Goal: Information Seeking & Learning: Learn about a topic

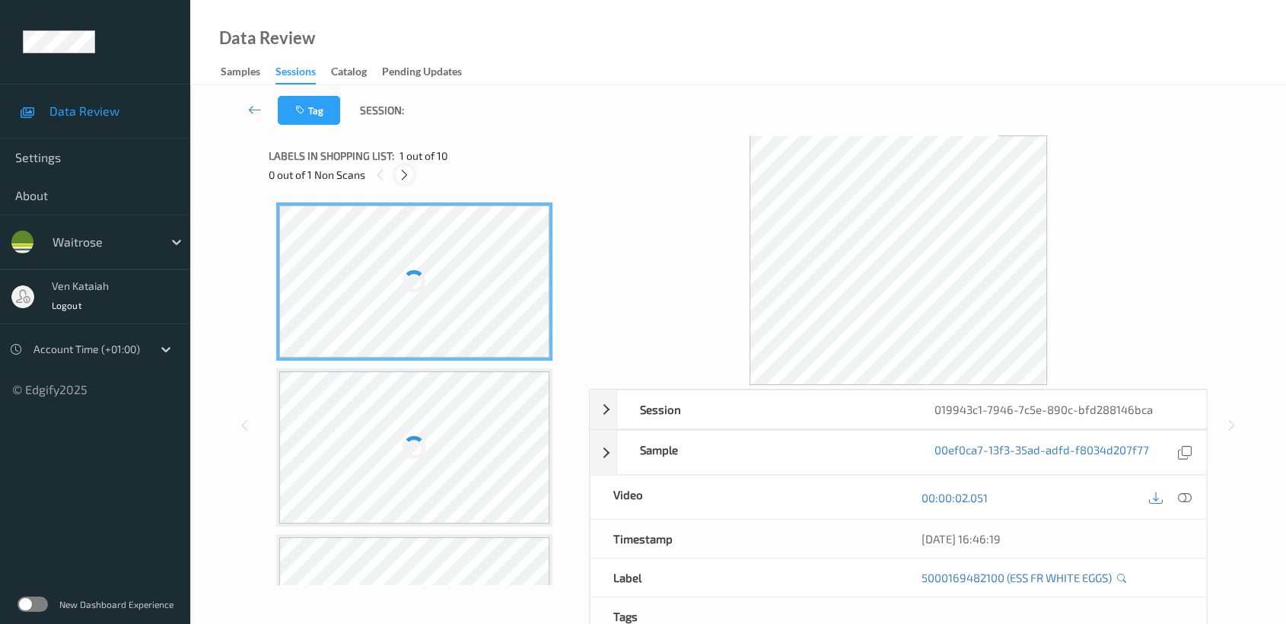
click at [410, 172] on icon at bounding box center [404, 175] width 13 height 14
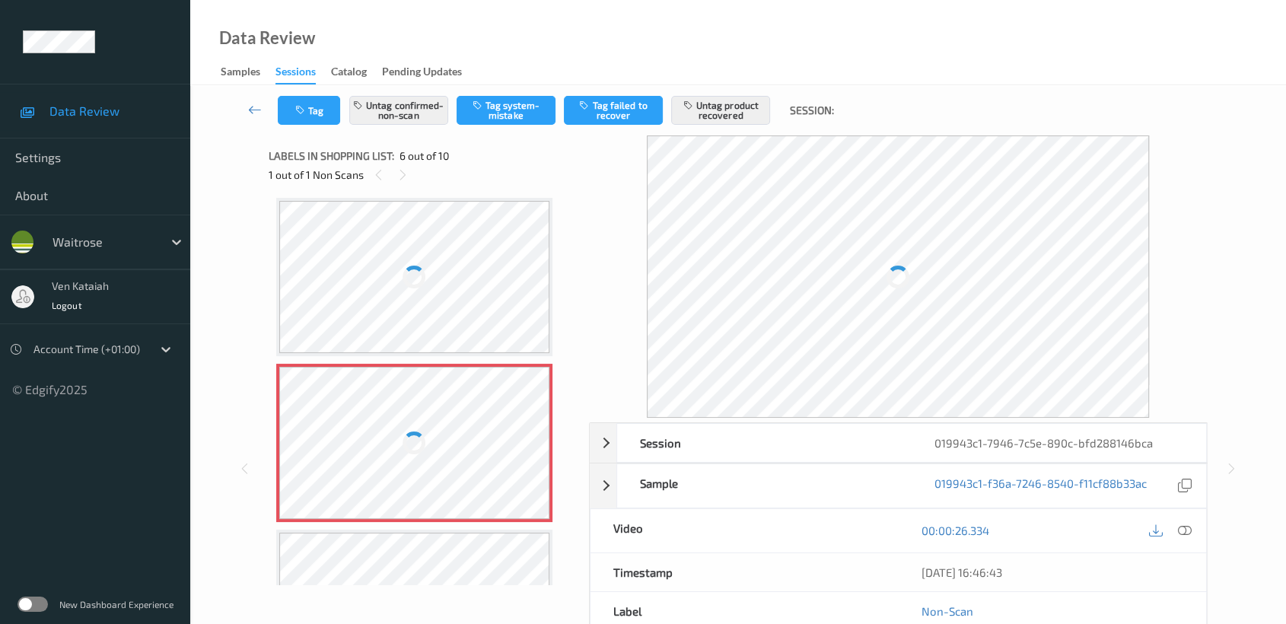
click at [432, 447] on div at bounding box center [414, 443] width 271 height 152
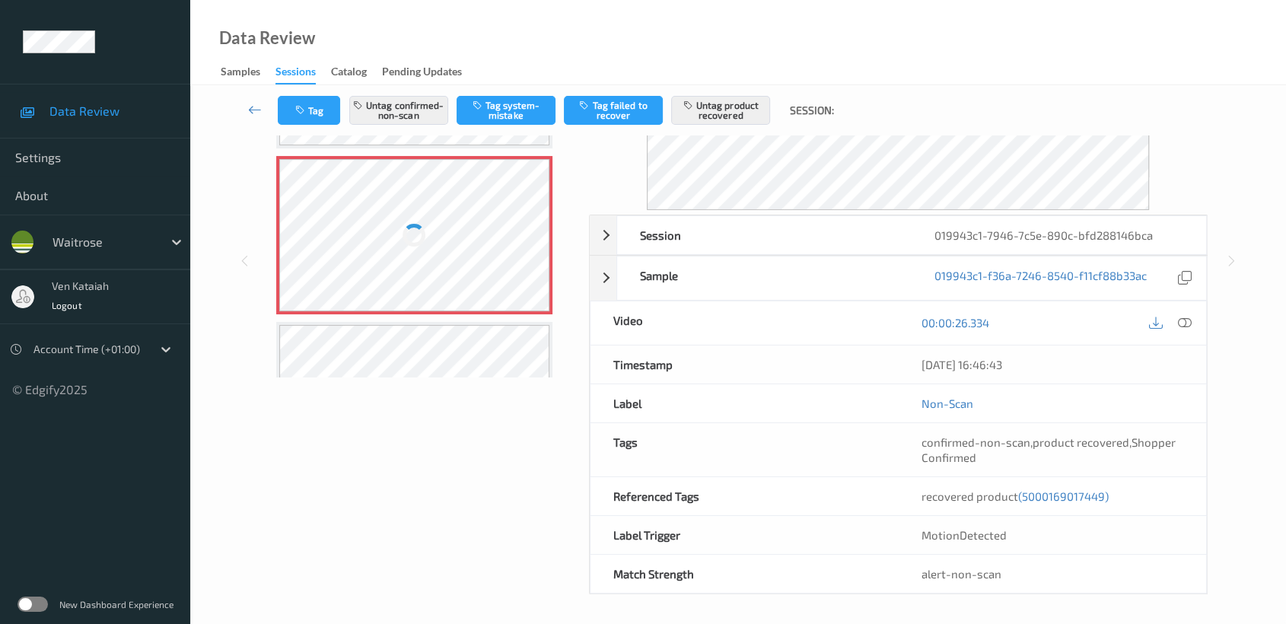
click at [412, 364] on div at bounding box center [414, 401] width 271 height 152
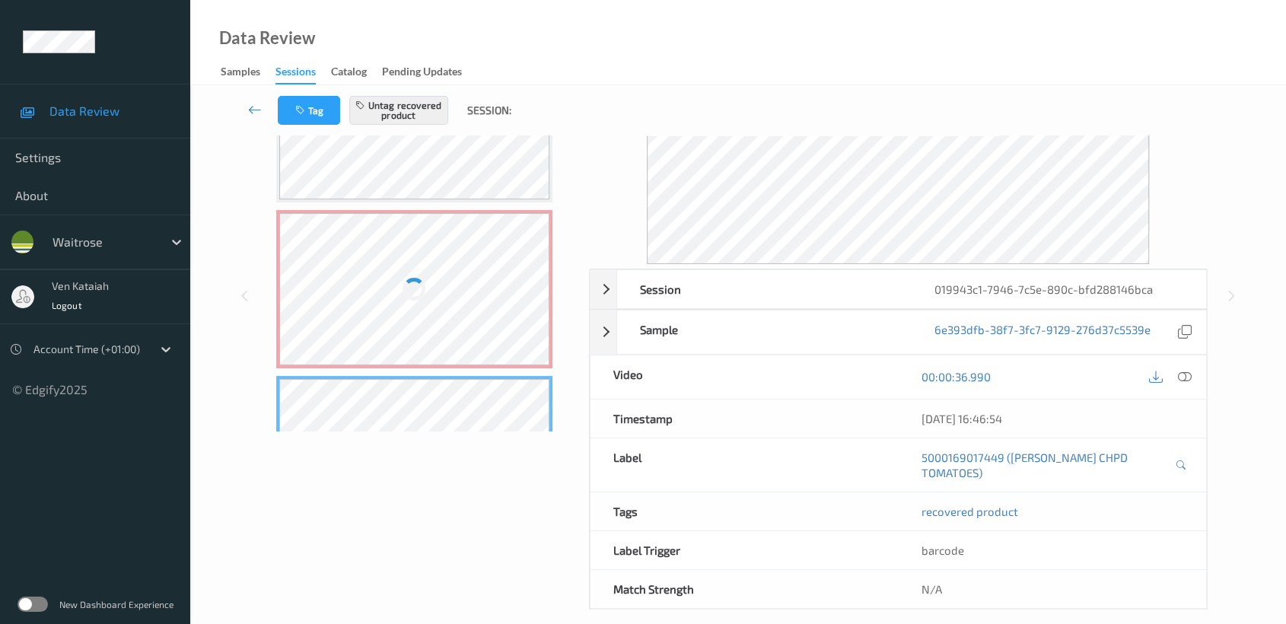
click at [426, 310] on div at bounding box center [414, 289] width 271 height 152
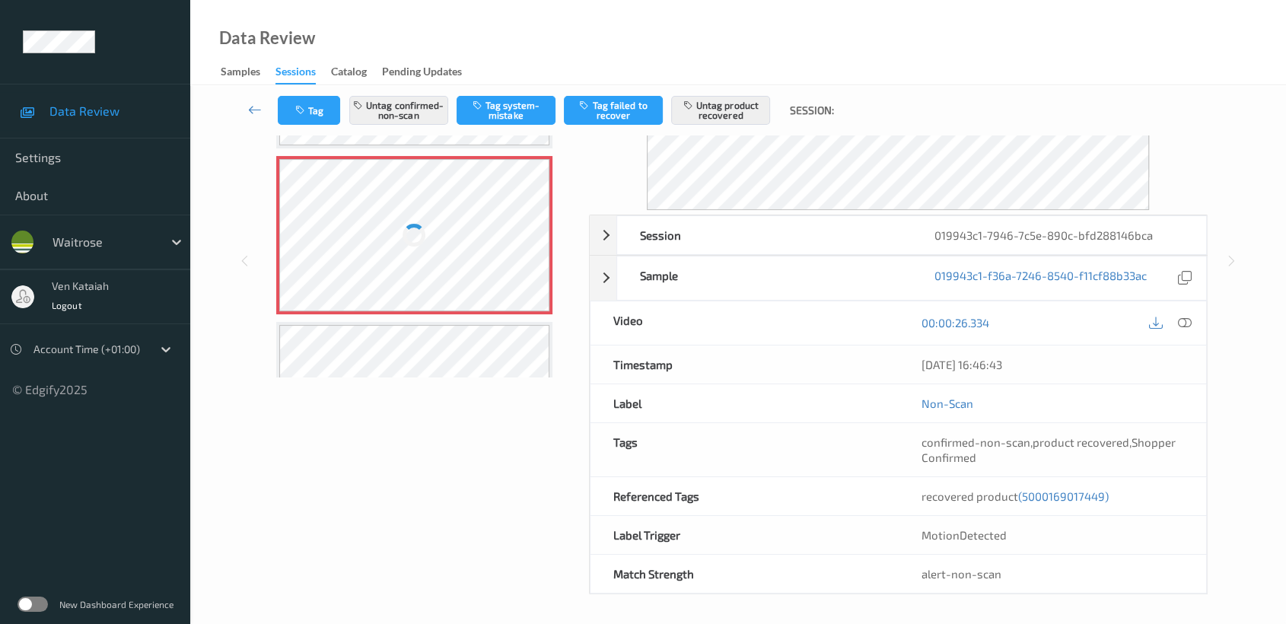
scroll to position [0, 0]
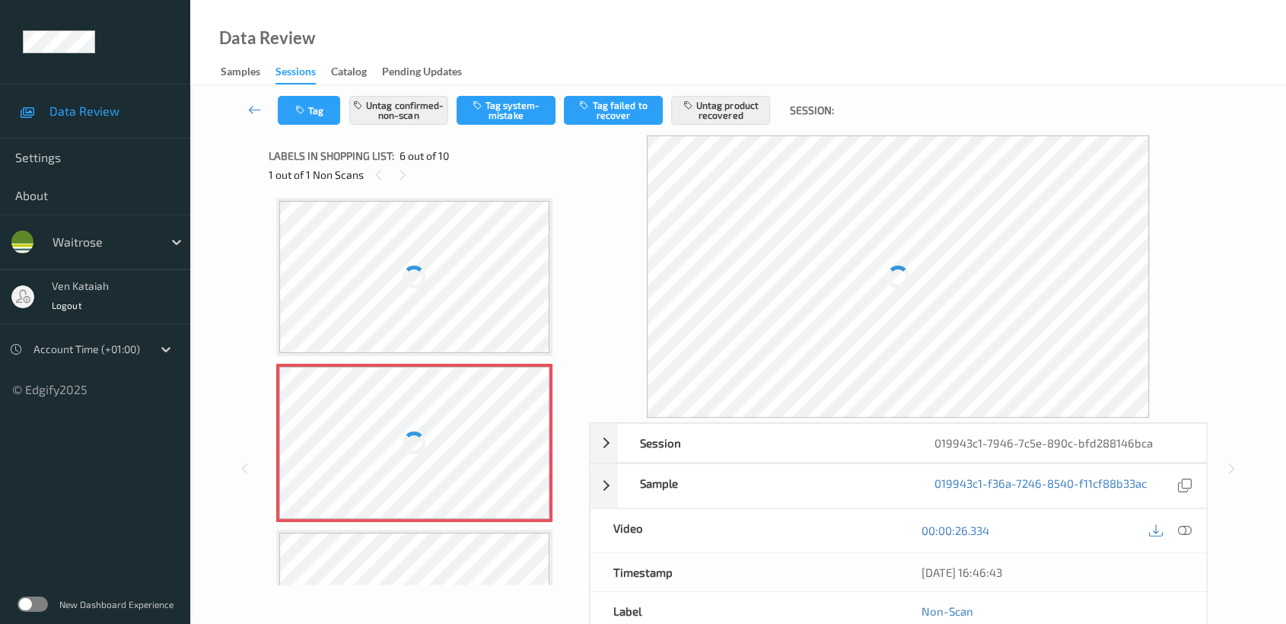
click at [423, 298] on div at bounding box center [414, 277] width 271 height 152
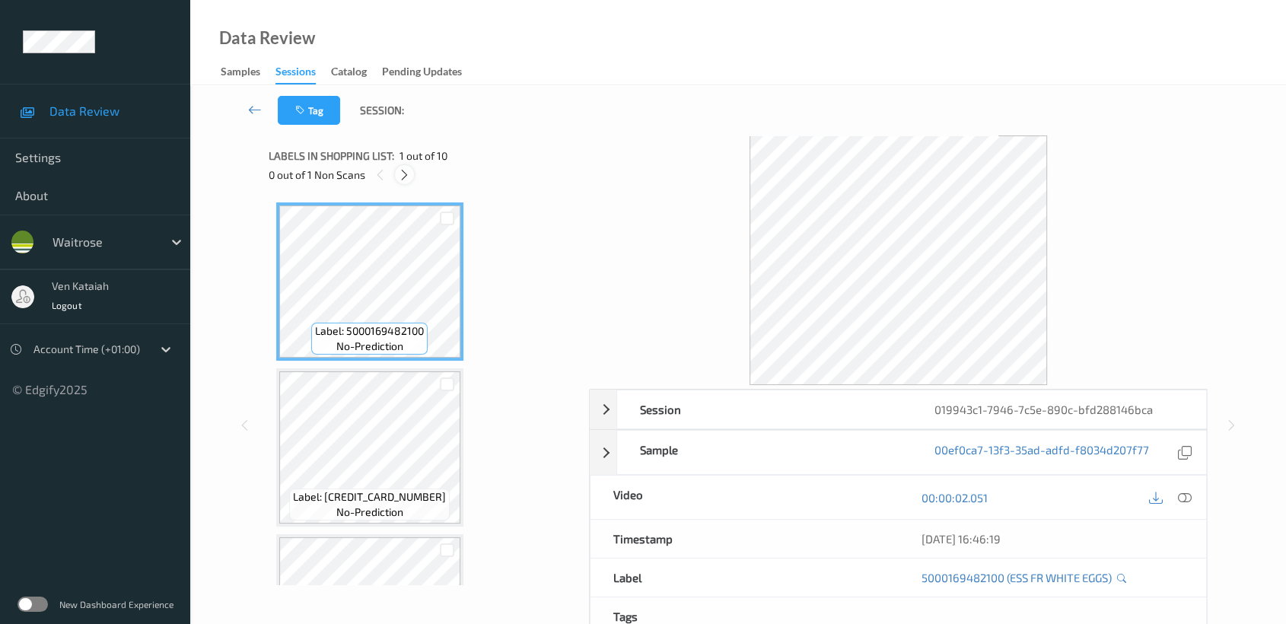
click at [400, 182] on div at bounding box center [404, 174] width 19 height 19
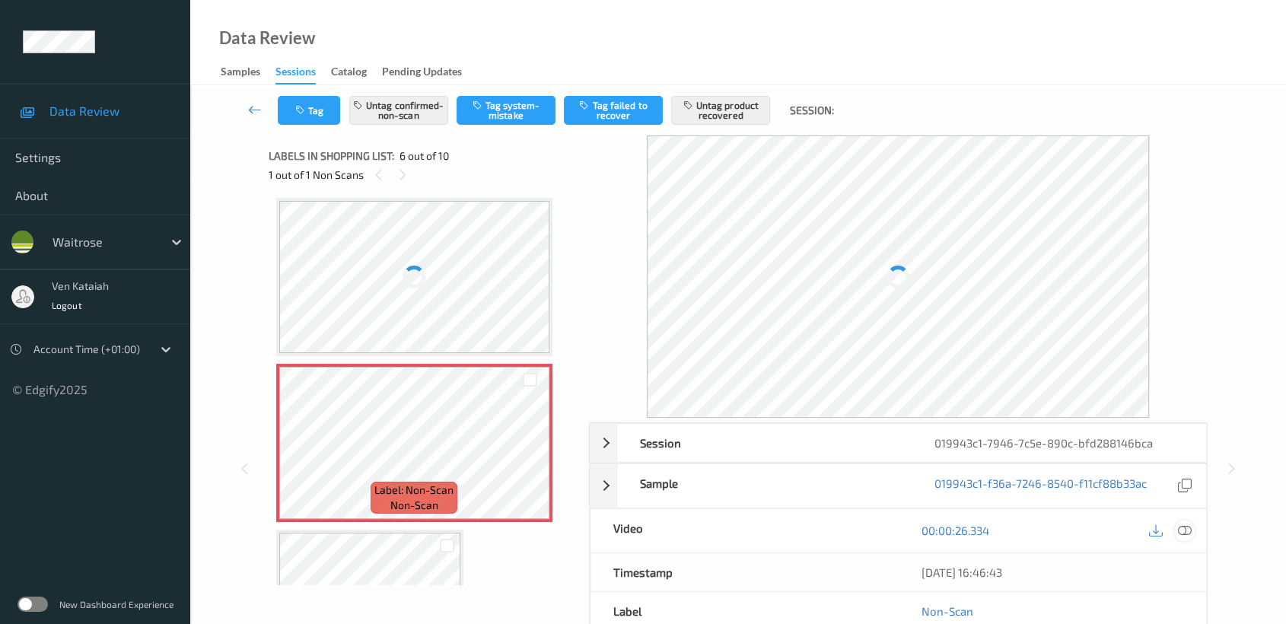
click at [1180, 530] on icon at bounding box center [1185, 531] width 14 height 14
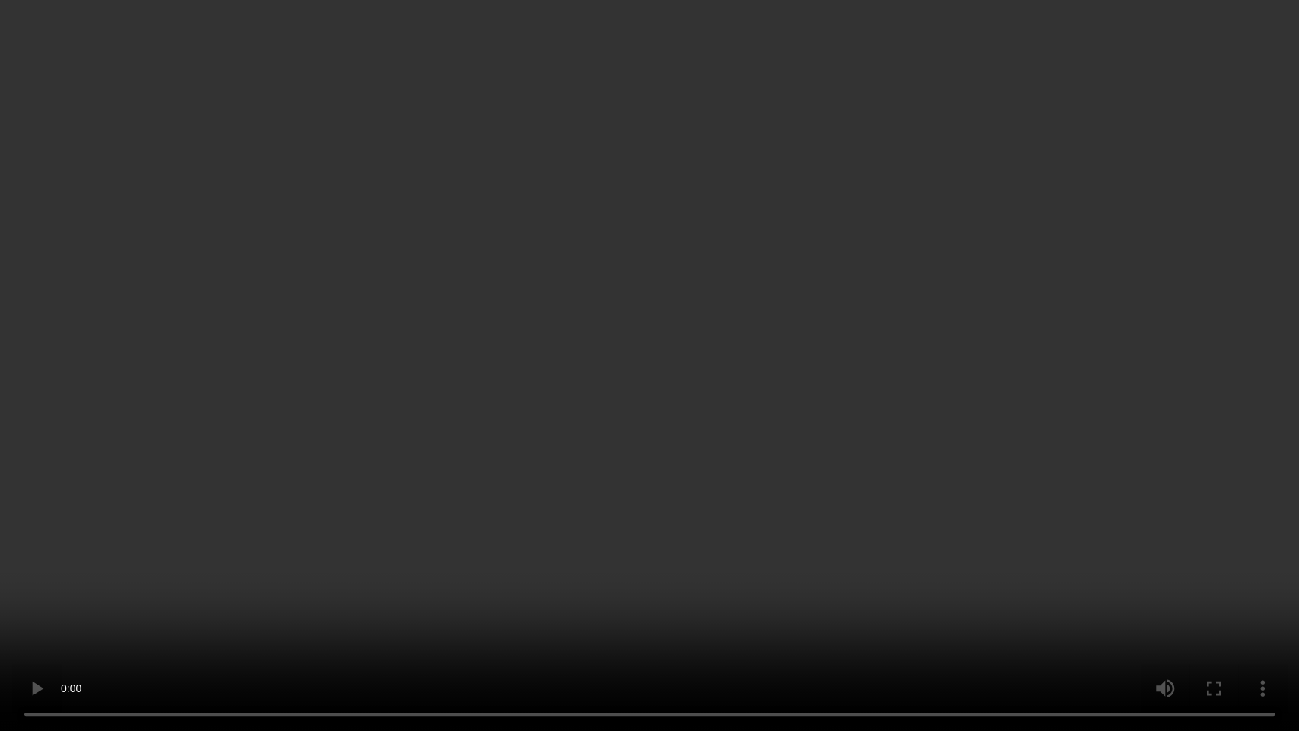
click at [550, 393] on video at bounding box center [649, 365] width 1299 height 731
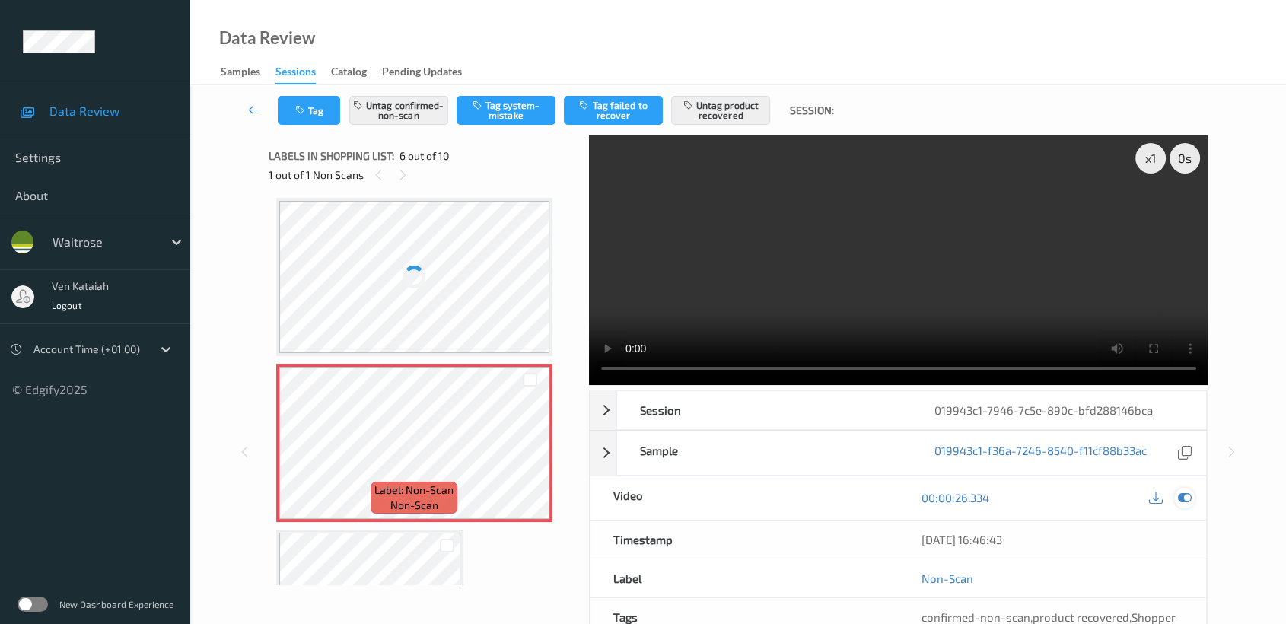
click at [1180, 491] on icon at bounding box center [1185, 498] width 14 height 14
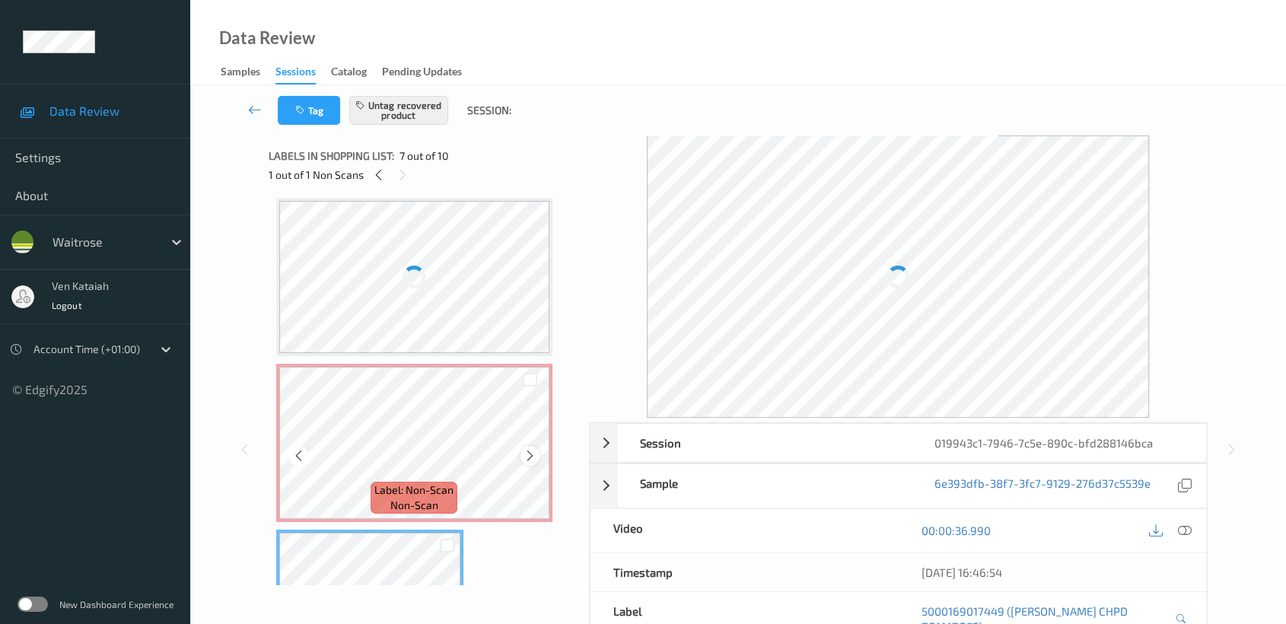
click at [530, 449] on icon at bounding box center [530, 456] width 13 height 14
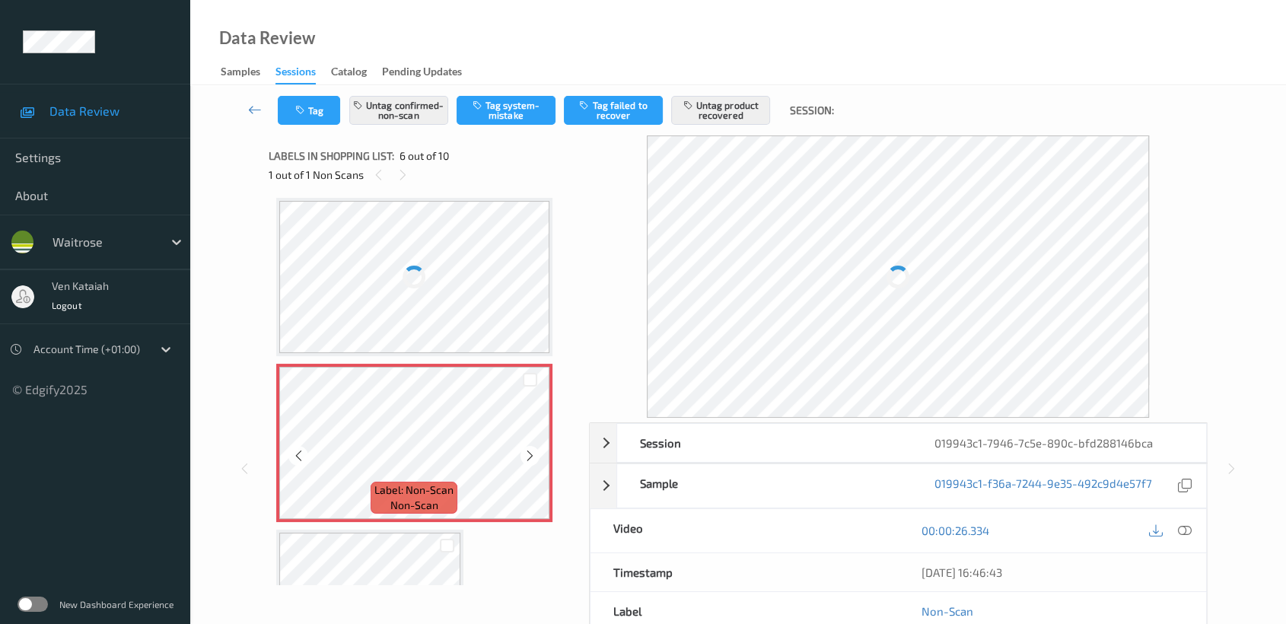
click at [530, 449] on icon at bounding box center [530, 456] width 13 height 14
click at [535, 449] on icon at bounding box center [530, 456] width 13 height 14
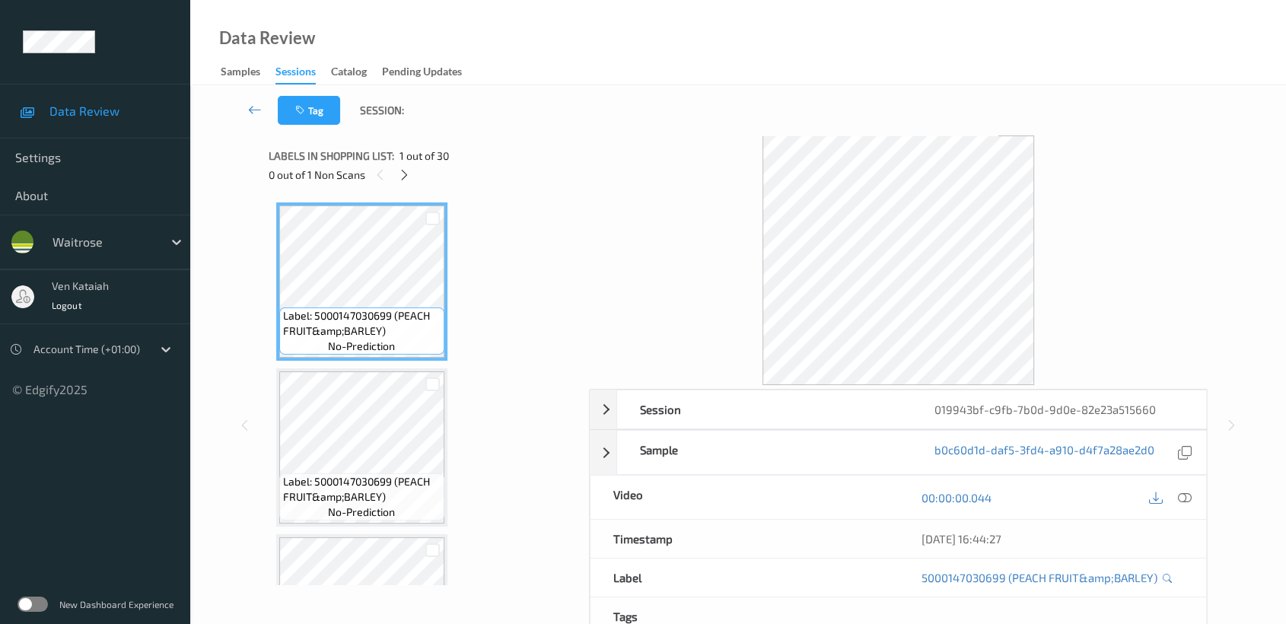
click at [398, 160] on div "Labels in shopping list: 1 out of 30" at bounding box center [424, 155] width 310 height 19
click at [401, 170] on icon at bounding box center [404, 175] width 13 height 14
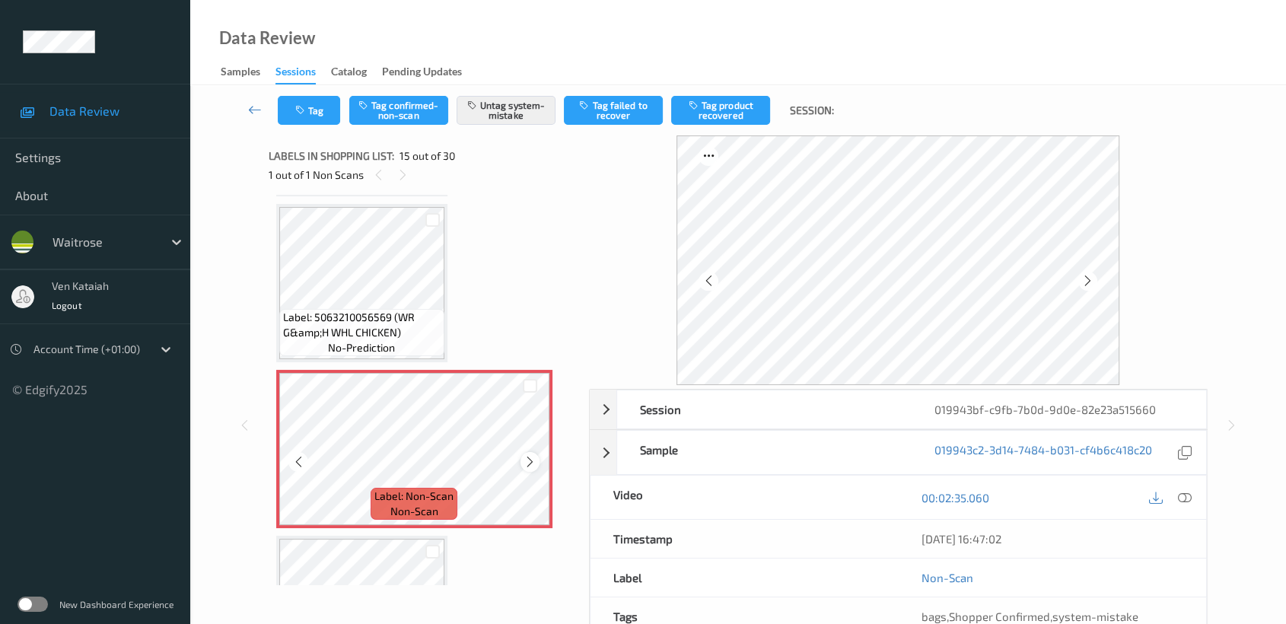
click at [533, 455] on icon at bounding box center [530, 462] width 13 height 14
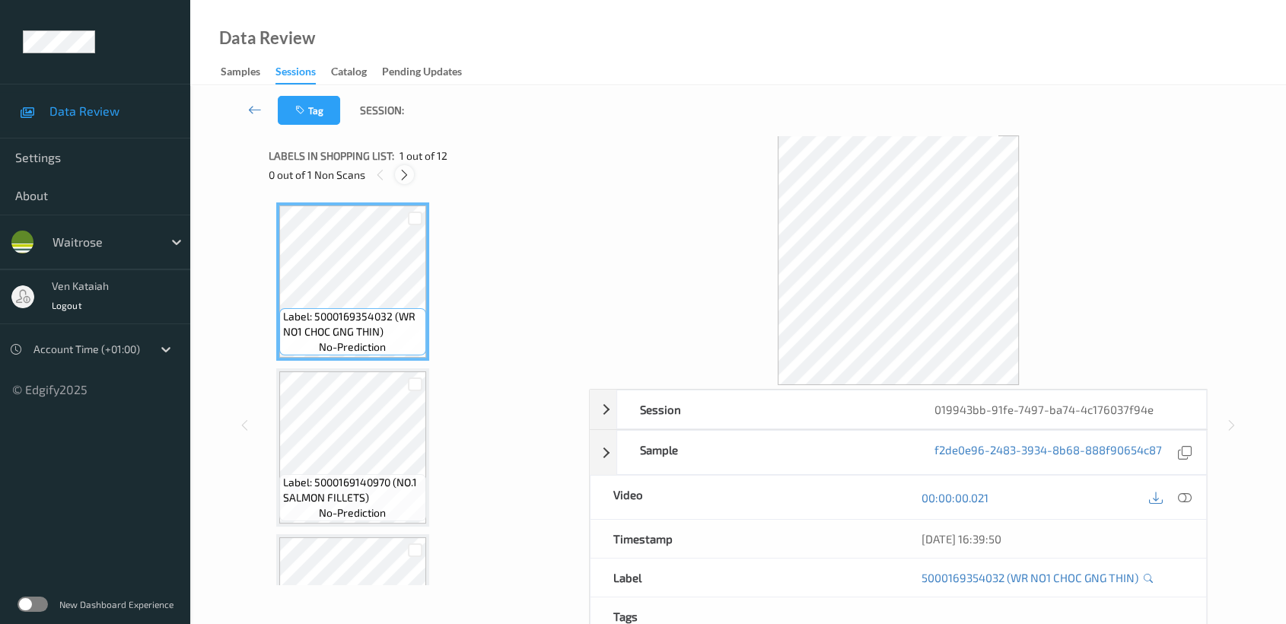
click at [403, 177] on icon at bounding box center [404, 175] width 13 height 14
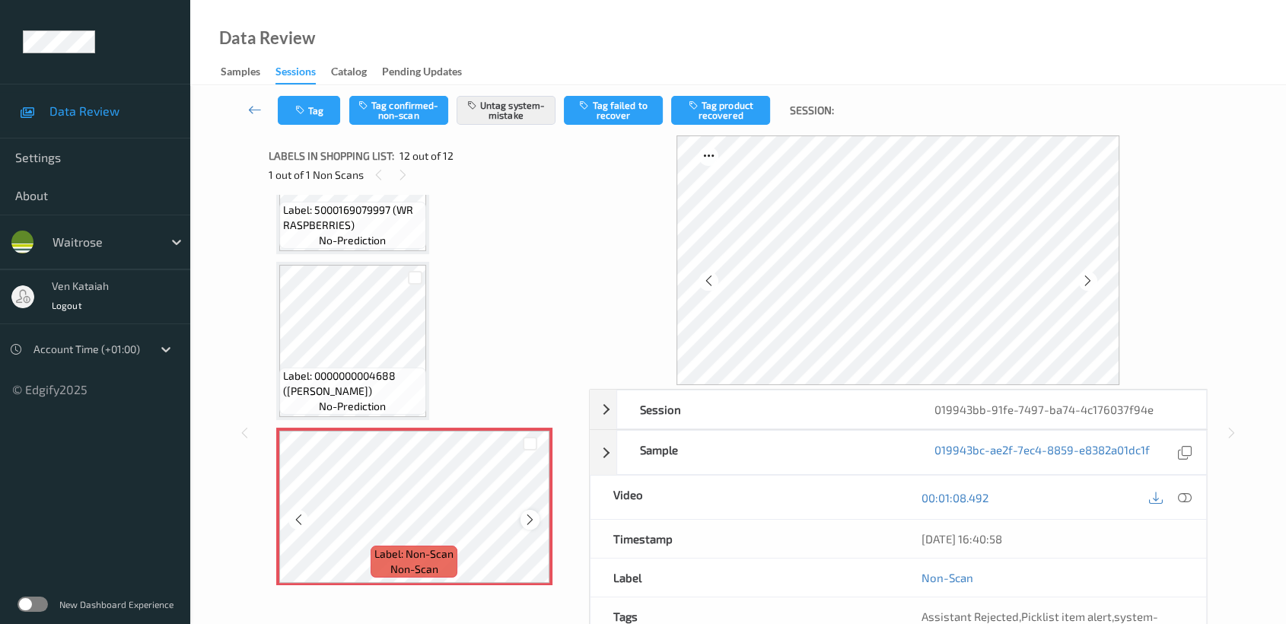
click at [530, 519] on div at bounding box center [530, 519] width 19 height 19
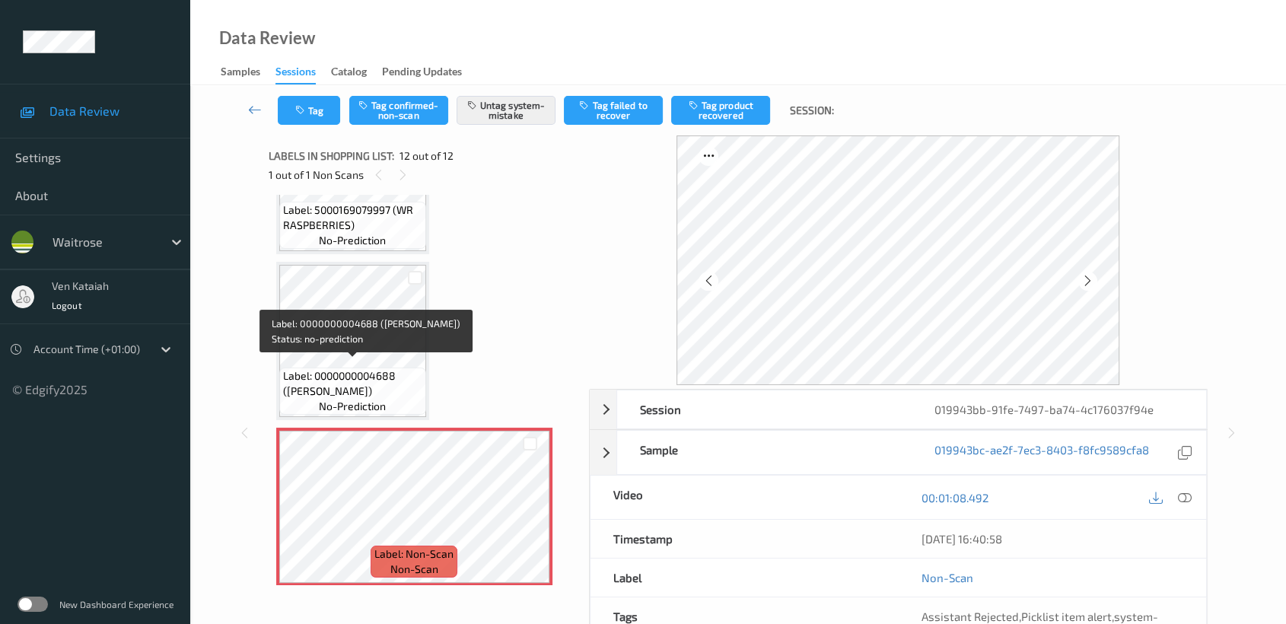
click at [352, 374] on span "Label: 0000000004688 (WR LEMON)" at bounding box center [352, 383] width 139 height 30
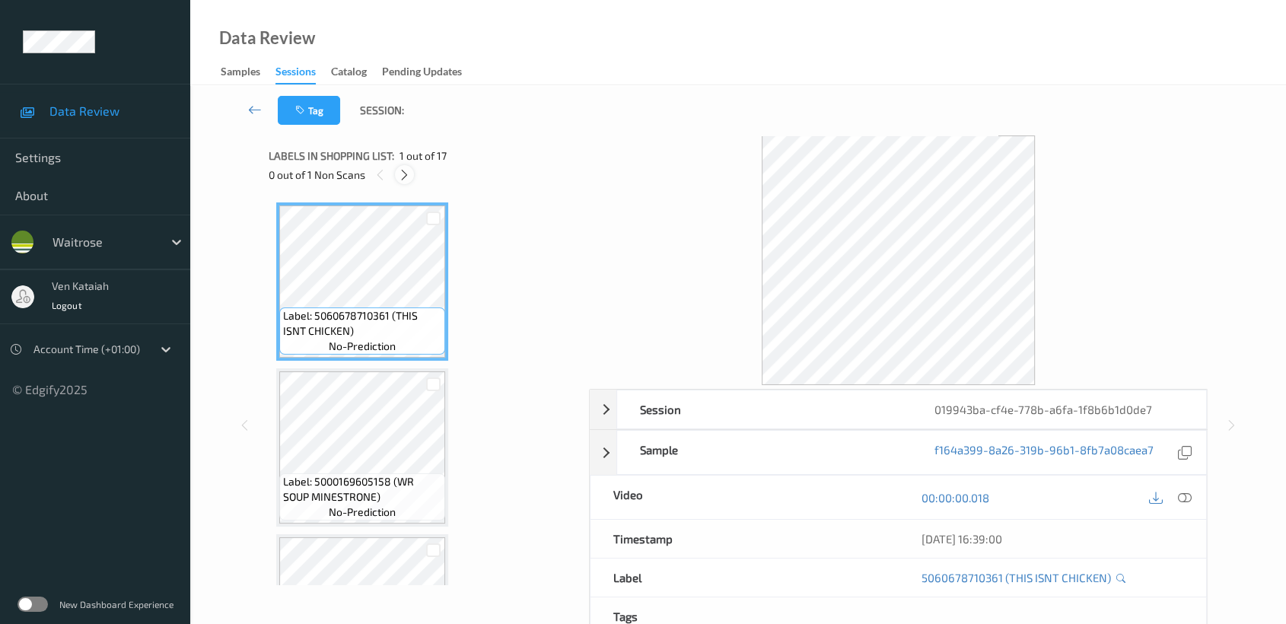
click at [407, 177] on icon at bounding box center [404, 175] width 13 height 14
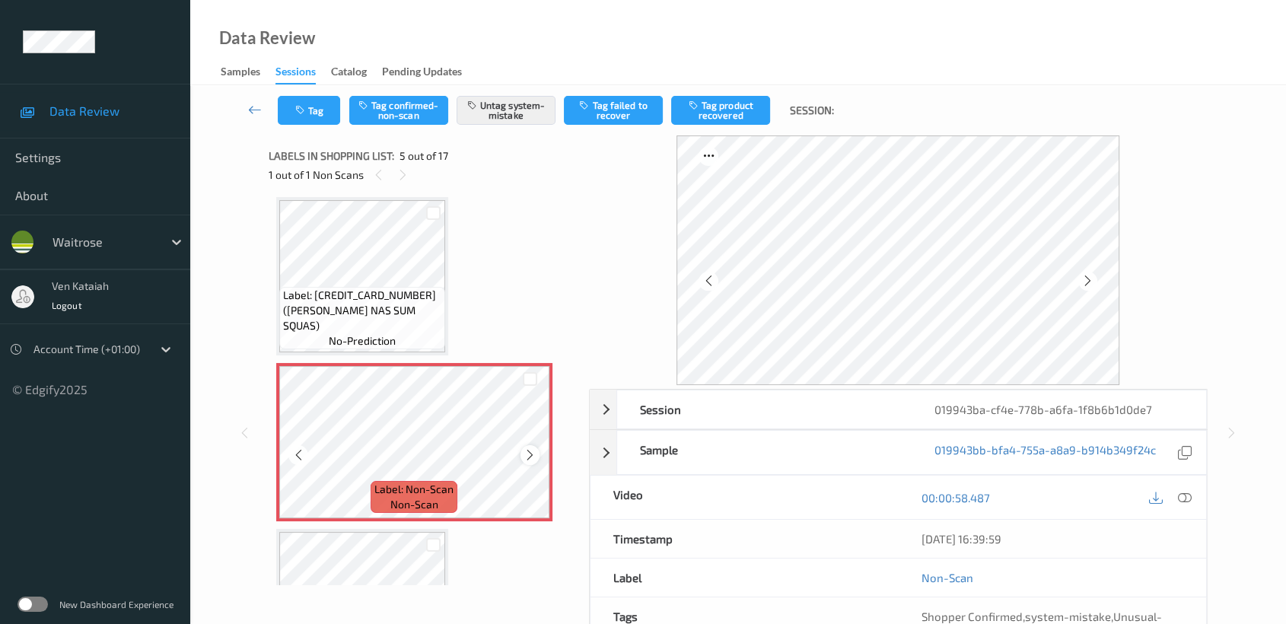
click at [526, 452] on icon at bounding box center [530, 455] width 13 height 14
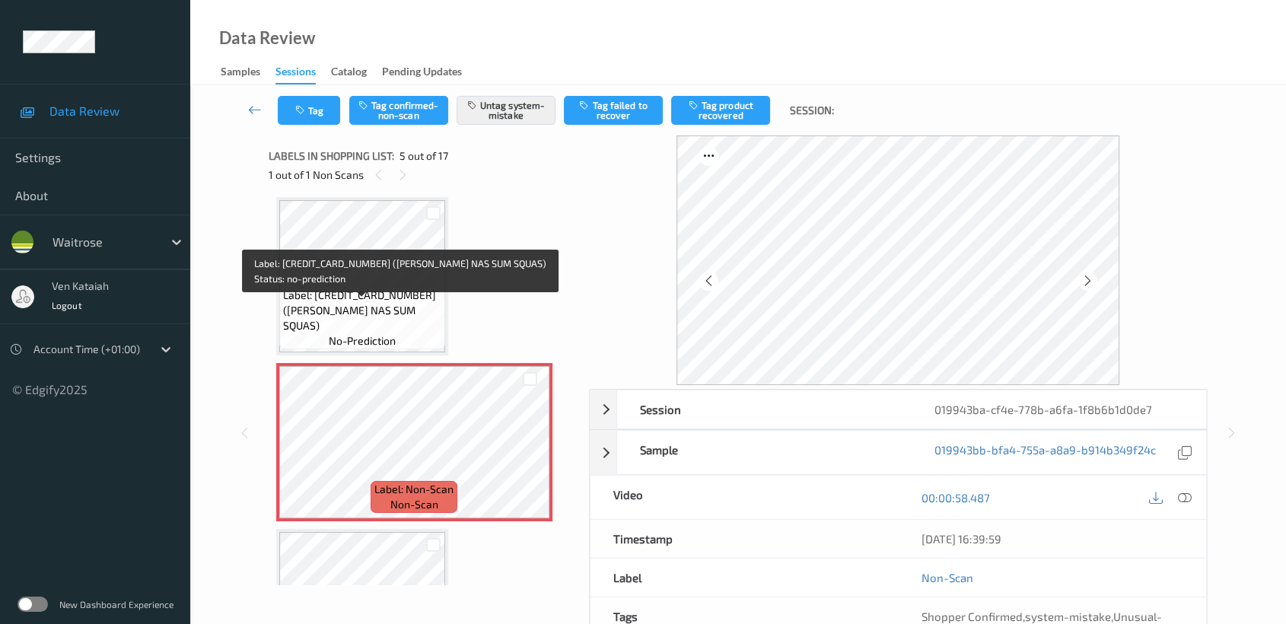
click at [399, 314] on span "Label: [CREDIT_CARD_NUMBER] ([PERSON_NAME] NAS SUM SQUAS)" at bounding box center [362, 311] width 158 height 46
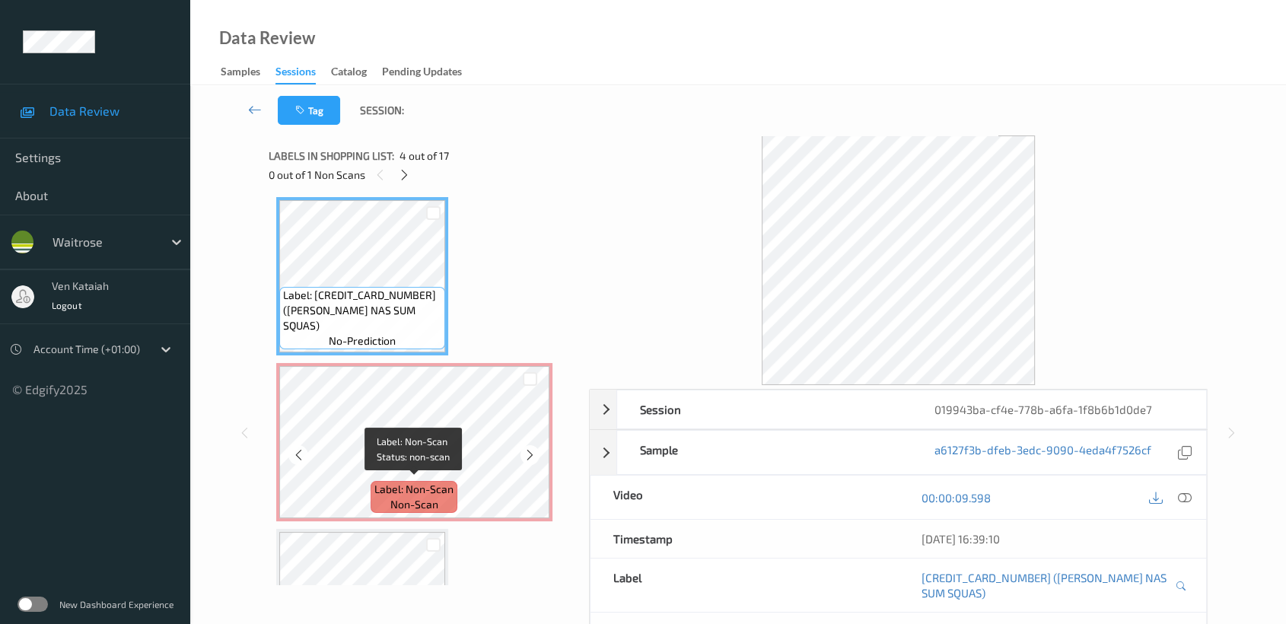
click at [454, 481] on div "Label: Non-Scan non-scan" at bounding box center [414, 497] width 87 height 32
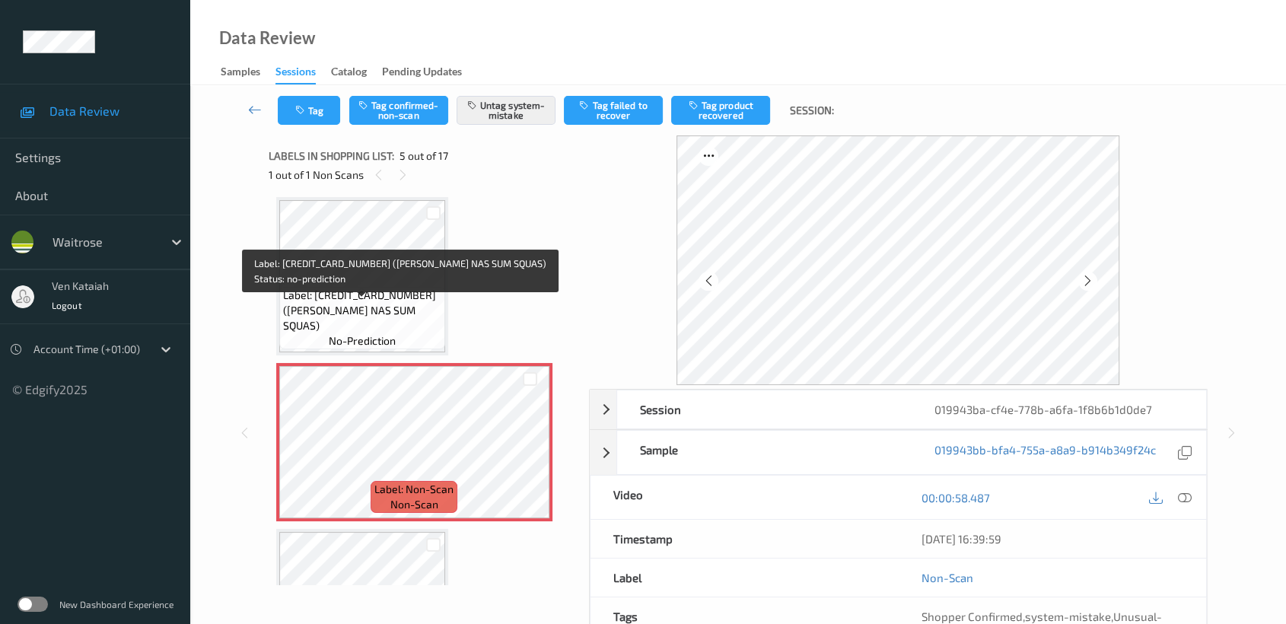
click at [419, 314] on span "Label: [CREDIT_CARD_NUMBER] ([PERSON_NAME] NAS SUM SQUAS)" at bounding box center [362, 311] width 158 height 46
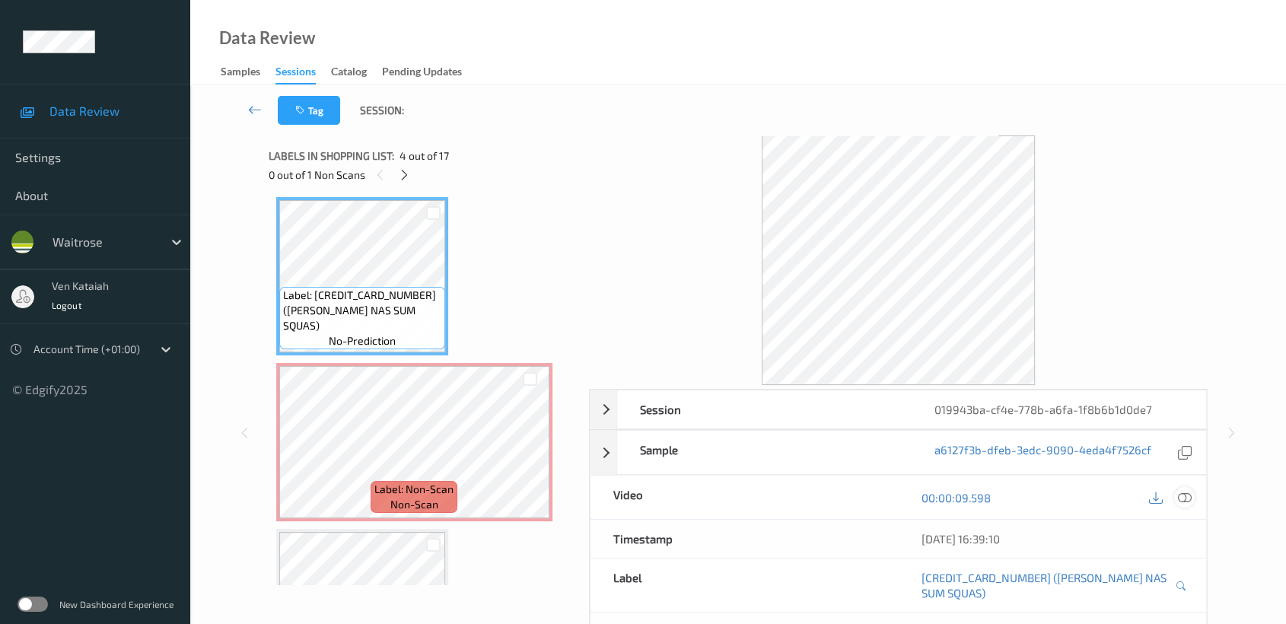
click at [1189, 505] on div at bounding box center [1184, 497] width 21 height 21
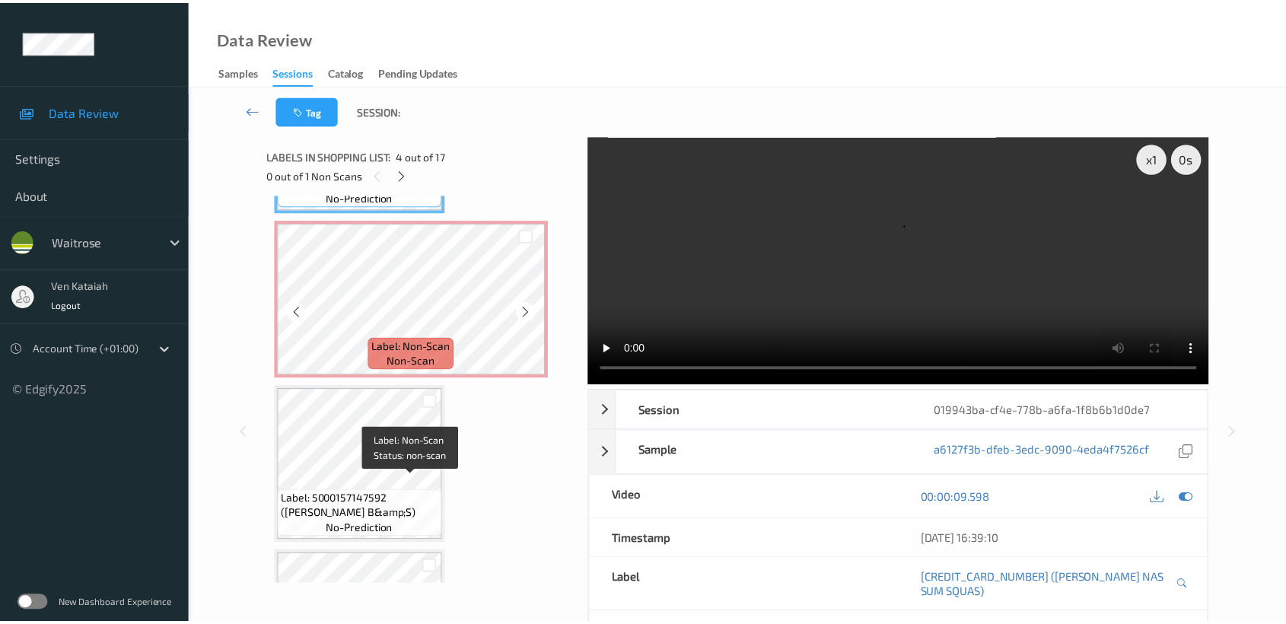
scroll to position [672, 0]
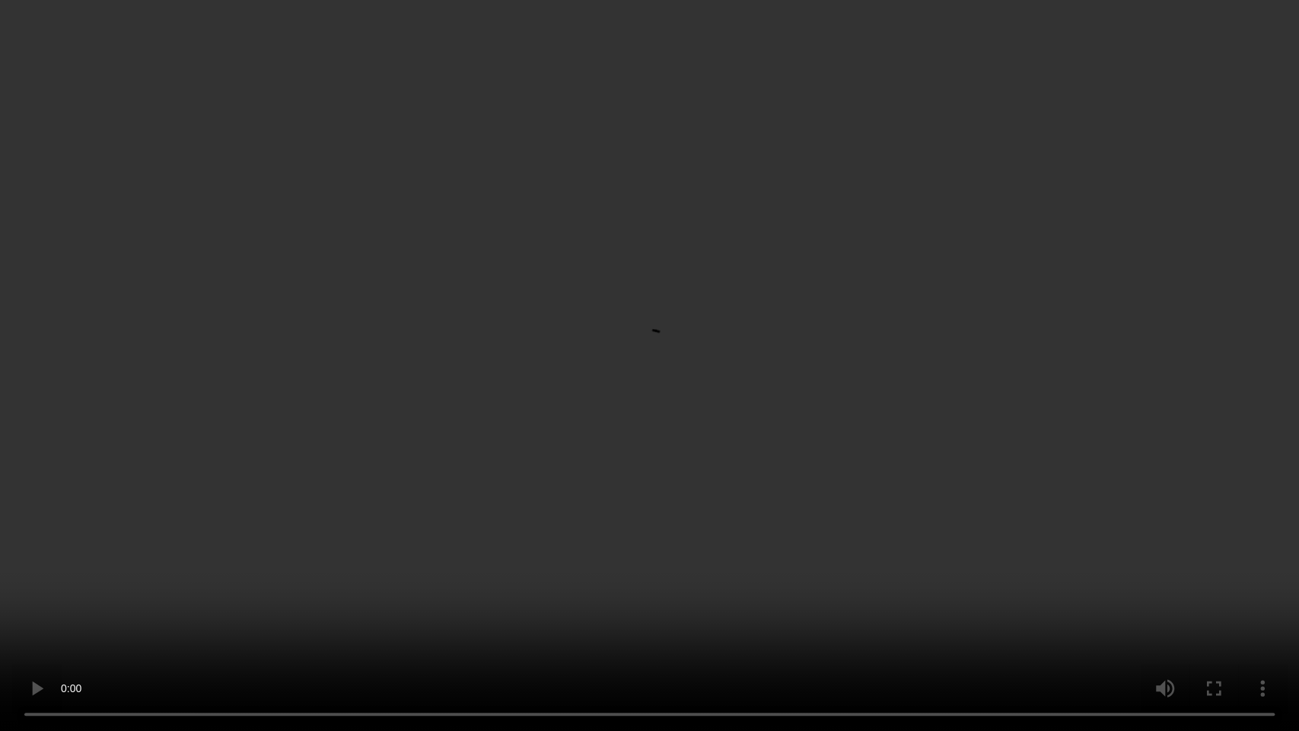
click at [404, 565] on video at bounding box center [649, 365] width 1299 height 731
click at [405, 563] on video at bounding box center [649, 365] width 1299 height 731
click at [405, 623] on video at bounding box center [649, 365] width 1299 height 731
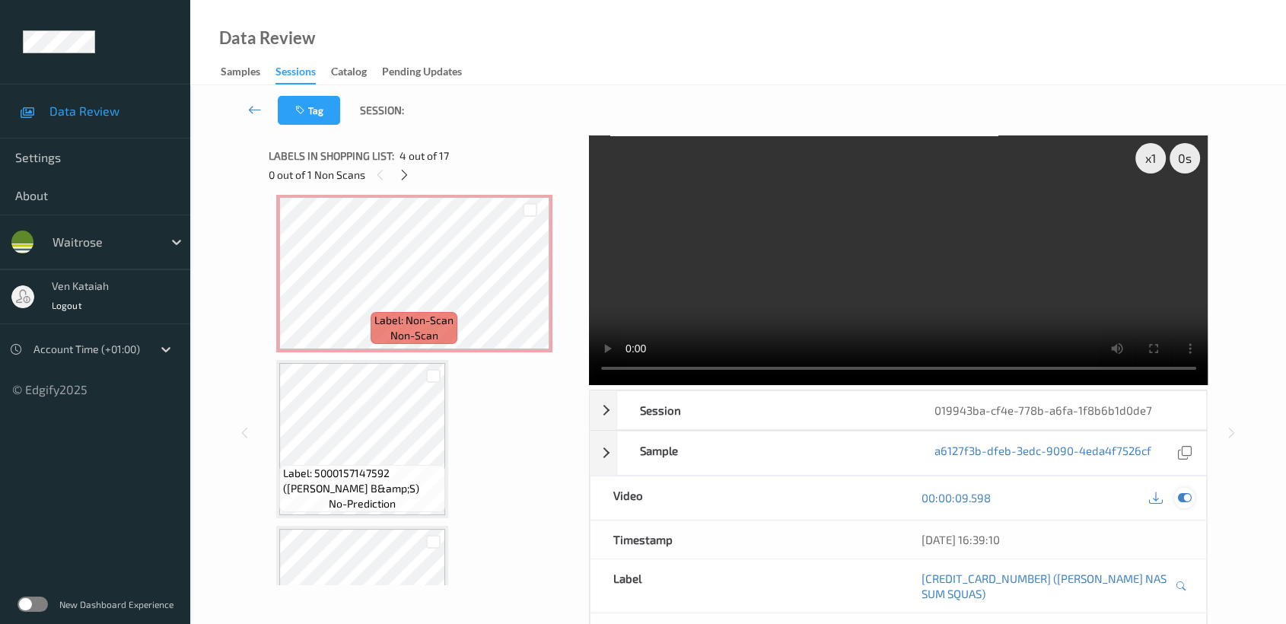
click at [1184, 498] on icon at bounding box center [1185, 498] width 14 height 14
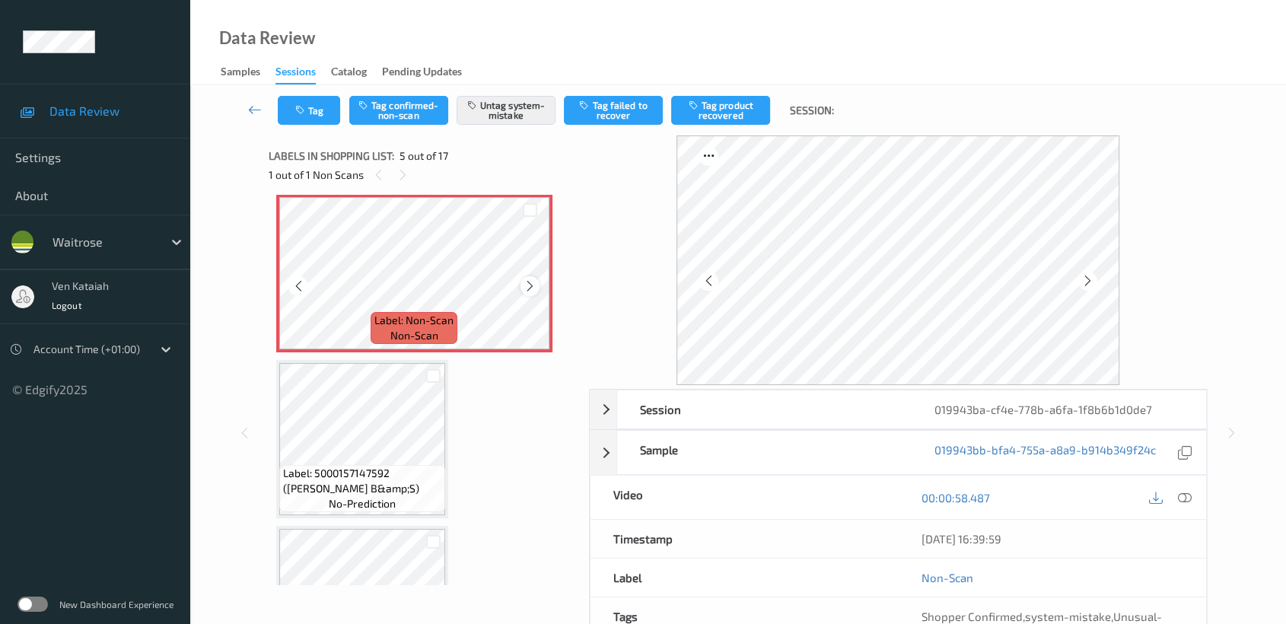
click at [524, 283] on icon at bounding box center [530, 286] width 13 height 14
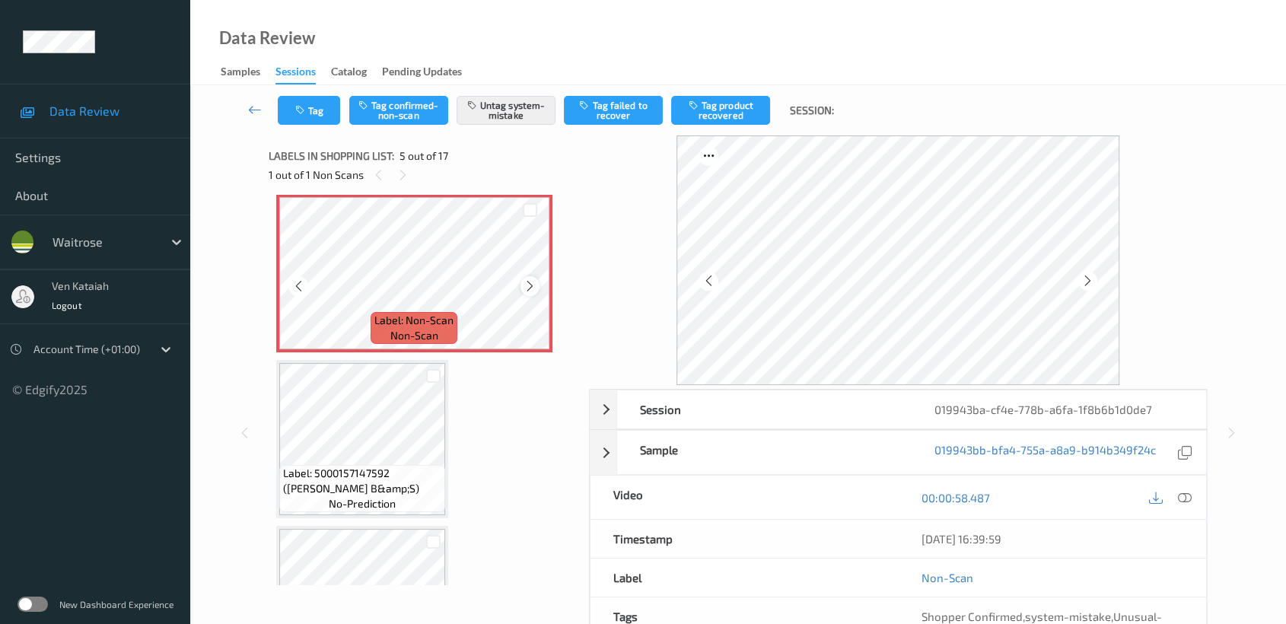
click at [536, 281] on icon at bounding box center [530, 286] width 13 height 14
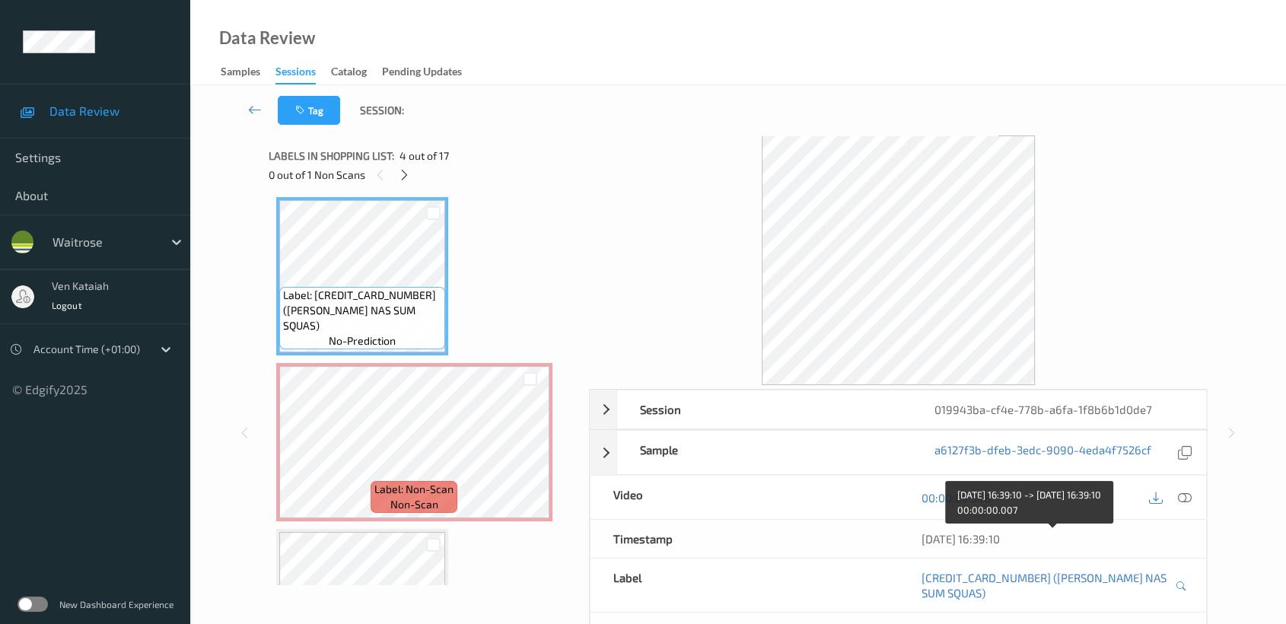
scroll to position [121, 0]
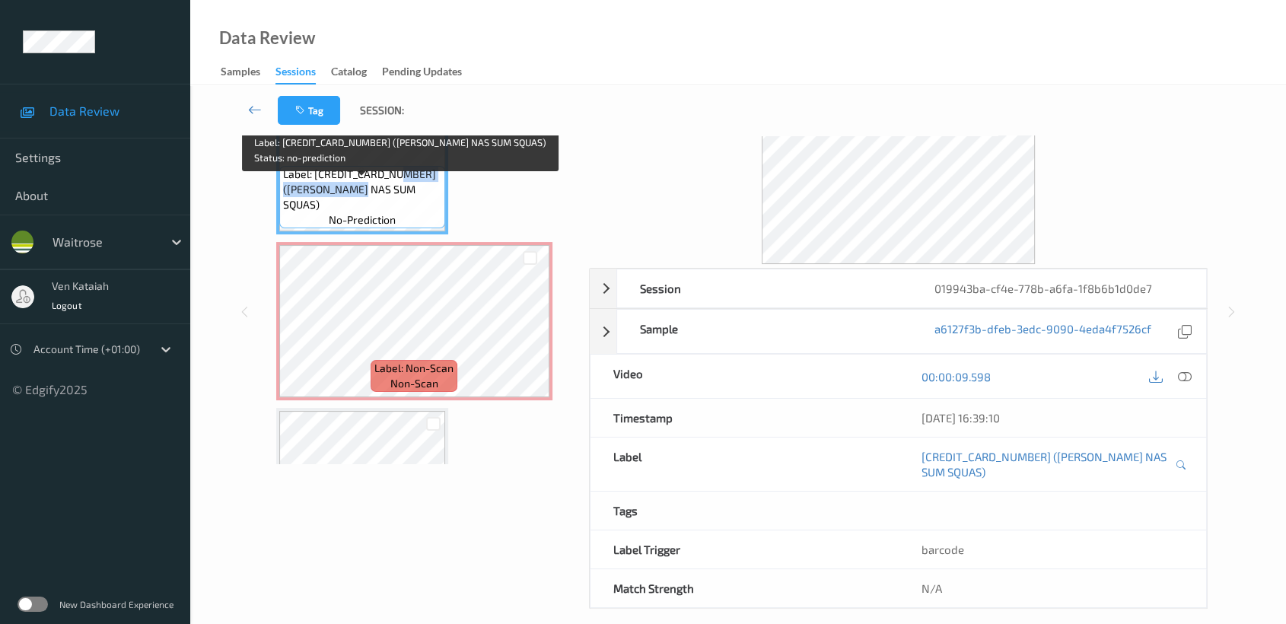
drag, startPoint x: 398, startPoint y: 188, endPoint x: 361, endPoint y: 203, distance: 40.3
click at [361, 203] on span "Label: [CREDIT_CARD_NUMBER] ([PERSON_NAME] NAS SUM SQUAS)" at bounding box center [362, 190] width 158 height 46
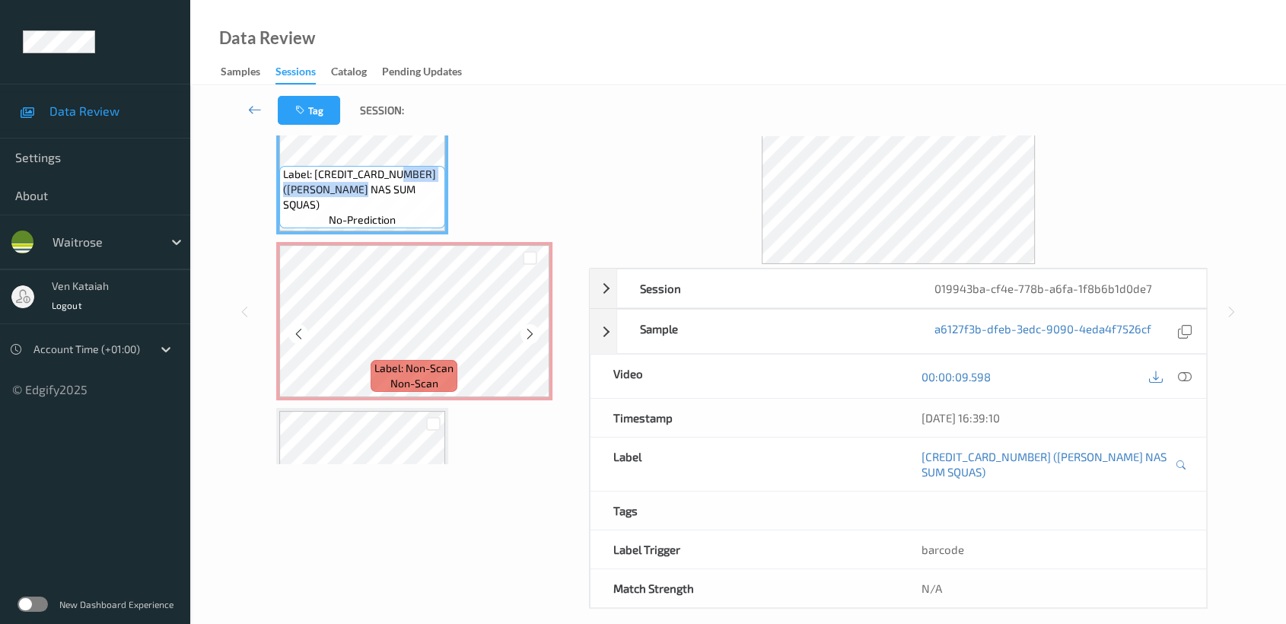
copy span "WR ESS NAS SUM SQUAS"
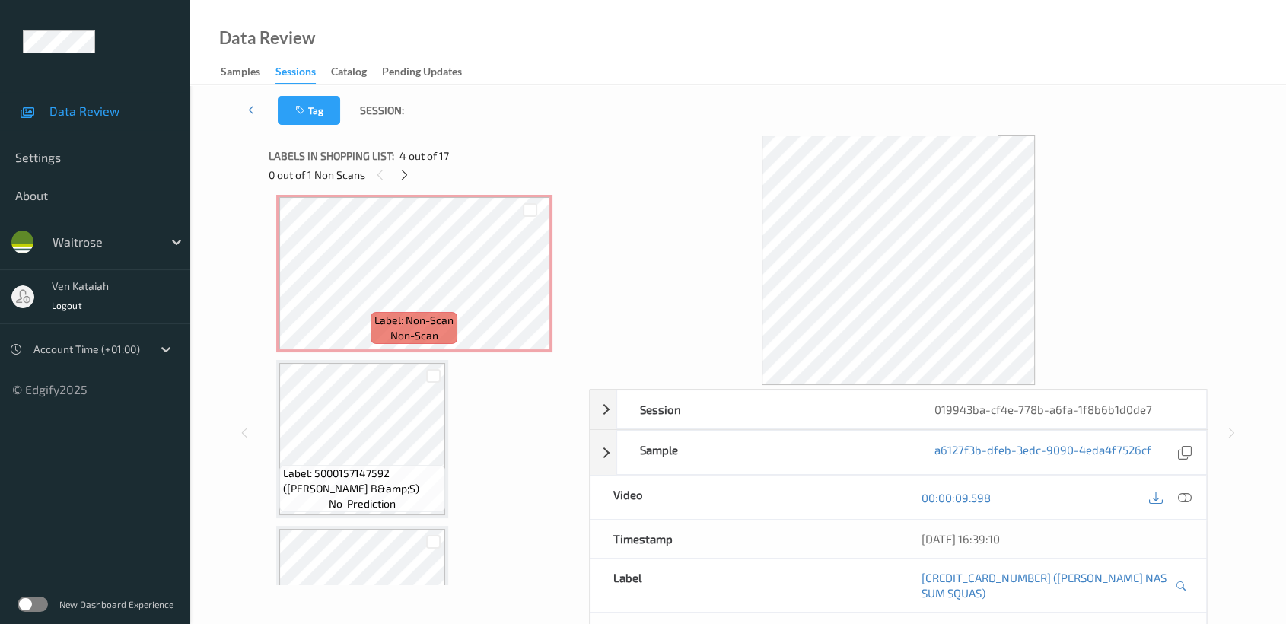
scroll to position [503, 0]
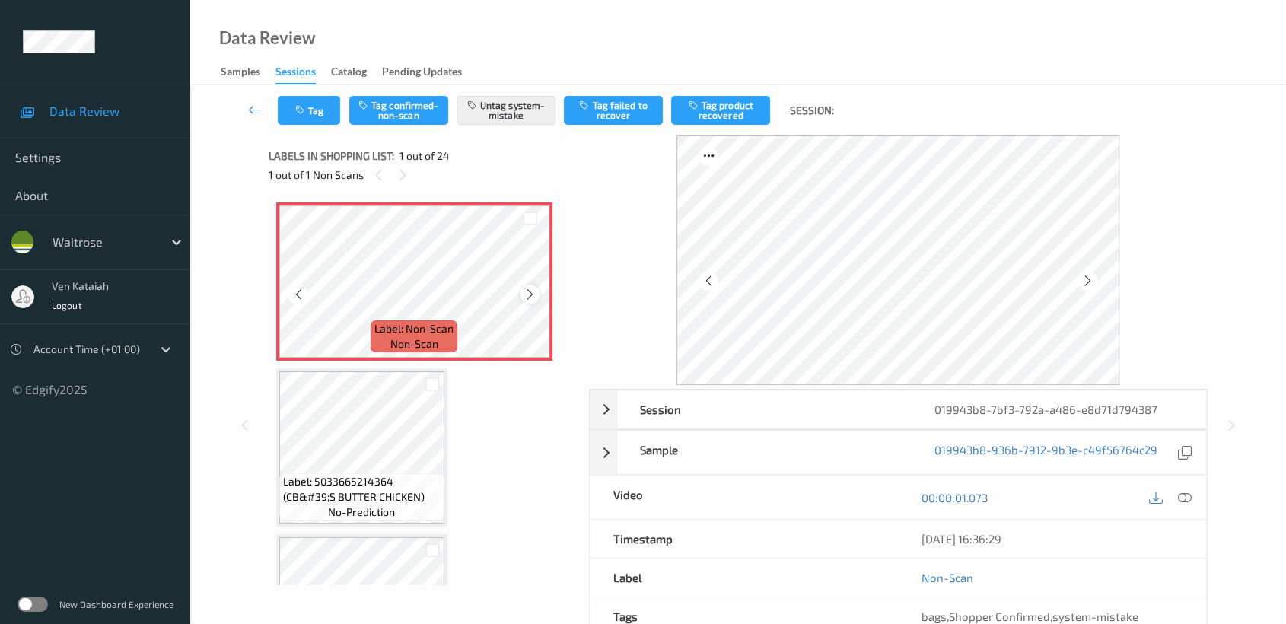
click at [527, 291] on icon at bounding box center [530, 295] width 13 height 14
click at [1084, 277] on icon at bounding box center [1087, 281] width 13 height 14
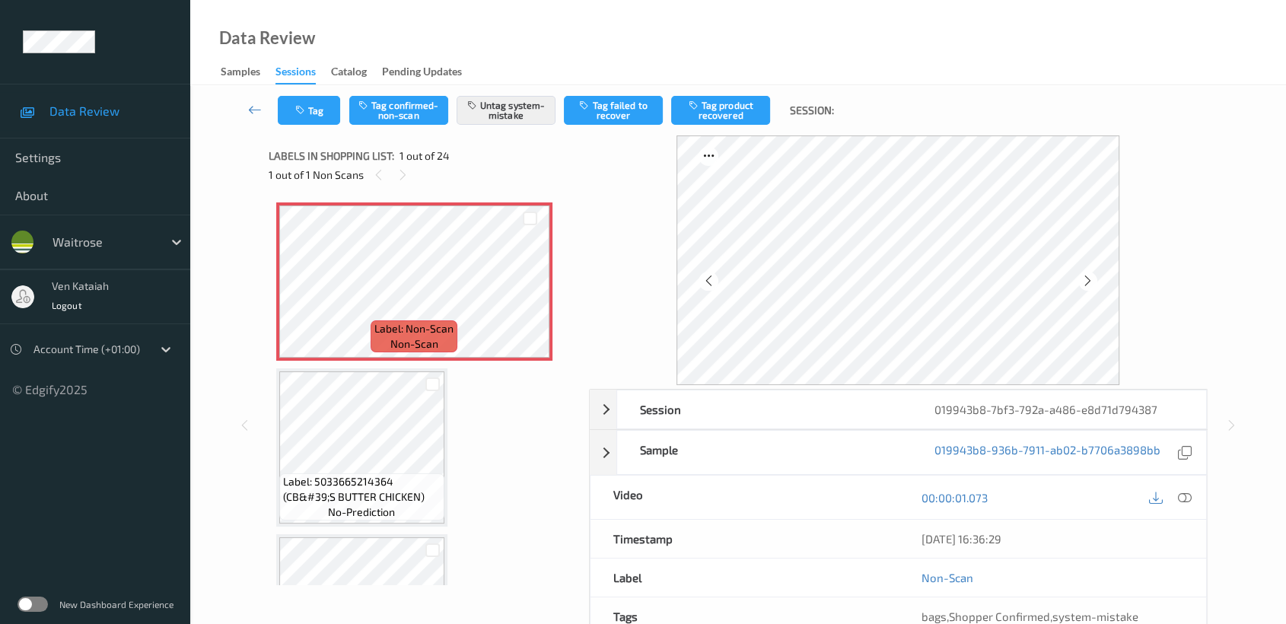
click at [1084, 277] on icon at bounding box center [1087, 281] width 13 height 14
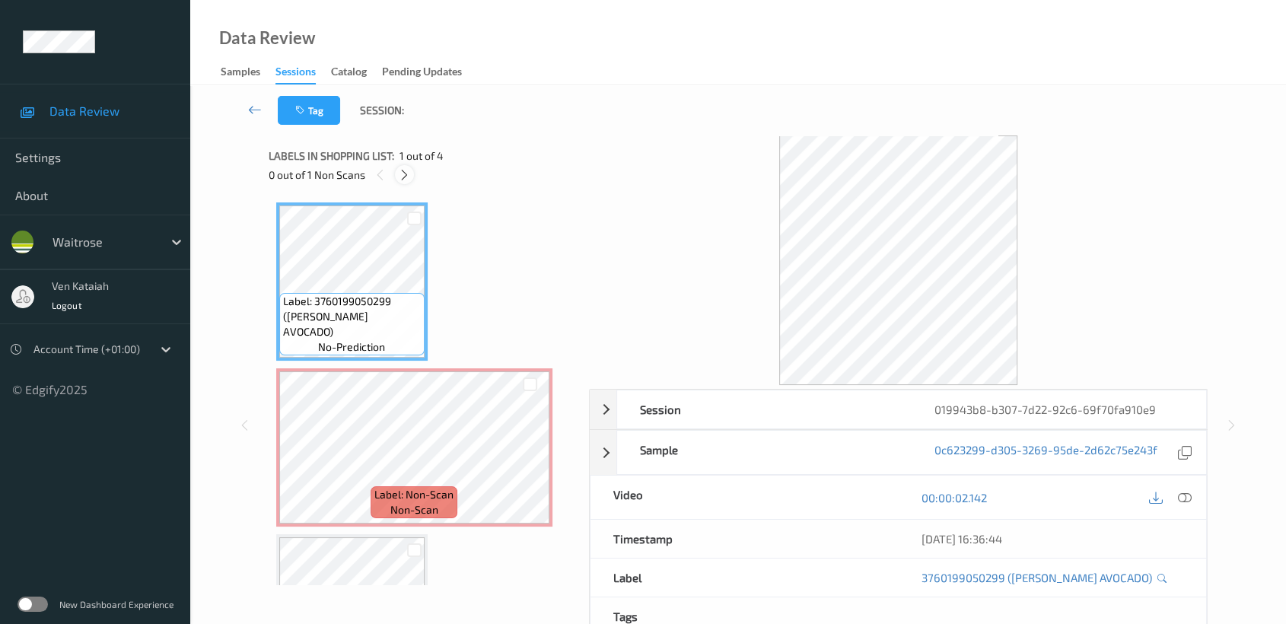
click at [403, 177] on icon at bounding box center [404, 175] width 13 height 14
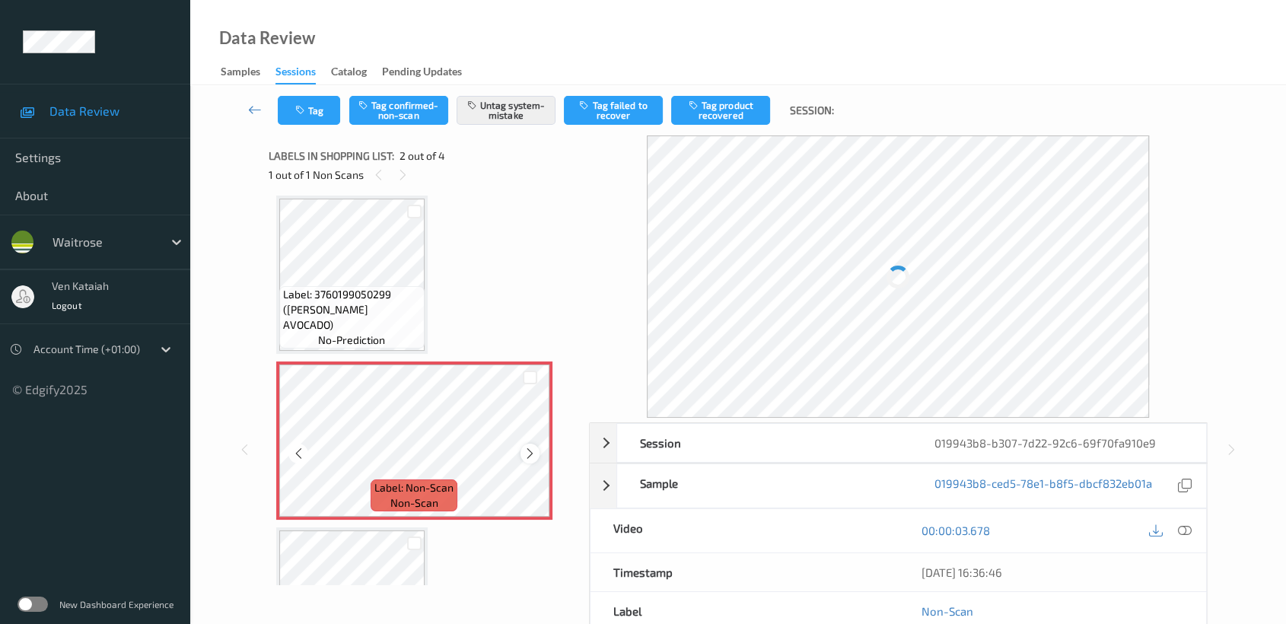
click at [525, 454] on icon at bounding box center [530, 454] width 13 height 14
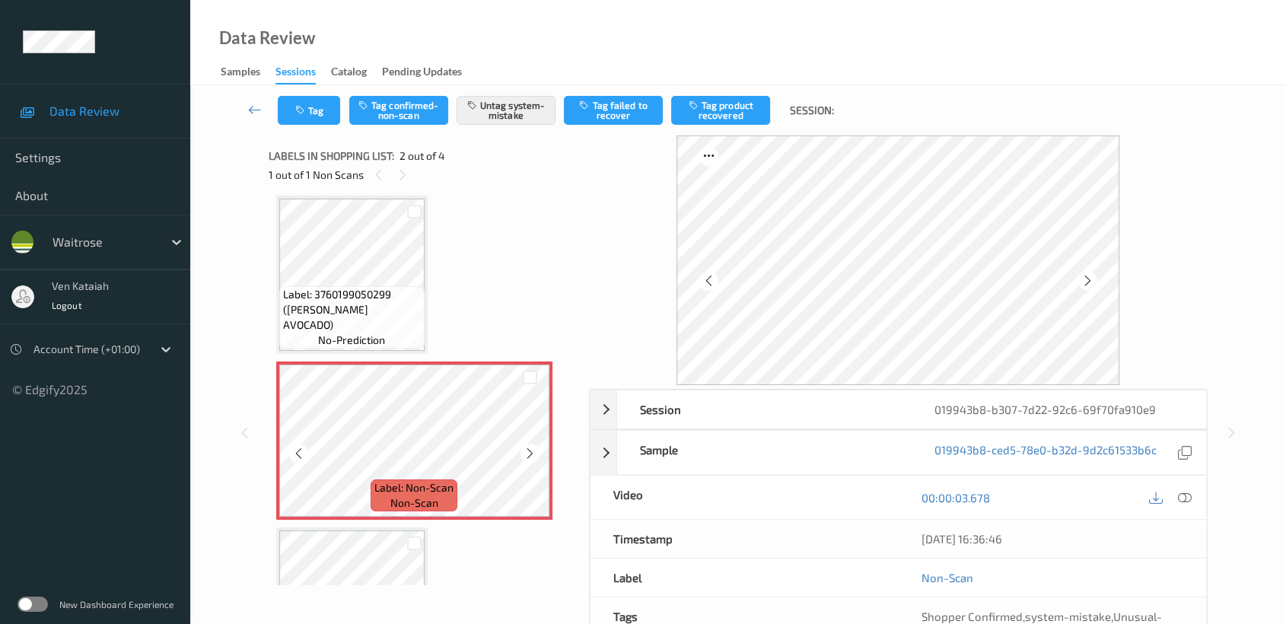
click at [525, 454] on icon at bounding box center [530, 454] width 13 height 14
click at [536, 451] on icon at bounding box center [530, 454] width 13 height 14
click at [444, 330] on div "Label: 3760199050299 (KD MAKI AVOCADO) no-prediction Label: Non-Scan non-scan L…" at bounding box center [423, 524] width 295 height 656
click at [409, 324] on span "Label: 3760199050299 (KD MAKI AVOCADO)" at bounding box center [352, 310] width 138 height 46
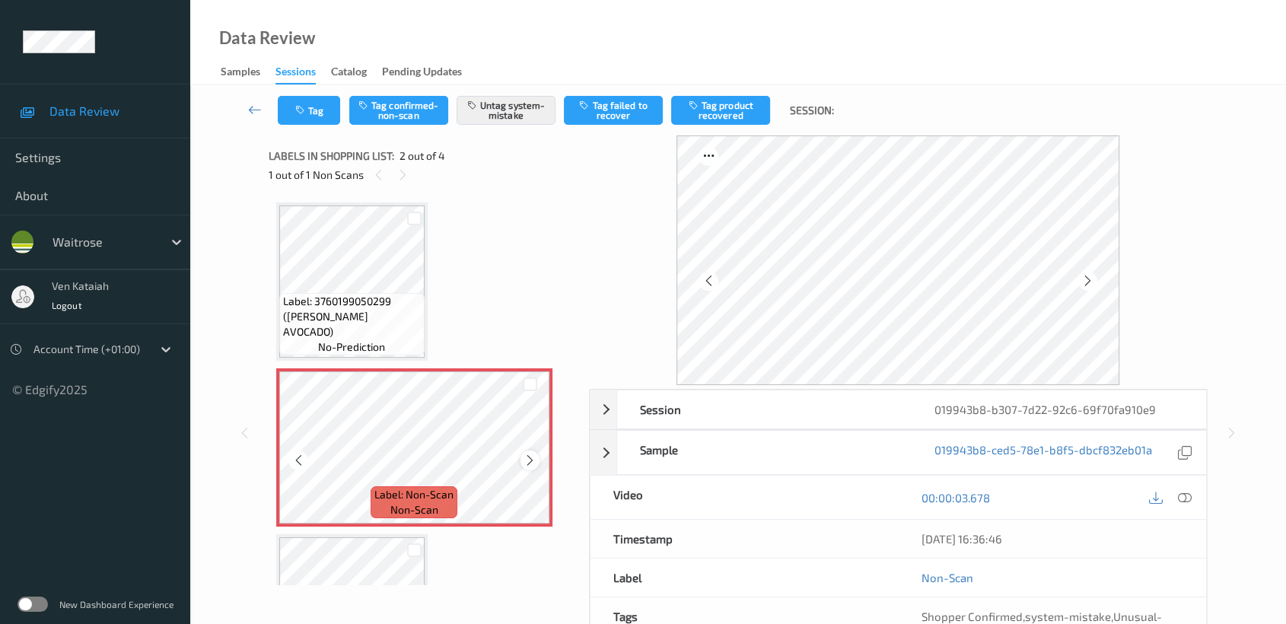
click at [529, 460] on icon at bounding box center [530, 461] width 13 height 14
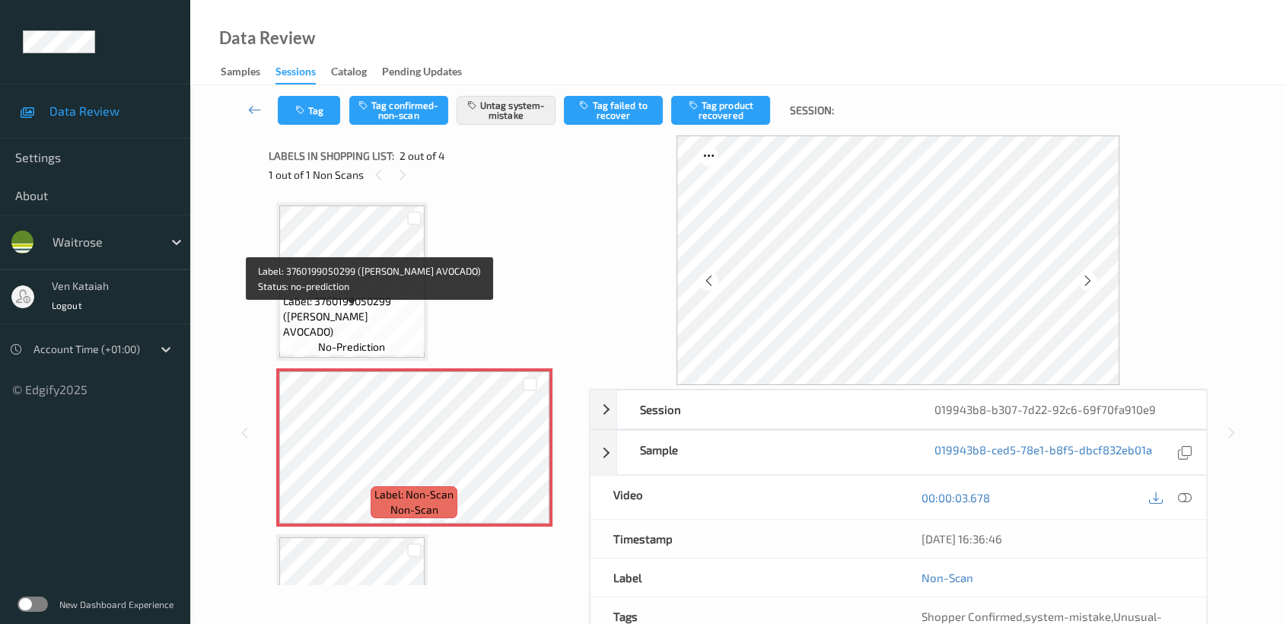
click at [305, 311] on span "Label: 3760199050299 (KD MAKI AVOCADO)" at bounding box center [352, 317] width 138 height 46
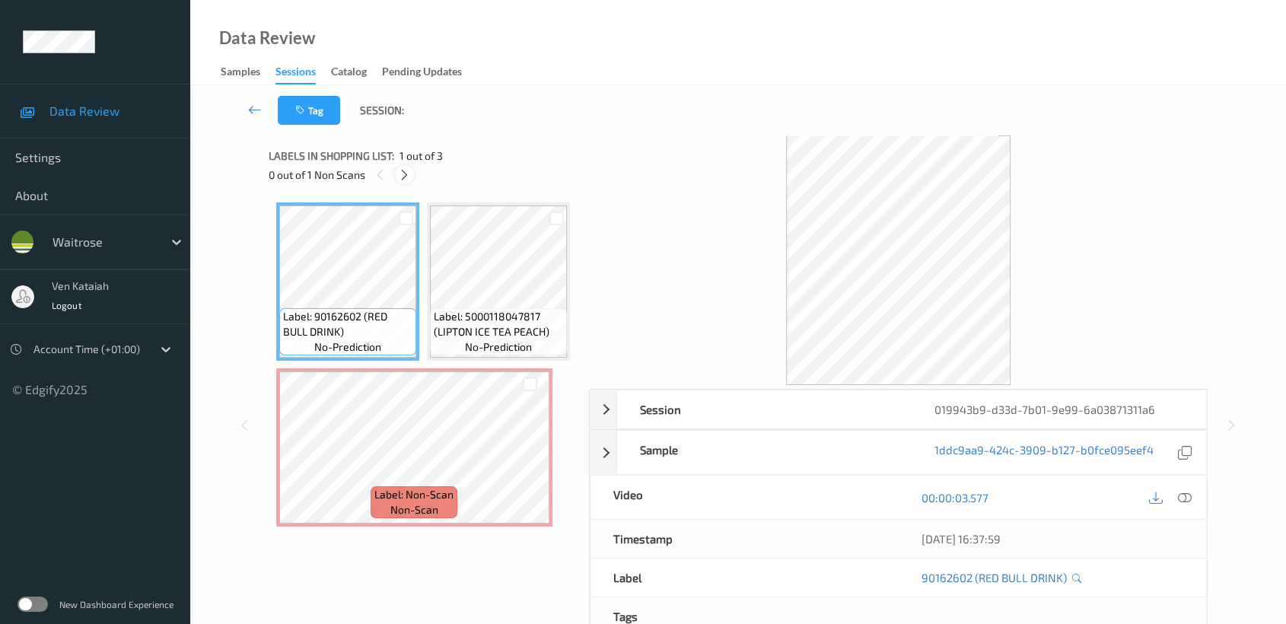
click at [404, 178] on icon at bounding box center [404, 175] width 13 height 14
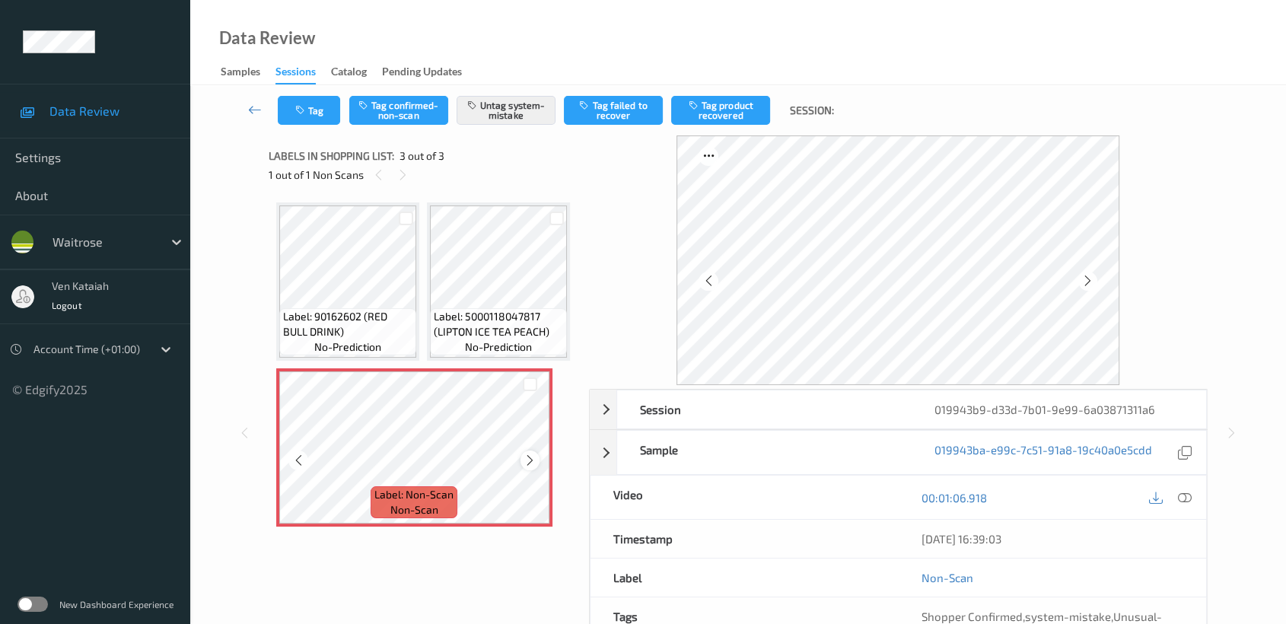
click at [527, 467] on icon at bounding box center [530, 461] width 13 height 14
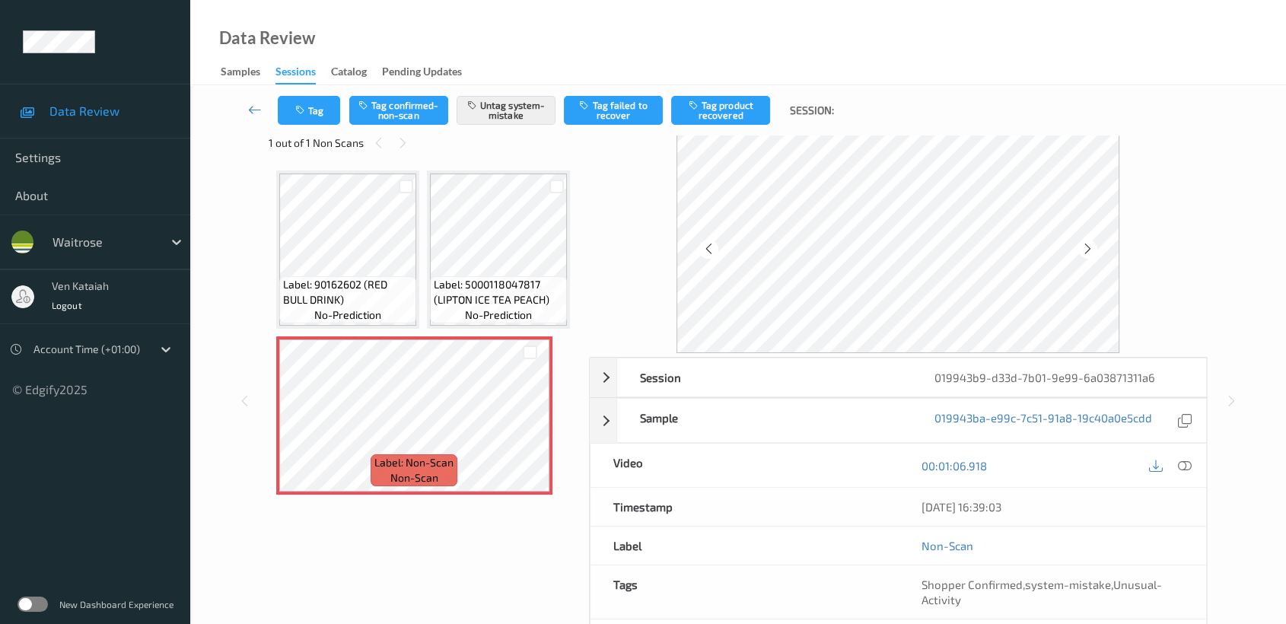
scroll to position [0, 0]
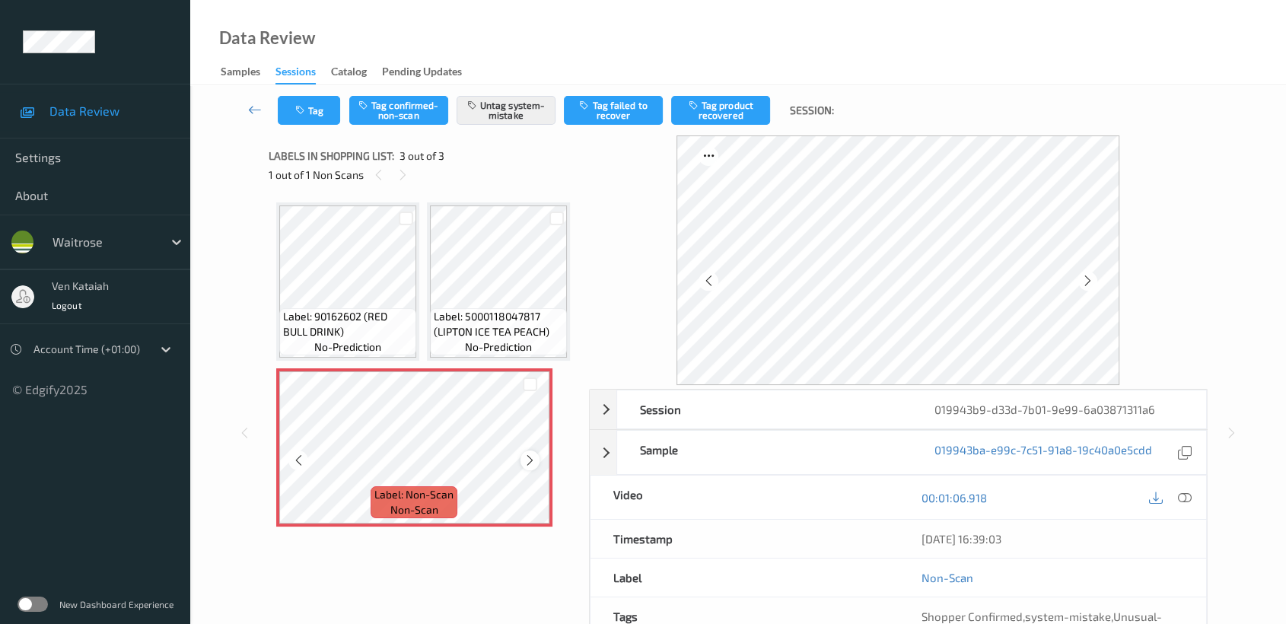
click at [527, 467] on icon at bounding box center [530, 461] width 13 height 14
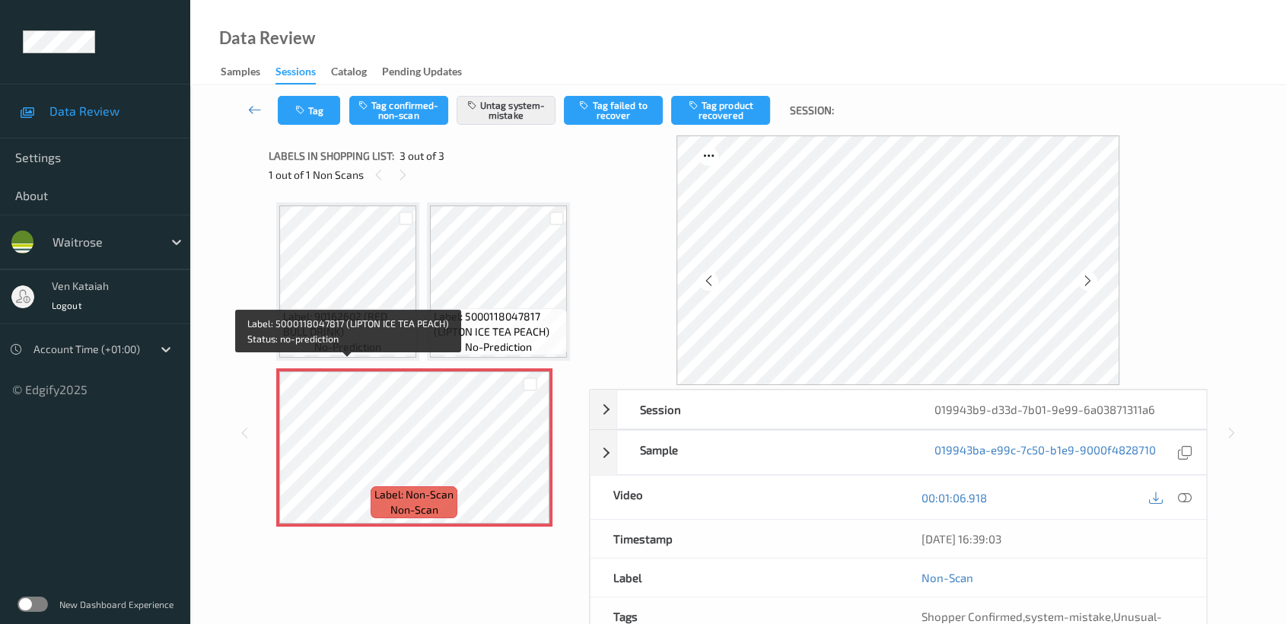
click at [465, 355] on span "no-prediction" at bounding box center [498, 346] width 67 height 15
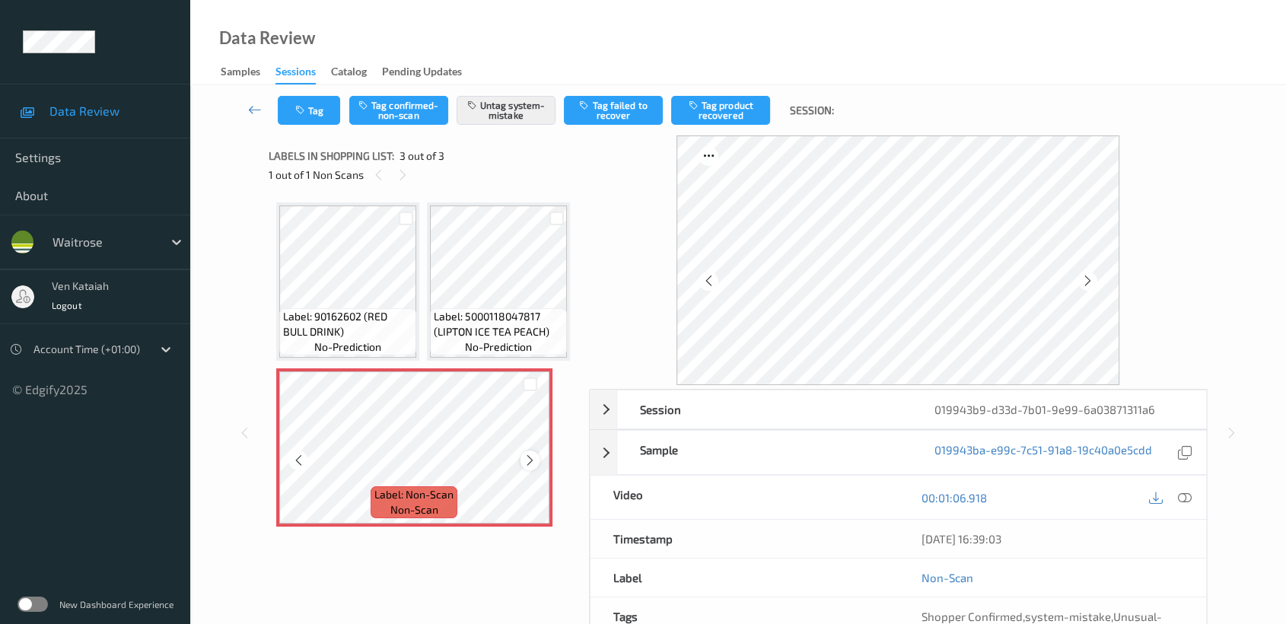
click at [522, 470] on div at bounding box center [530, 460] width 19 height 19
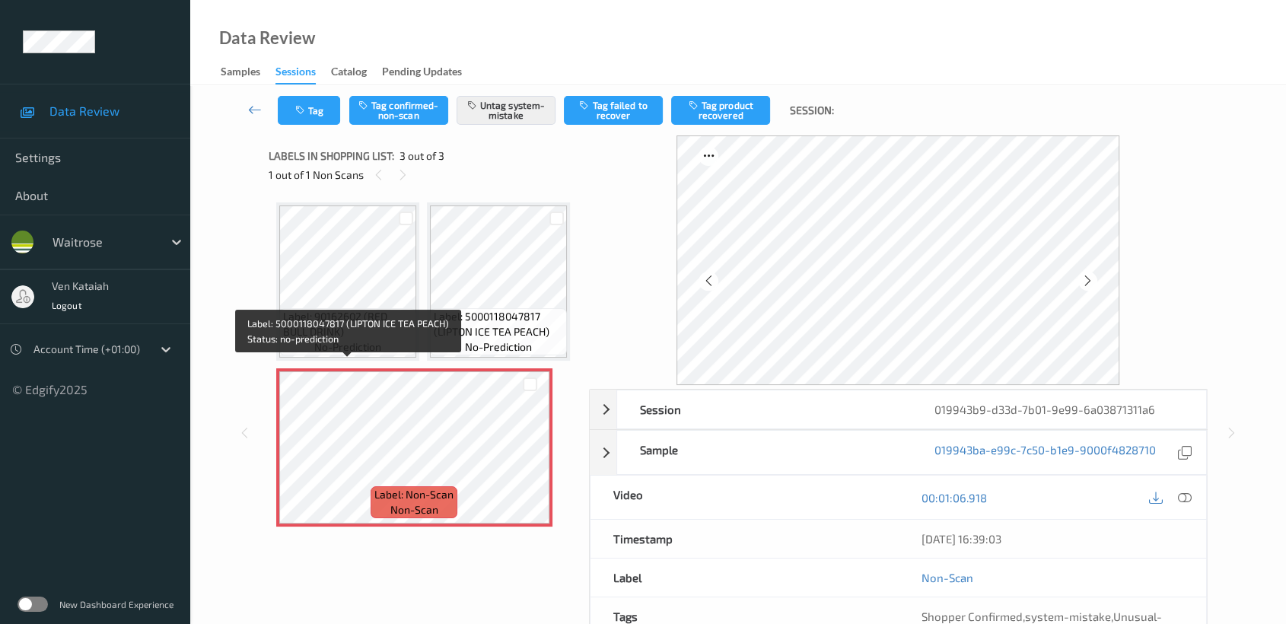
click at [434, 339] on span "Label: 5000118047817 (LIPTON ICE TEA PEACH)" at bounding box center [498, 324] width 129 height 30
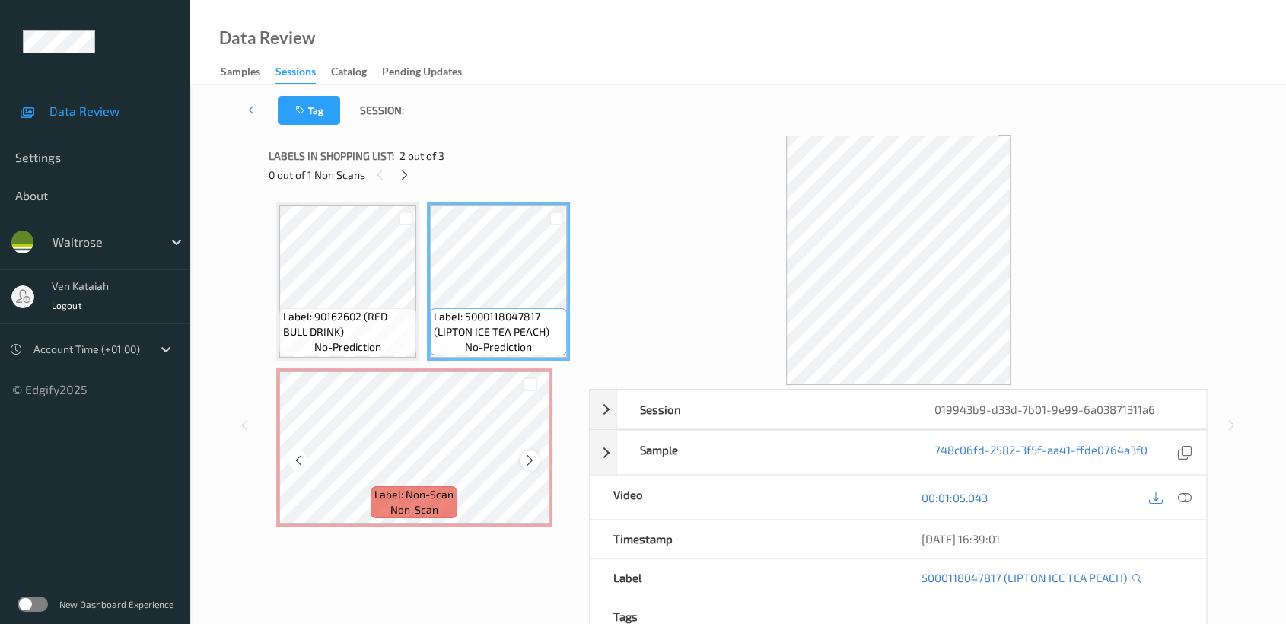
click at [527, 467] on icon at bounding box center [530, 461] width 13 height 14
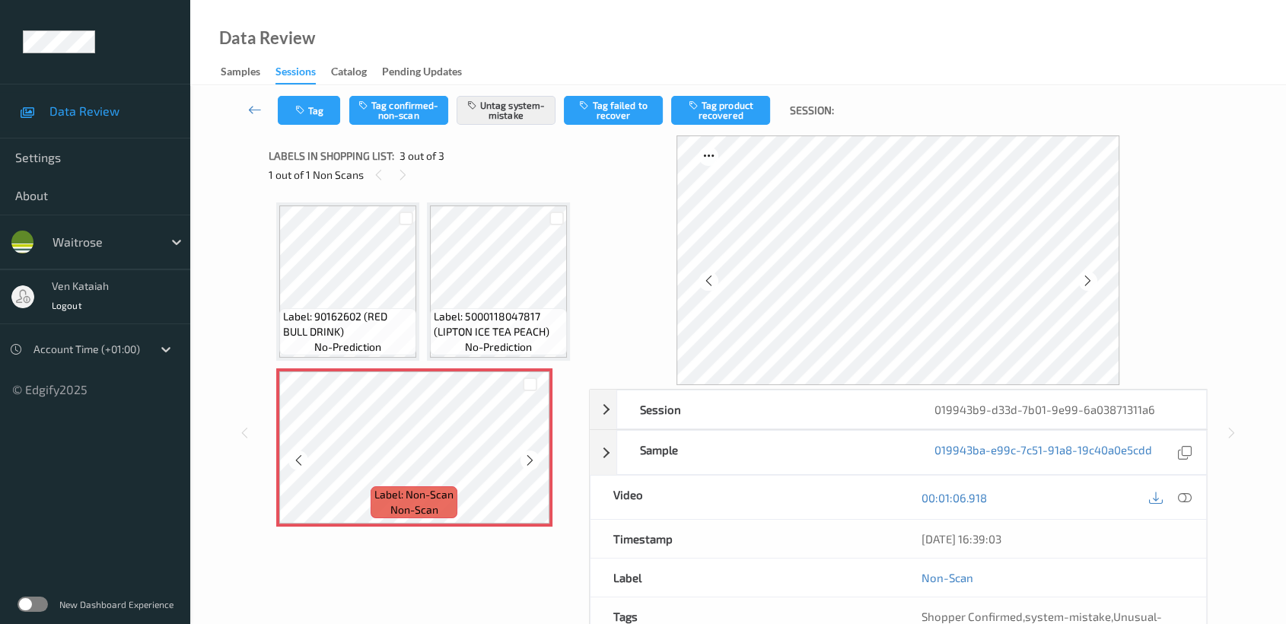
click at [527, 467] on icon at bounding box center [530, 461] width 13 height 14
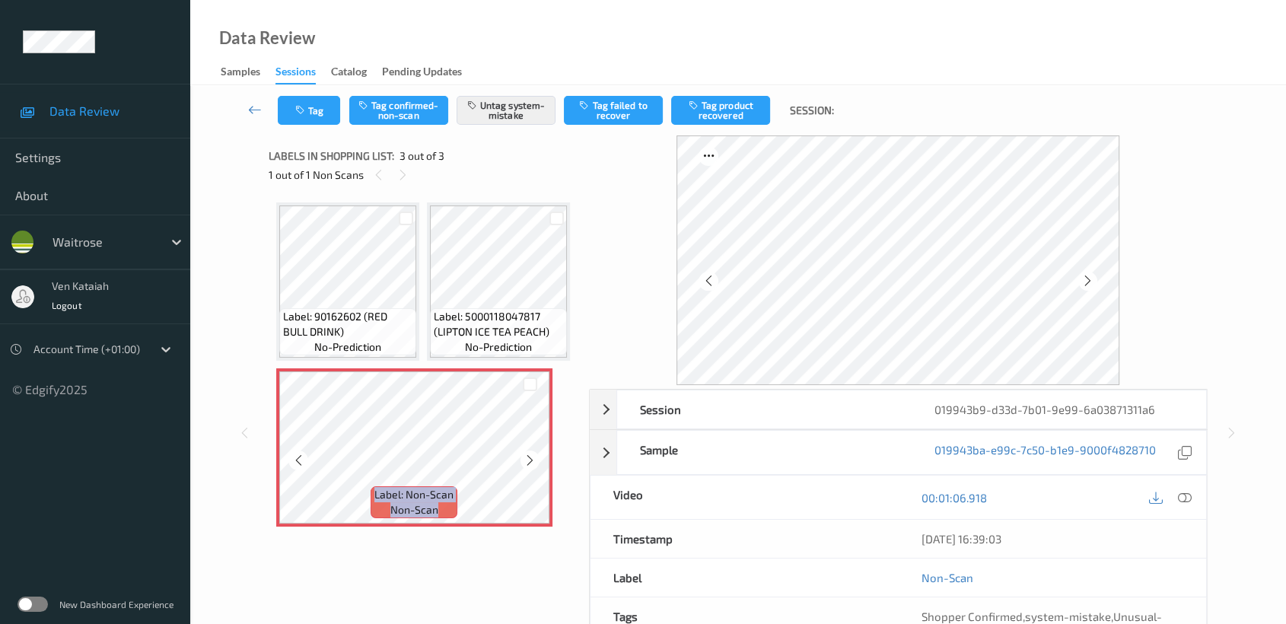
click at [527, 467] on icon at bounding box center [530, 461] width 13 height 14
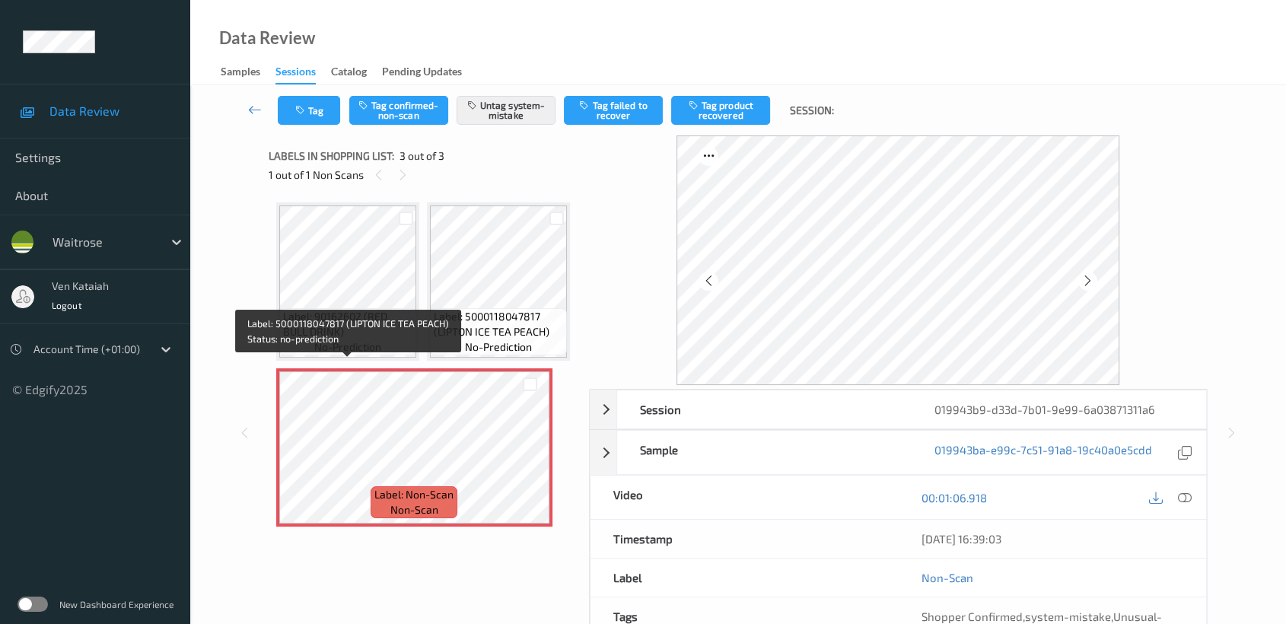
click at [434, 339] on span "Label: 5000118047817 (LIPTON ICE TEA PEACH)" at bounding box center [498, 324] width 129 height 30
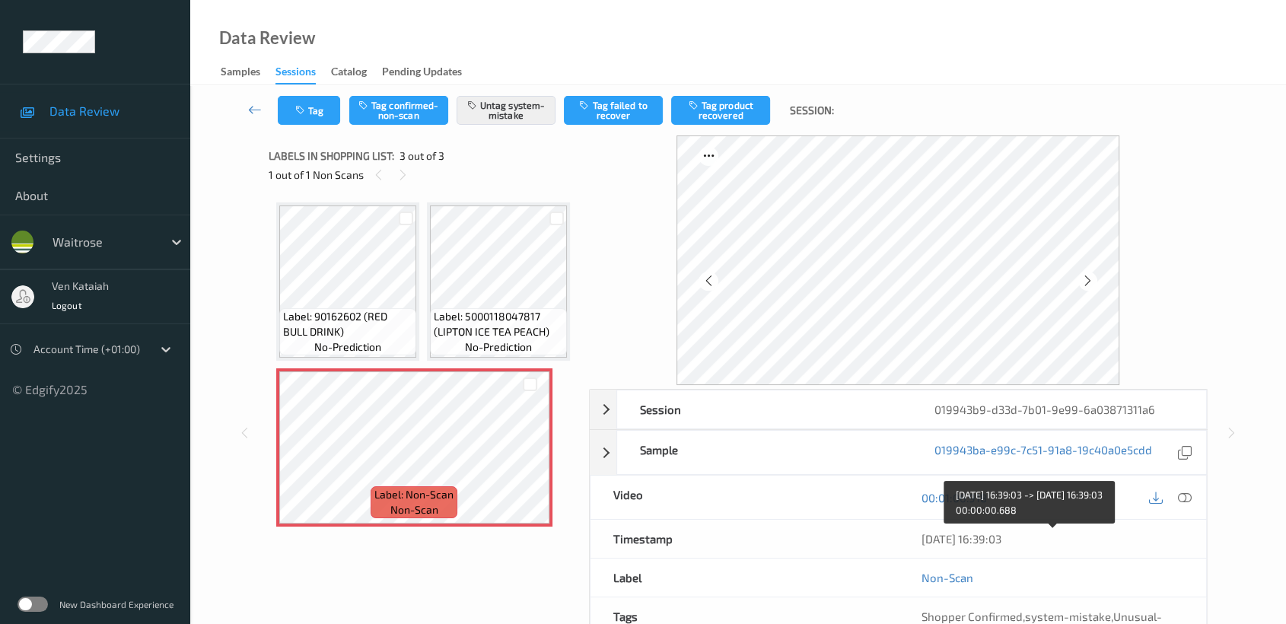
scroll to position [136, 0]
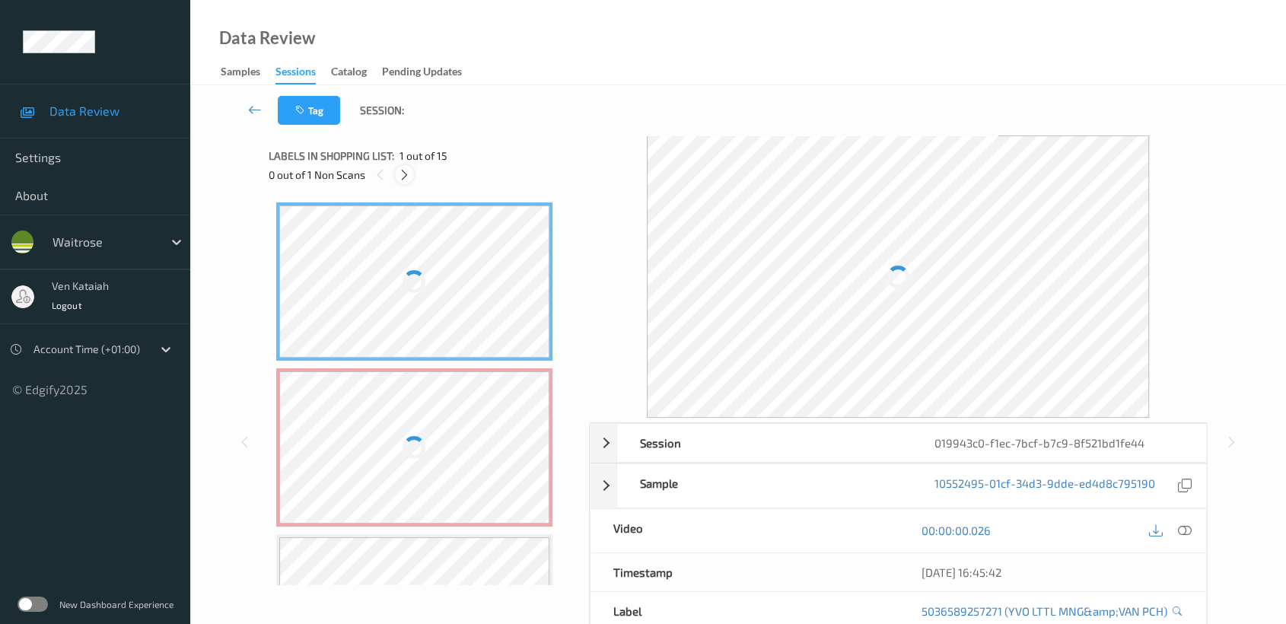
click at [408, 173] on icon at bounding box center [404, 175] width 13 height 14
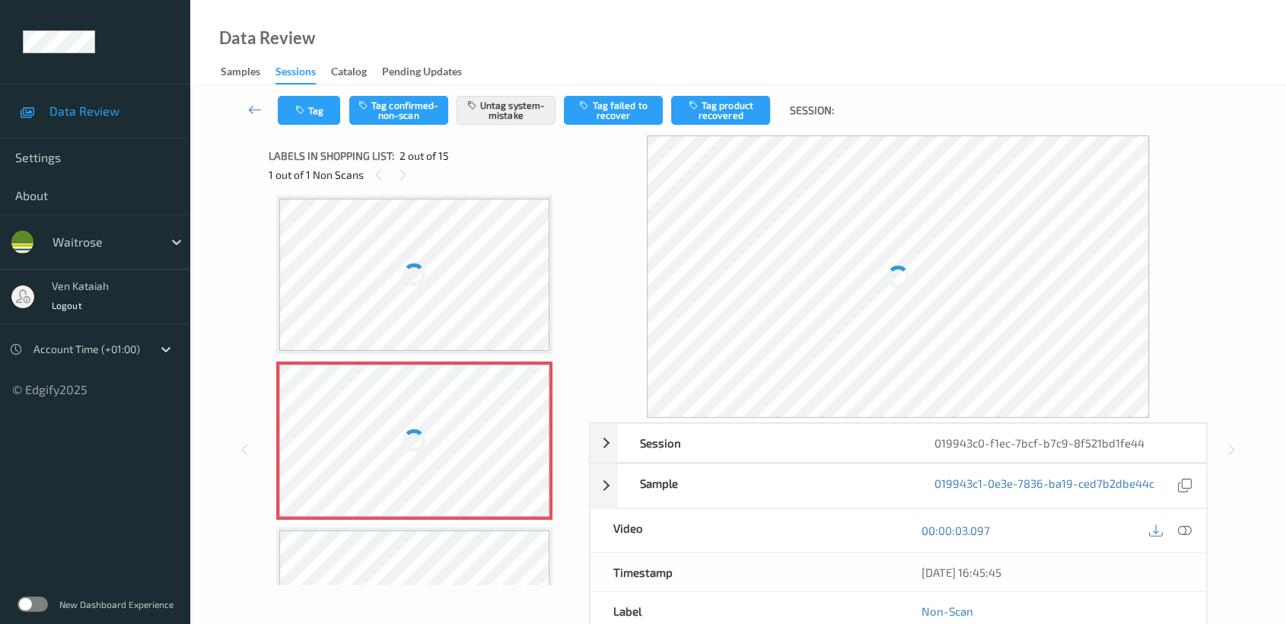
click at [500, 464] on div at bounding box center [414, 441] width 271 height 152
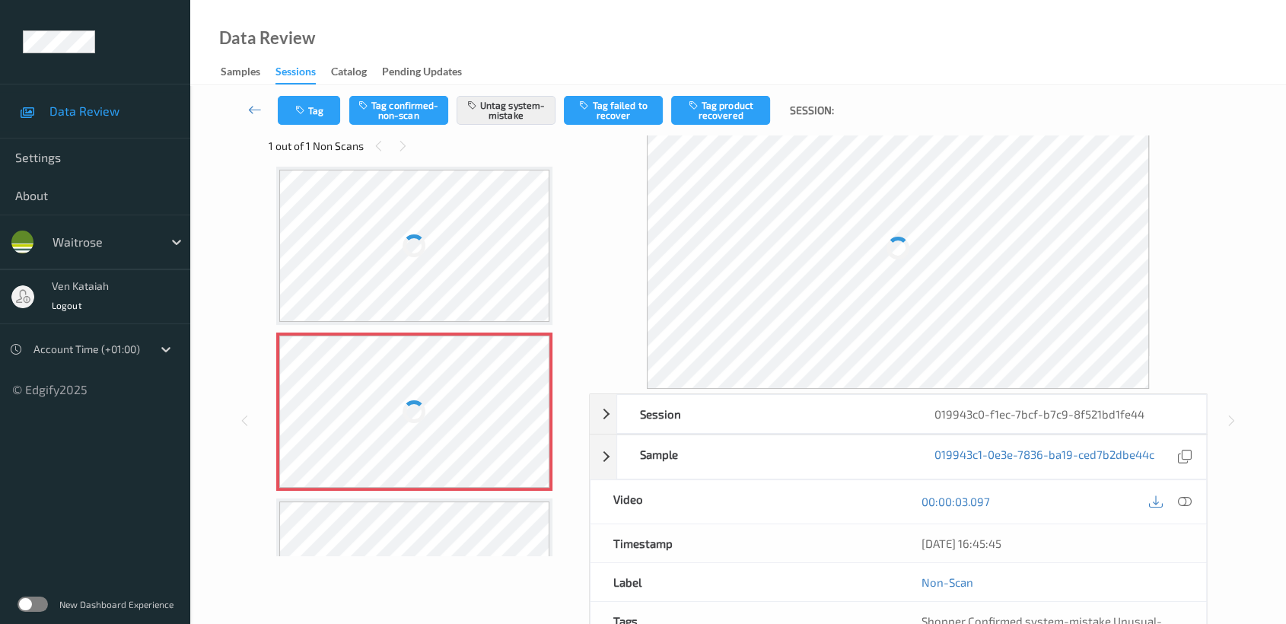
scroll to position [0, 0]
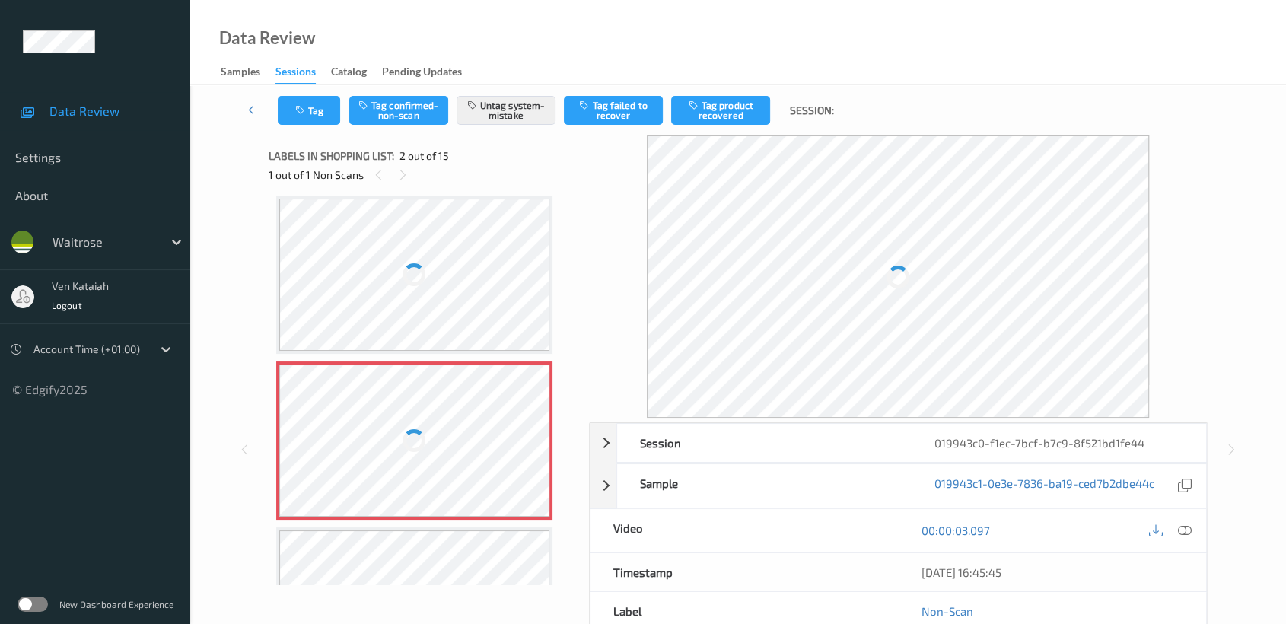
click at [481, 274] on div at bounding box center [414, 275] width 271 height 152
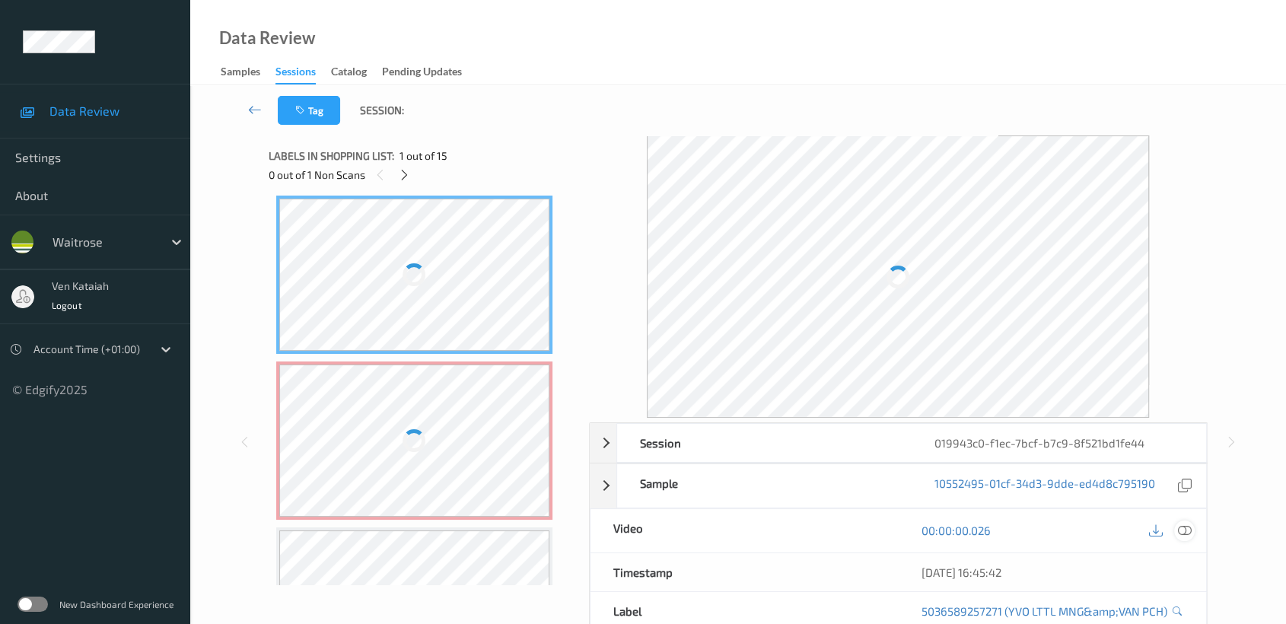
click at [1184, 530] on icon at bounding box center [1185, 531] width 14 height 14
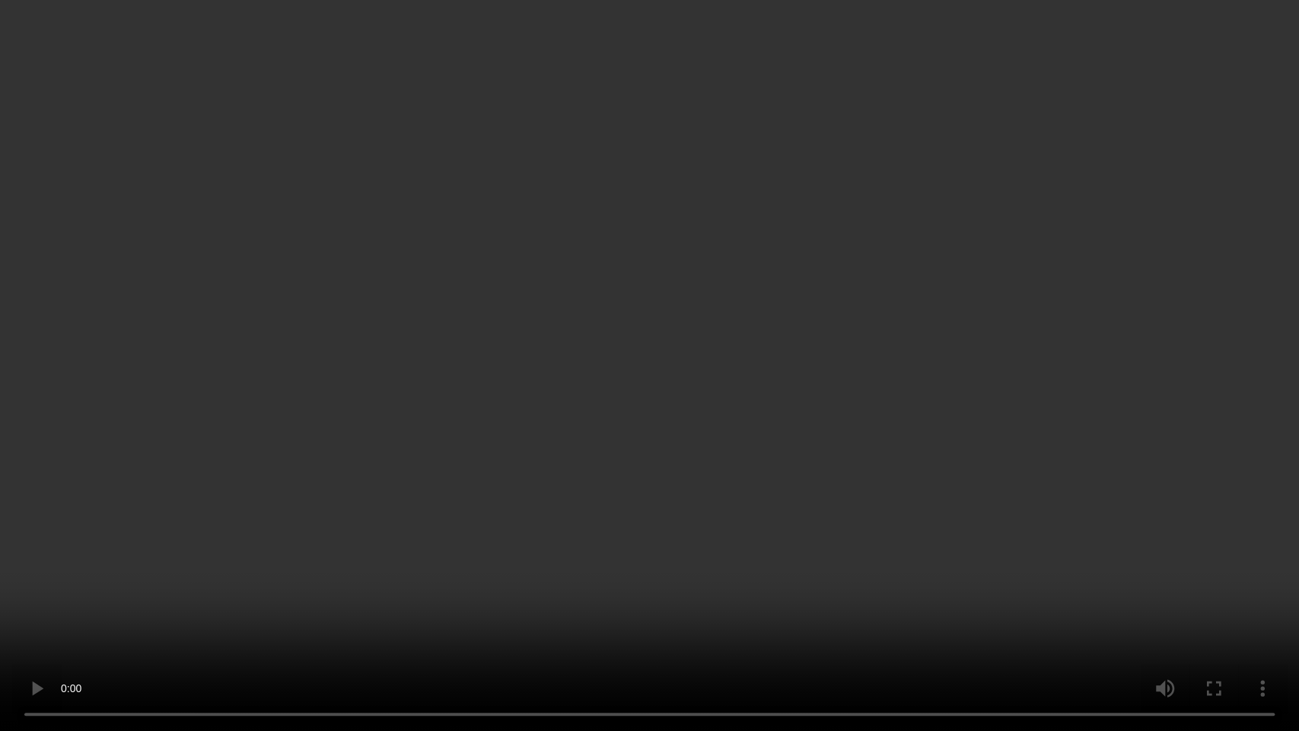
click at [674, 330] on video at bounding box center [649, 365] width 1299 height 731
click at [1211, 623] on video at bounding box center [649, 365] width 1299 height 731
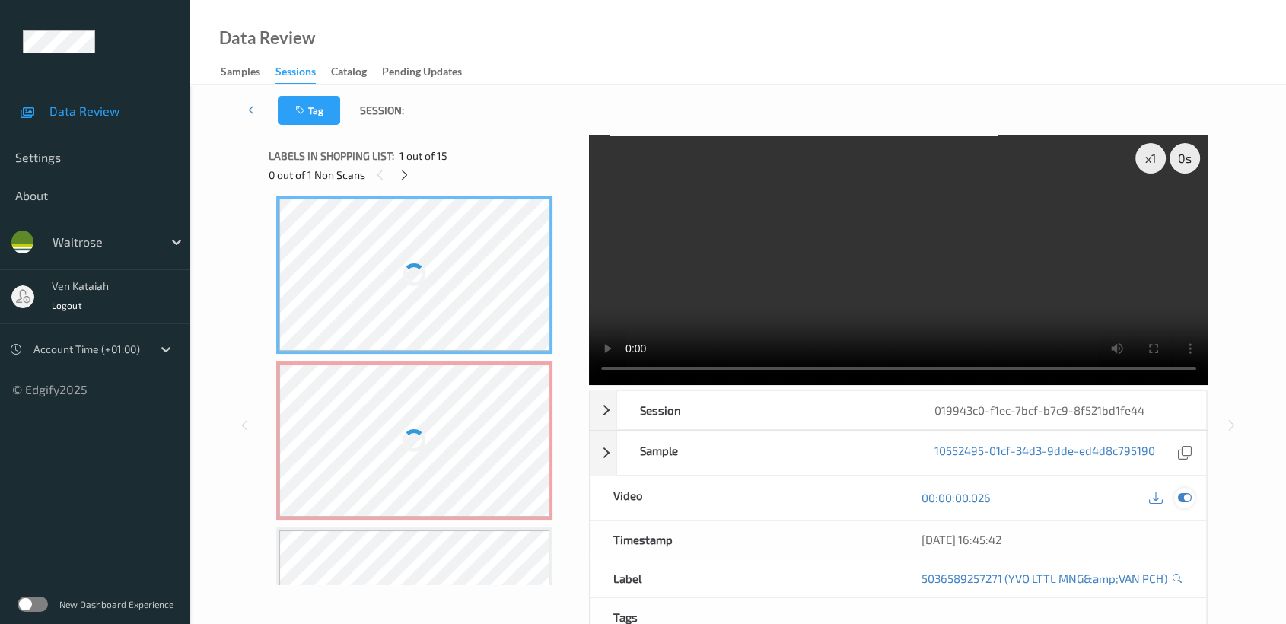
click at [1183, 498] on icon at bounding box center [1185, 498] width 14 height 14
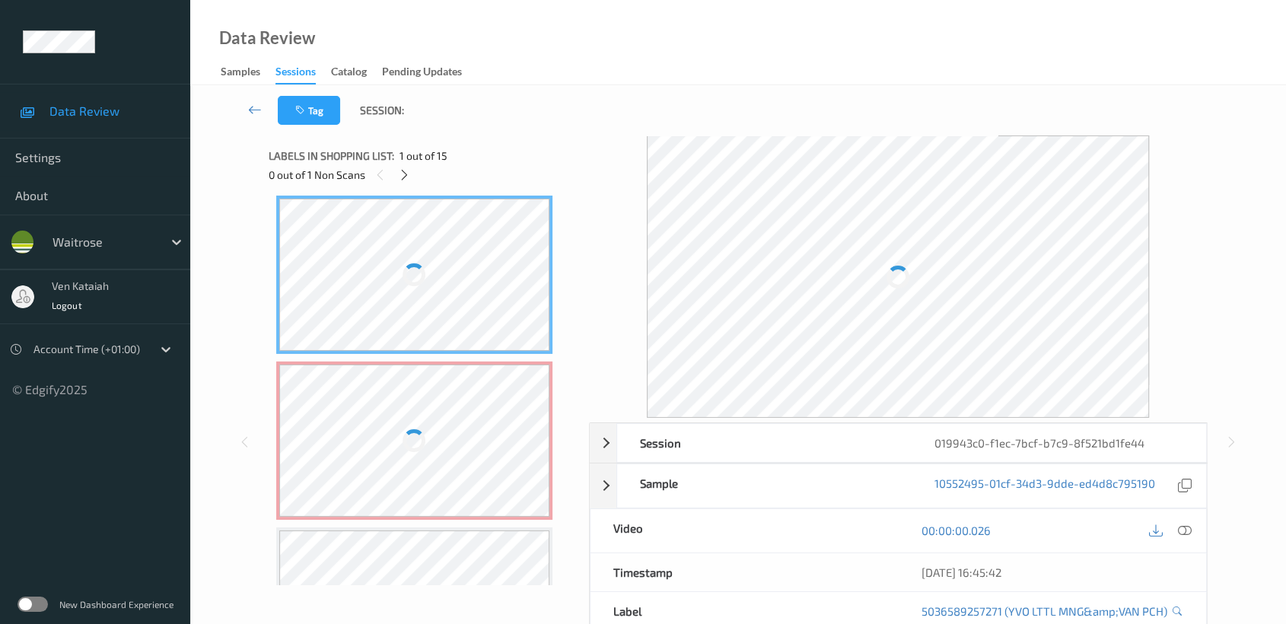
click at [387, 415] on div at bounding box center [414, 441] width 271 height 152
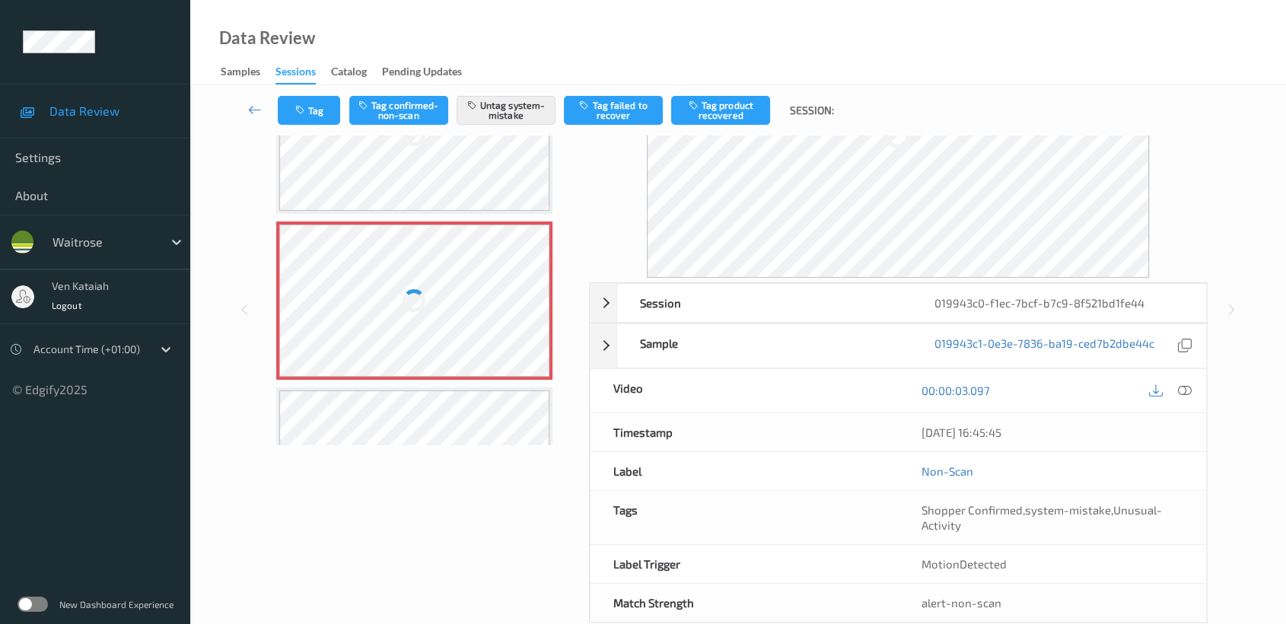
scroll to position [169, 0]
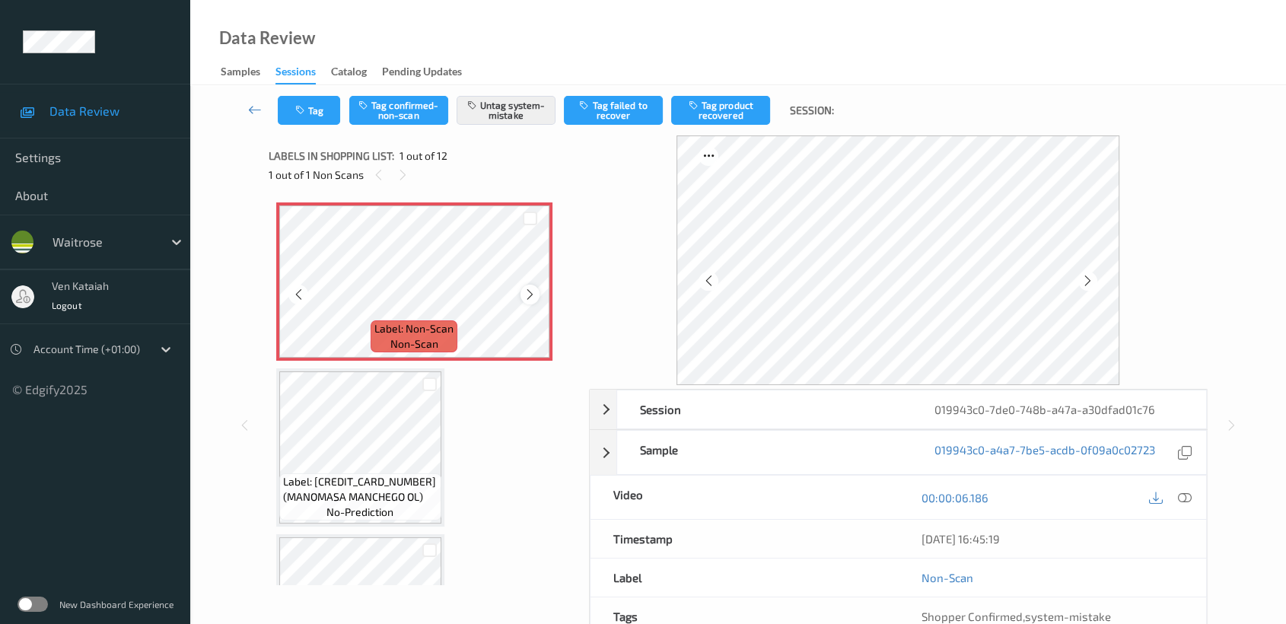
click at [521, 292] on div at bounding box center [530, 294] width 19 height 19
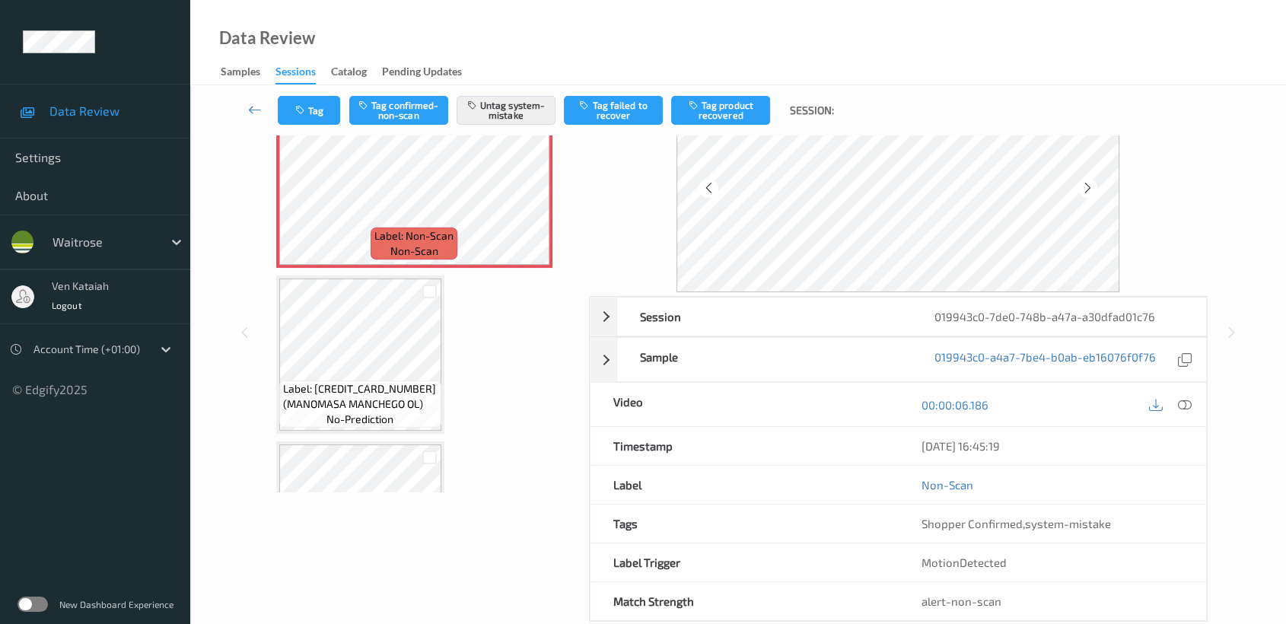
scroll to position [121, 0]
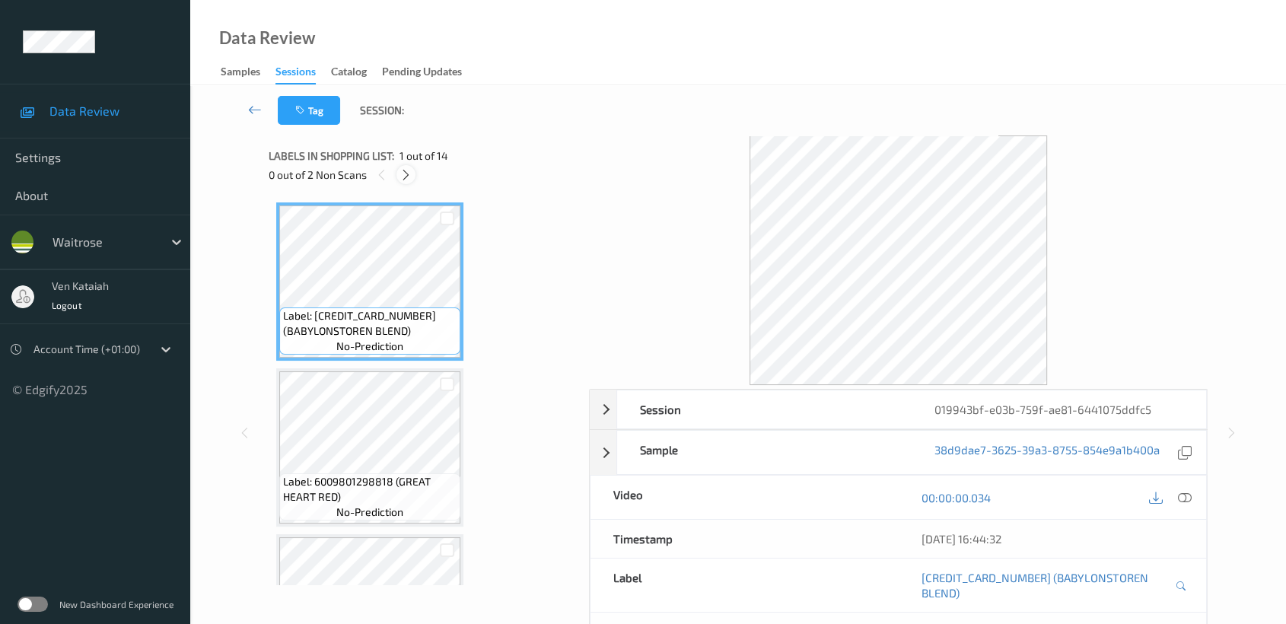
click at [407, 169] on icon at bounding box center [406, 175] width 13 height 14
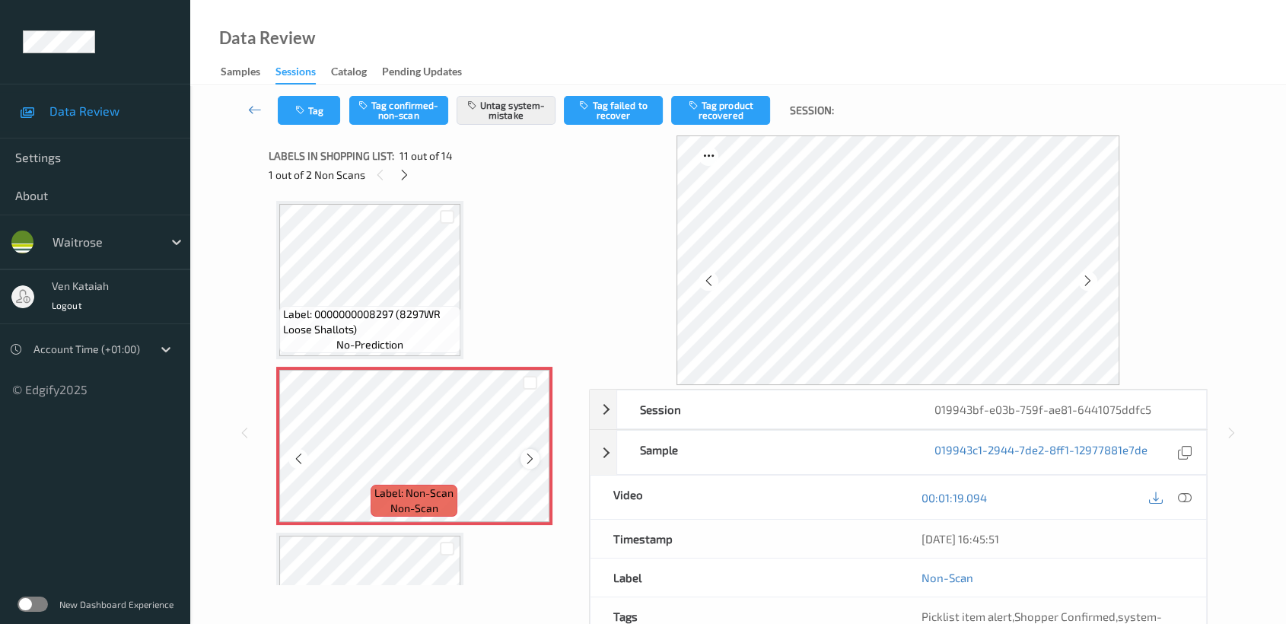
click at [526, 454] on icon at bounding box center [530, 459] width 13 height 14
click at [527, 454] on icon at bounding box center [530, 459] width 13 height 14
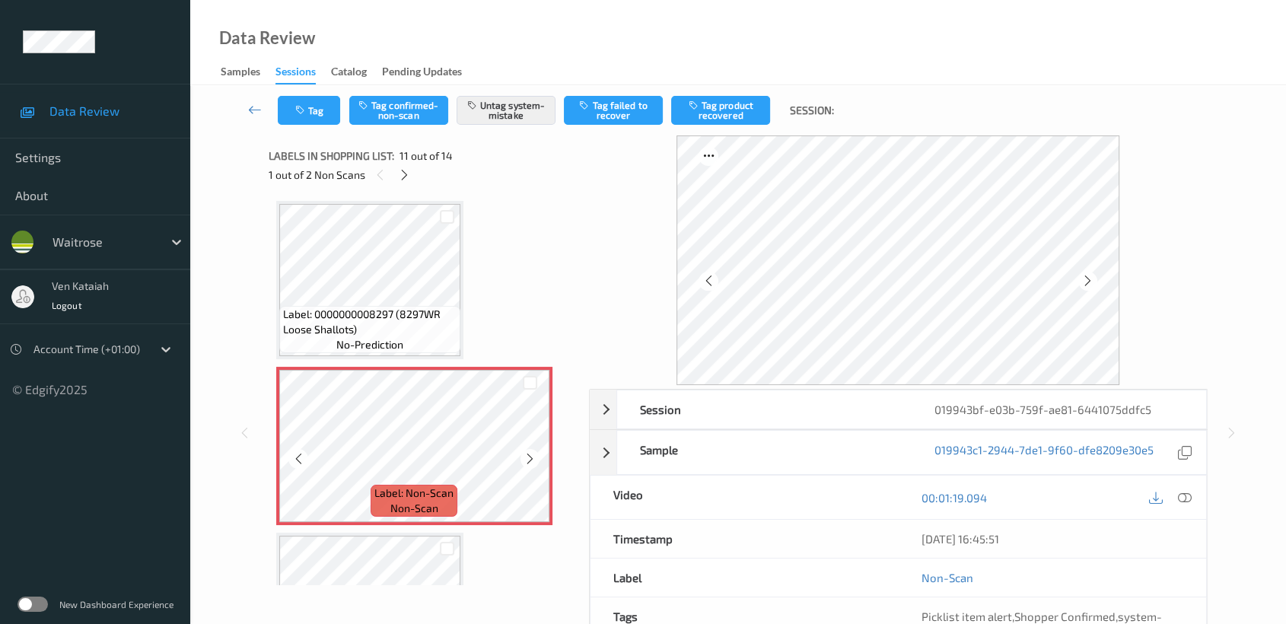
click at [527, 454] on icon at bounding box center [530, 459] width 13 height 14
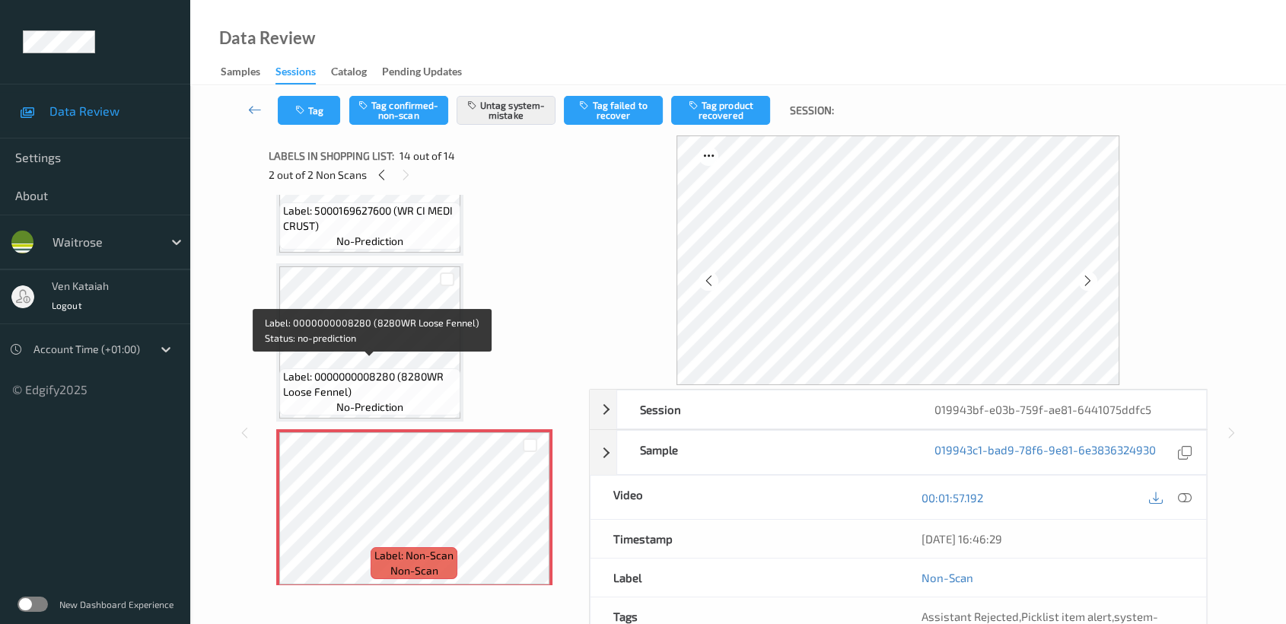
click at [386, 369] on span "Label: 0000000008280 (8280WR Loose Fennel)" at bounding box center [370, 384] width 174 height 30
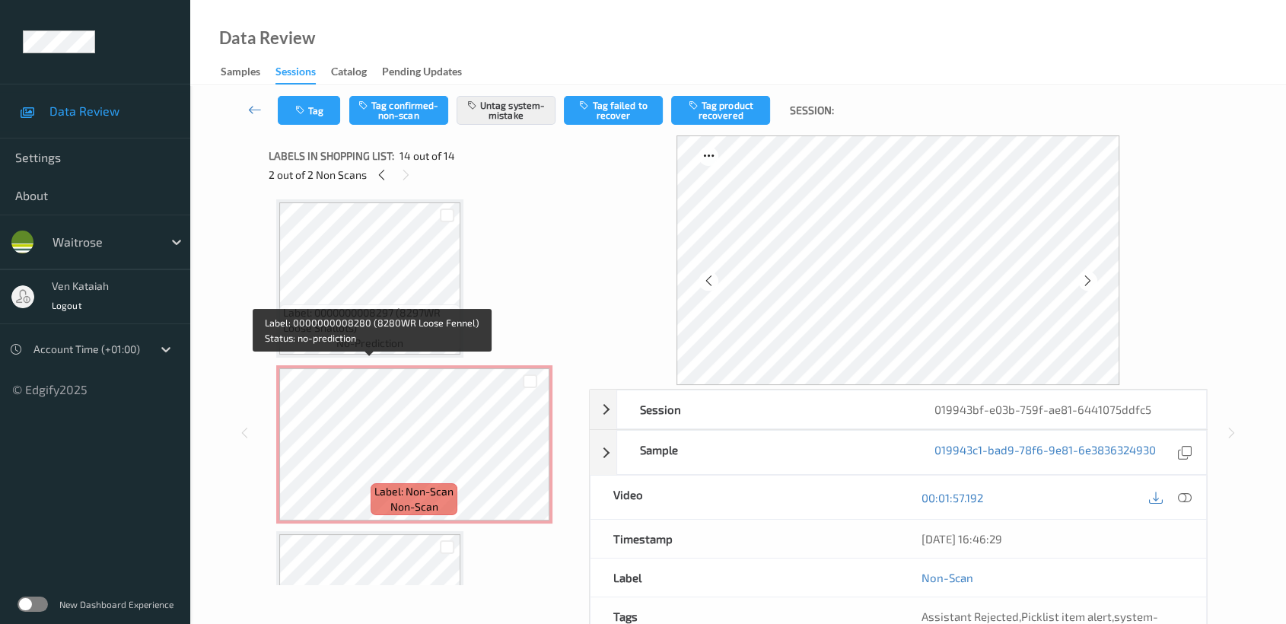
scroll to position [1423, 0]
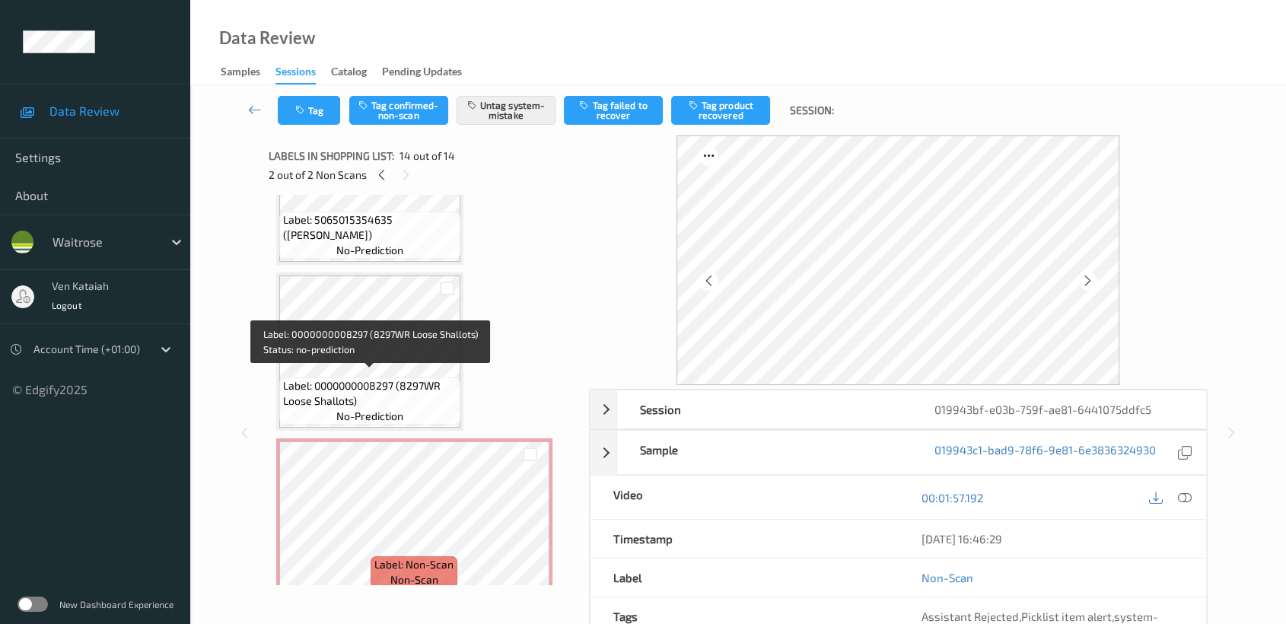
click at [433, 390] on span "Label: 0000000008297 (8297WR Loose Shallots)" at bounding box center [370, 393] width 174 height 30
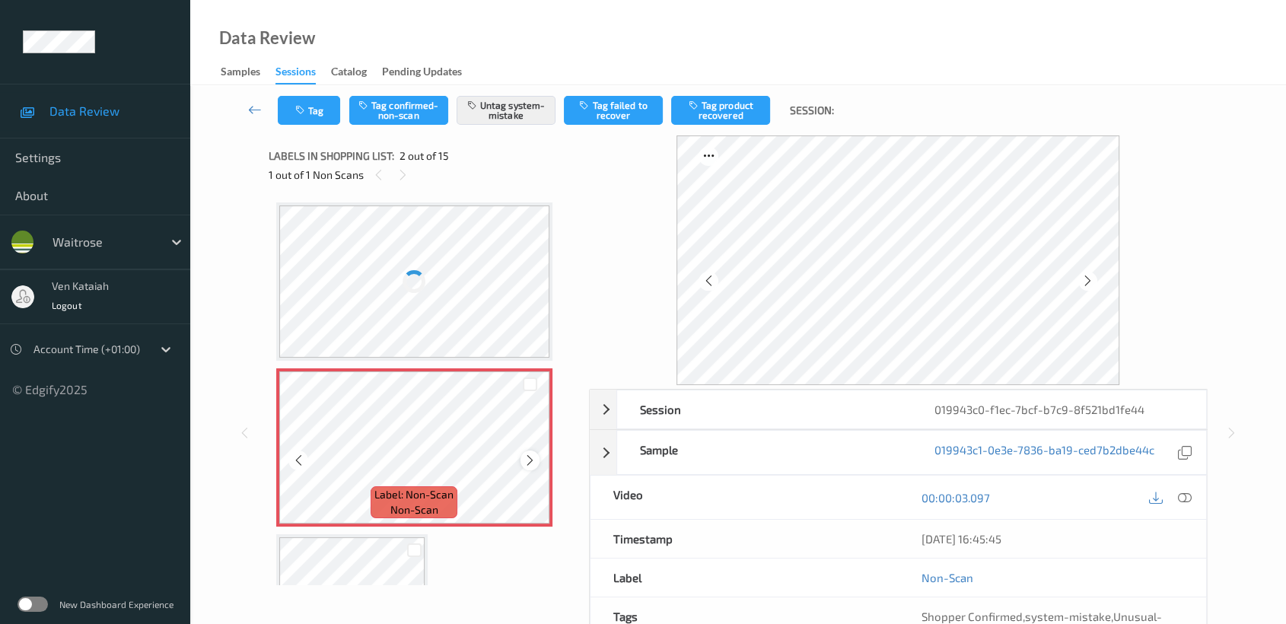
click at [524, 458] on icon at bounding box center [530, 461] width 13 height 14
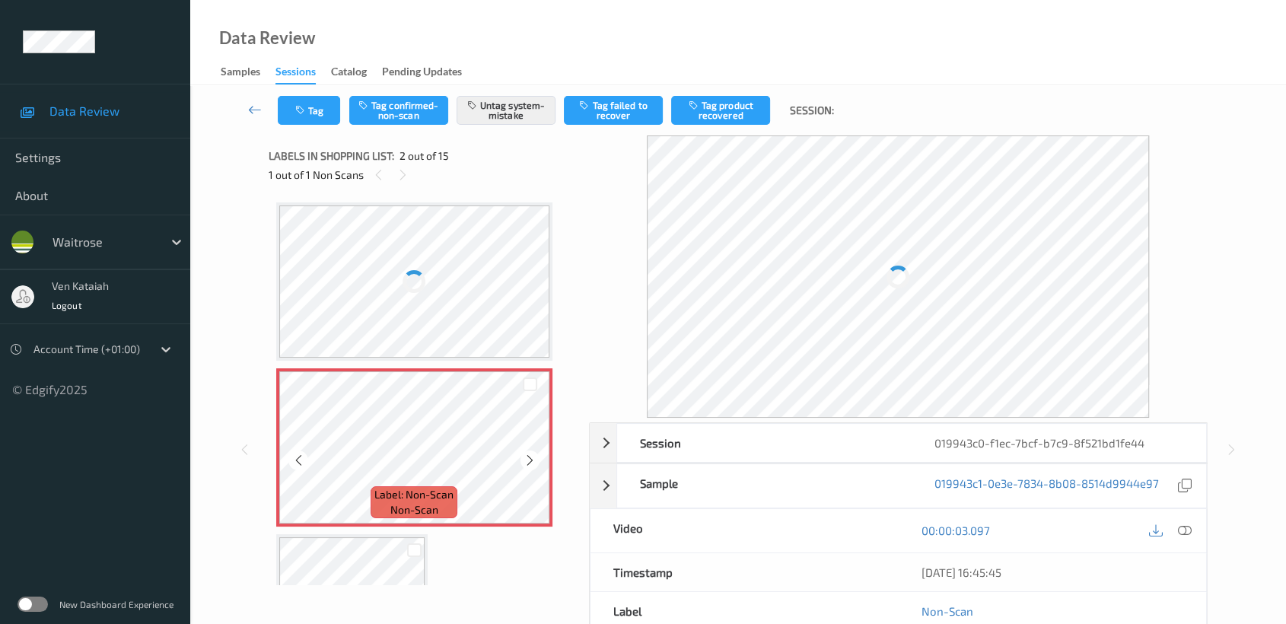
click at [524, 458] on icon at bounding box center [530, 461] width 13 height 14
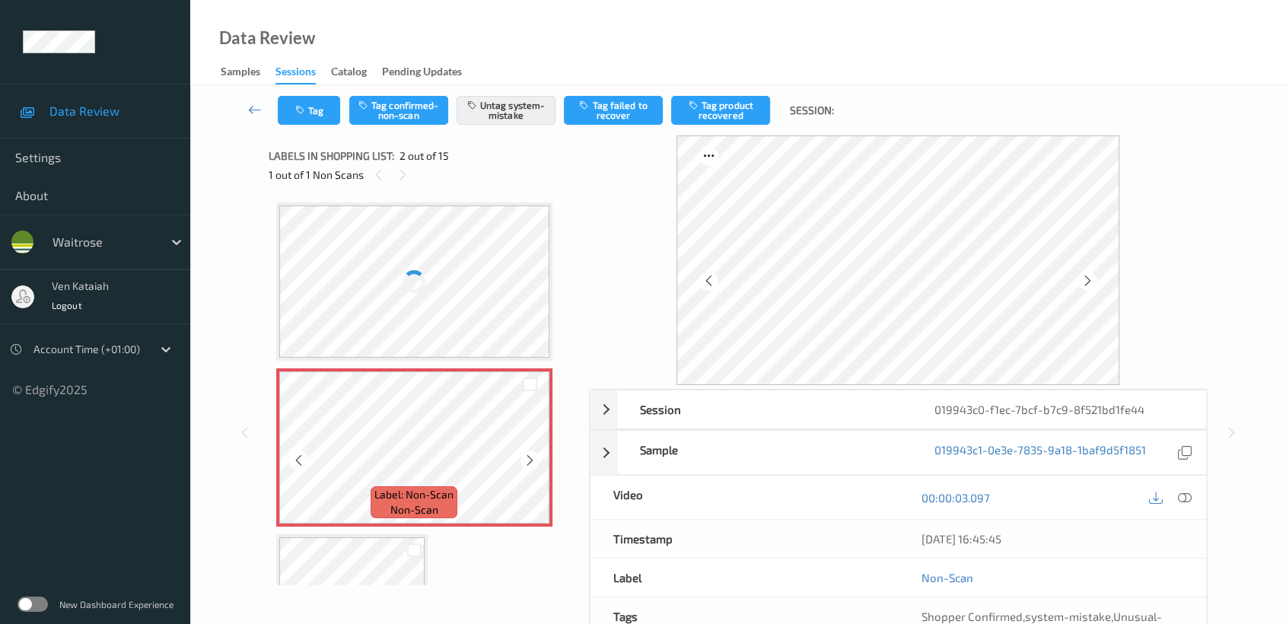
click at [524, 458] on icon at bounding box center [530, 461] width 13 height 14
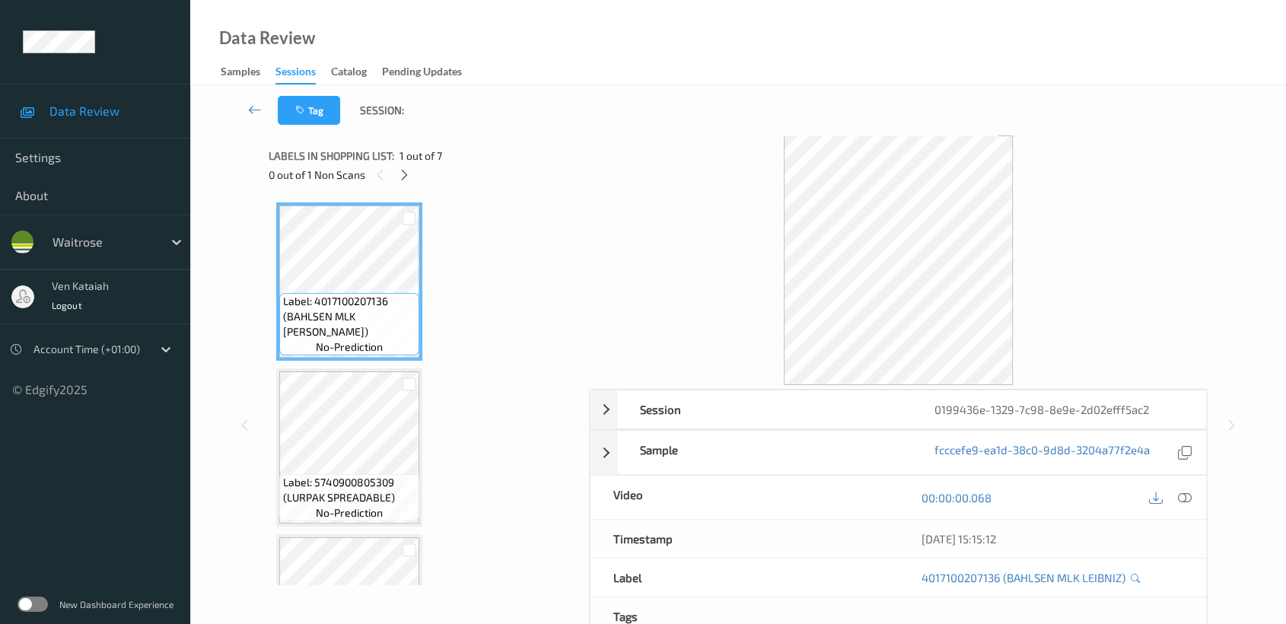
click at [416, 175] on div "0 out of 1 Non Scans" at bounding box center [424, 174] width 310 height 19
click at [412, 176] on div at bounding box center [404, 174] width 19 height 19
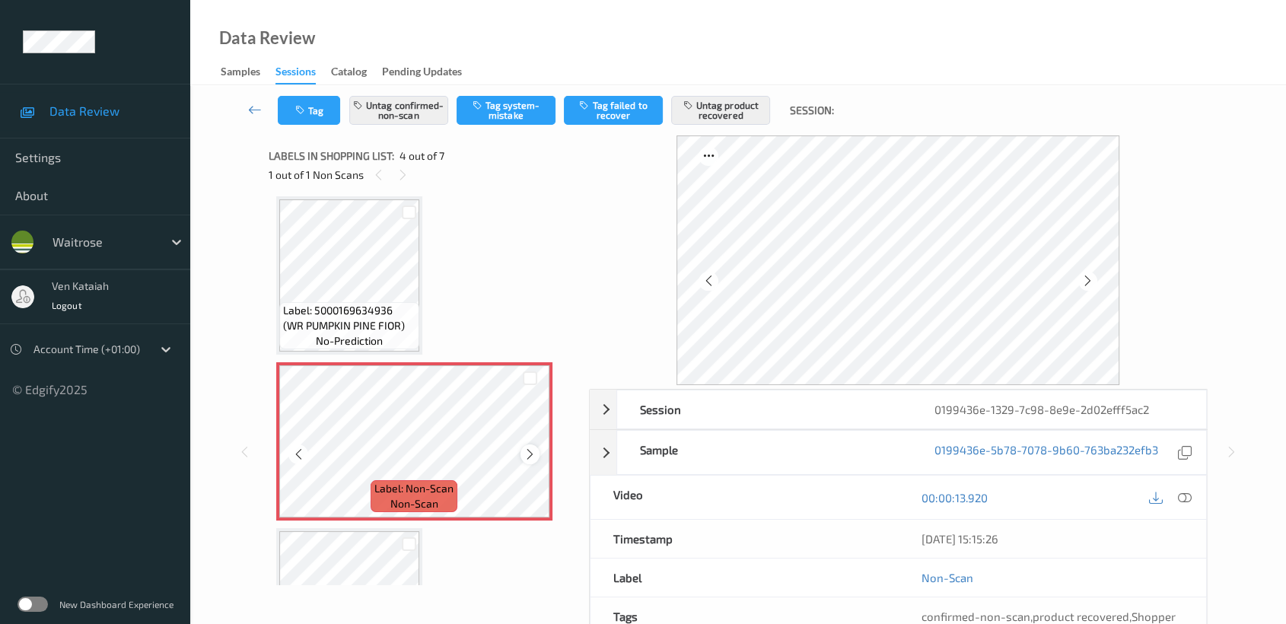
click at [533, 451] on icon at bounding box center [530, 454] width 13 height 14
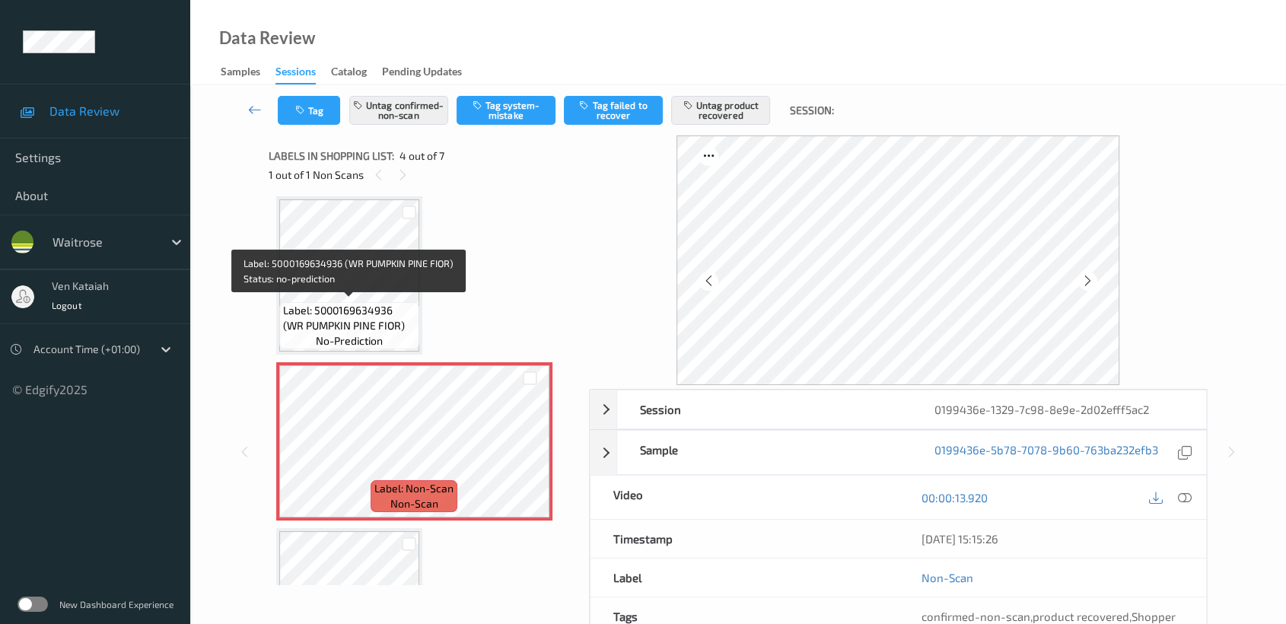
click at [381, 307] on span "Label: 5000169634936 (WR PUMPKIN PINE FIOR)" at bounding box center [349, 318] width 132 height 30
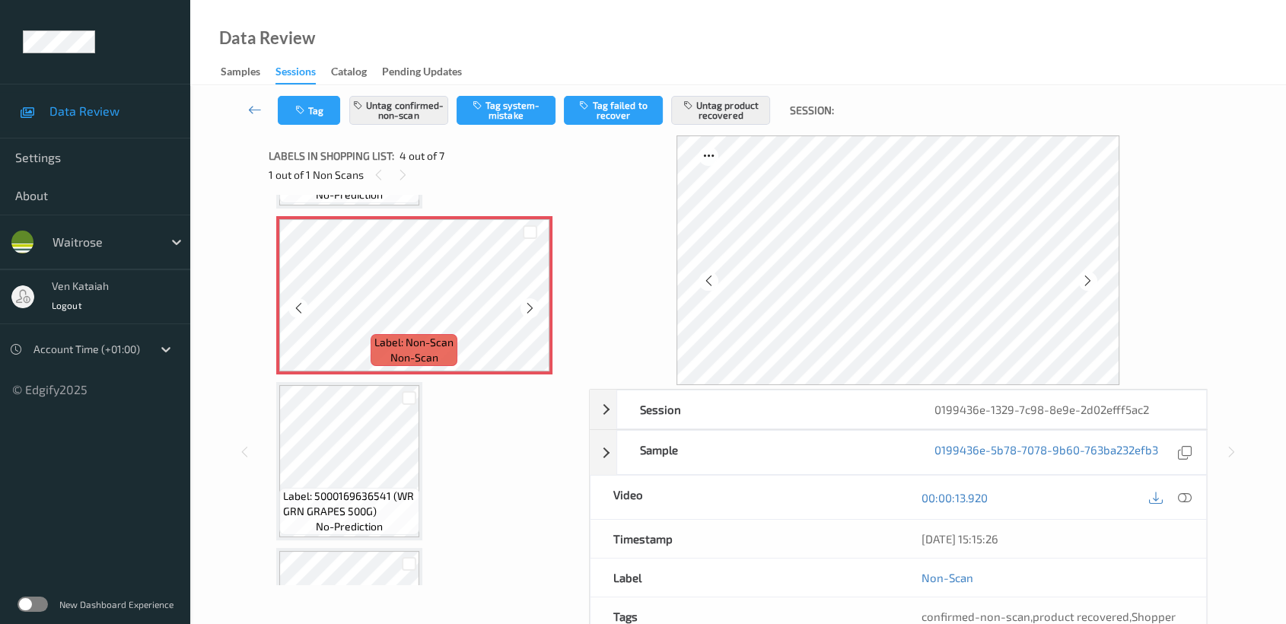
scroll to position [507, 0]
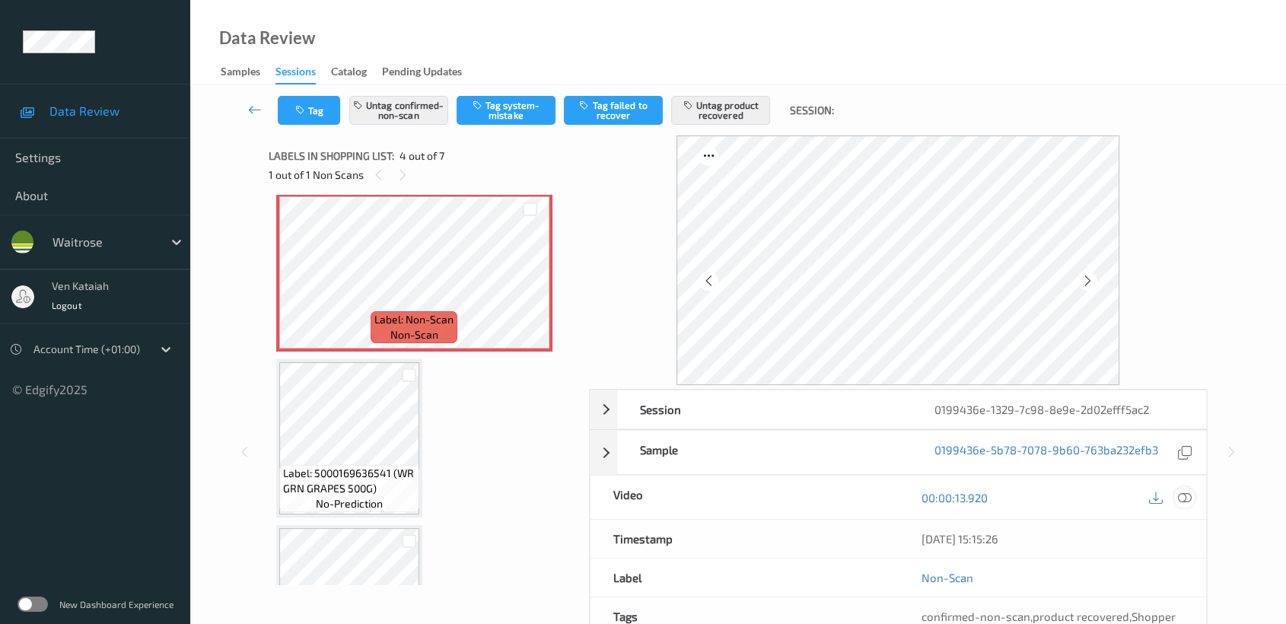
click at [1190, 498] on icon at bounding box center [1185, 498] width 14 height 14
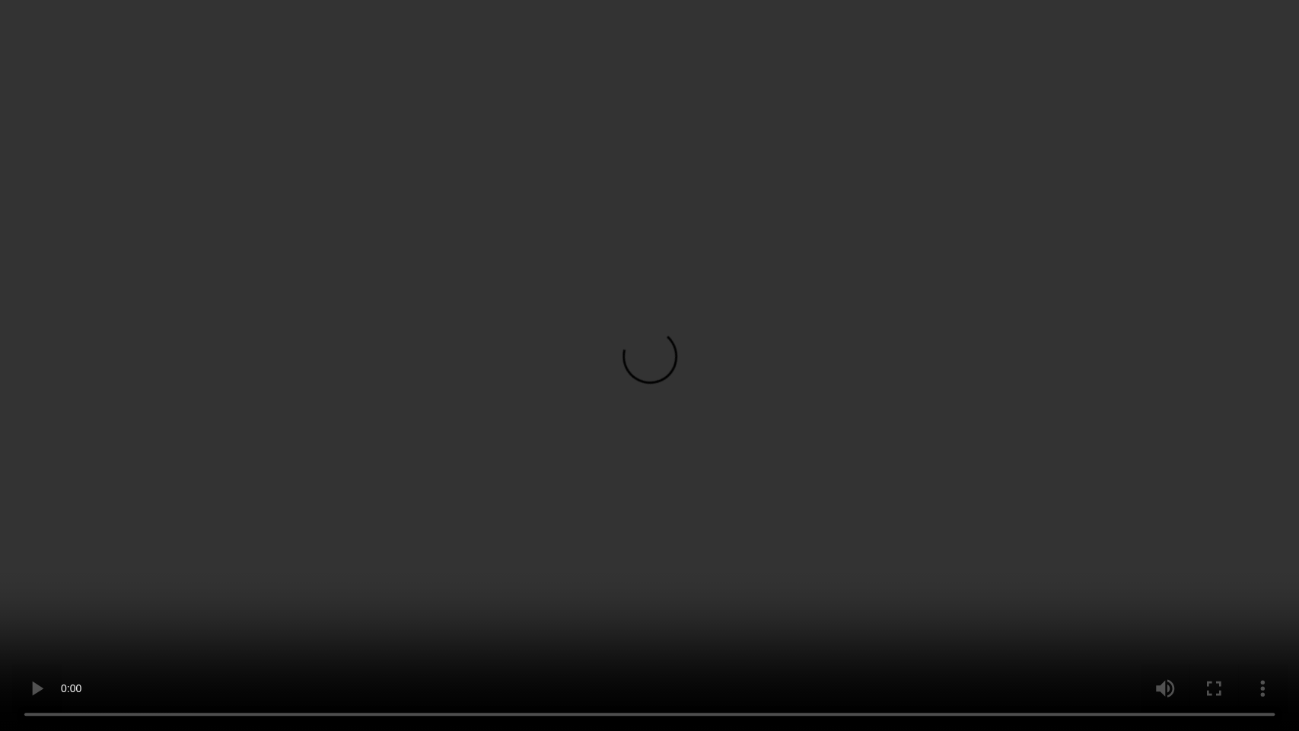
click at [881, 396] on video at bounding box center [649, 365] width 1299 height 731
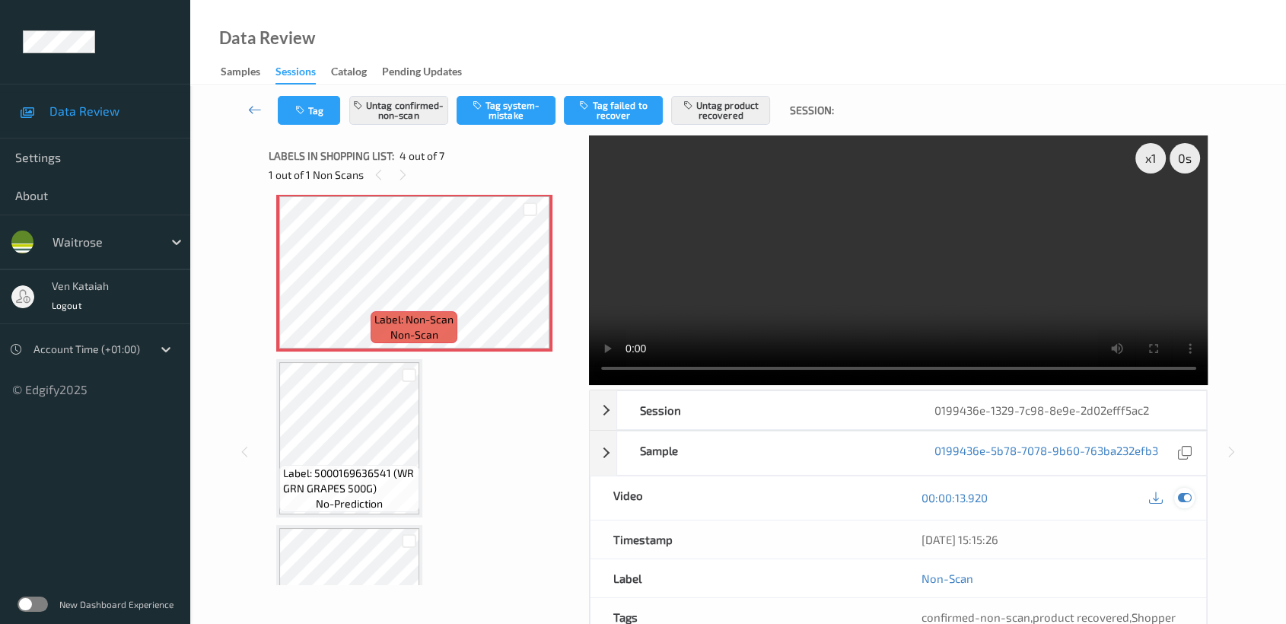
click at [1185, 488] on div at bounding box center [1184, 498] width 21 height 21
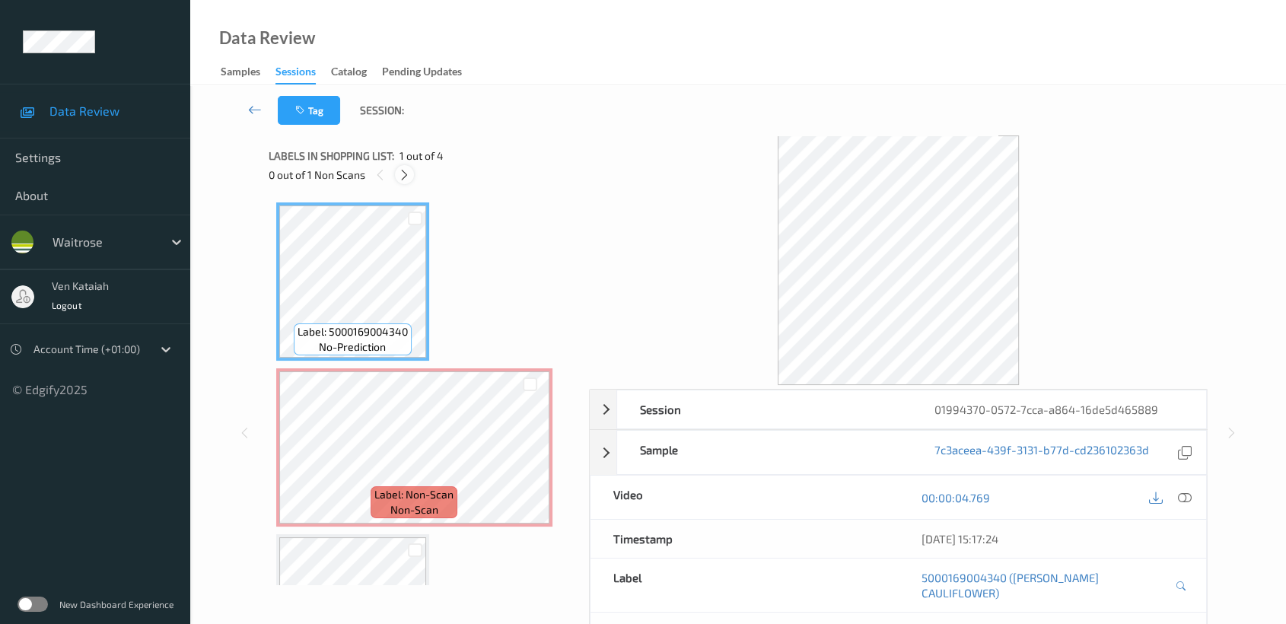
click at [406, 175] on icon at bounding box center [404, 175] width 13 height 14
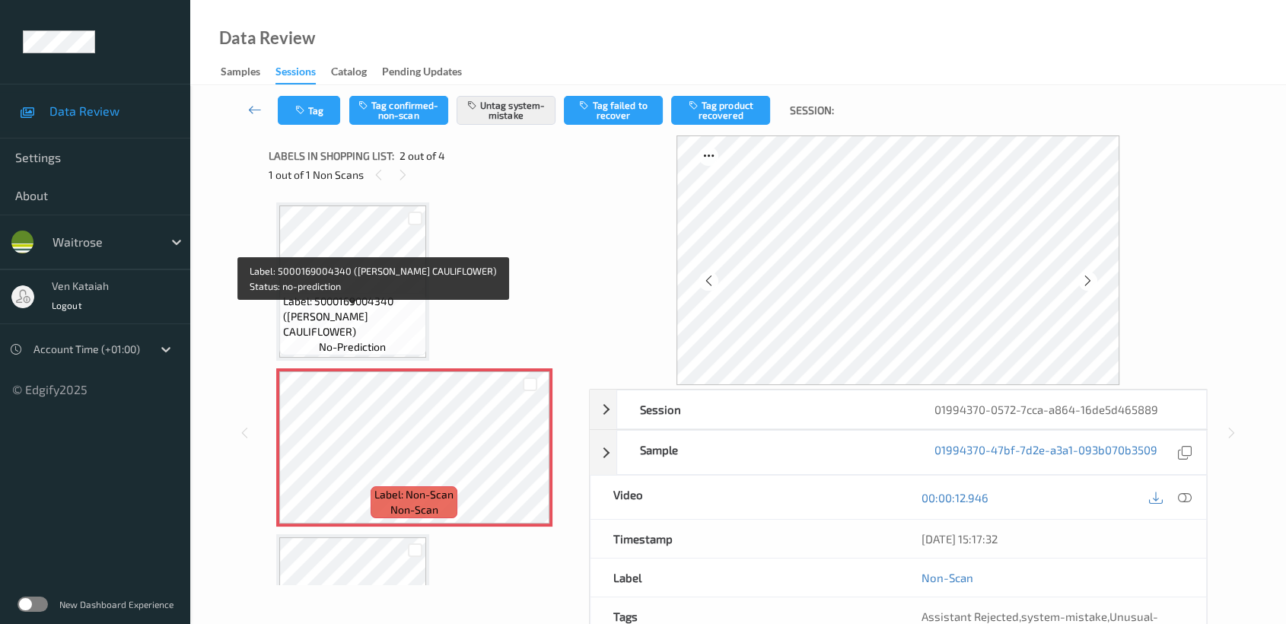
click at [386, 313] on span "Label: 5000169004340 ([PERSON_NAME] CAULIFLOWER)" at bounding box center [352, 317] width 139 height 46
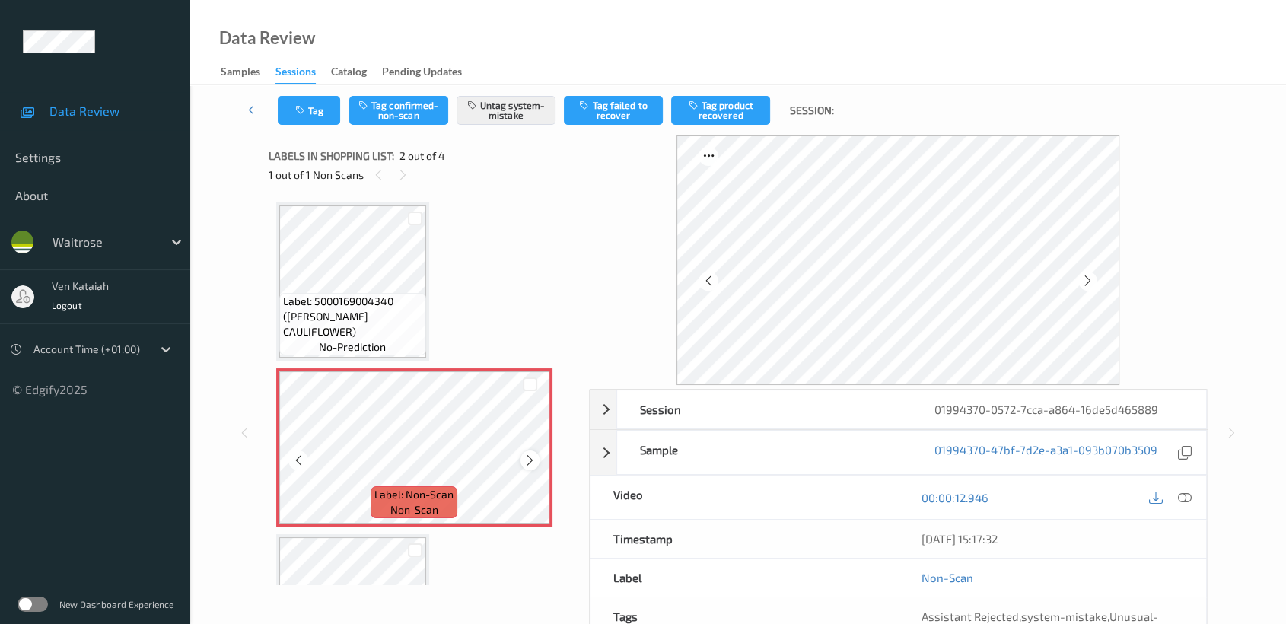
click at [524, 455] on icon at bounding box center [530, 461] width 13 height 14
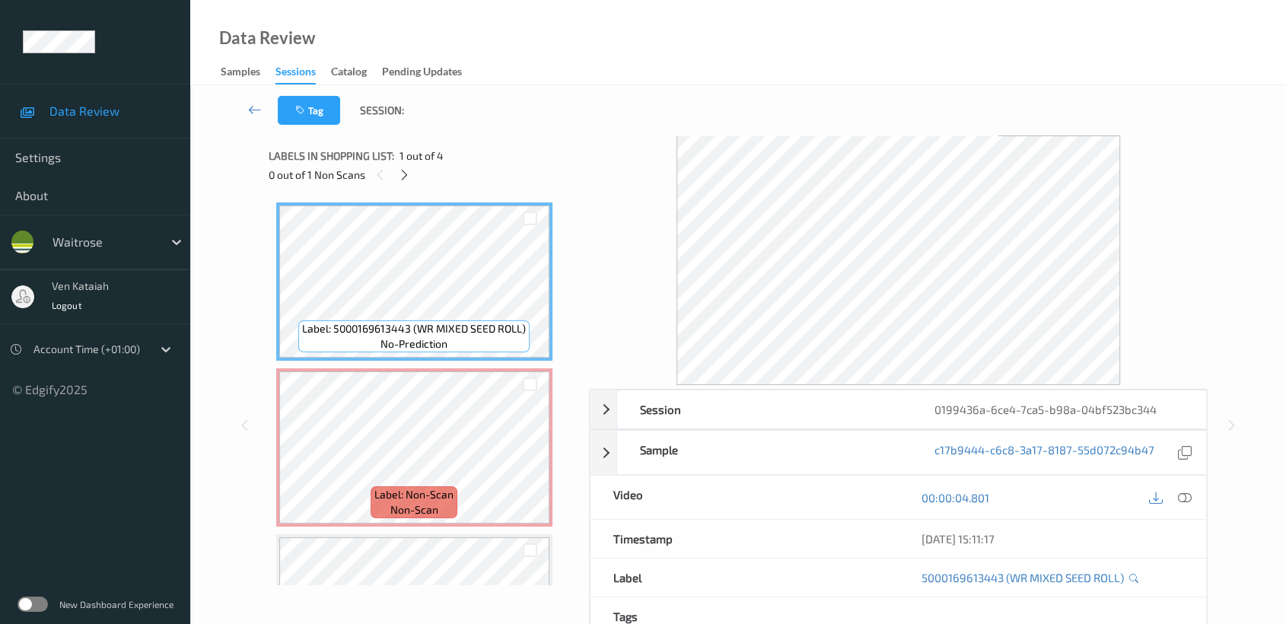
click at [426, 175] on div "0 out of 1 Non Scans" at bounding box center [424, 174] width 310 height 19
click at [420, 175] on div "0 out of 1 Non Scans" at bounding box center [424, 174] width 310 height 19
click at [409, 178] on icon at bounding box center [404, 175] width 13 height 14
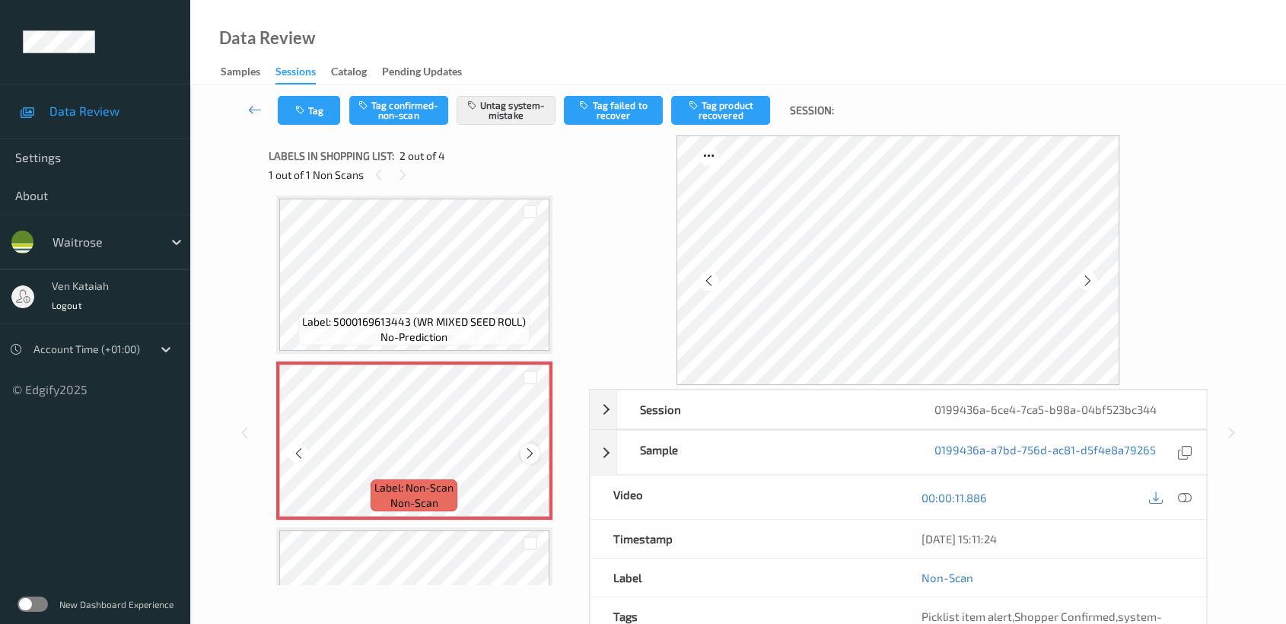
click at [527, 453] on icon at bounding box center [530, 454] width 13 height 14
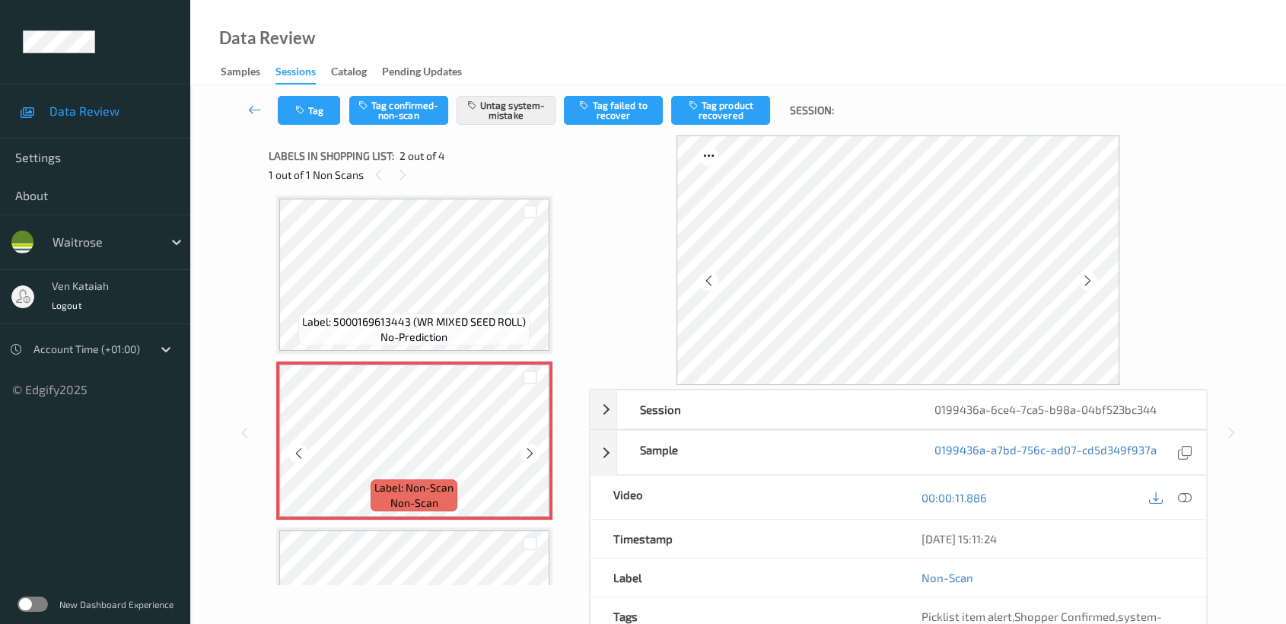
click at [527, 453] on icon at bounding box center [530, 454] width 13 height 14
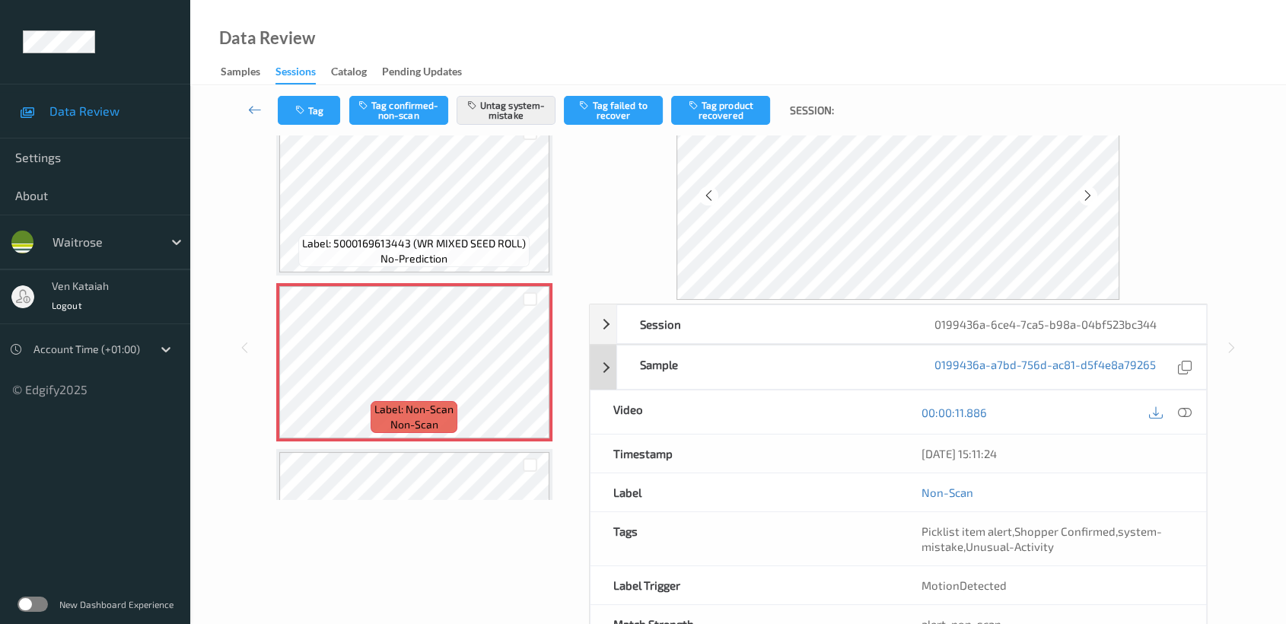
scroll to position [136, 0]
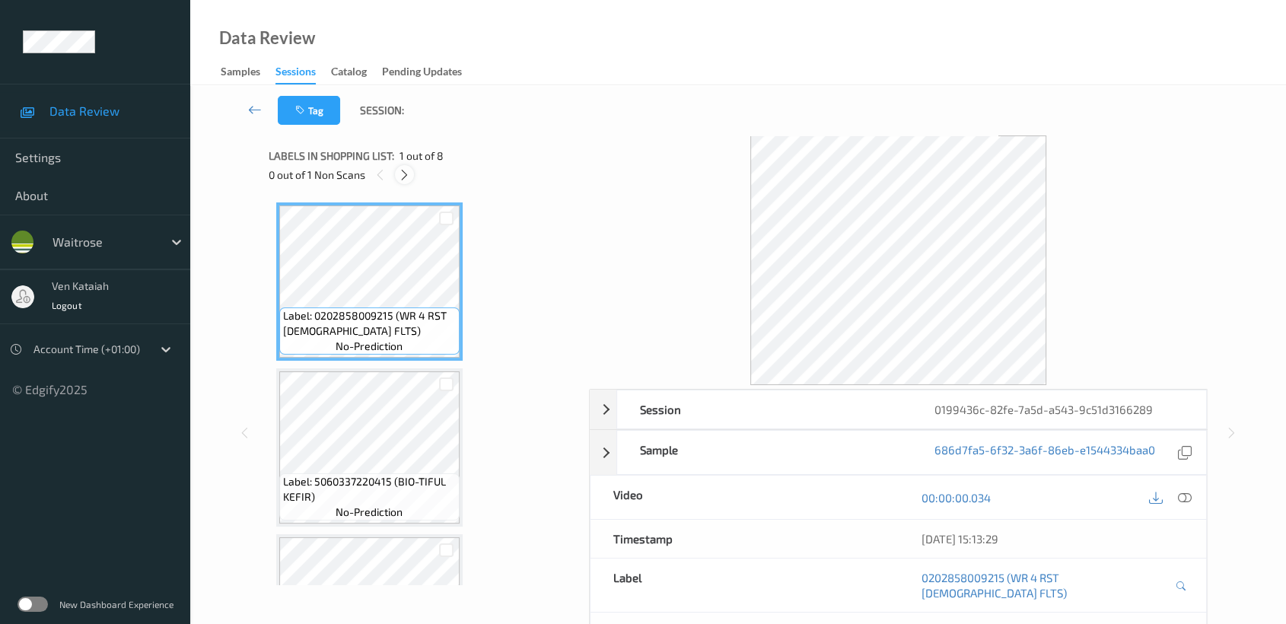
click at [401, 174] on icon at bounding box center [404, 175] width 13 height 14
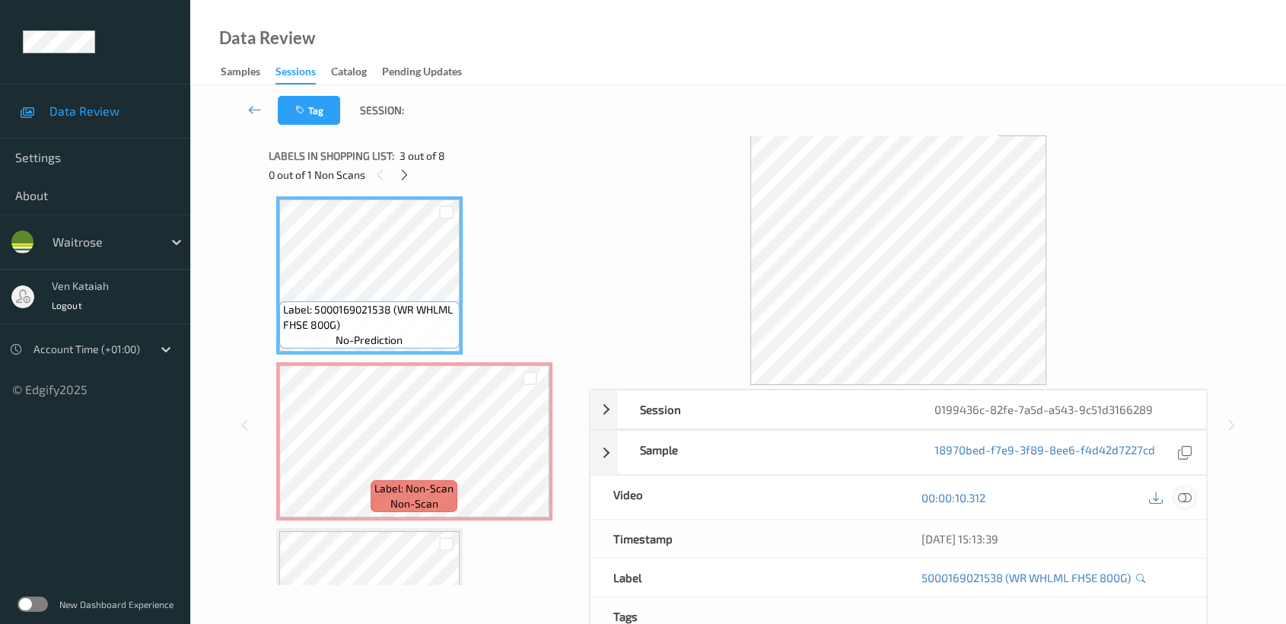
click at [1190, 499] on icon at bounding box center [1185, 498] width 14 height 14
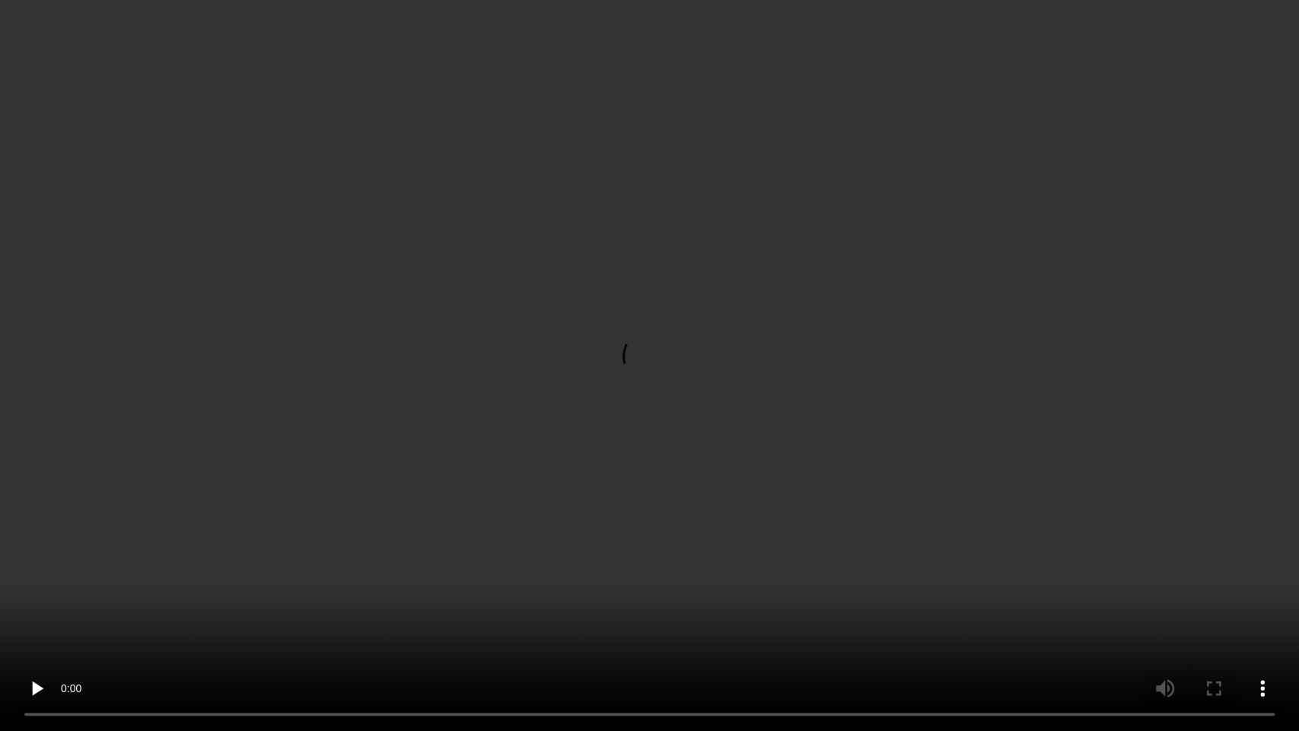
click at [597, 428] on video at bounding box center [649, 365] width 1299 height 731
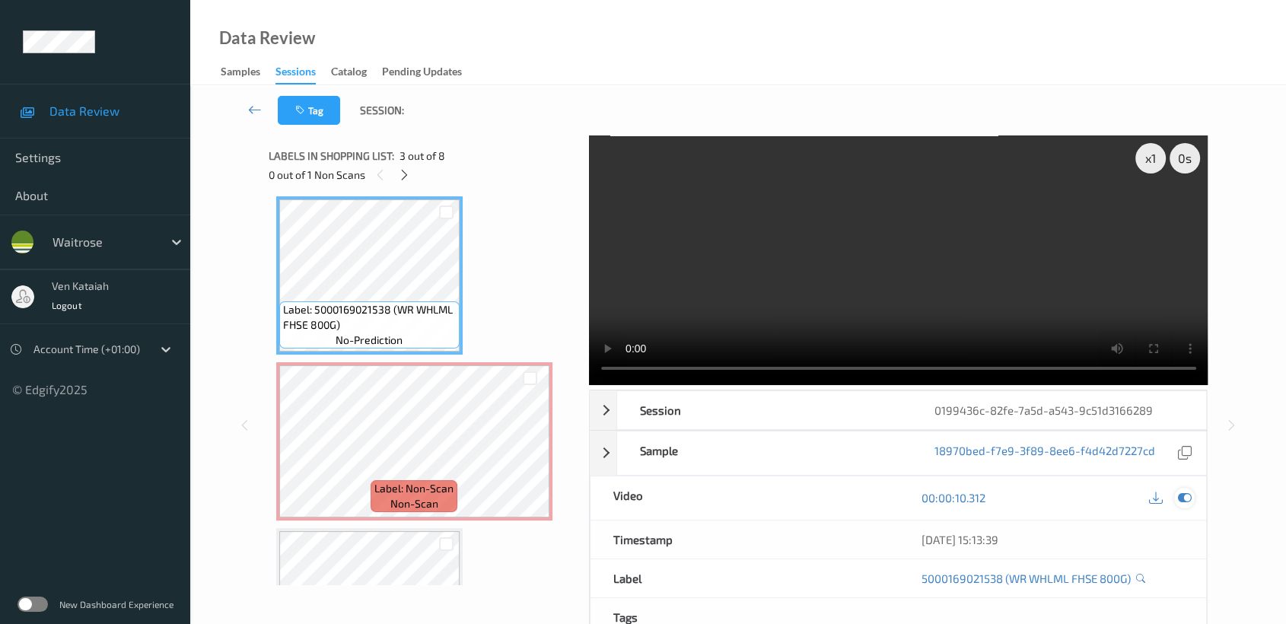
click at [1182, 500] on icon at bounding box center [1185, 498] width 14 height 14
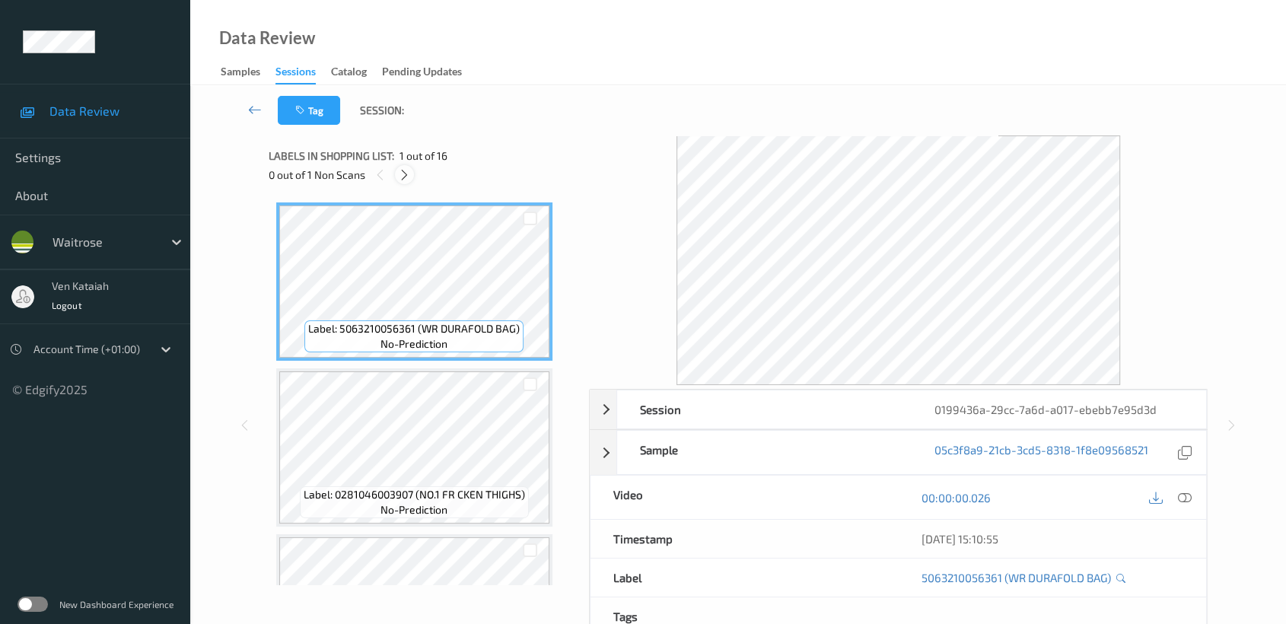
click at [414, 176] on div at bounding box center [404, 174] width 19 height 19
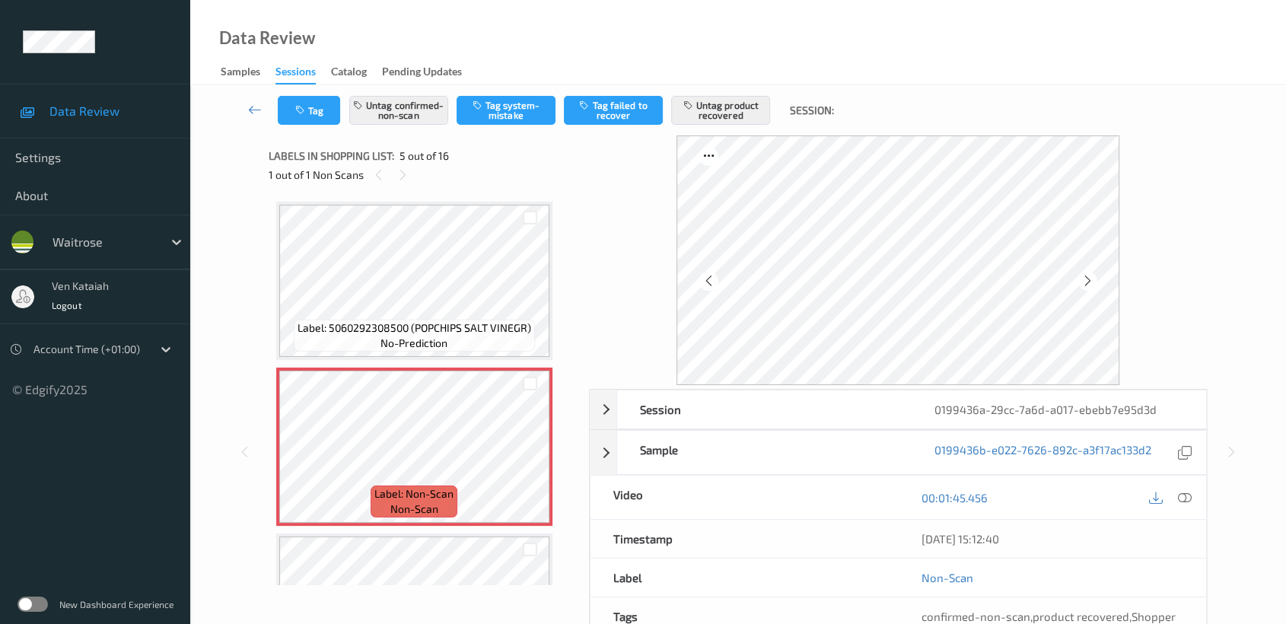
scroll to position [672, 0]
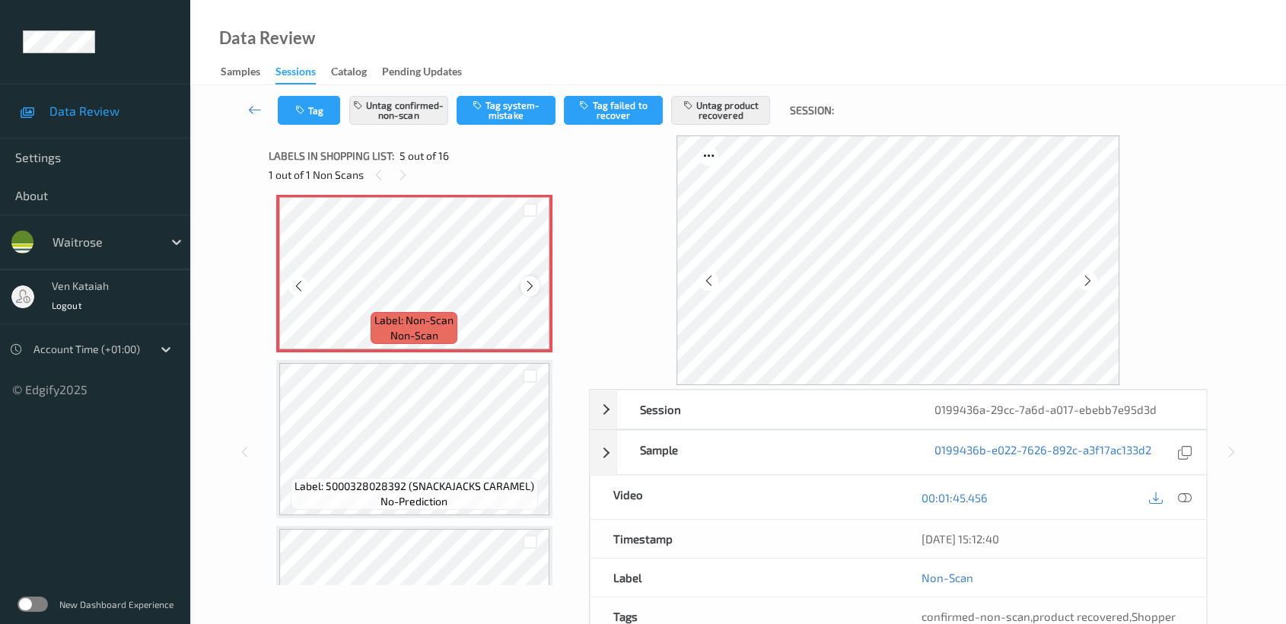
click at [528, 280] on icon at bounding box center [530, 286] width 13 height 14
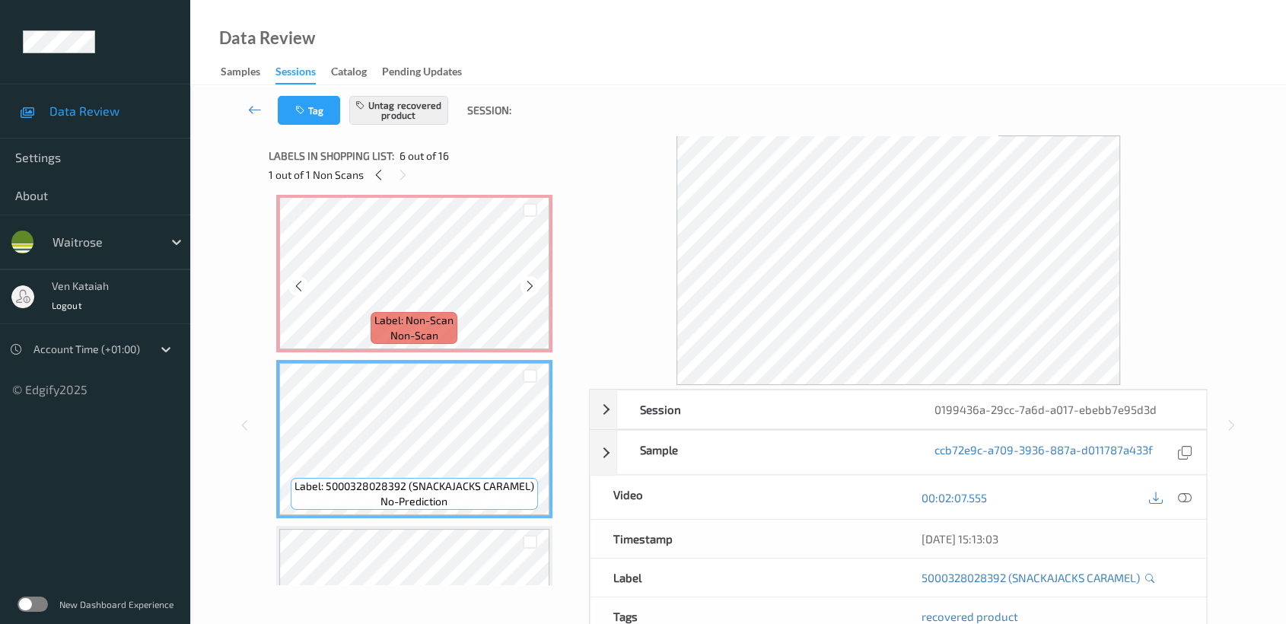
scroll to position [503, 0]
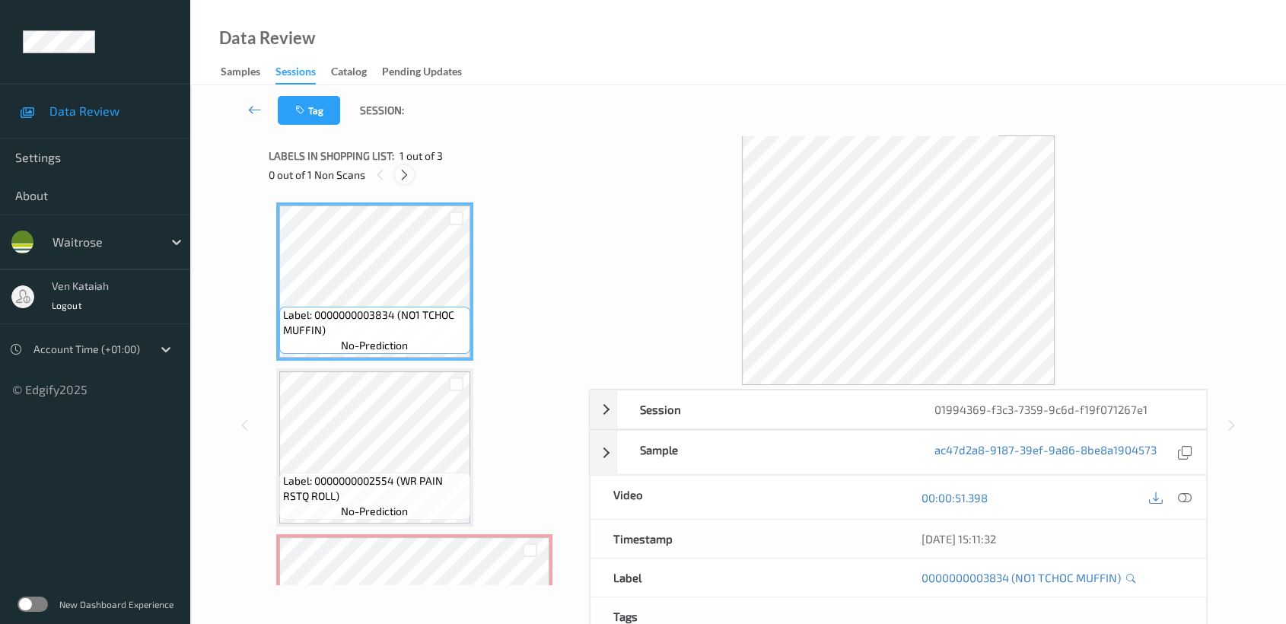
click at [409, 180] on icon at bounding box center [404, 175] width 13 height 14
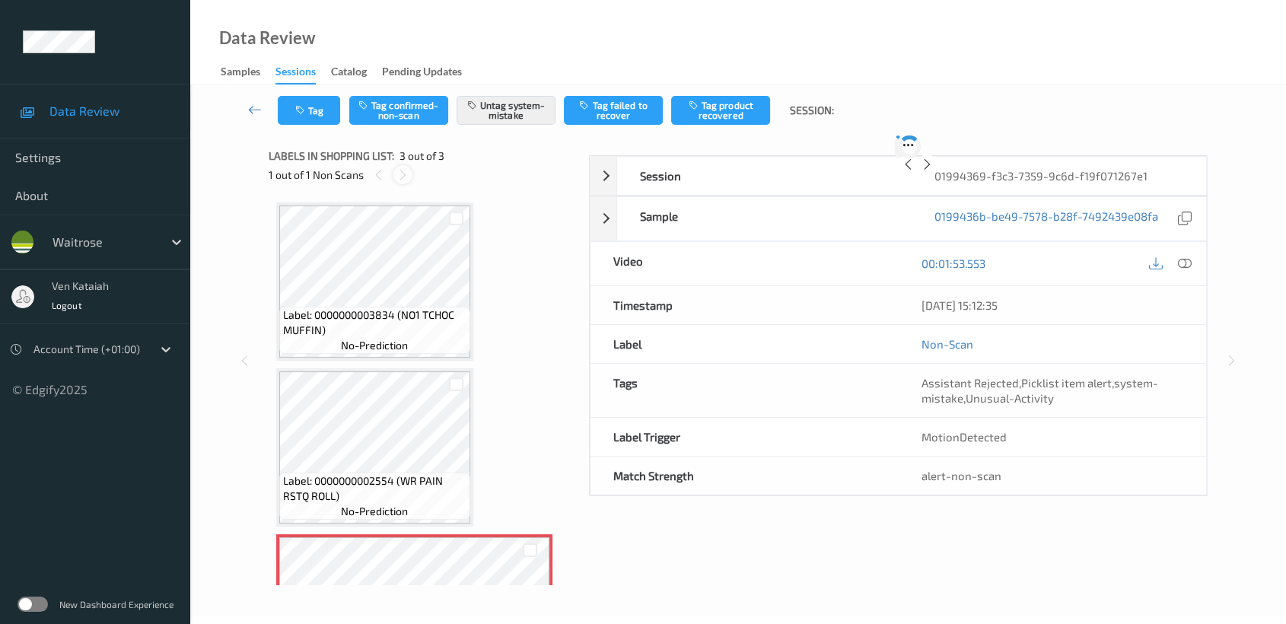
scroll to position [113, 0]
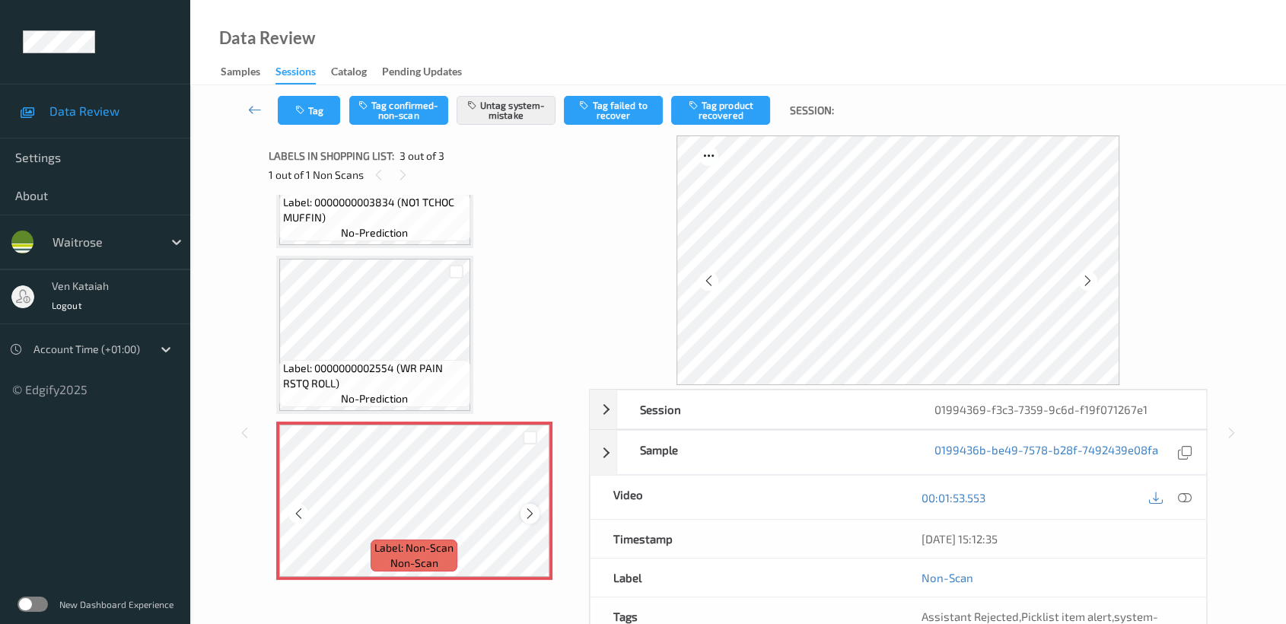
click at [524, 508] on icon at bounding box center [530, 514] width 13 height 14
click at [528, 508] on icon at bounding box center [530, 514] width 13 height 14
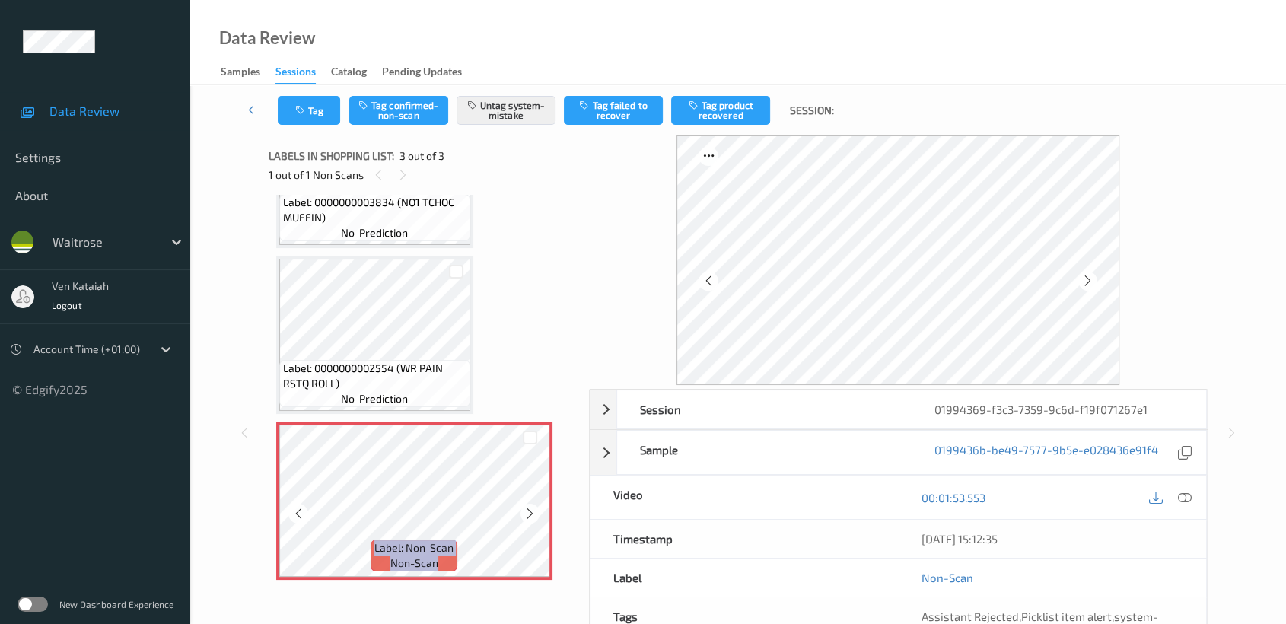
click at [528, 508] on icon at bounding box center [530, 514] width 13 height 14
click at [524, 507] on icon at bounding box center [530, 514] width 13 height 14
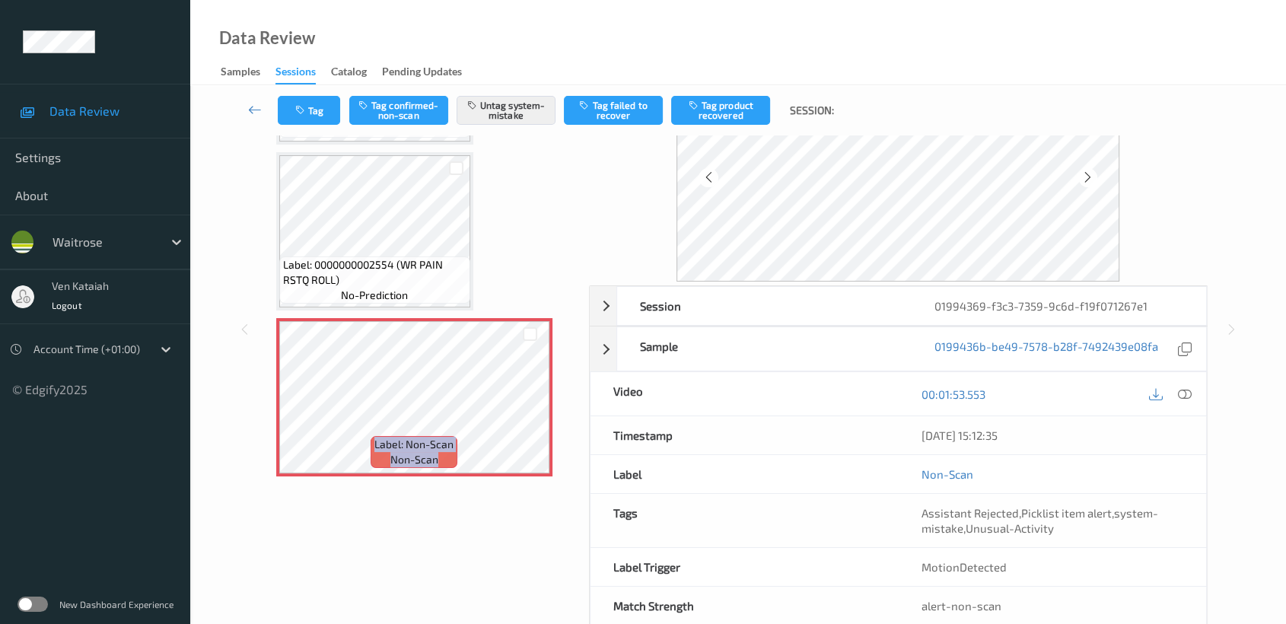
scroll to position [136, 0]
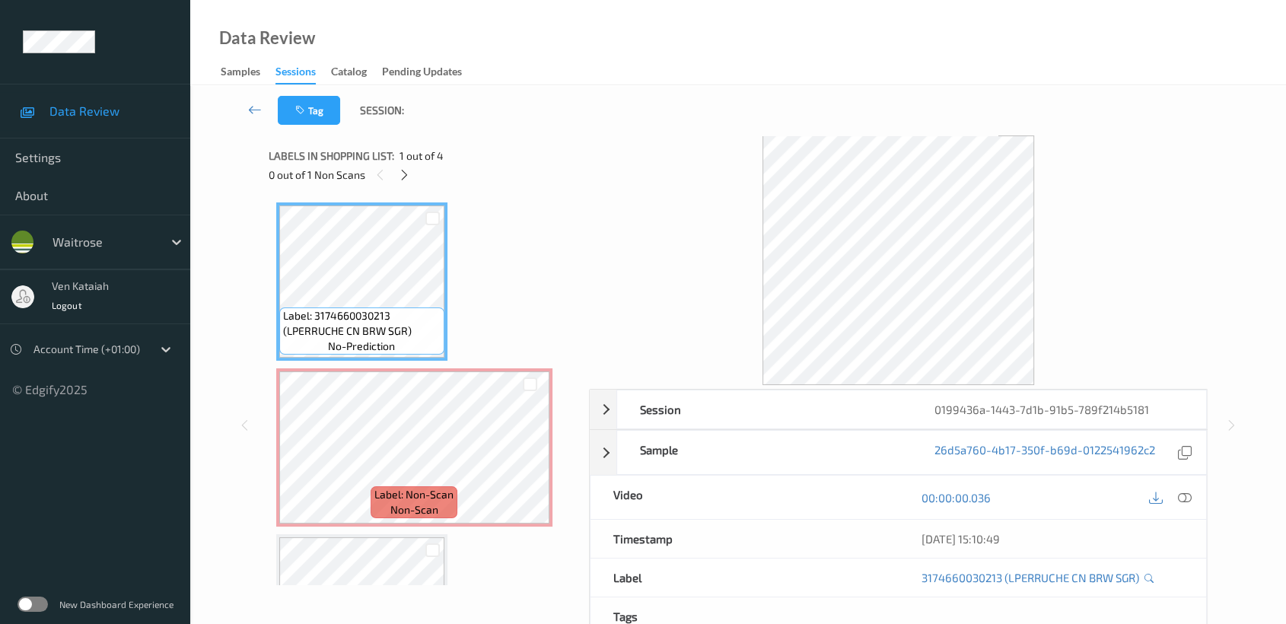
click at [418, 183] on div "0 out of 1 Non Scans" at bounding box center [424, 174] width 310 height 19
click at [409, 182] on div at bounding box center [404, 174] width 19 height 19
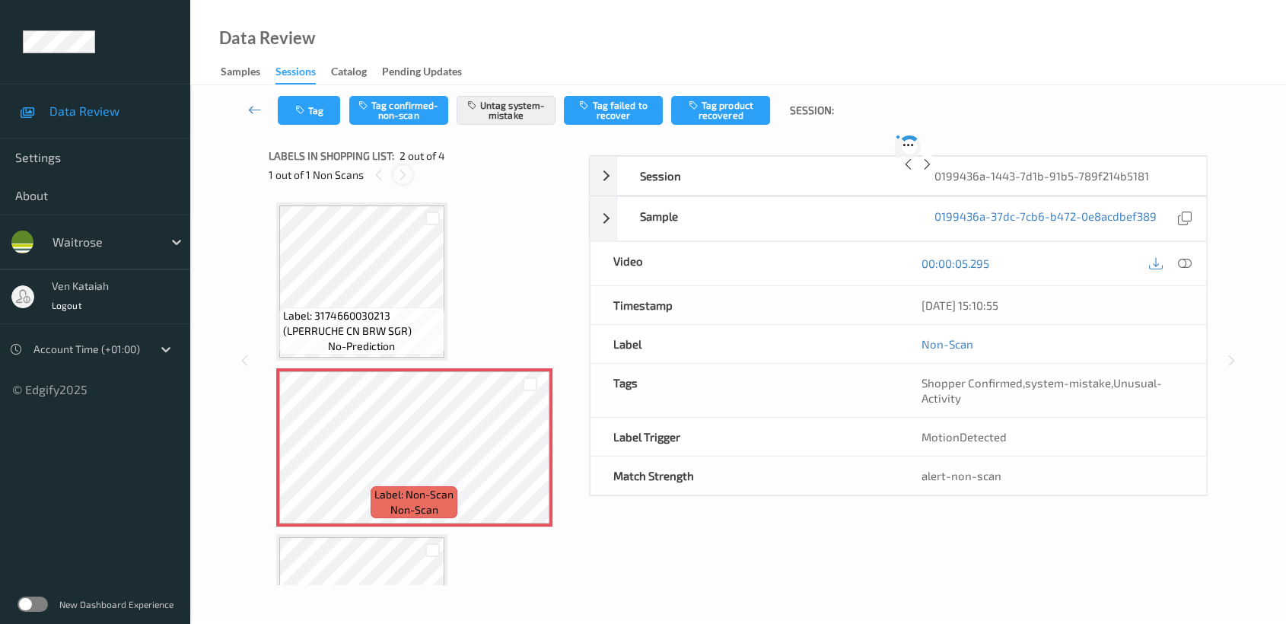
scroll to position [7, 0]
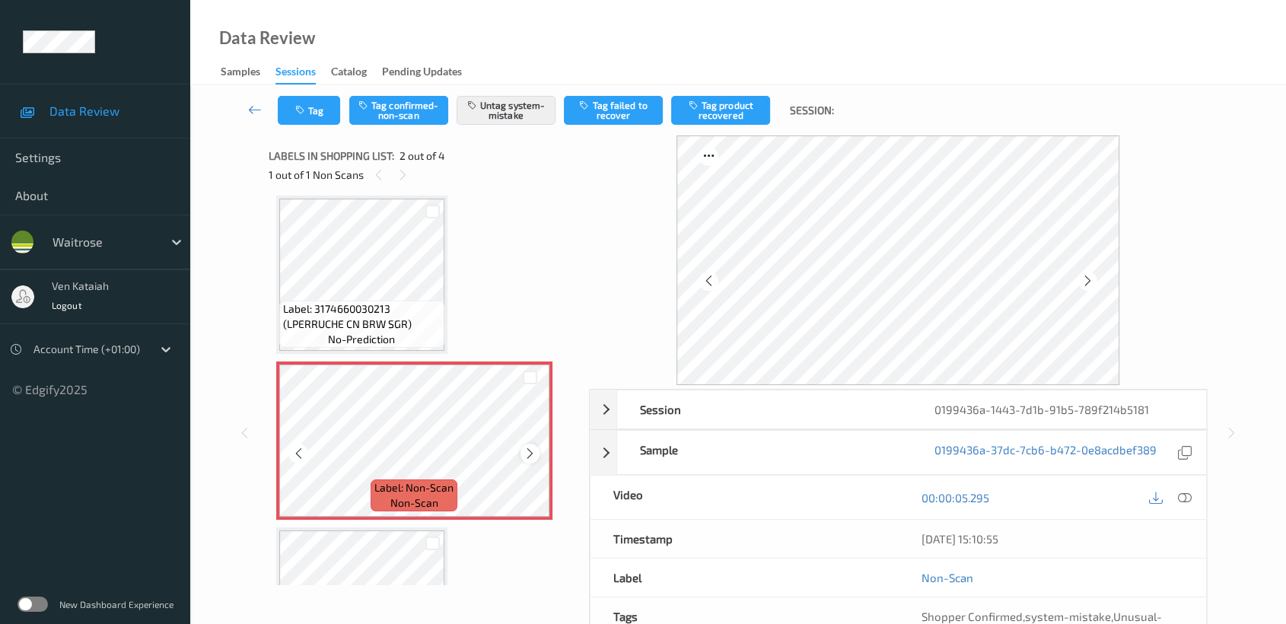
click at [536, 455] on div at bounding box center [530, 453] width 19 height 19
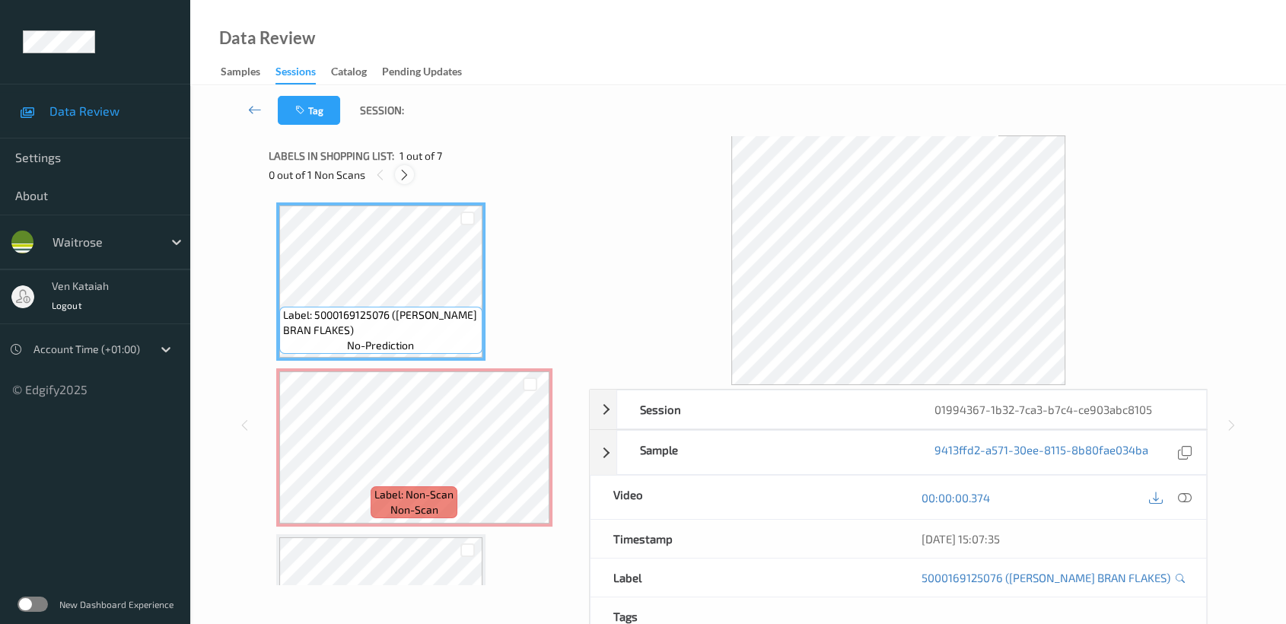
click at [410, 172] on icon at bounding box center [404, 175] width 13 height 14
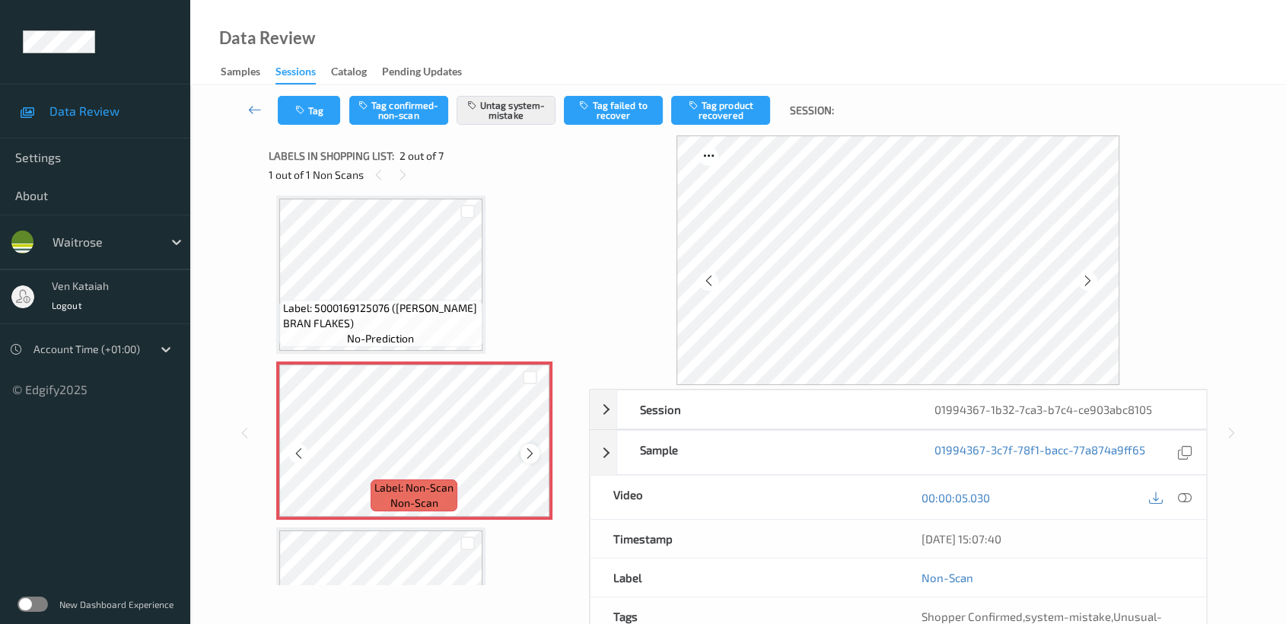
click at [536, 449] on icon at bounding box center [530, 454] width 13 height 14
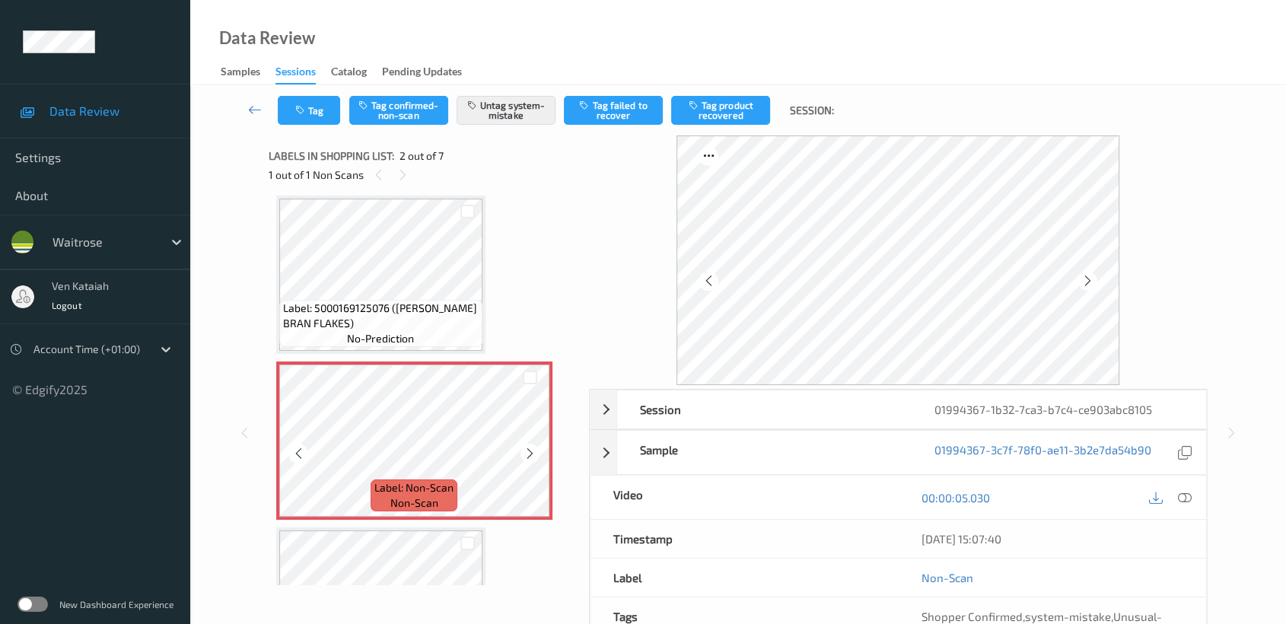
click at [536, 449] on icon at bounding box center [530, 454] width 13 height 14
click at [530, 449] on icon at bounding box center [530, 454] width 13 height 14
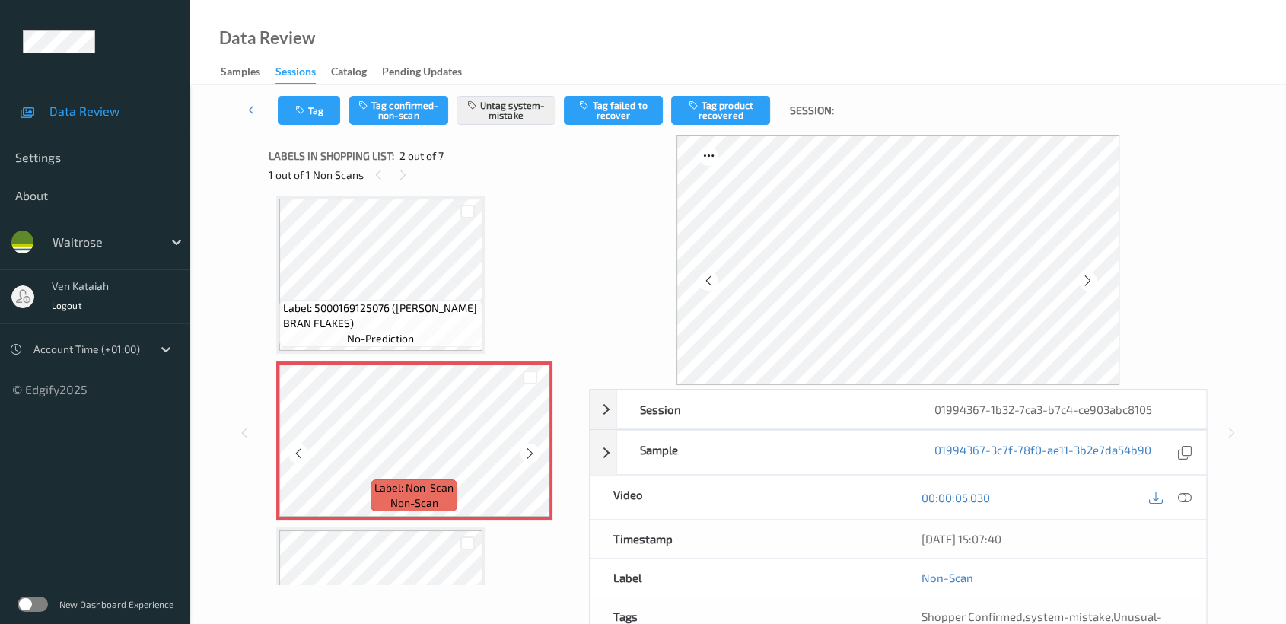
click at [530, 449] on icon at bounding box center [530, 454] width 13 height 14
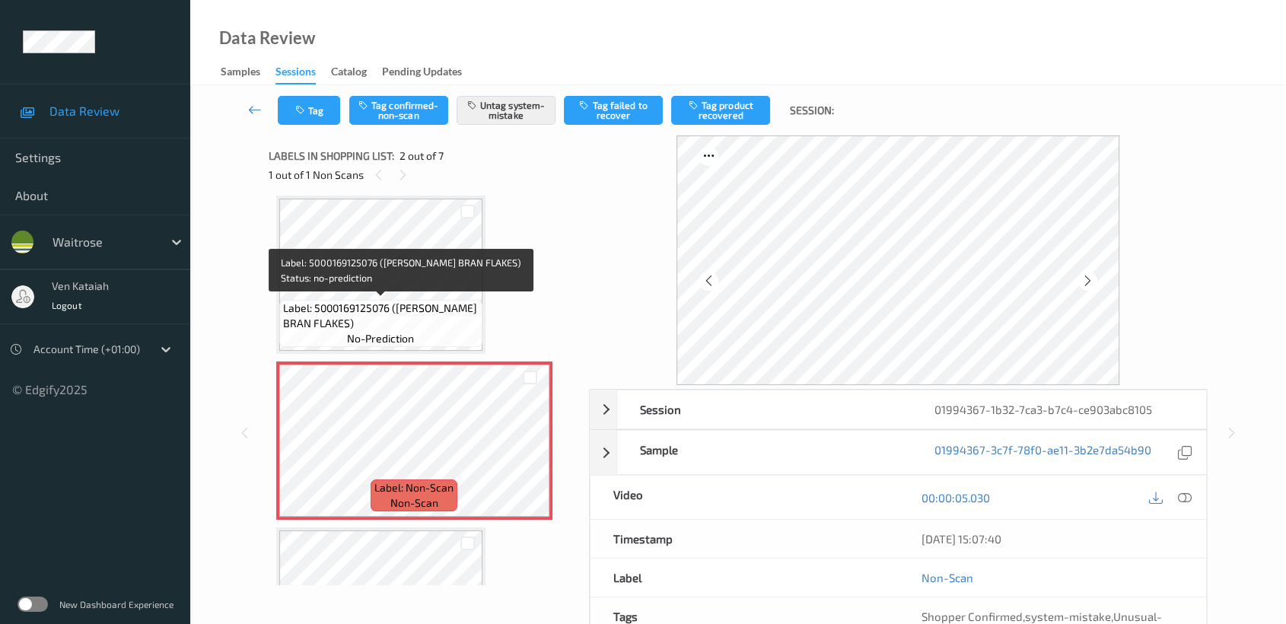
click at [383, 306] on span "Label: 5000169125076 (WR ESS BRAN FLAKES)" at bounding box center [381, 316] width 196 height 30
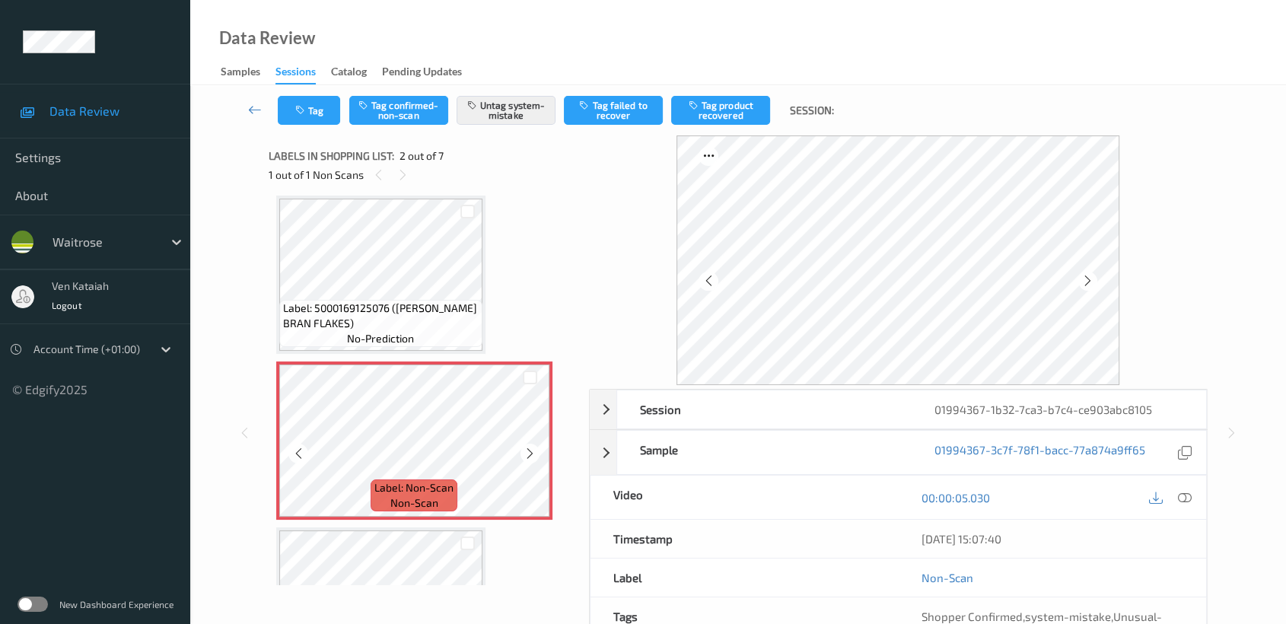
scroll to position [0, 0]
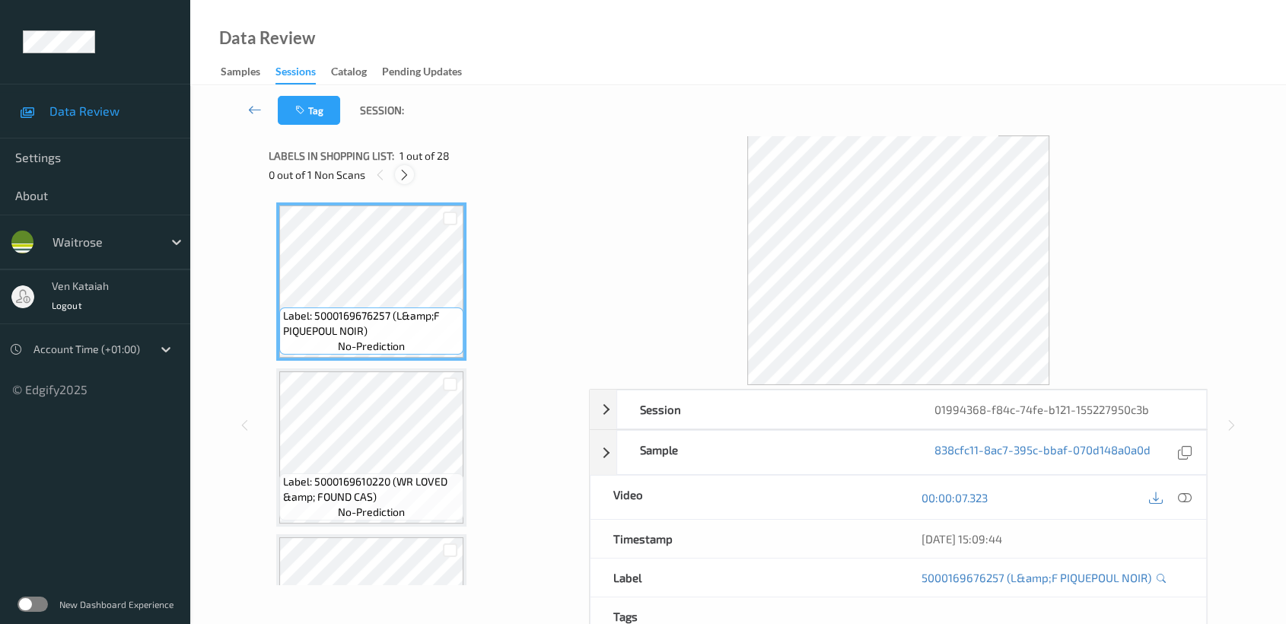
click at [398, 171] on icon at bounding box center [404, 175] width 13 height 14
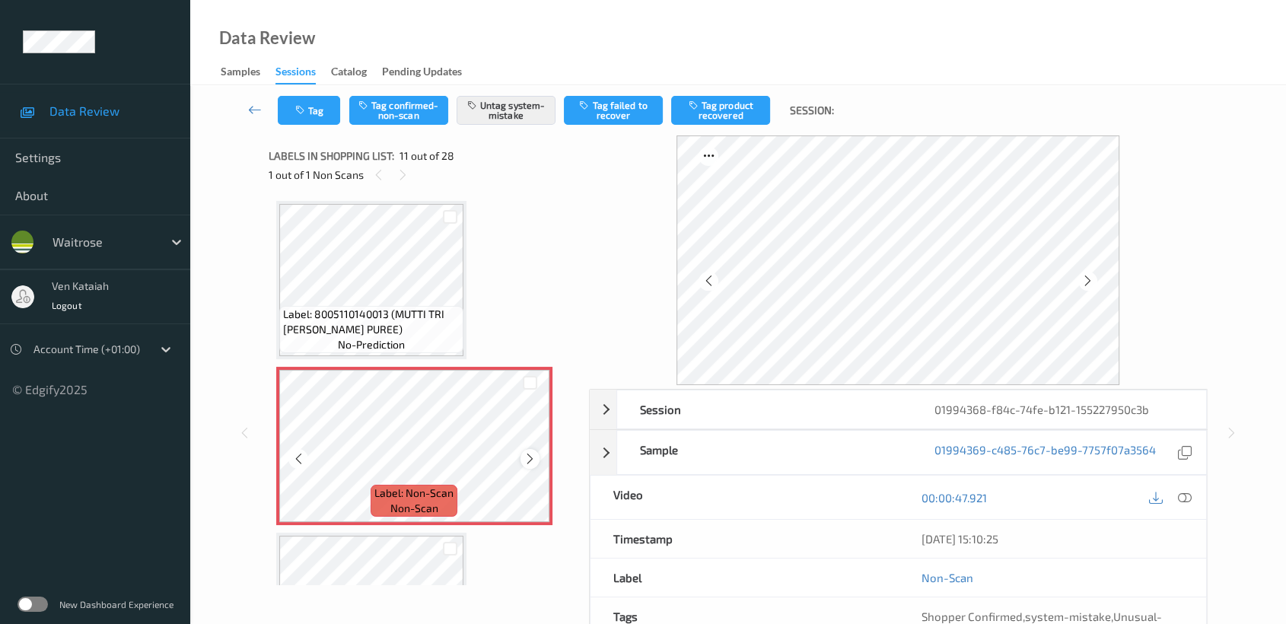
click at [536, 449] on div at bounding box center [530, 458] width 19 height 19
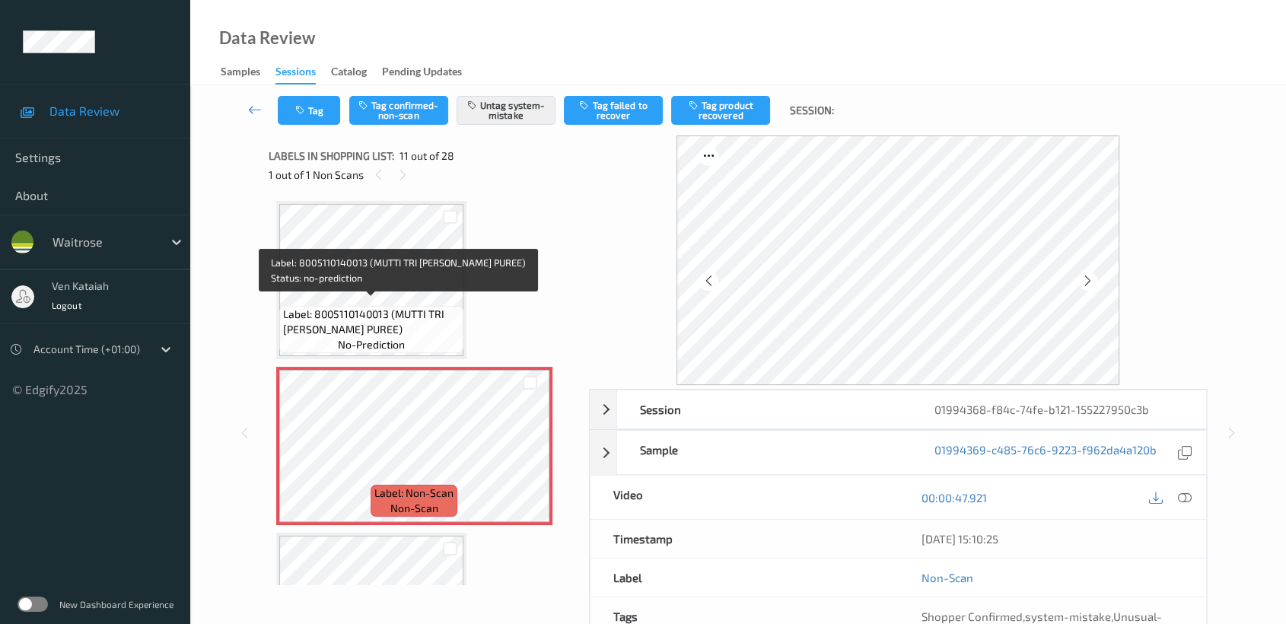
click at [393, 307] on span "Label: 8005110140013 (MUTTI TRI [PERSON_NAME] PUREE)" at bounding box center [371, 322] width 177 height 30
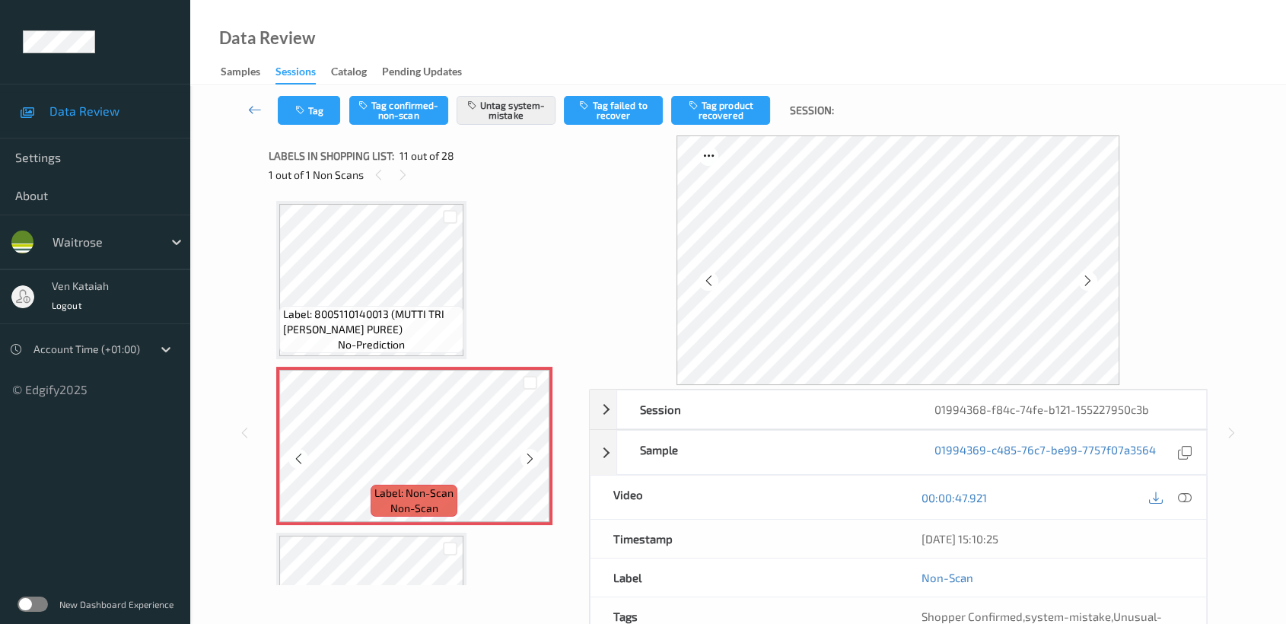
click at [524, 452] on icon at bounding box center [530, 459] width 13 height 14
click at [1186, 500] on icon at bounding box center [1185, 498] width 14 height 14
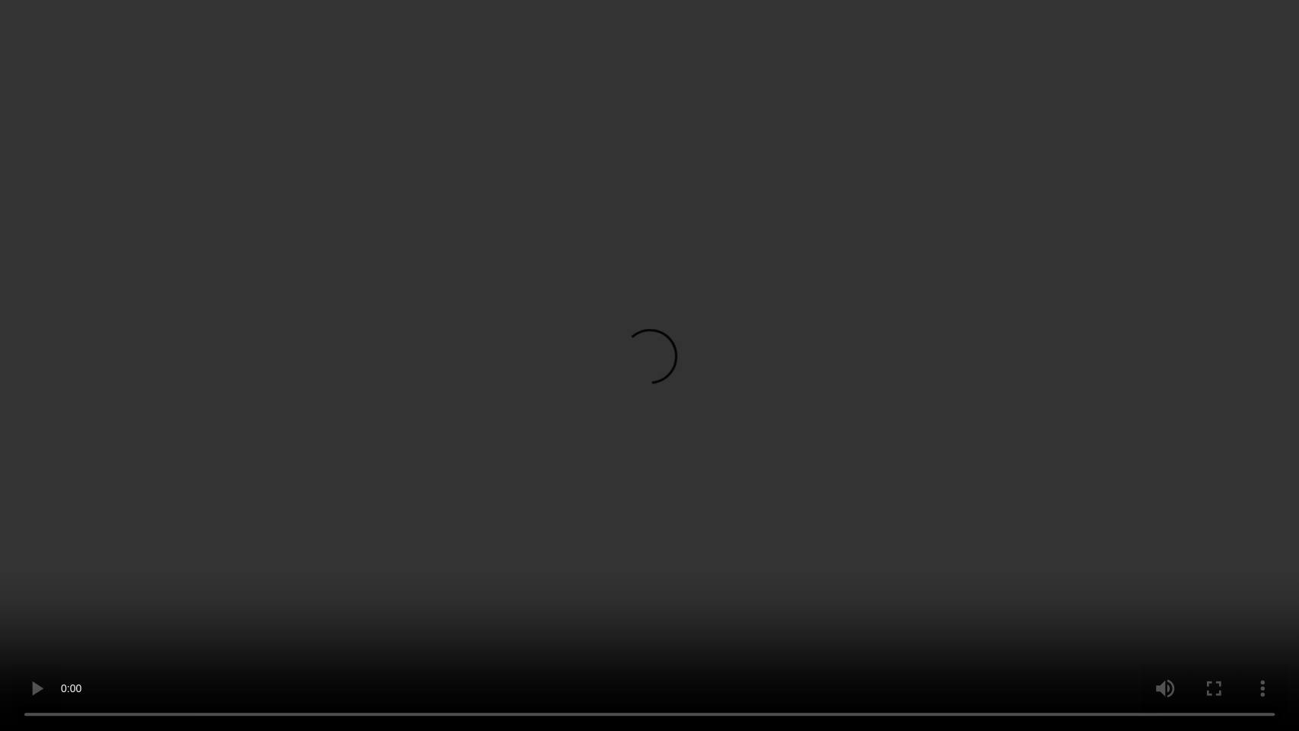
click at [768, 357] on video at bounding box center [649, 365] width 1299 height 731
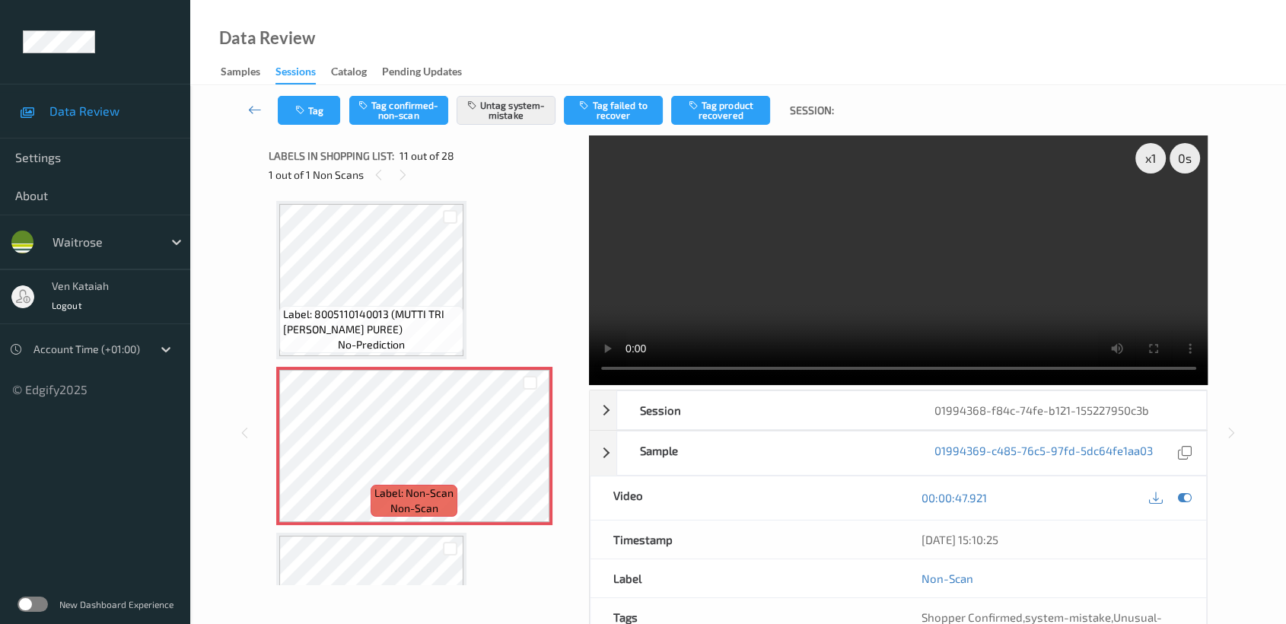
click at [1191, 505] on div at bounding box center [1169, 498] width 49 height 21
click at [1191, 497] on icon at bounding box center [1185, 498] width 14 height 14
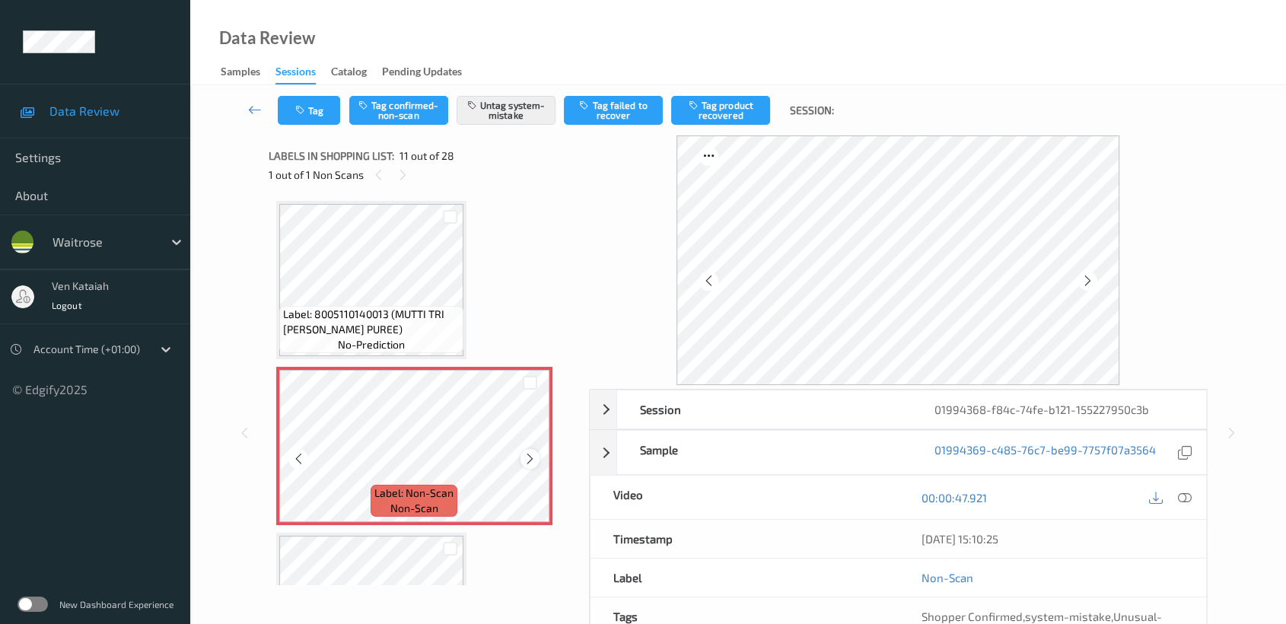
click at [536, 449] on div at bounding box center [530, 458] width 19 height 19
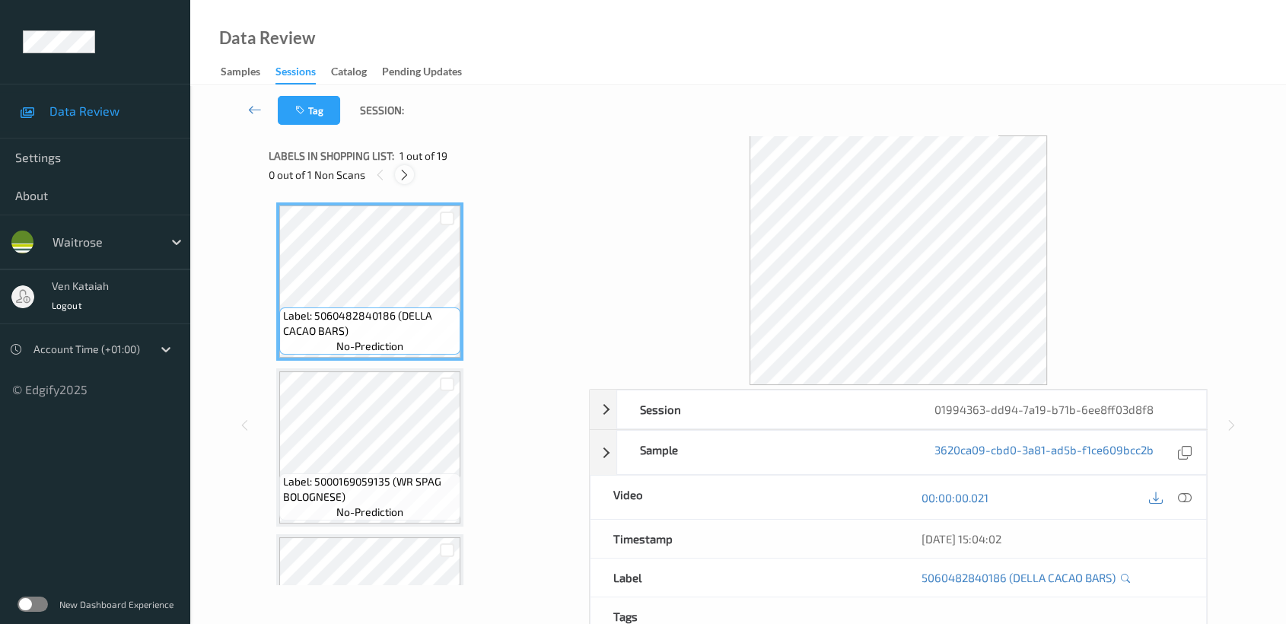
click at [409, 180] on icon at bounding box center [404, 175] width 13 height 14
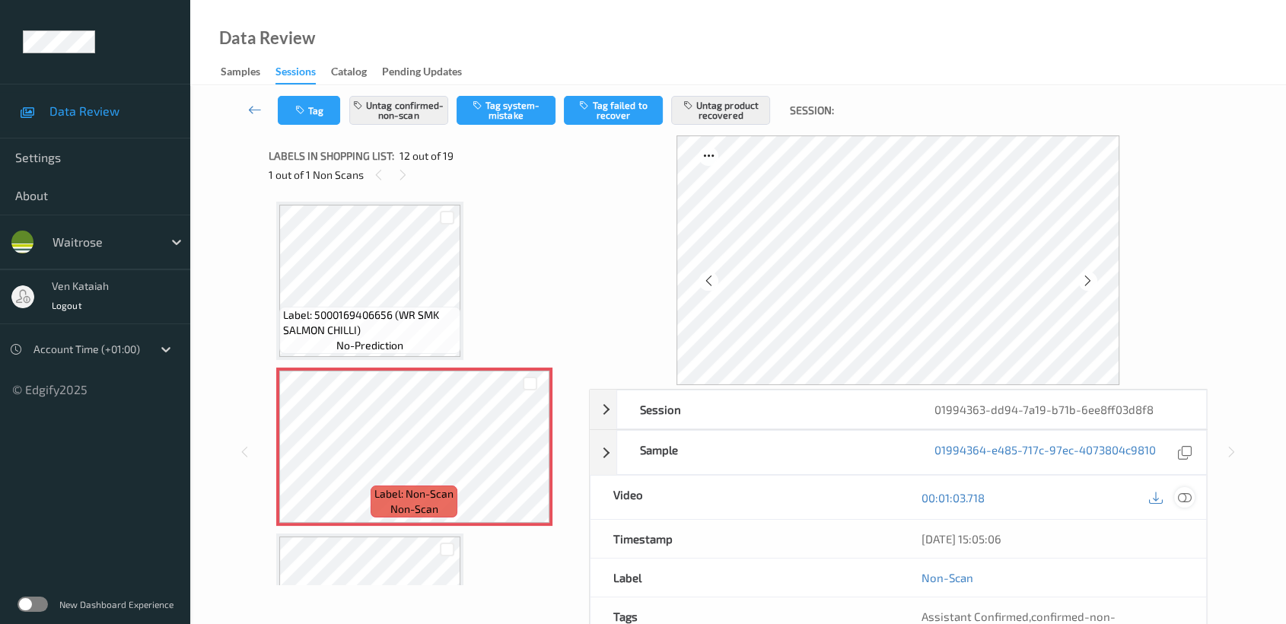
click at [1186, 492] on icon at bounding box center [1185, 498] width 14 height 14
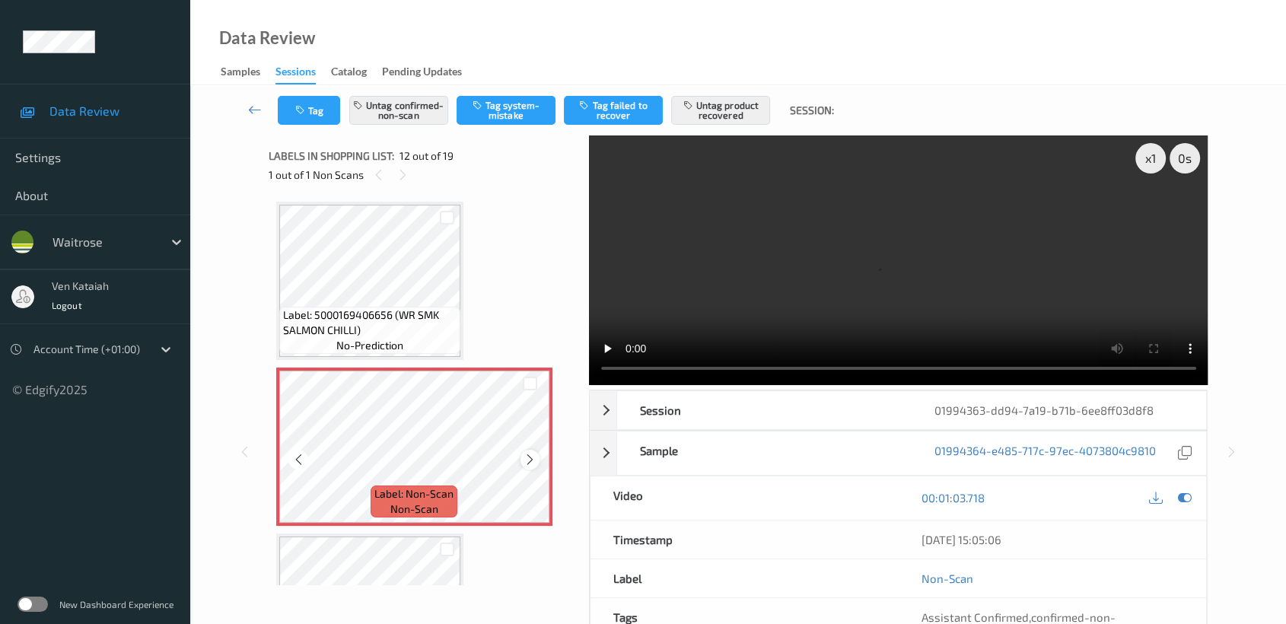
click at [537, 452] on div at bounding box center [530, 459] width 19 height 19
click at [530, 453] on icon at bounding box center [530, 460] width 13 height 14
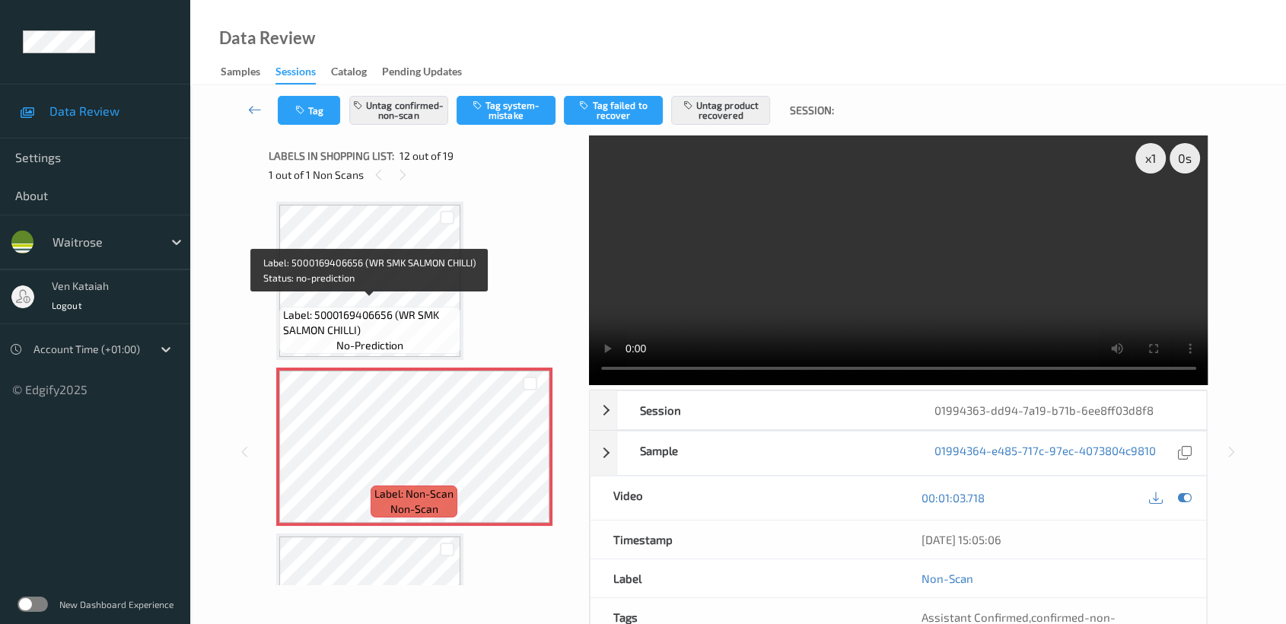
click at [368, 307] on span "Label: 5000169406656 (WR SMK SALMON CHILLI)" at bounding box center [370, 322] width 174 height 30
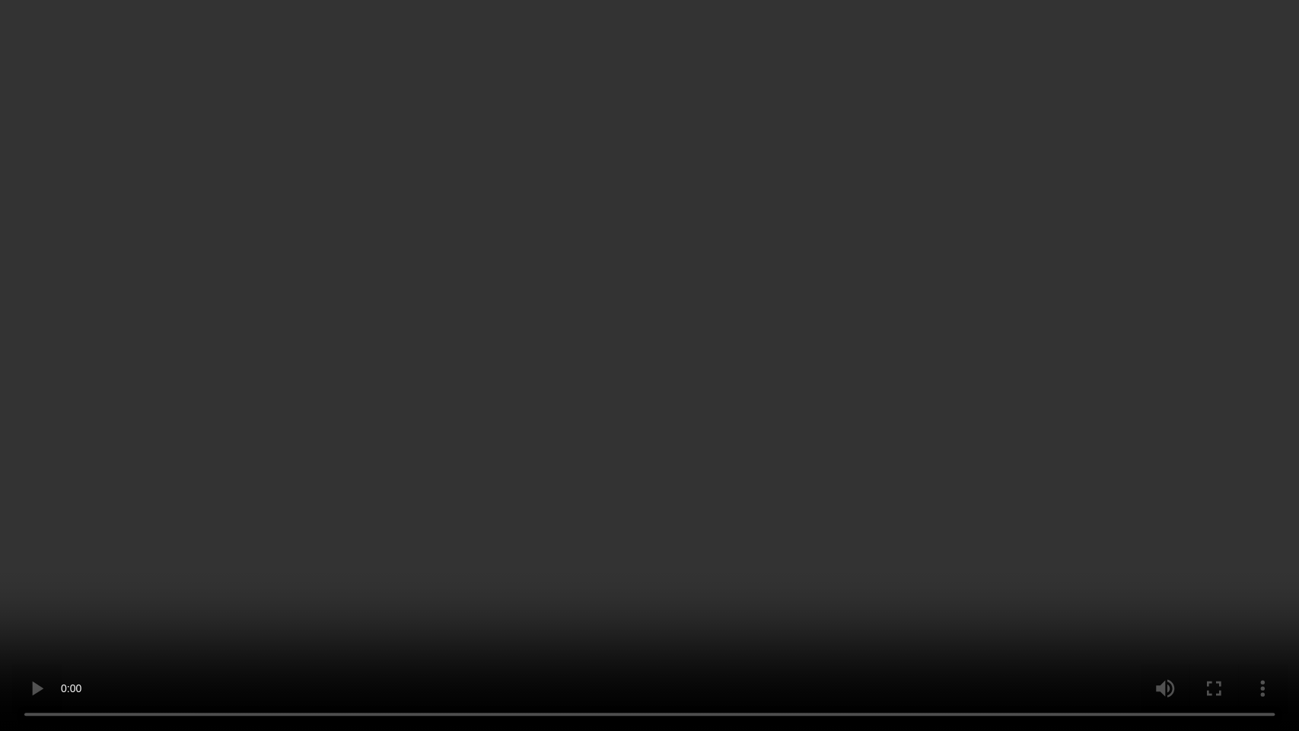
click at [895, 333] on video at bounding box center [649, 365] width 1299 height 731
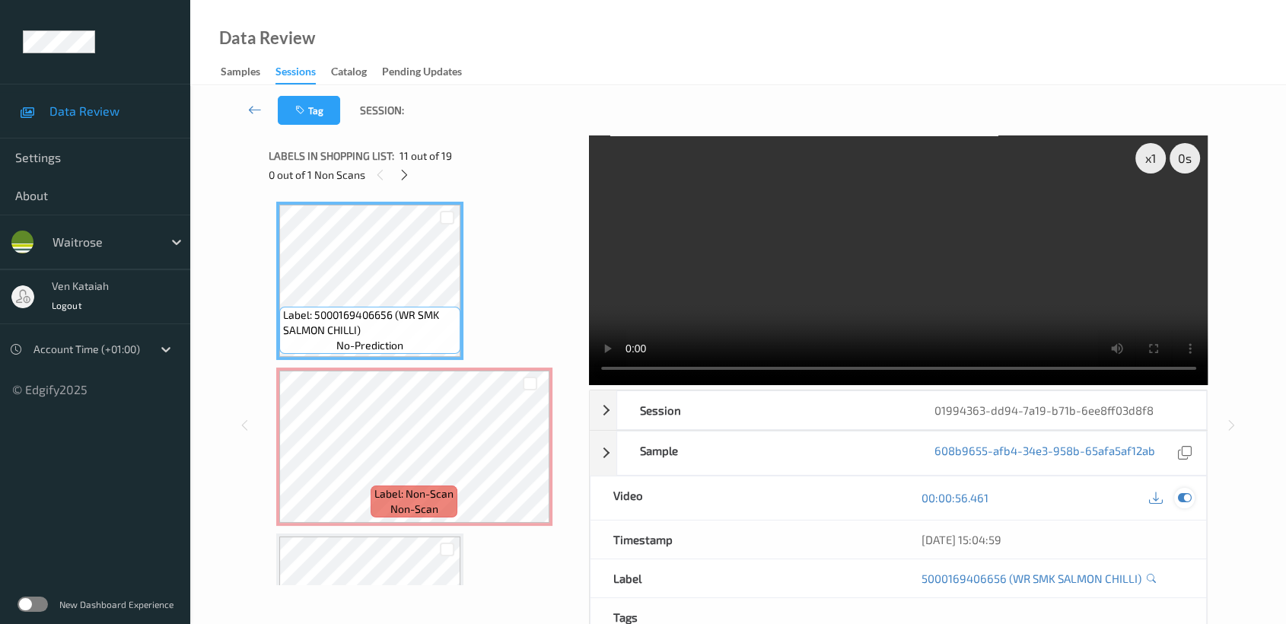
click at [1189, 500] on icon at bounding box center [1185, 498] width 14 height 14
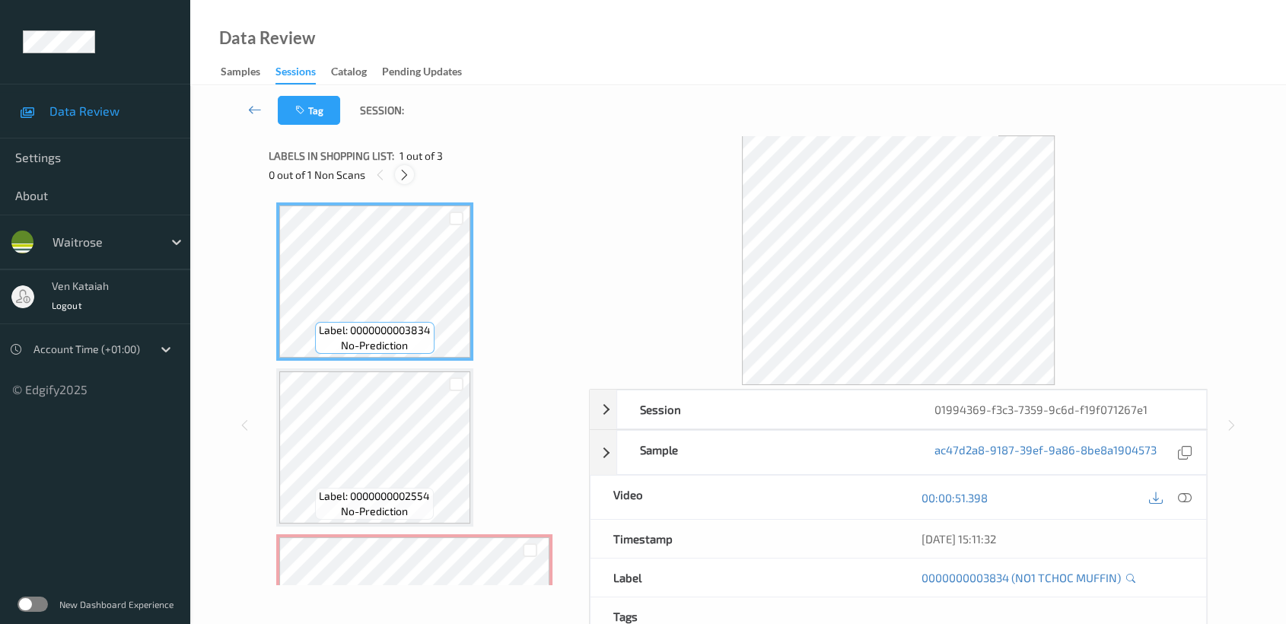
click at [402, 171] on icon at bounding box center [404, 175] width 13 height 14
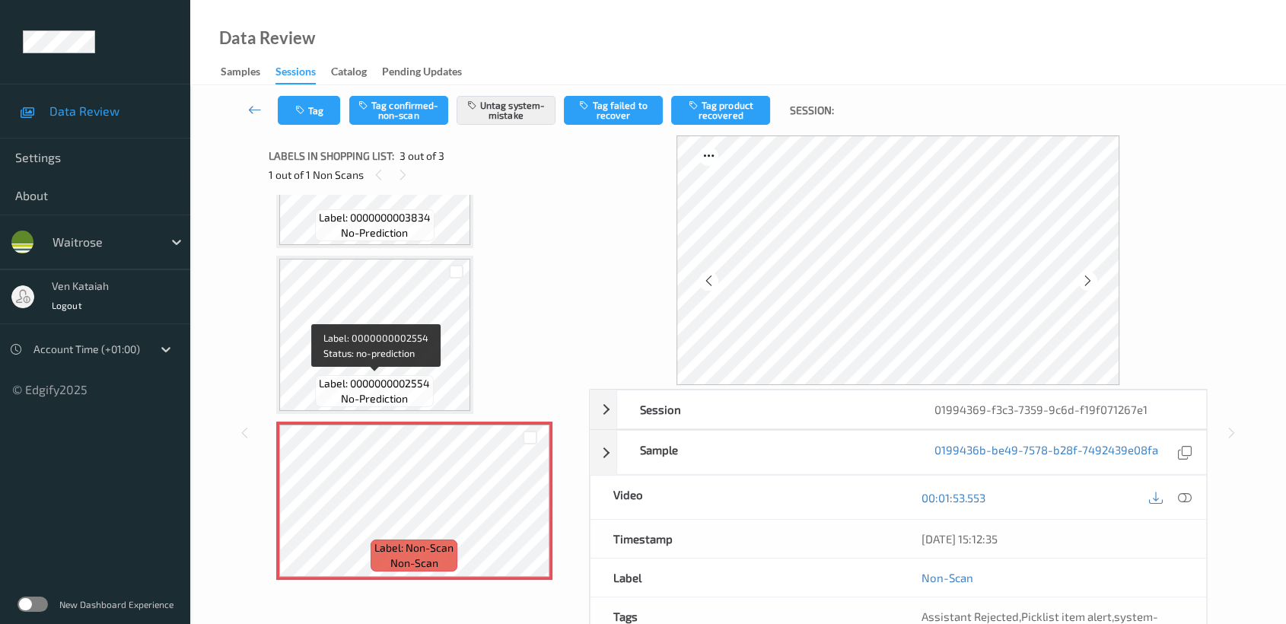
click at [404, 378] on span "Label: 0000000002554" at bounding box center [374, 383] width 111 height 15
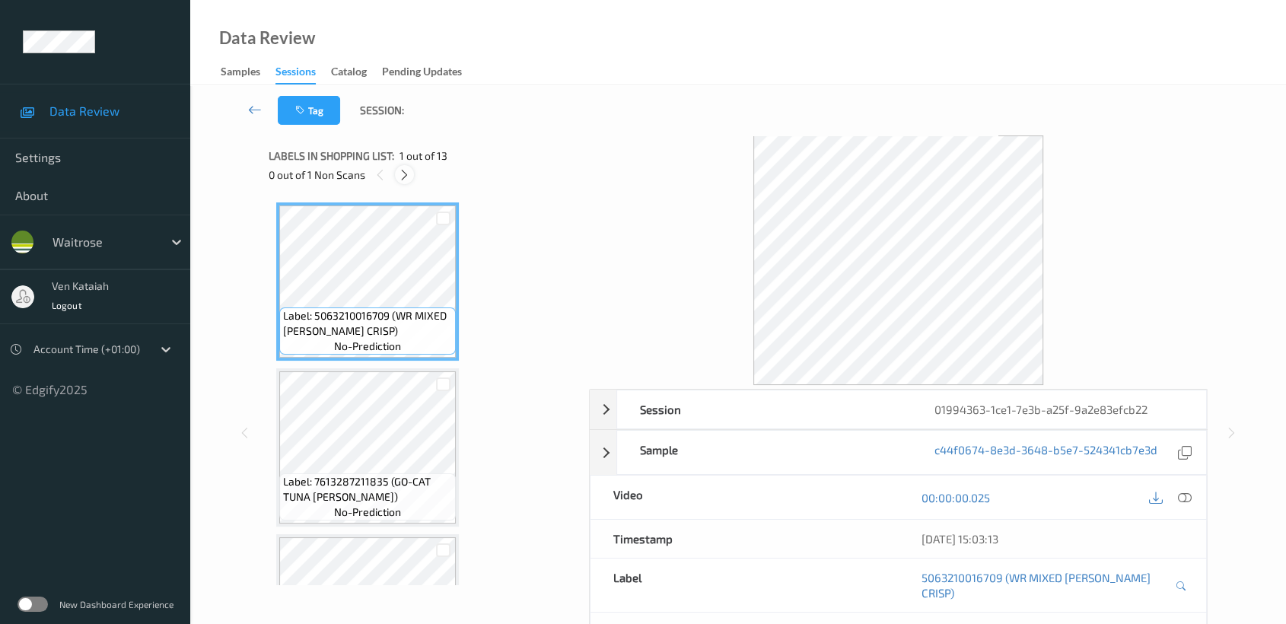
click at [402, 165] on div at bounding box center [404, 174] width 19 height 19
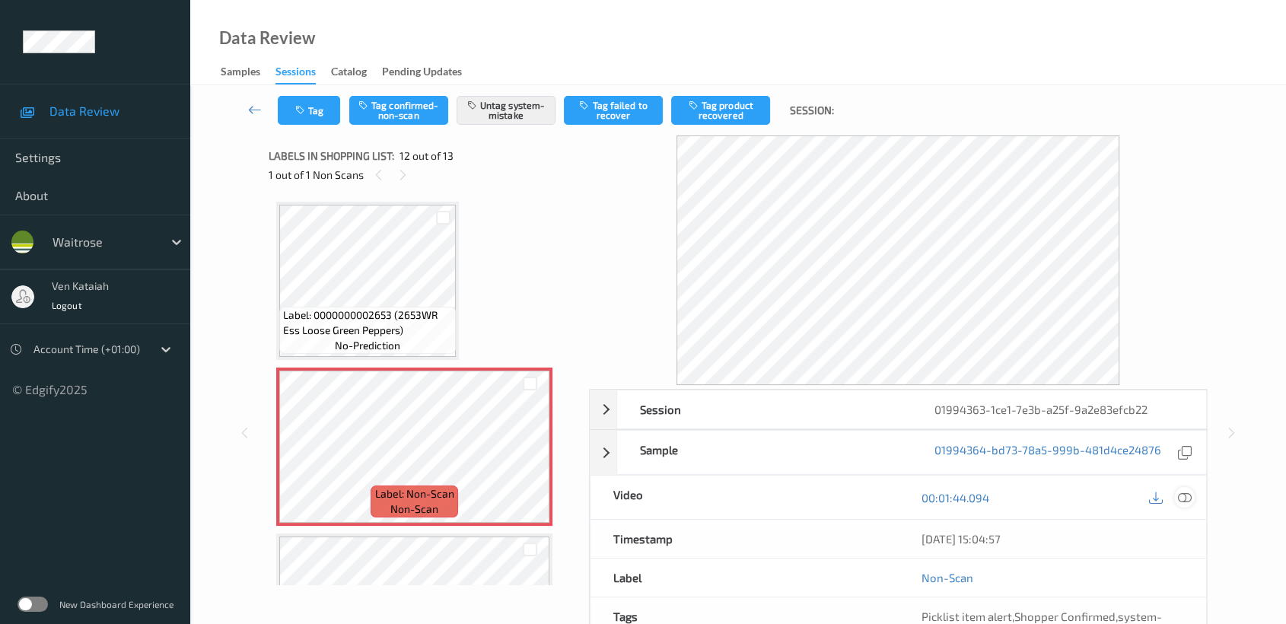
click at [1184, 498] on icon at bounding box center [1185, 498] width 14 height 14
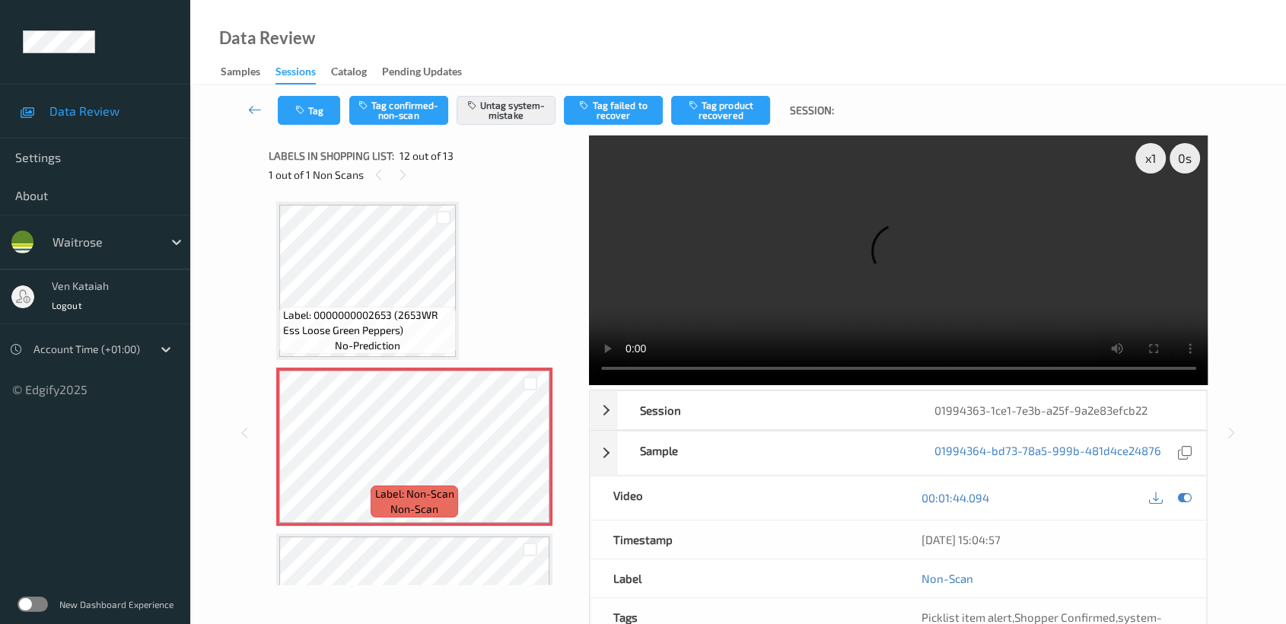
drag, startPoint x: 894, startPoint y: 284, endPoint x: 893, endPoint y: 215, distance: 69.3
click at [894, 282] on video at bounding box center [898, 260] width 619 height 250
click at [1186, 499] on icon at bounding box center [1185, 498] width 14 height 14
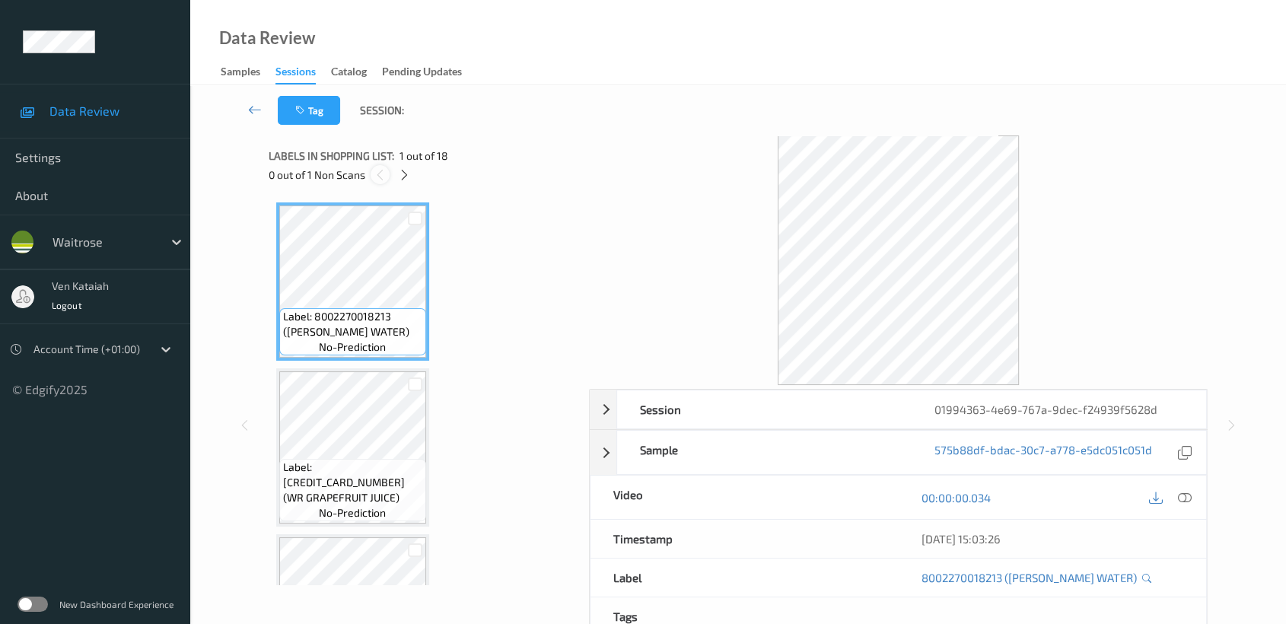
click at [390, 177] on div "0 out of 1 Non Scans" at bounding box center [424, 174] width 310 height 19
click at [396, 177] on div at bounding box center [404, 174] width 19 height 19
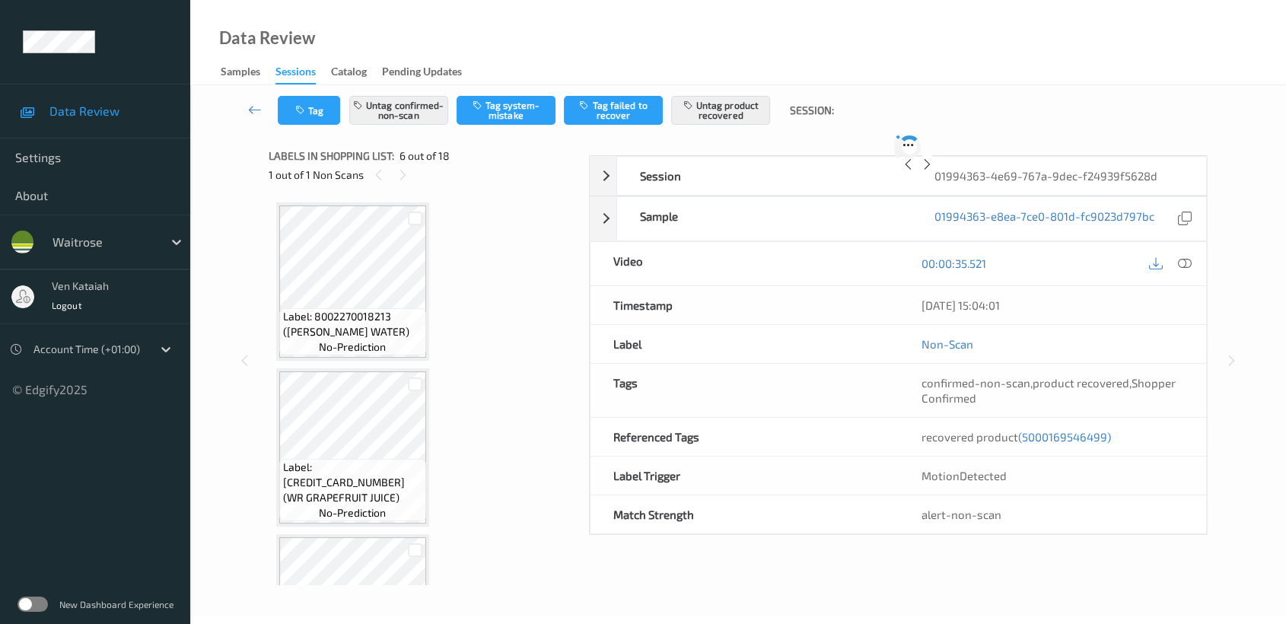
scroll to position [668, 0]
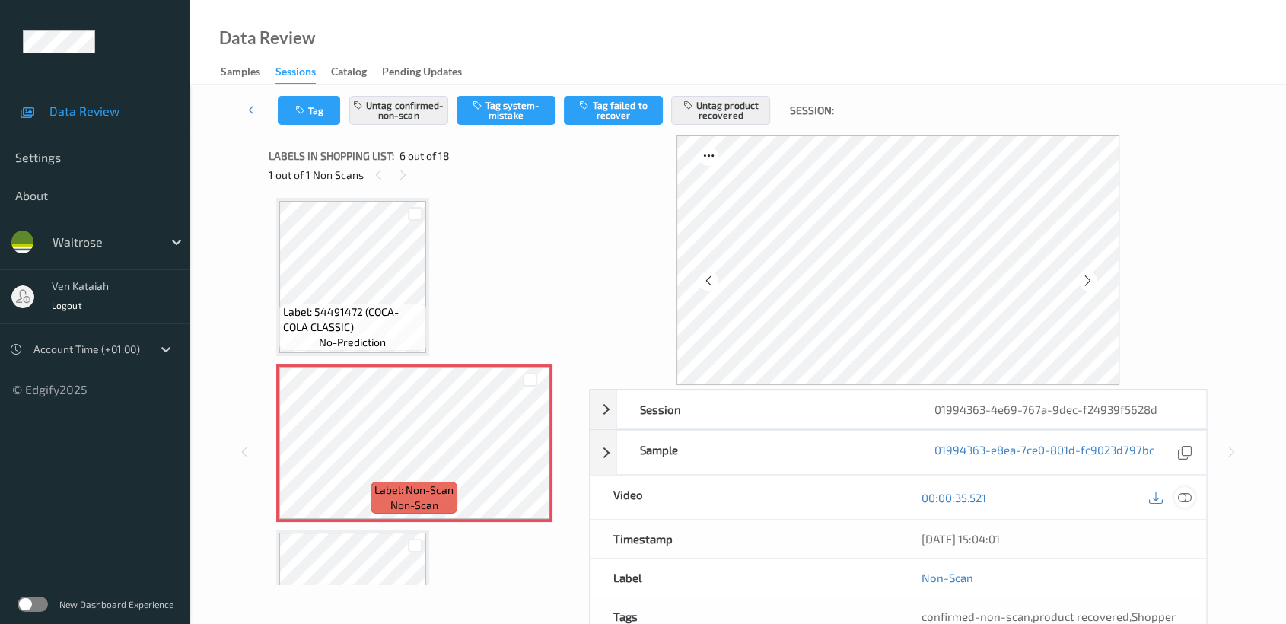
click at [1181, 492] on icon at bounding box center [1185, 498] width 14 height 14
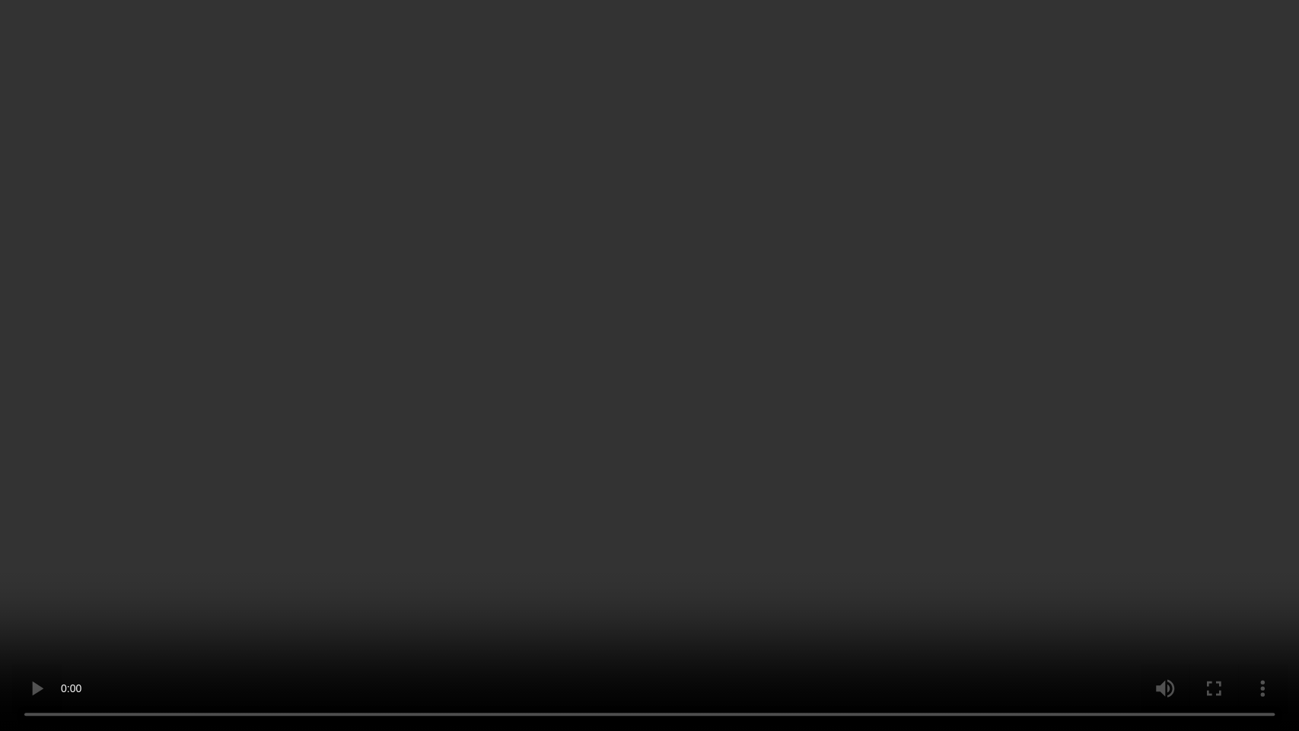
click at [1024, 386] on video at bounding box center [649, 365] width 1299 height 731
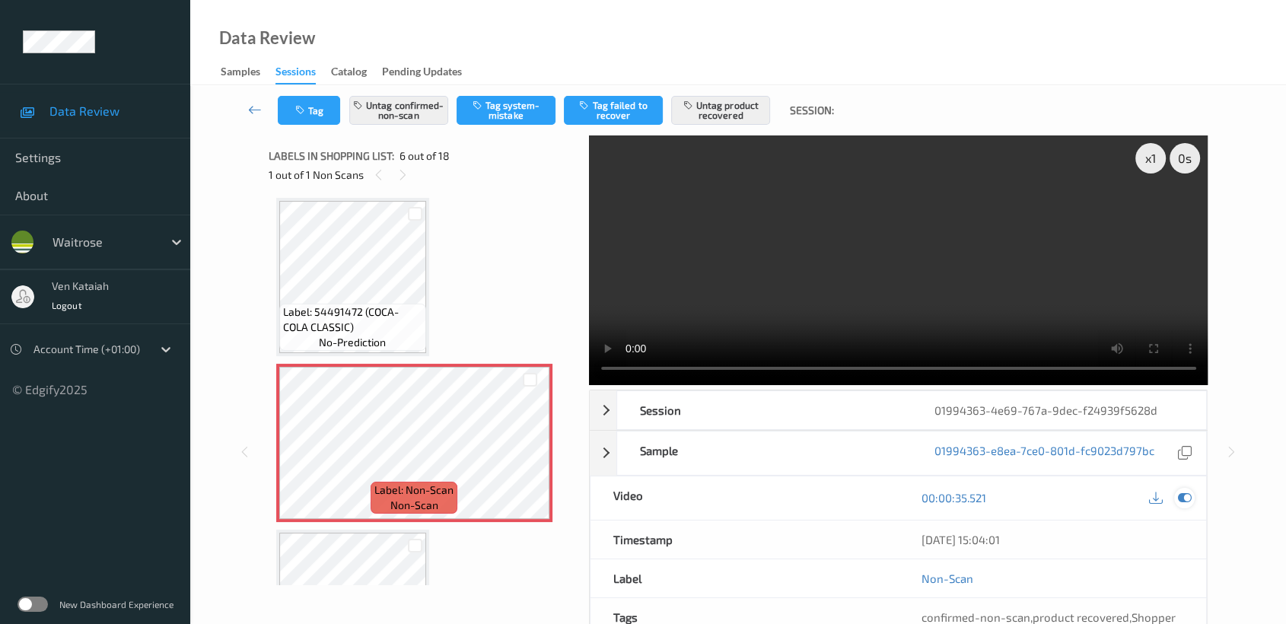
click at [1185, 495] on icon at bounding box center [1185, 498] width 14 height 14
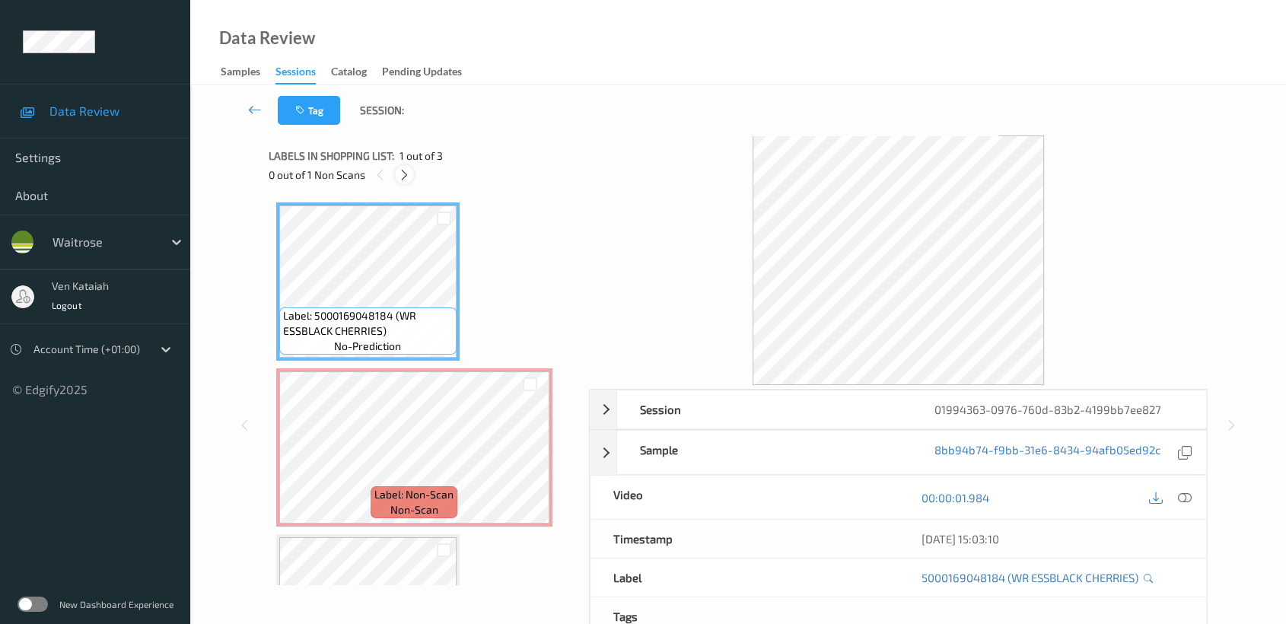
click at [406, 174] on icon at bounding box center [404, 175] width 13 height 14
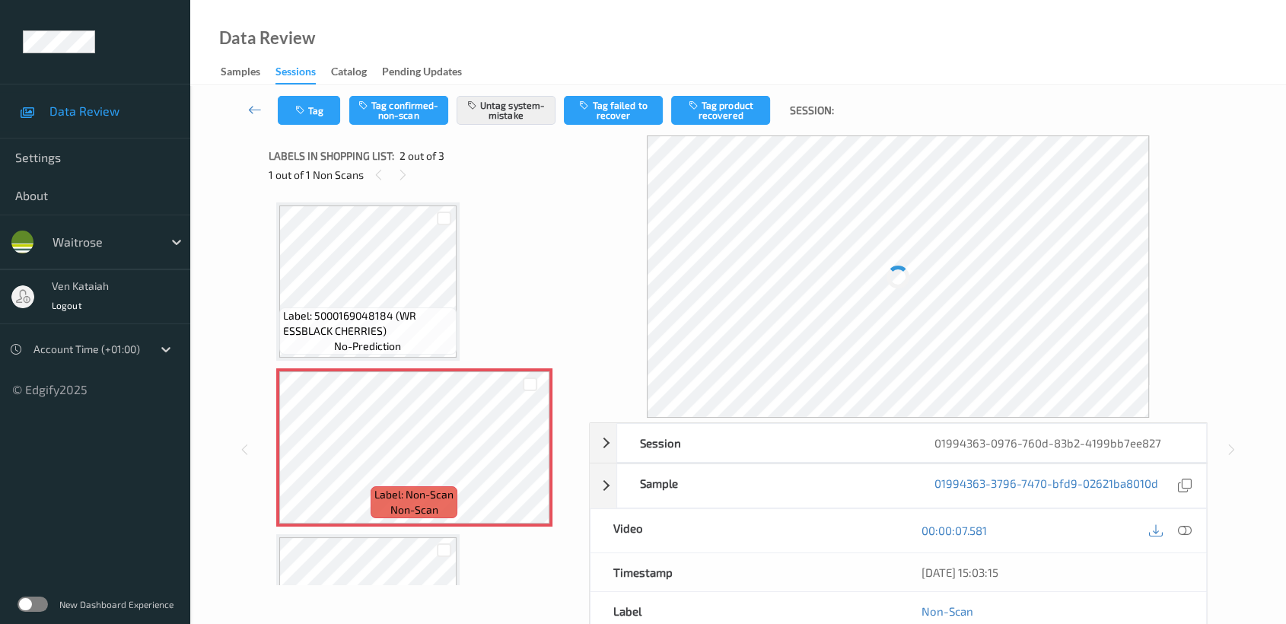
scroll to position [7, 0]
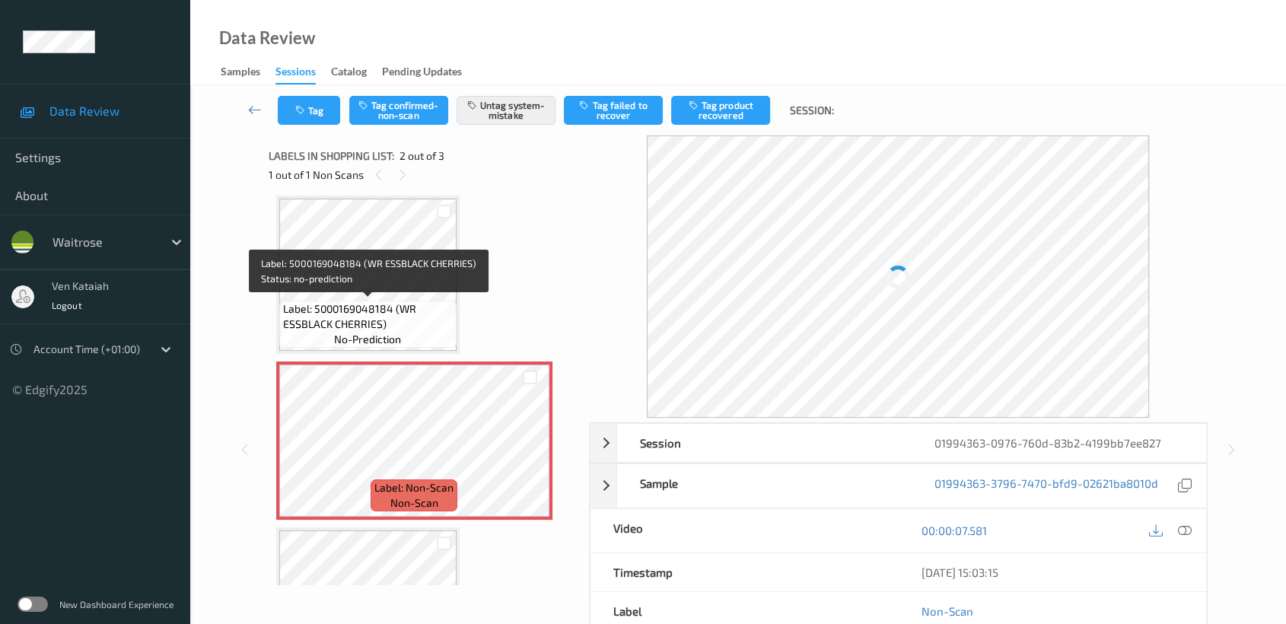
click at [393, 301] on div "Label: 5000169048184 (WR ESSBLACK CHERRIES) no-prediction" at bounding box center [367, 324] width 177 height 47
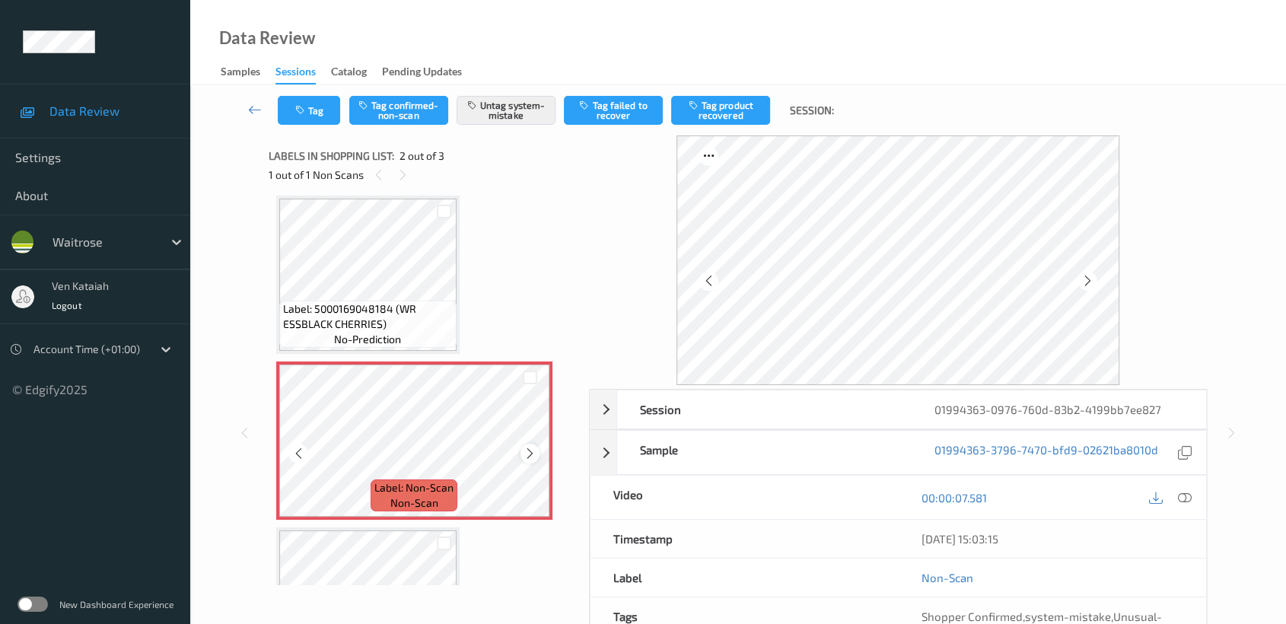
click at [530, 451] on icon at bounding box center [530, 454] width 13 height 14
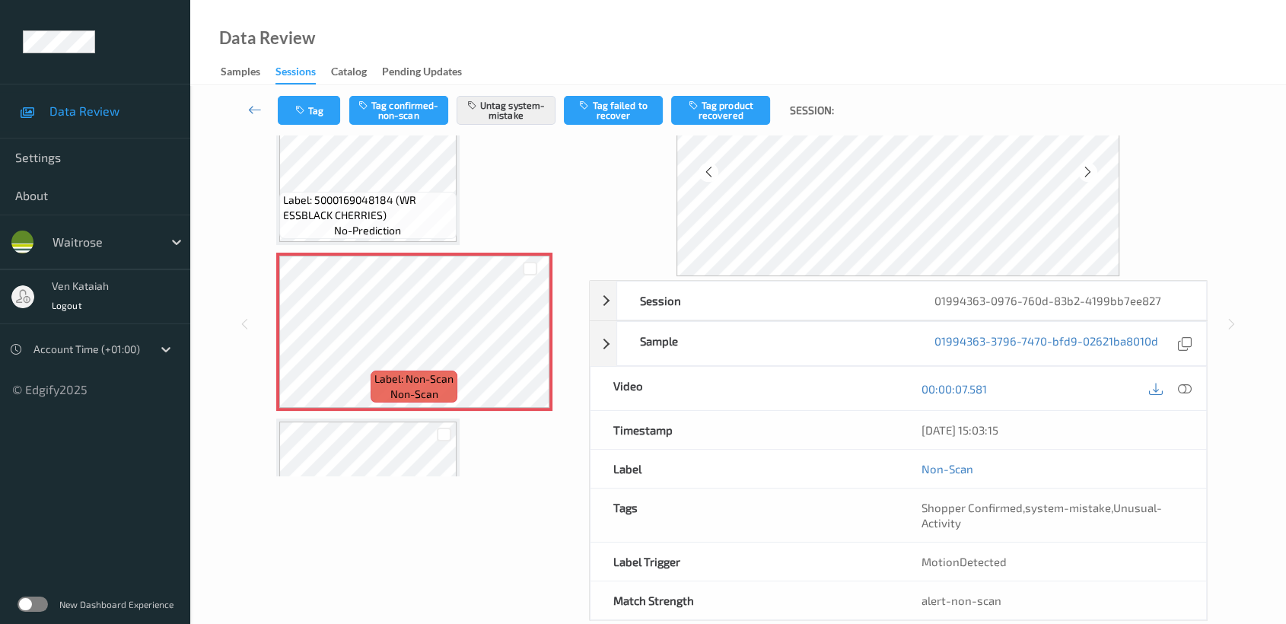
scroll to position [136, 0]
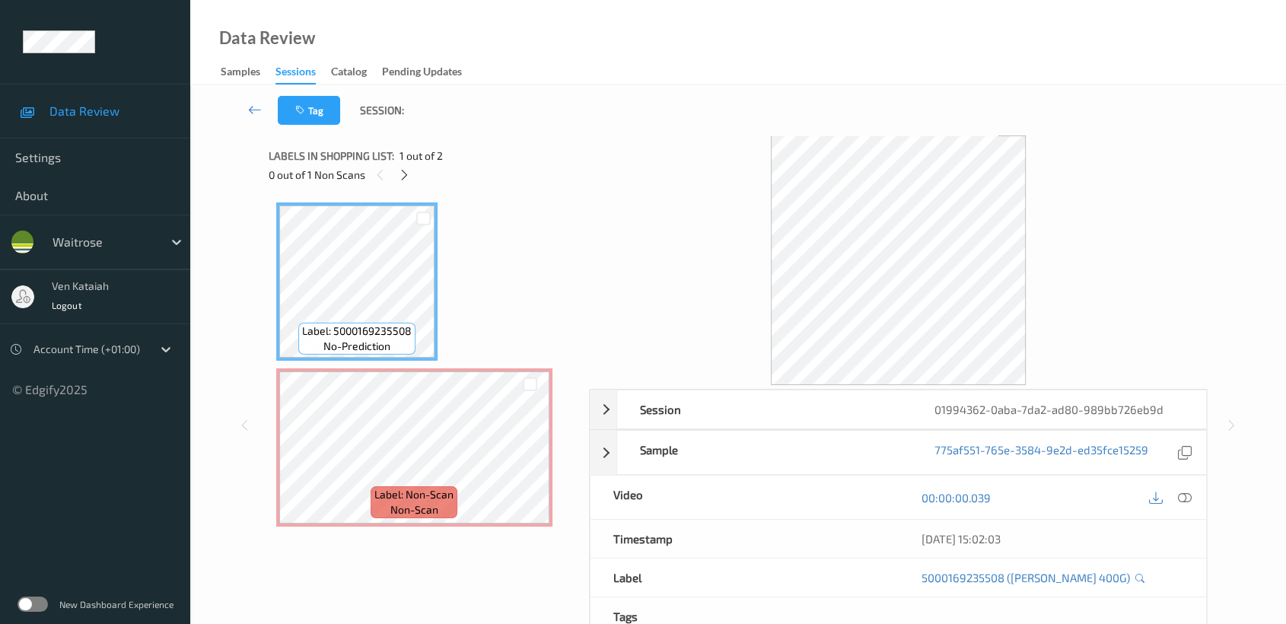
click at [409, 183] on div at bounding box center [404, 174] width 19 height 19
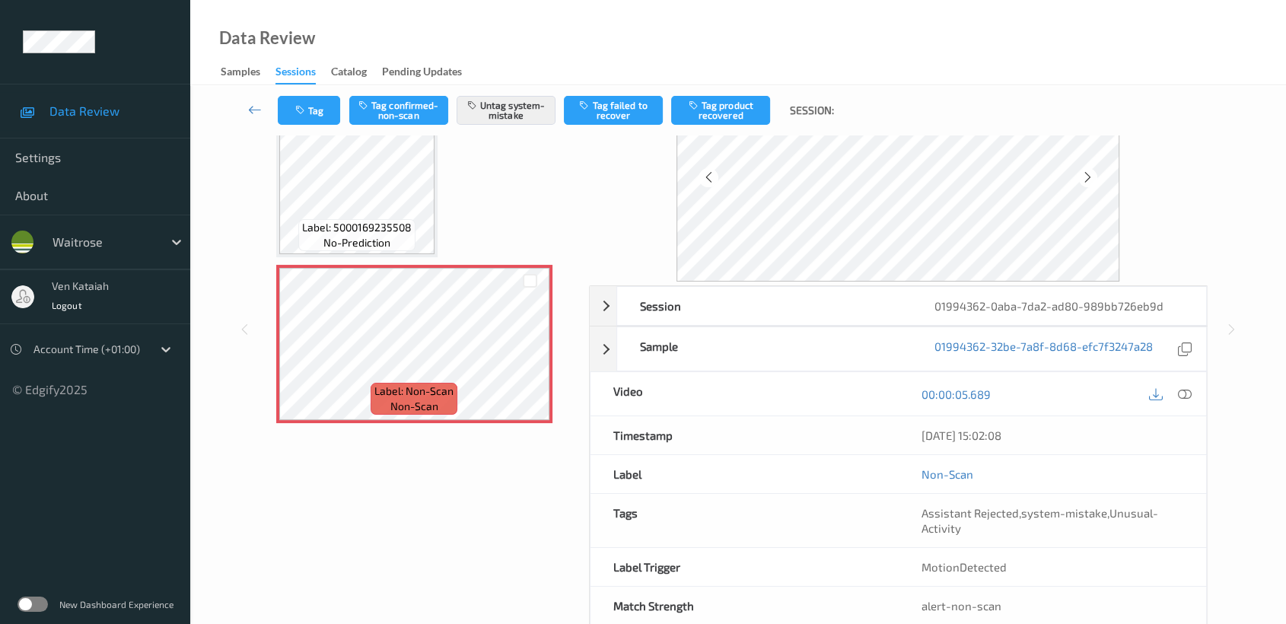
scroll to position [136, 0]
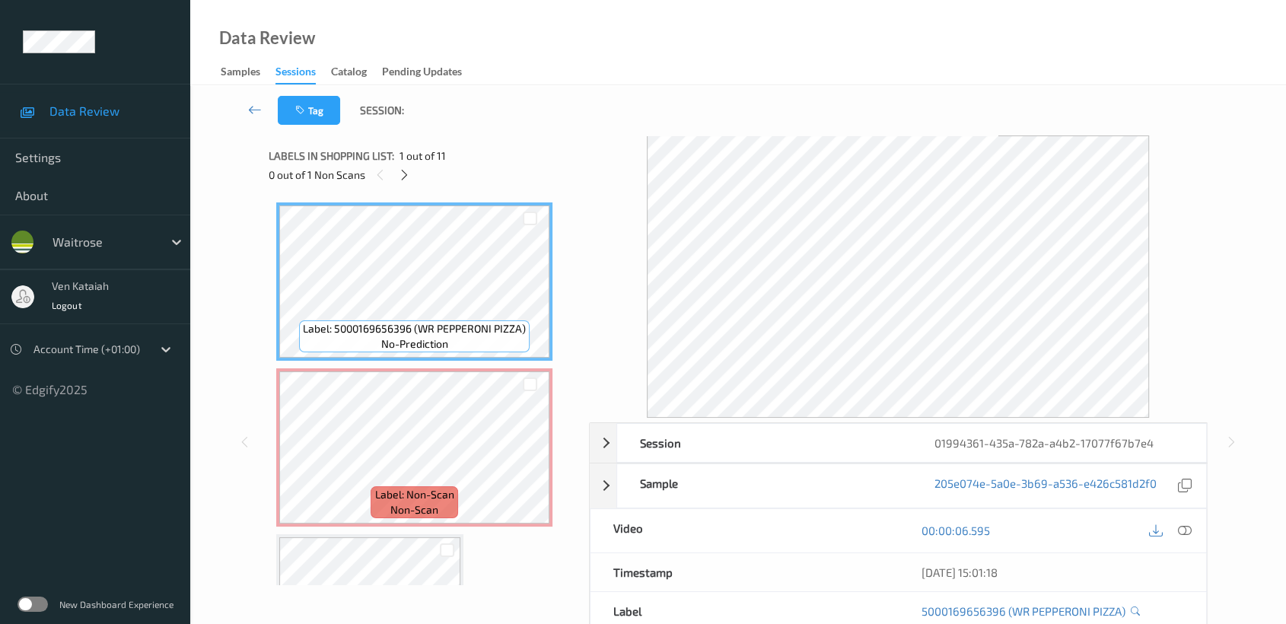
click at [390, 2] on div "Data Review Samples Sessions Catalog Pending Updates" at bounding box center [738, 42] width 1096 height 85
click at [390, 0] on div "Data Review Samples Sessions Catalog Pending Updates" at bounding box center [738, 42] width 1096 height 85
click at [409, 173] on icon at bounding box center [404, 175] width 13 height 14
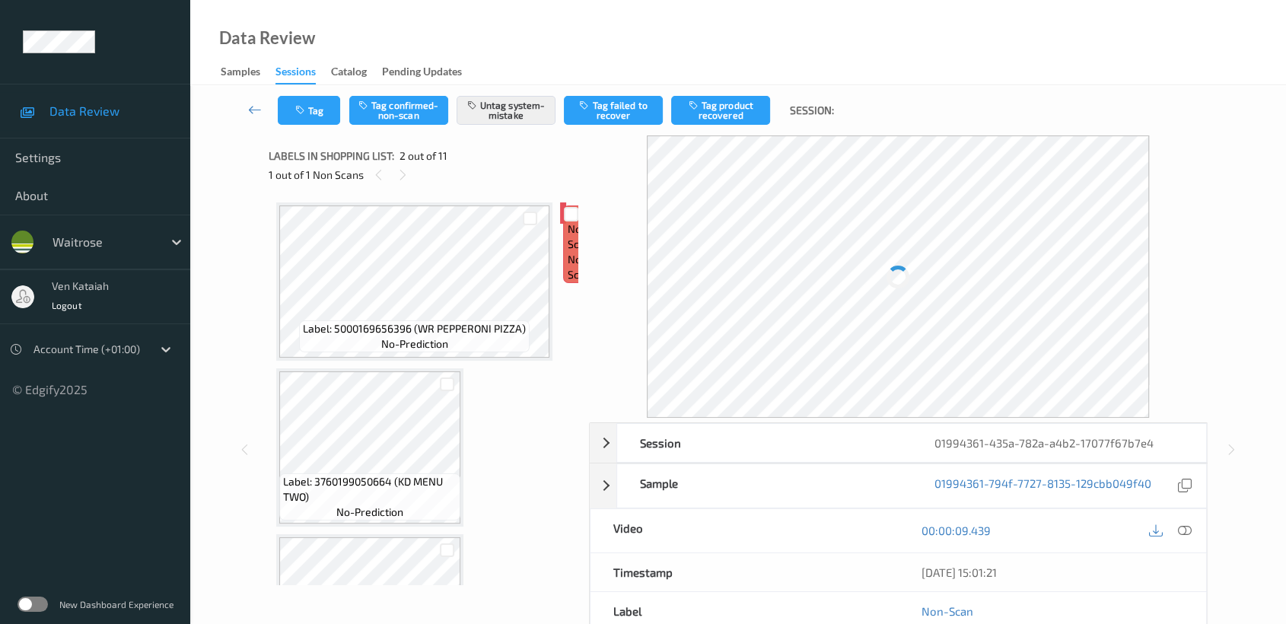
scroll to position [7, 0]
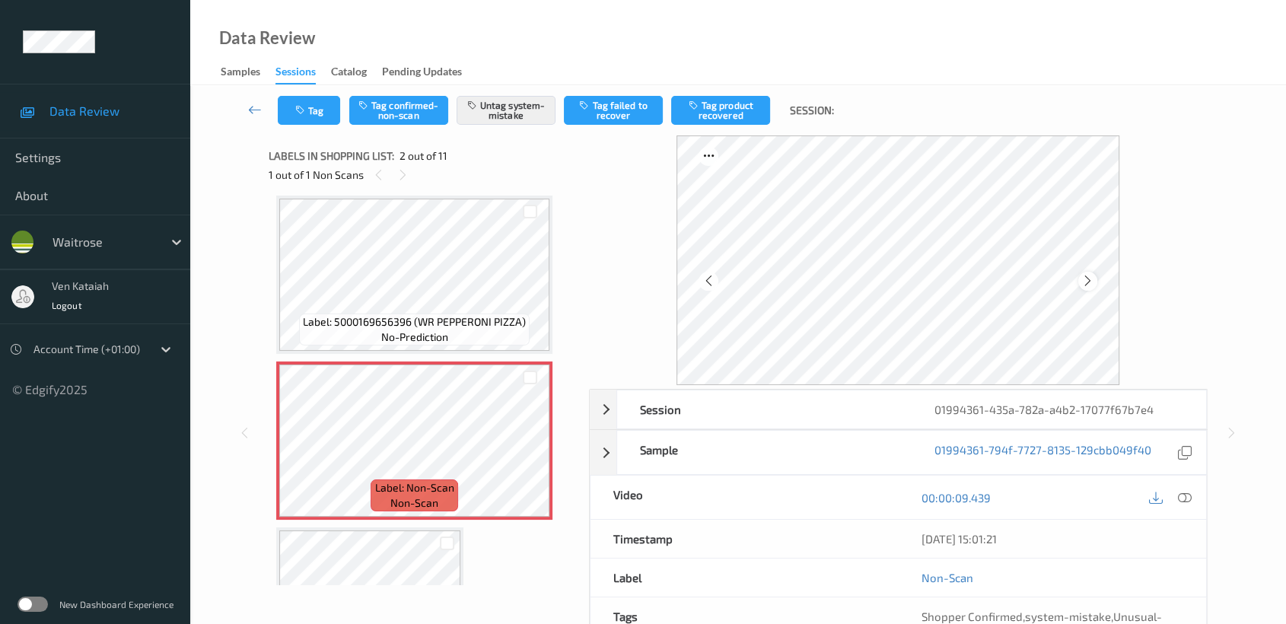
click at [1095, 277] on div at bounding box center [1087, 281] width 19 height 19
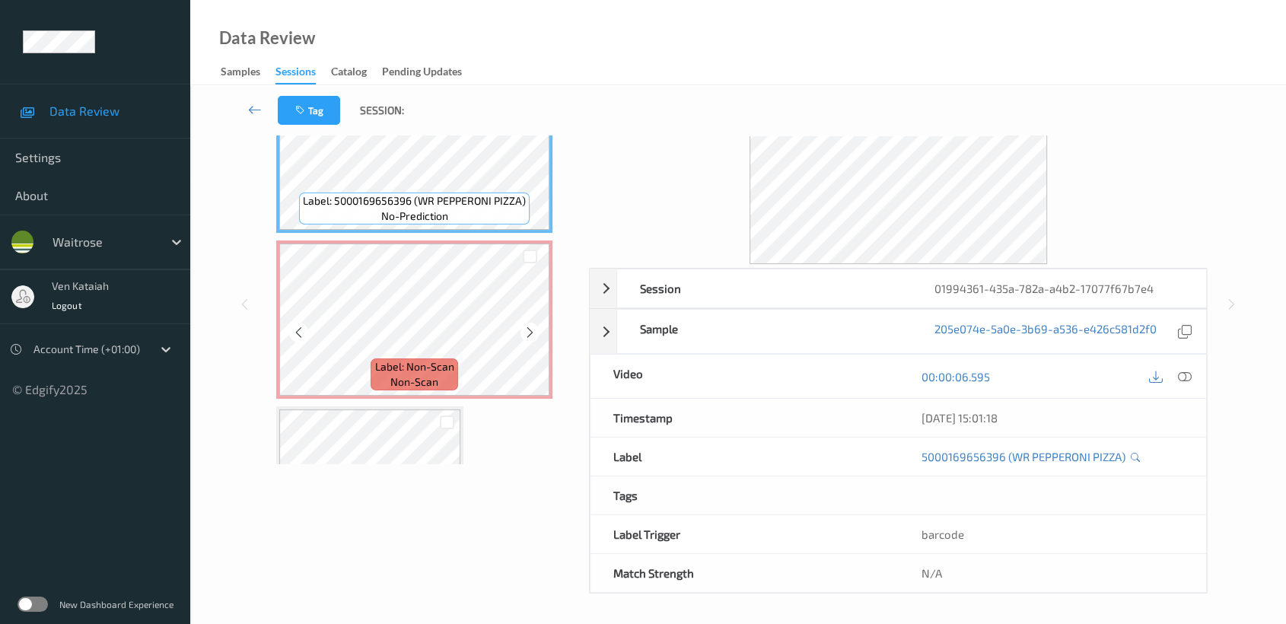
scroll to position [136, 0]
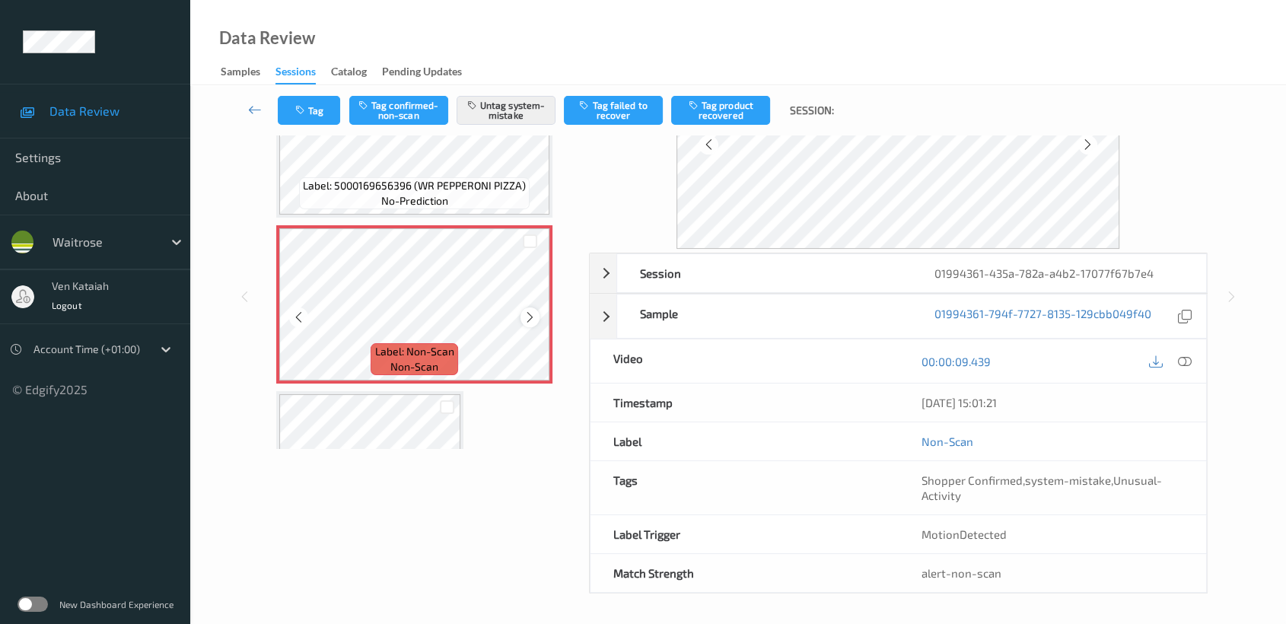
click at [527, 317] on icon at bounding box center [530, 317] width 13 height 14
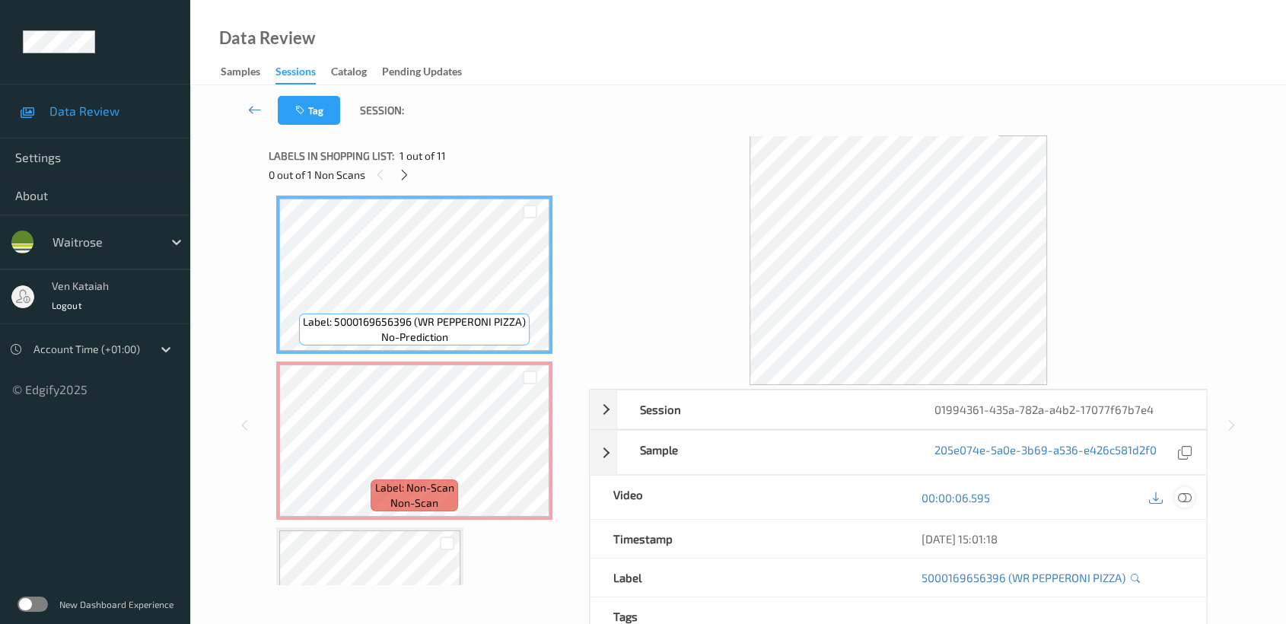
drag, startPoint x: 1200, startPoint y: 499, endPoint x: 1191, endPoint y: 496, distance: 9.6
click at [1197, 498] on div "00:00:06.595" at bounding box center [1052, 497] width 308 height 43
click at [1189, 495] on icon at bounding box center [1185, 498] width 14 height 14
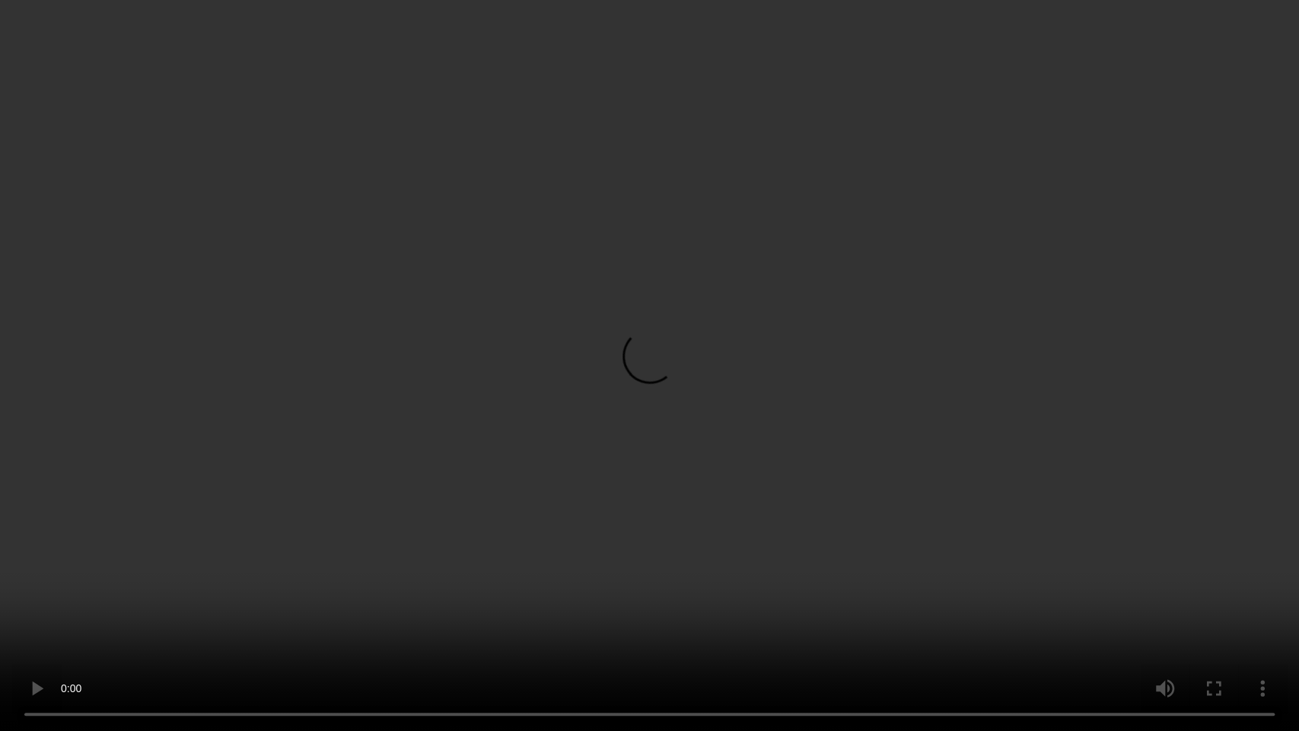
click at [662, 350] on video at bounding box center [649, 365] width 1299 height 731
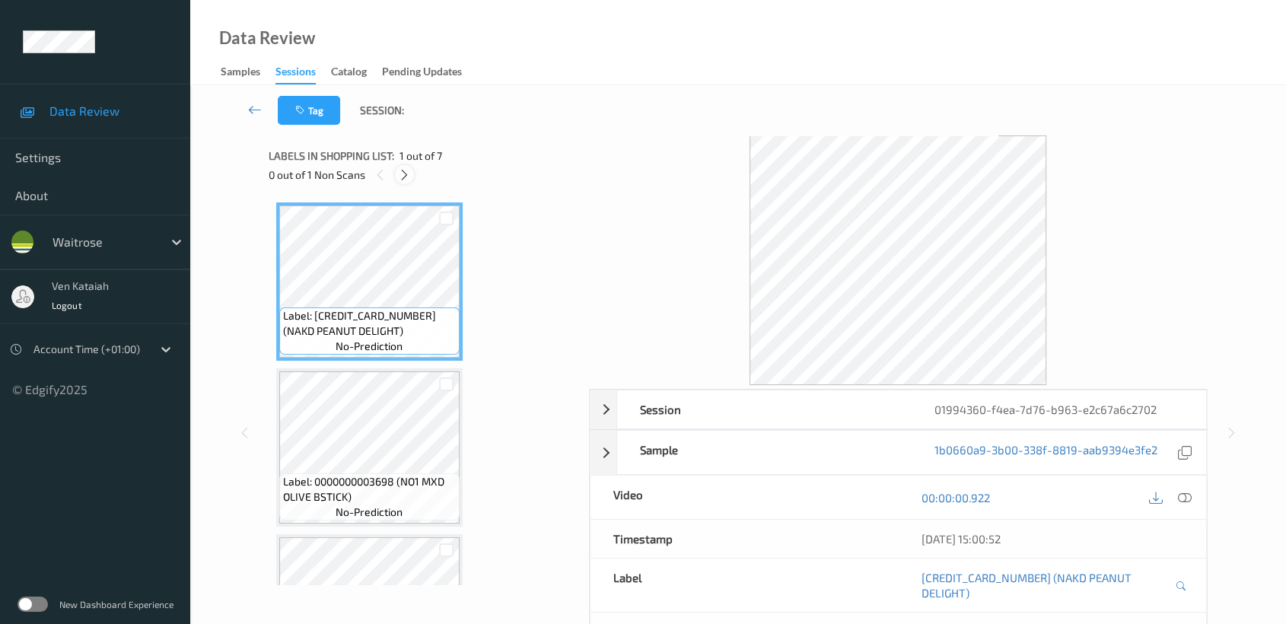
click at [399, 177] on icon at bounding box center [404, 175] width 13 height 14
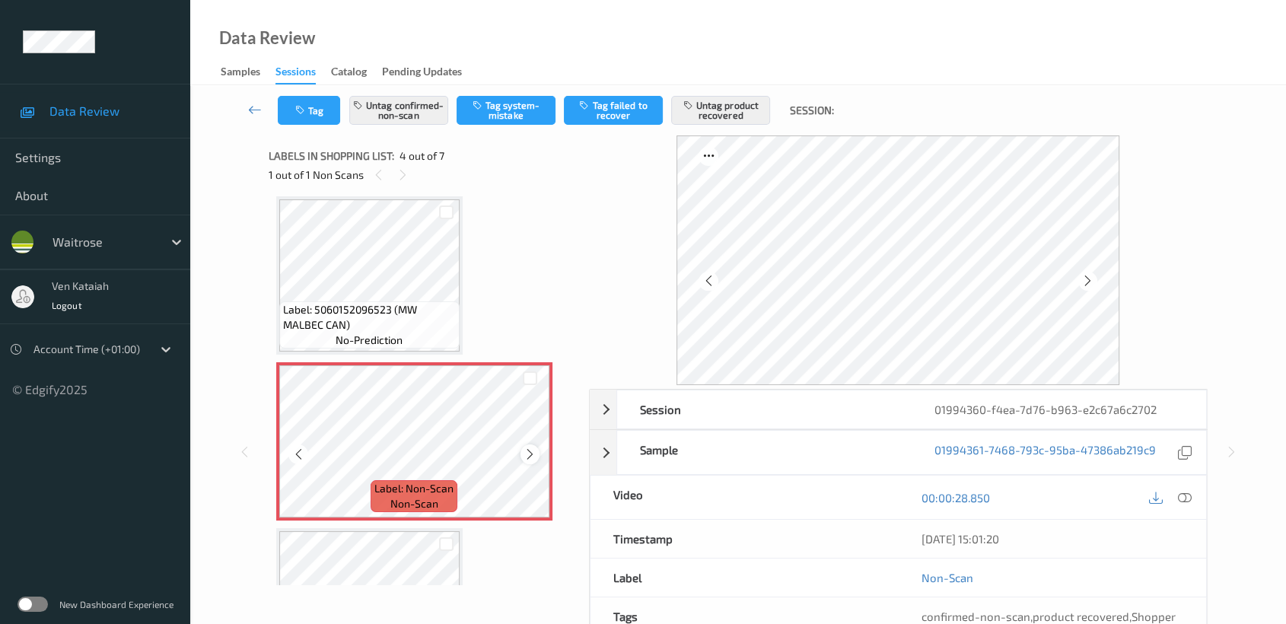
click at [537, 446] on div at bounding box center [530, 453] width 19 height 19
click at [531, 451] on icon at bounding box center [530, 454] width 13 height 14
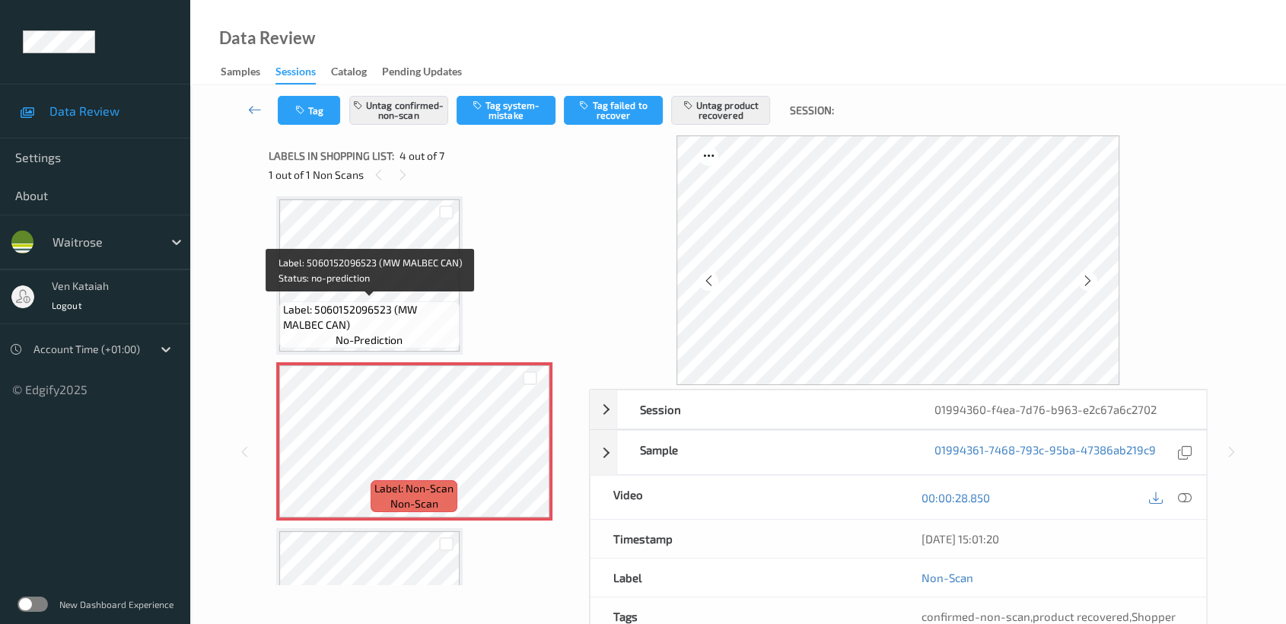
click at [396, 302] on span "Label: 5060152096523 (MW MALBEC CAN)" at bounding box center [369, 317] width 173 height 30
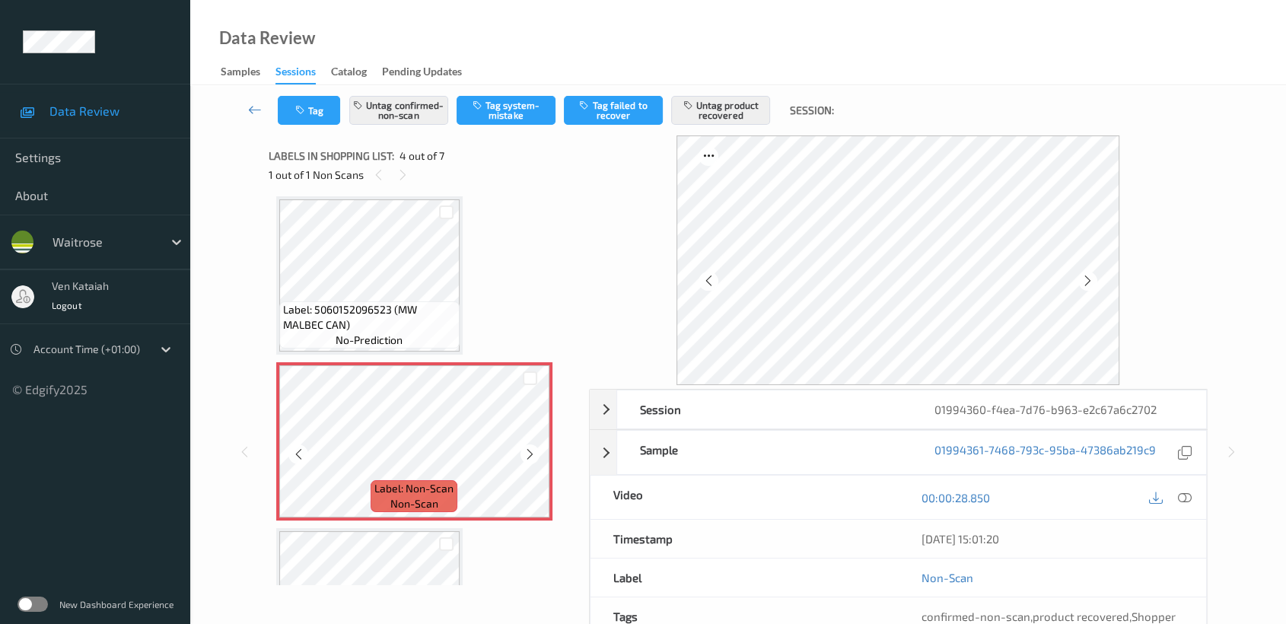
scroll to position [507, 0]
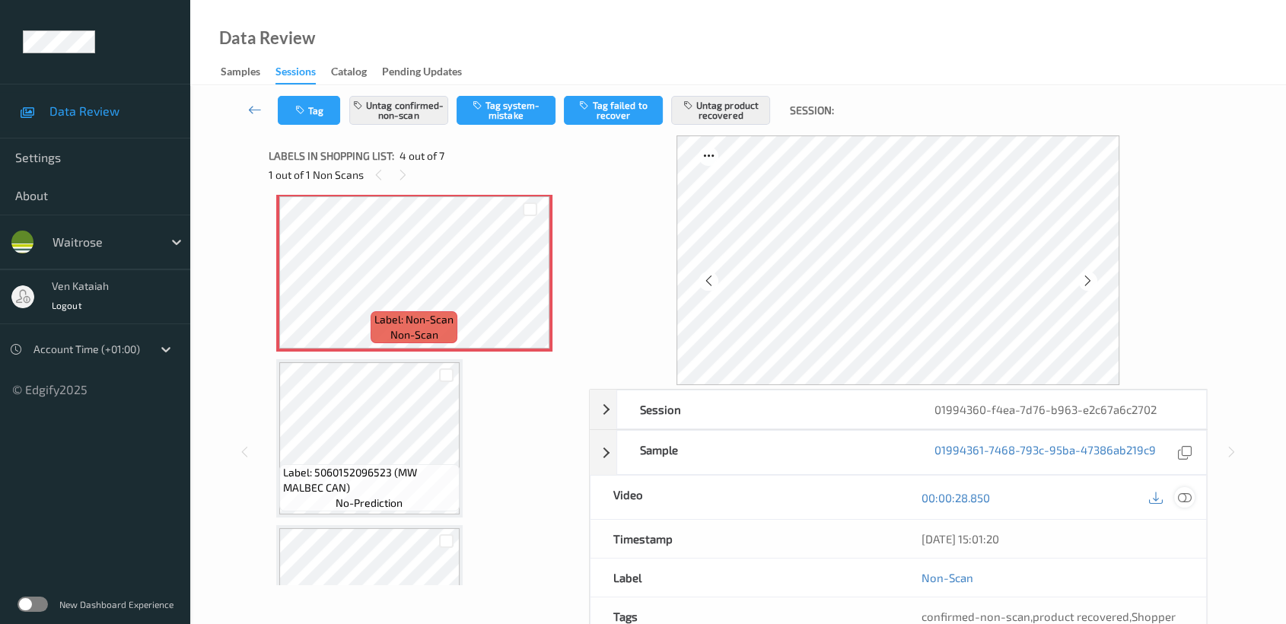
click at [1186, 498] on icon at bounding box center [1185, 498] width 14 height 14
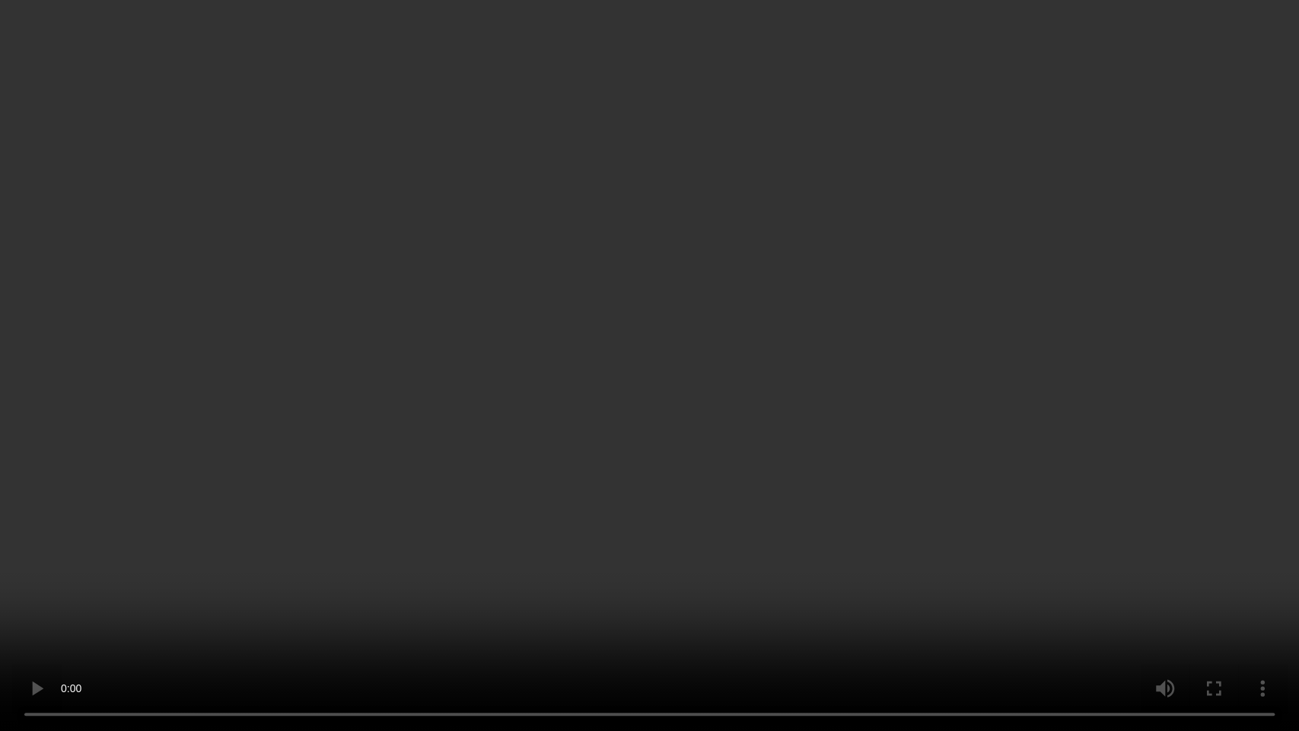
click at [635, 477] on video at bounding box center [649, 365] width 1299 height 731
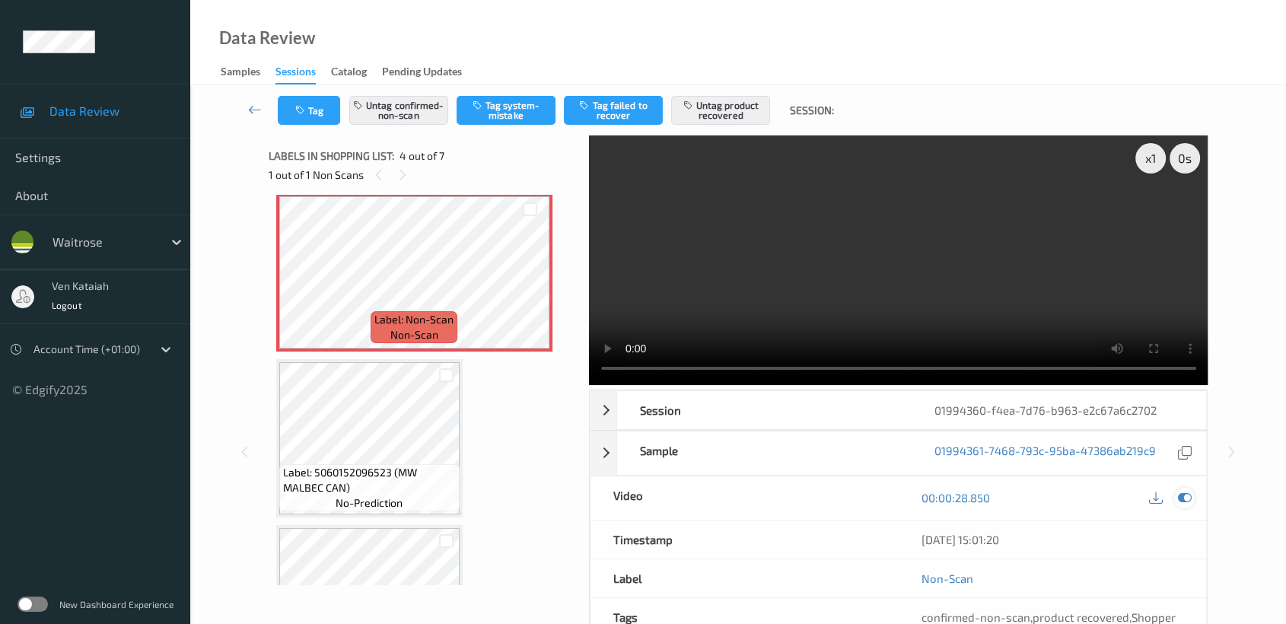
click at [1184, 497] on icon at bounding box center [1185, 498] width 14 height 14
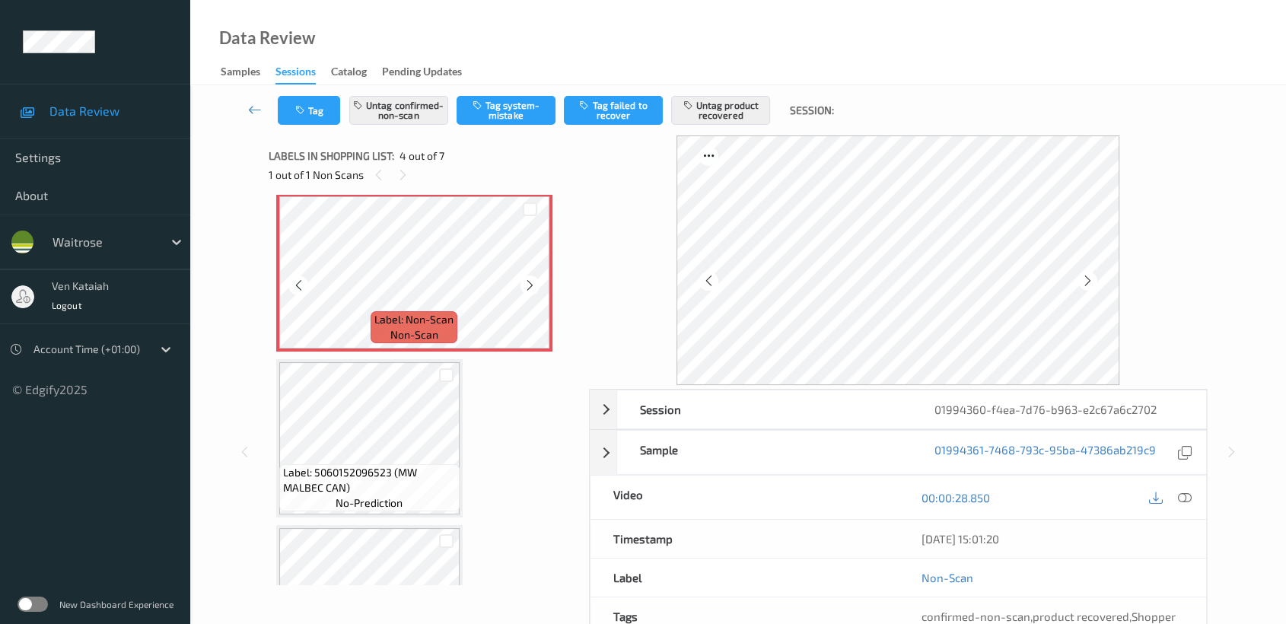
scroll to position [169, 0]
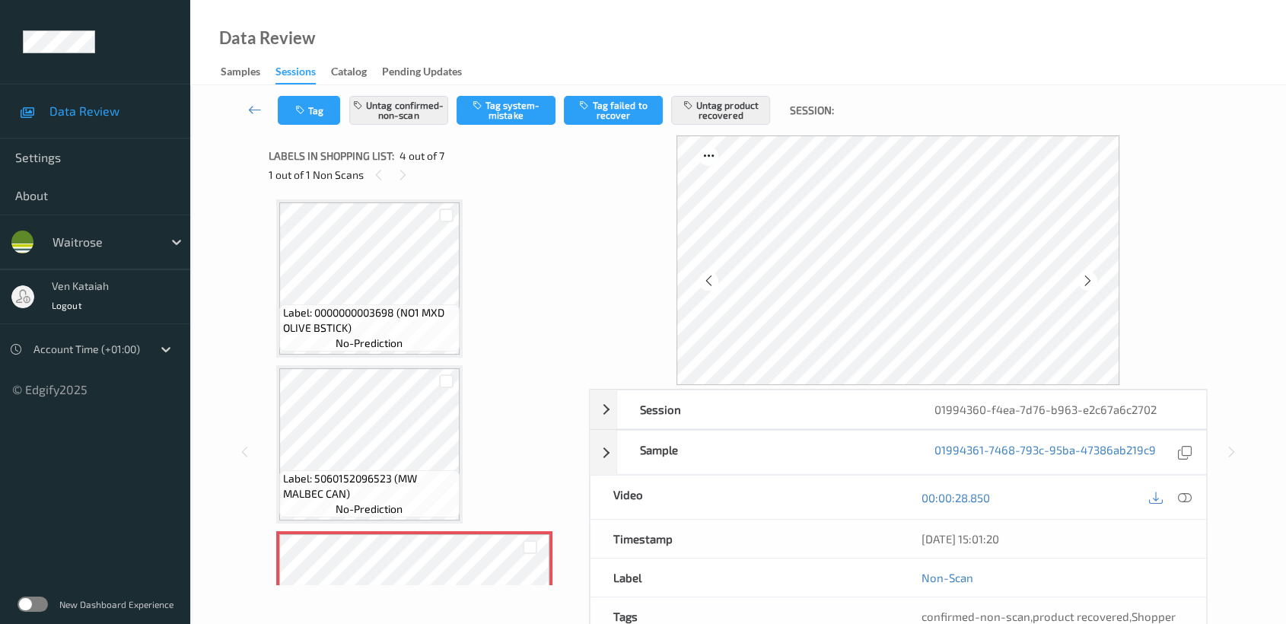
click at [396, 304] on div "Label: 0000000003698 (NO1 MXD OLIVE BSTICK) no-prediction" at bounding box center [369, 327] width 180 height 47
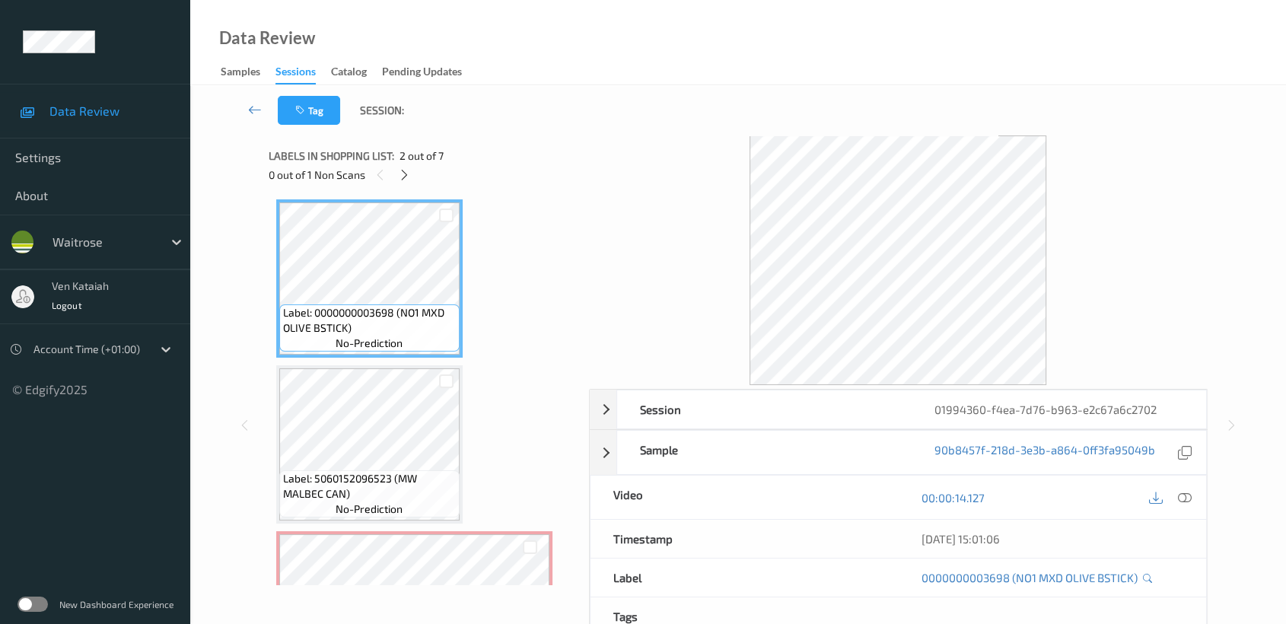
click at [1194, 533] on div "13/09/2025 15:01:06" at bounding box center [1052, 539] width 308 height 38
click at [1187, 501] on icon at bounding box center [1185, 498] width 14 height 14
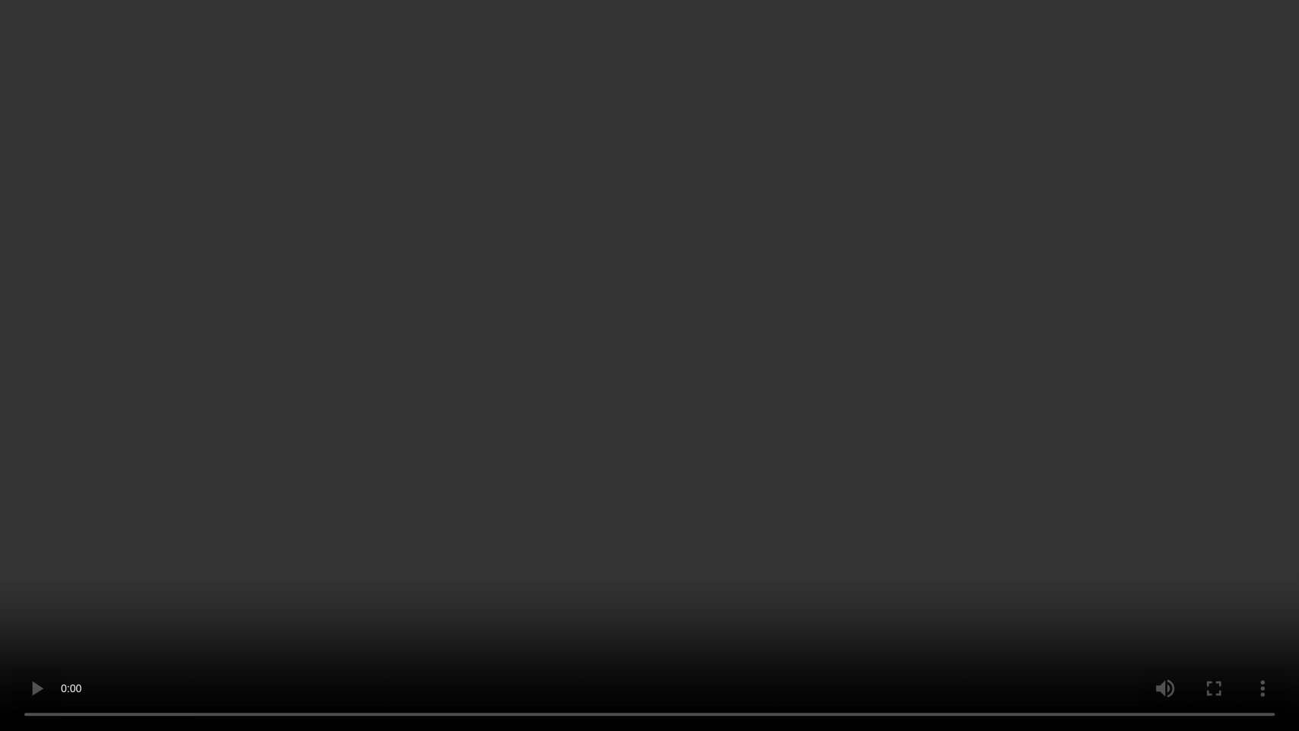
click at [817, 286] on video at bounding box center [649, 365] width 1299 height 731
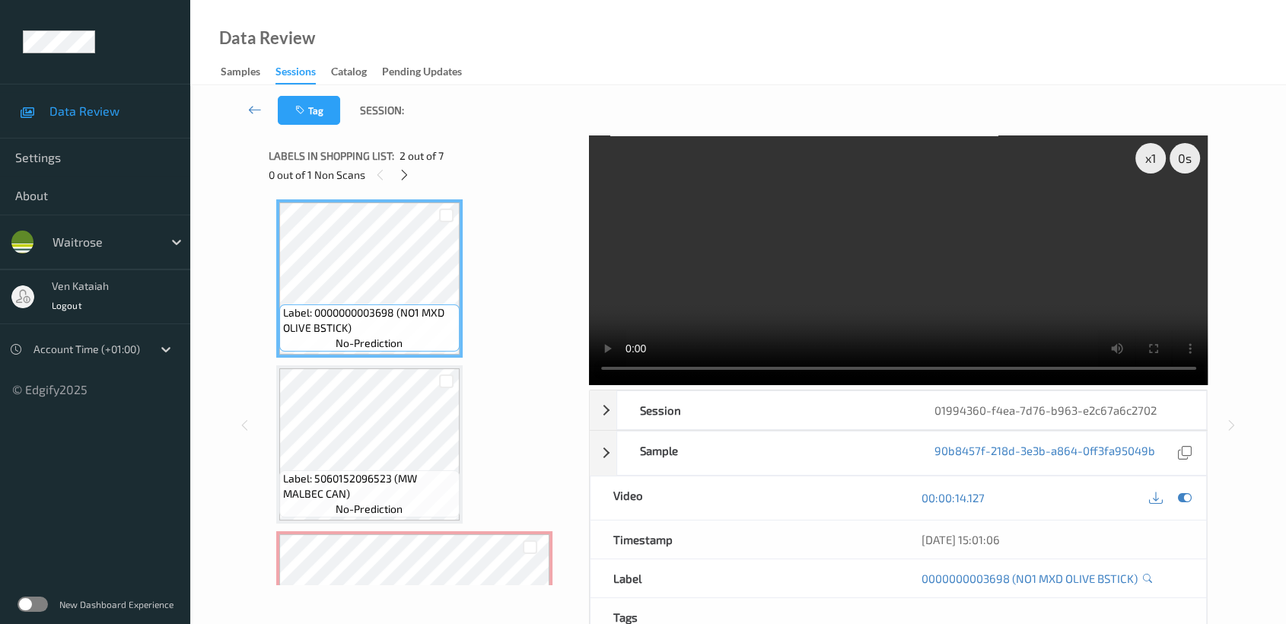
click at [1168, 488] on div at bounding box center [1169, 498] width 49 height 21
click at [1194, 497] on div at bounding box center [1184, 498] width 21 height 21
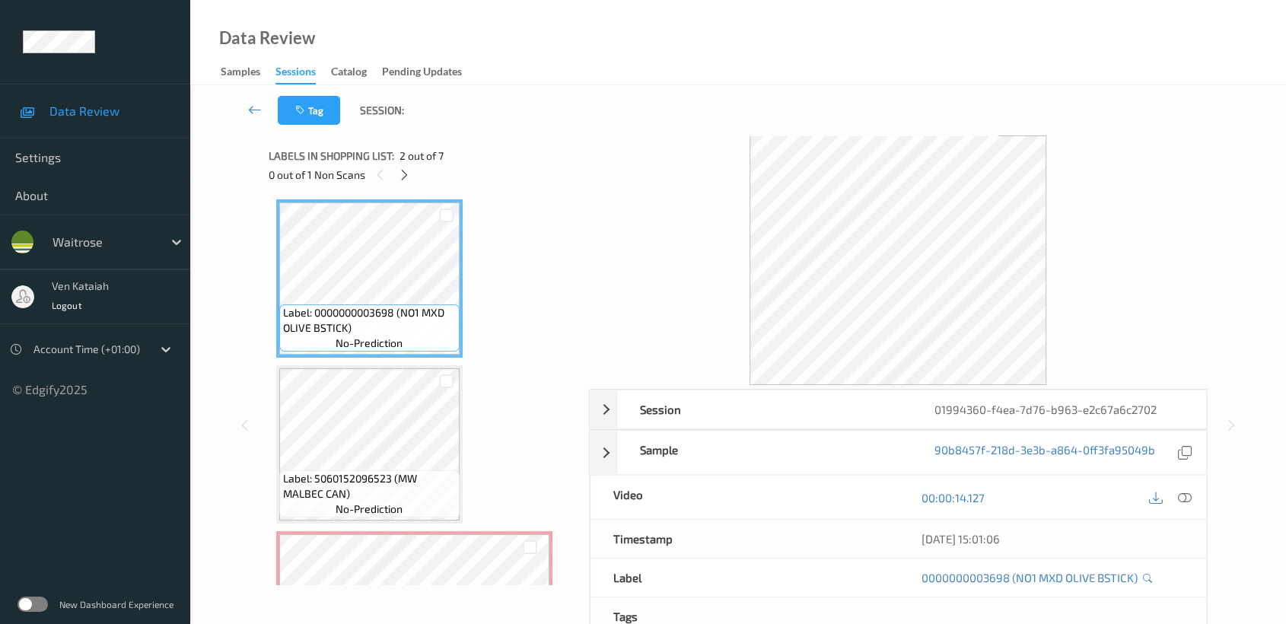
click at [465, 526] on div "Label: 5060088705230 (NAKD PEANUT DELIGHT) no-prediction Label: 0000000003698 (…" at bounding box center [423, 610] width 295 height 1154
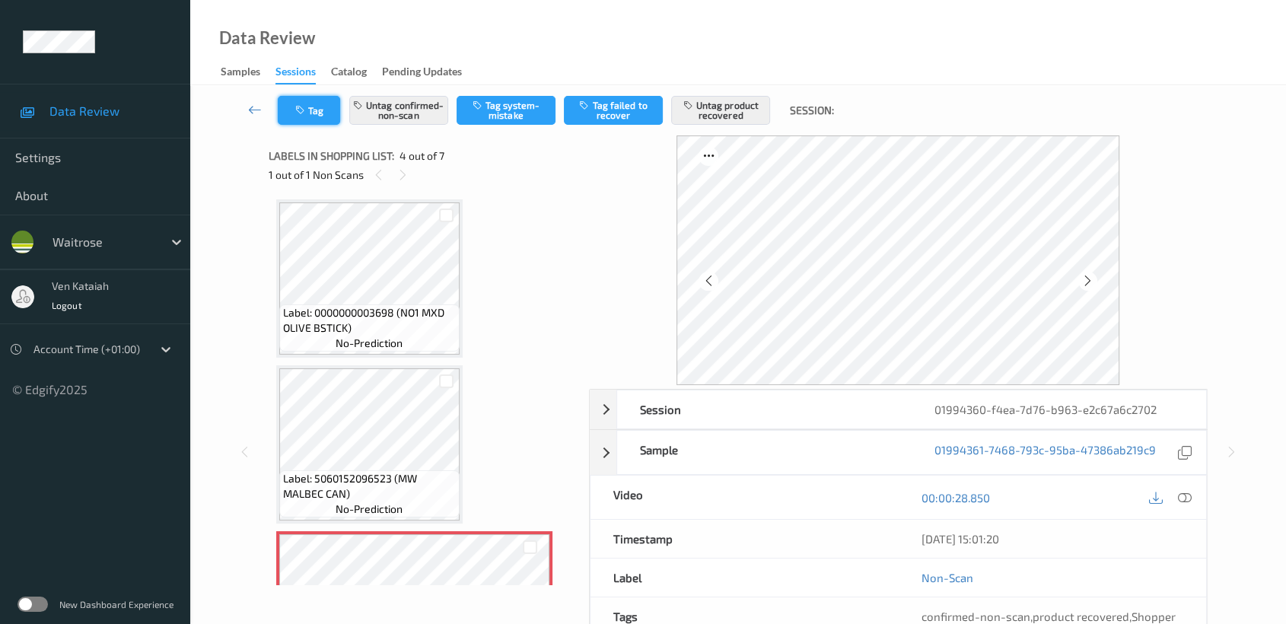
click at [310, 110] on button "Tag" at bounding box center [309, 110] width 62 height 29
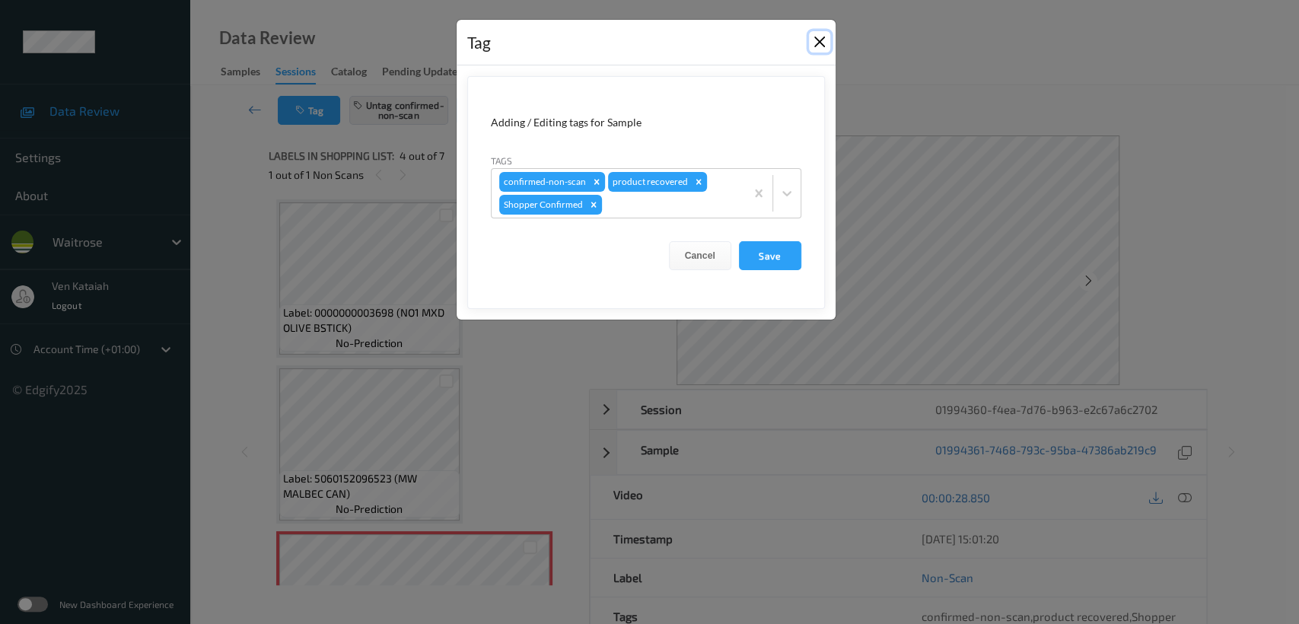
click at [818, 38] on button "Close" at bounding box center [819, 41] width 21 height 21
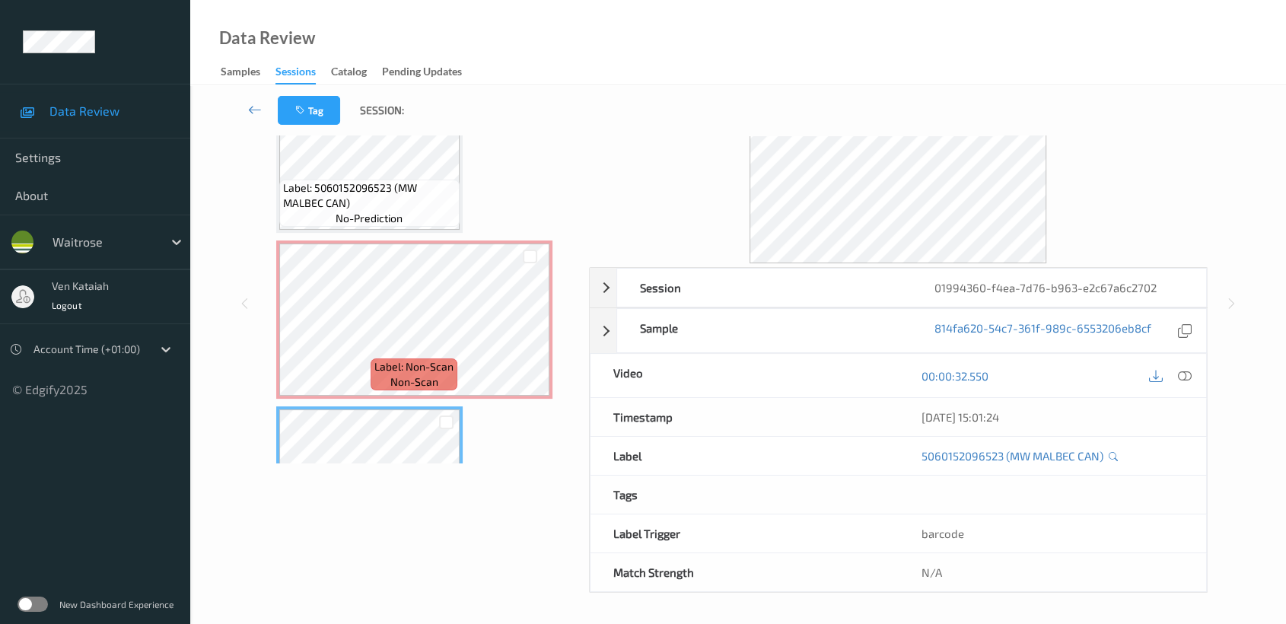
scroll to position [121, 0]
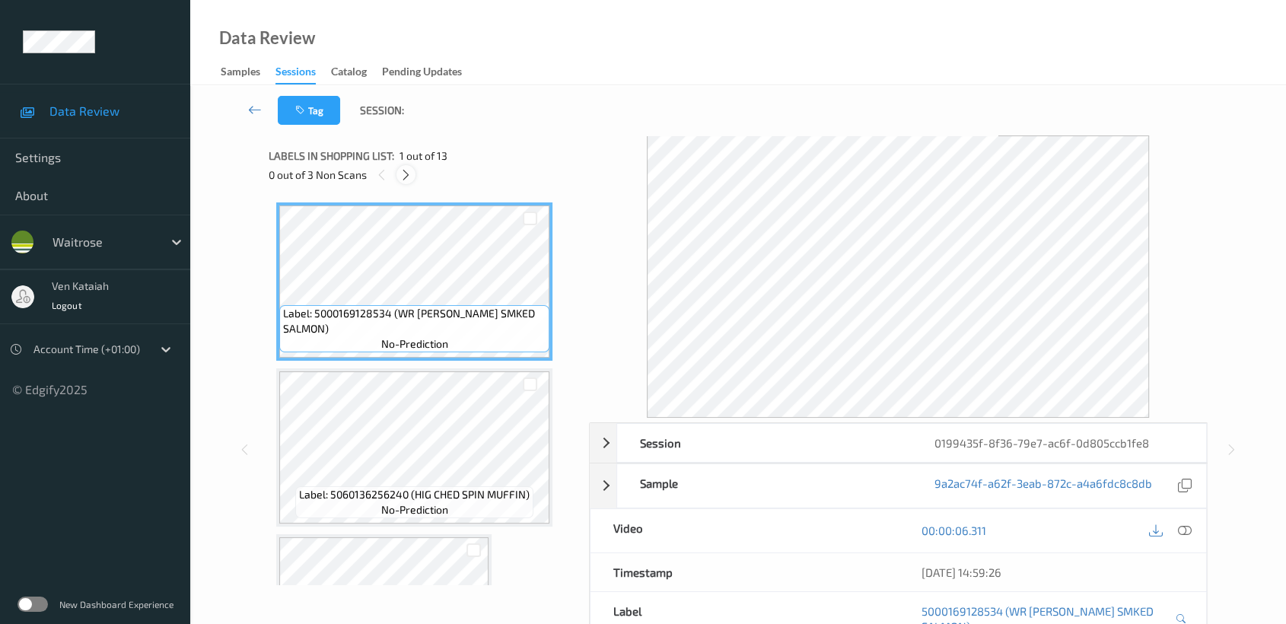
click at [412, 177] on icon at bounding box center [406, 175] width 13 height 14
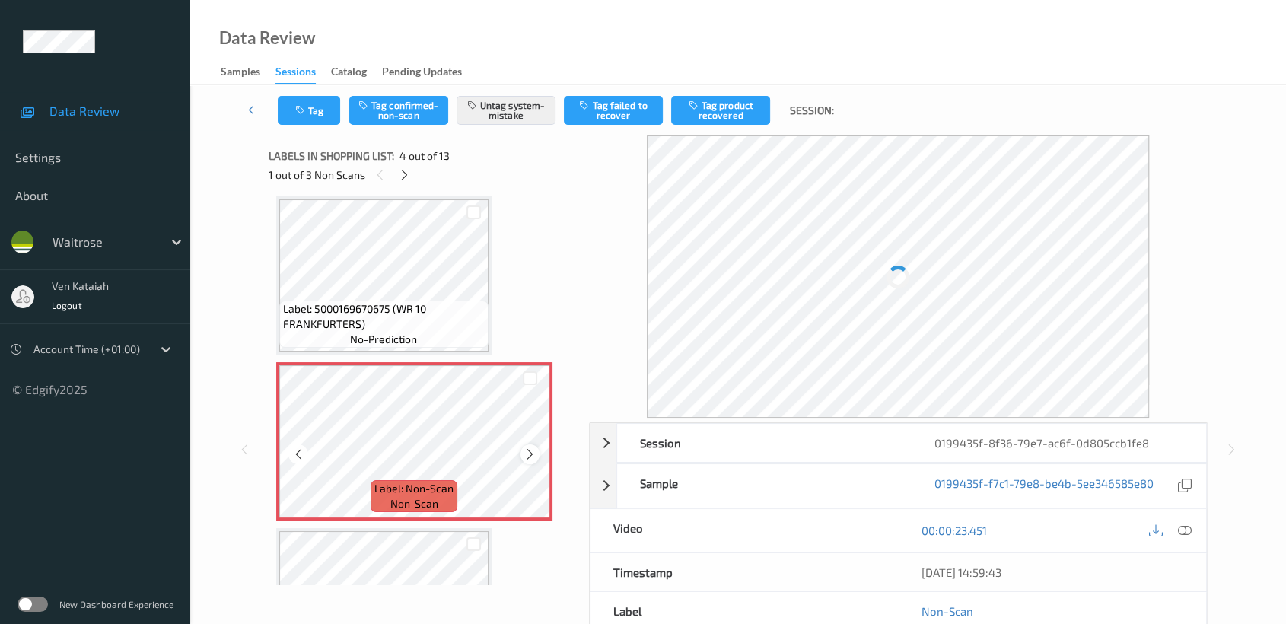
click at [529, 447] on icon at bounding box center [530, 454] width 13 height 14
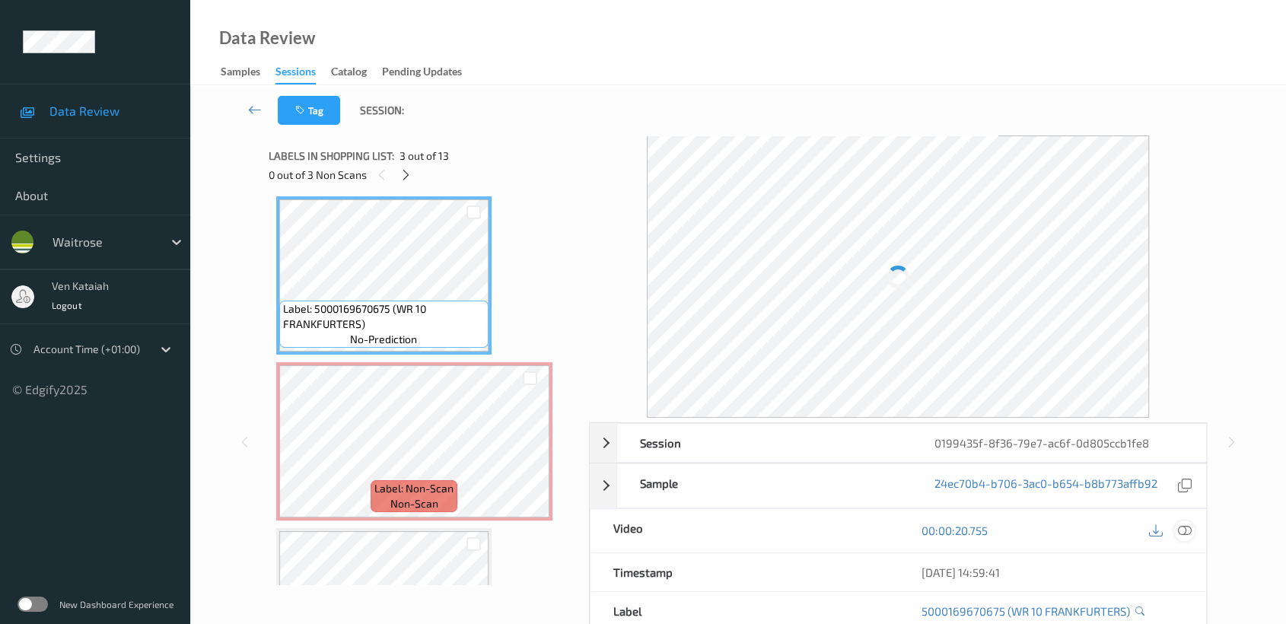
click at [1181, 530] on icon at bounding box center [1185, 531] width 14 height 14
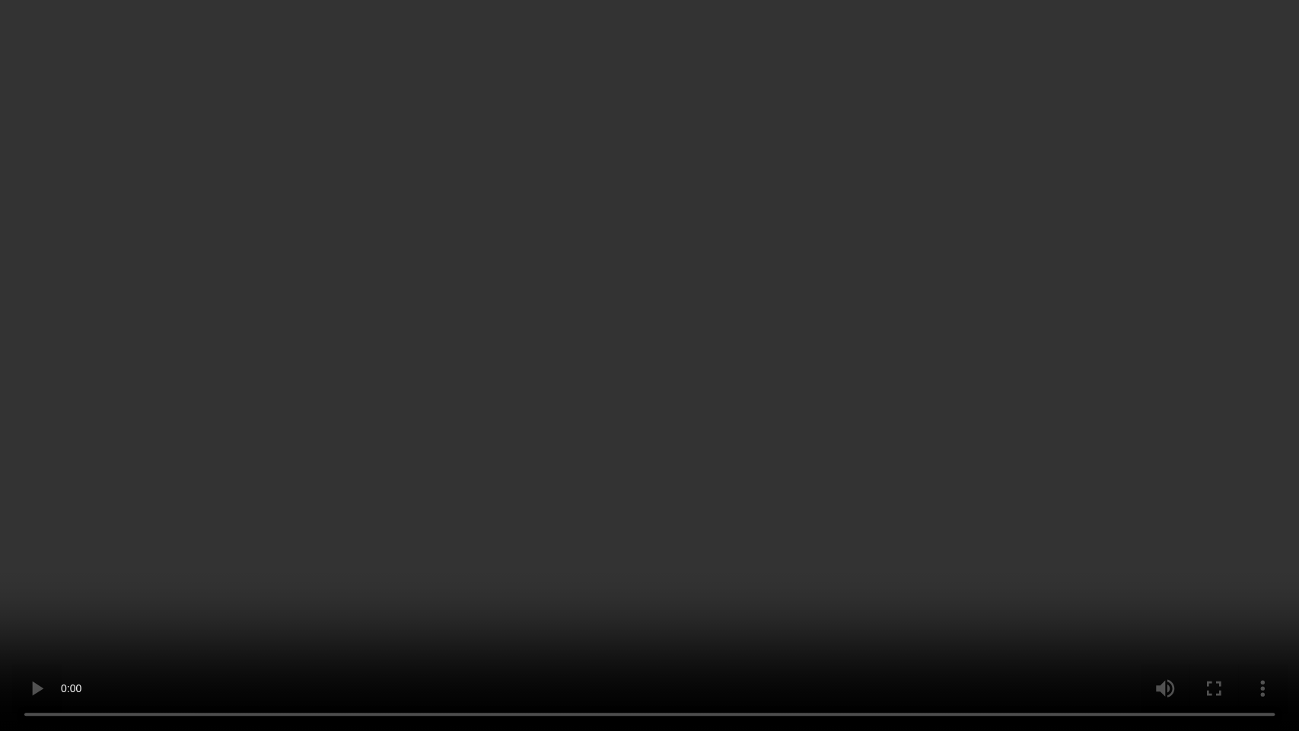
click at [420, 264] on video at bounding box center [649, 365] width 1299 height 731
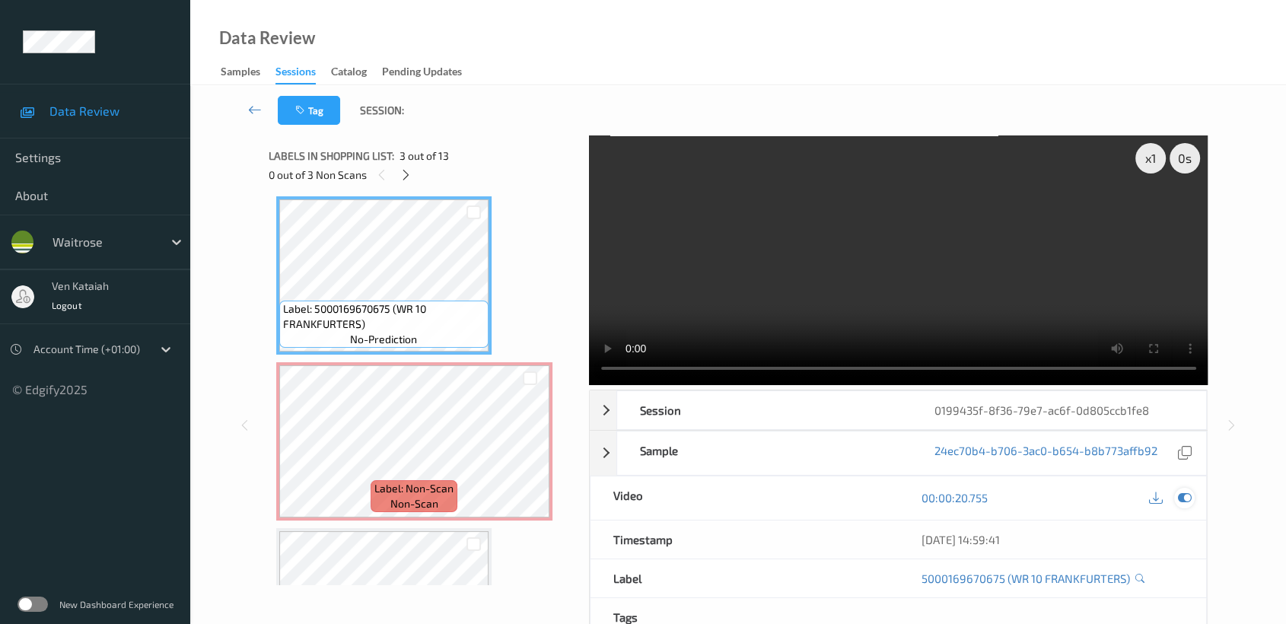
click at [1189, 498] on icon at bounding box center [1185, 498] width 14 height 14
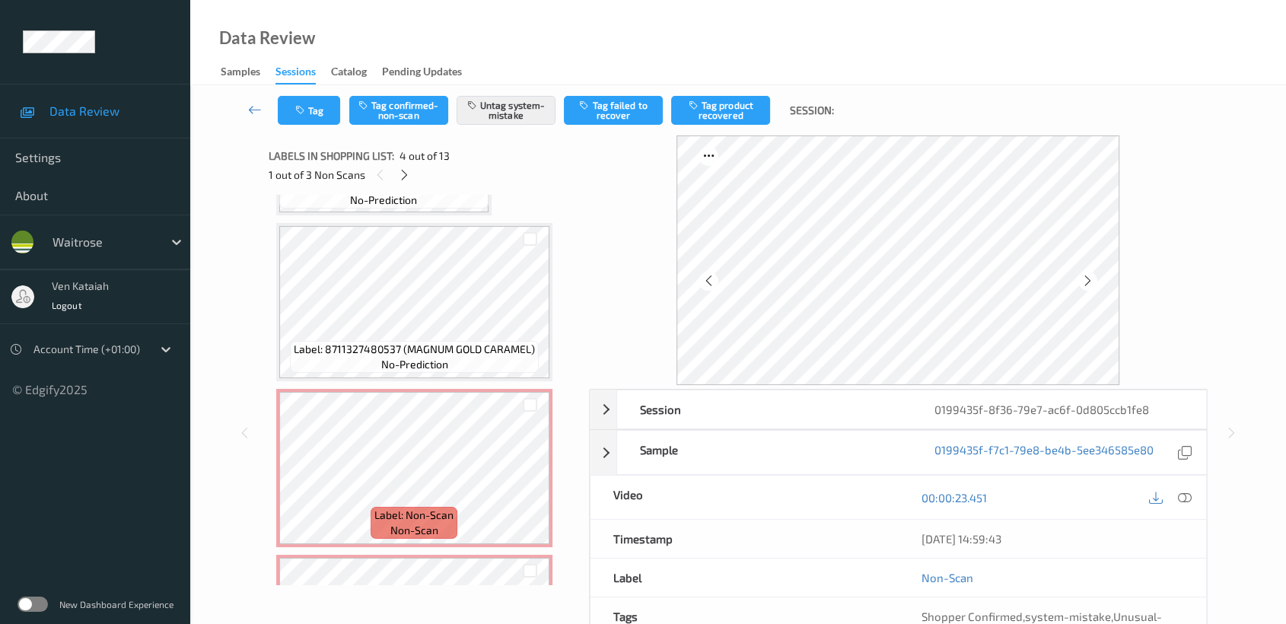
scroll to position [1014, 0]
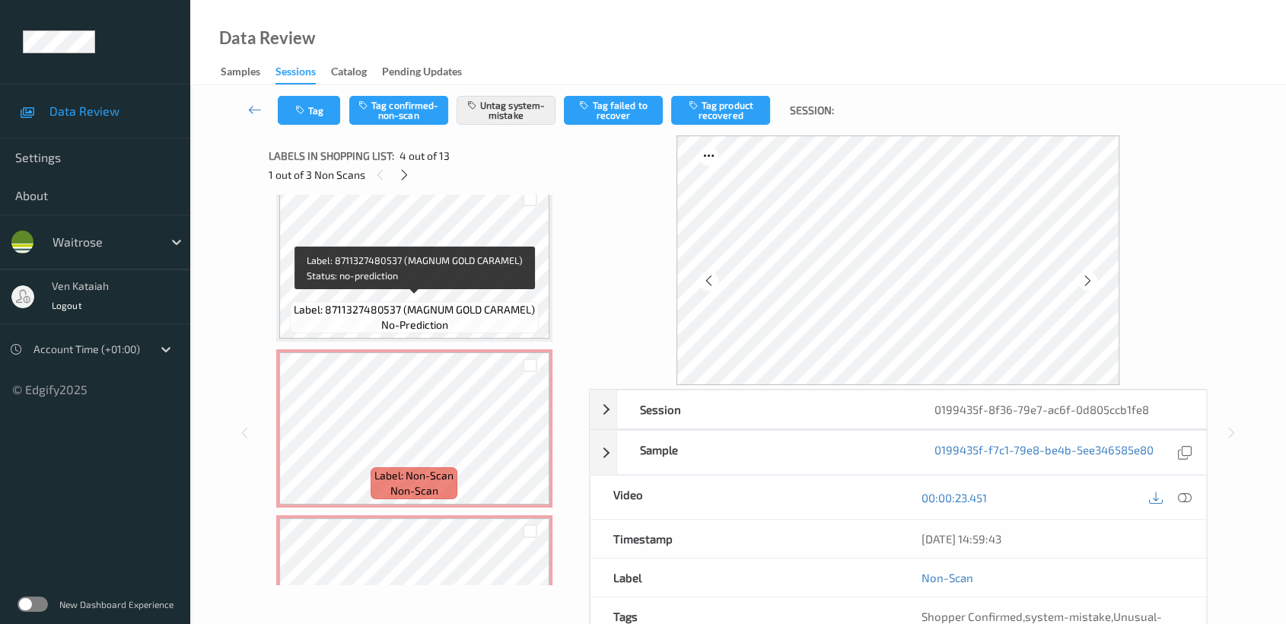
click at [423, 302] on span "Label: 8711327480537 (MAGNUM GOLD CARAMEL)" at bounding box center [414, 309] width 241 height 15
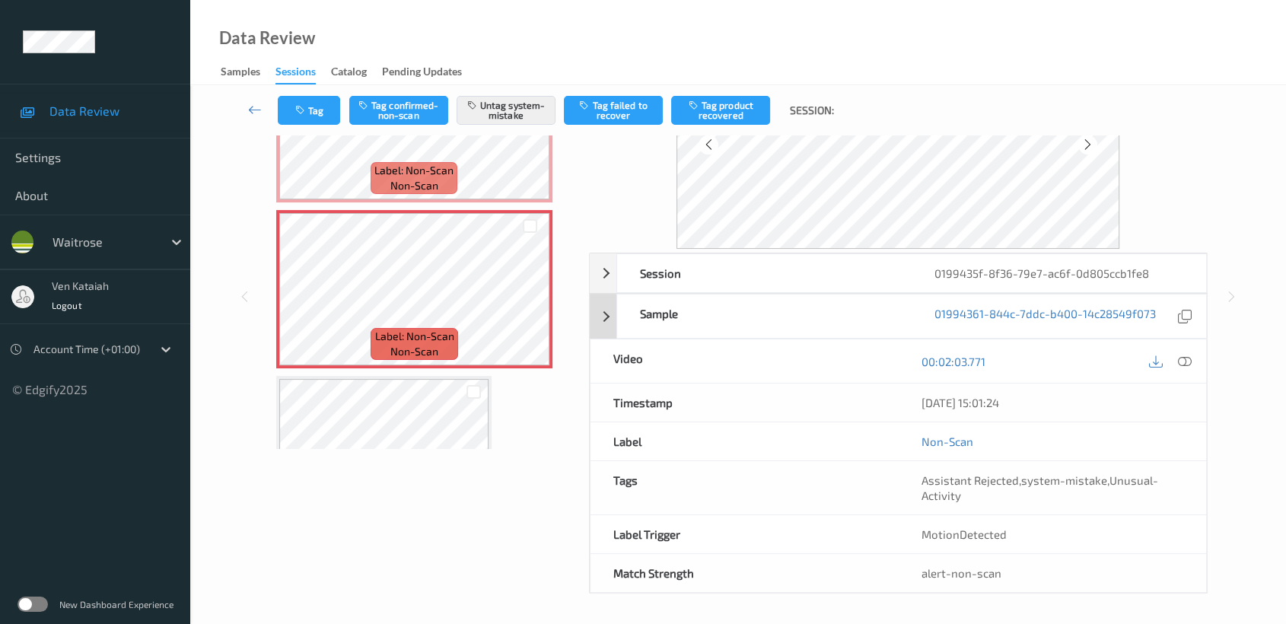
scroll to position [0, 0]
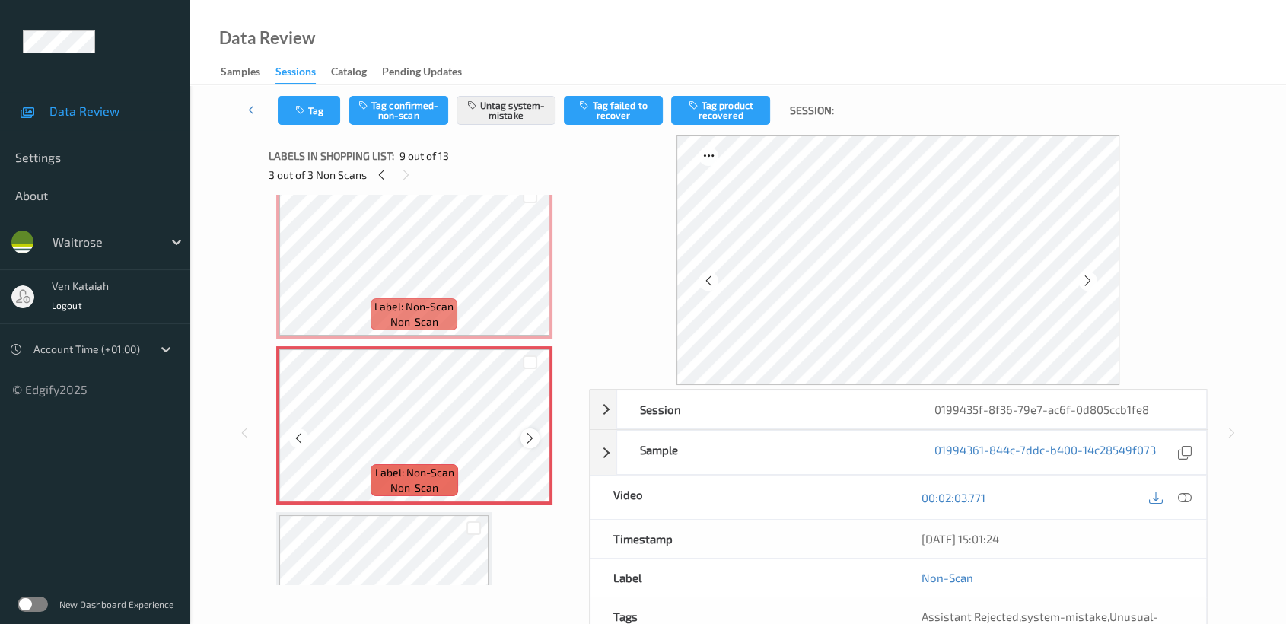
click at [535, 431] on icon at bounding box center [530, 438] width 13 height 14
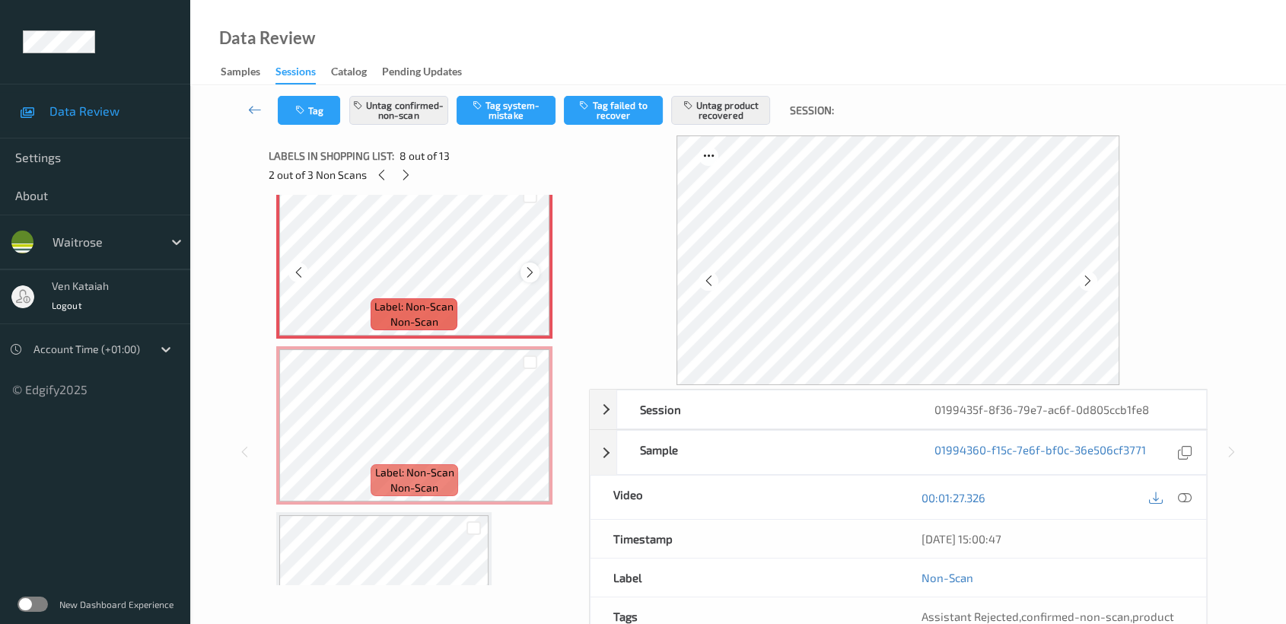
click at [530, 267] on icon at bounding box center [530, 273] width 13 height 14
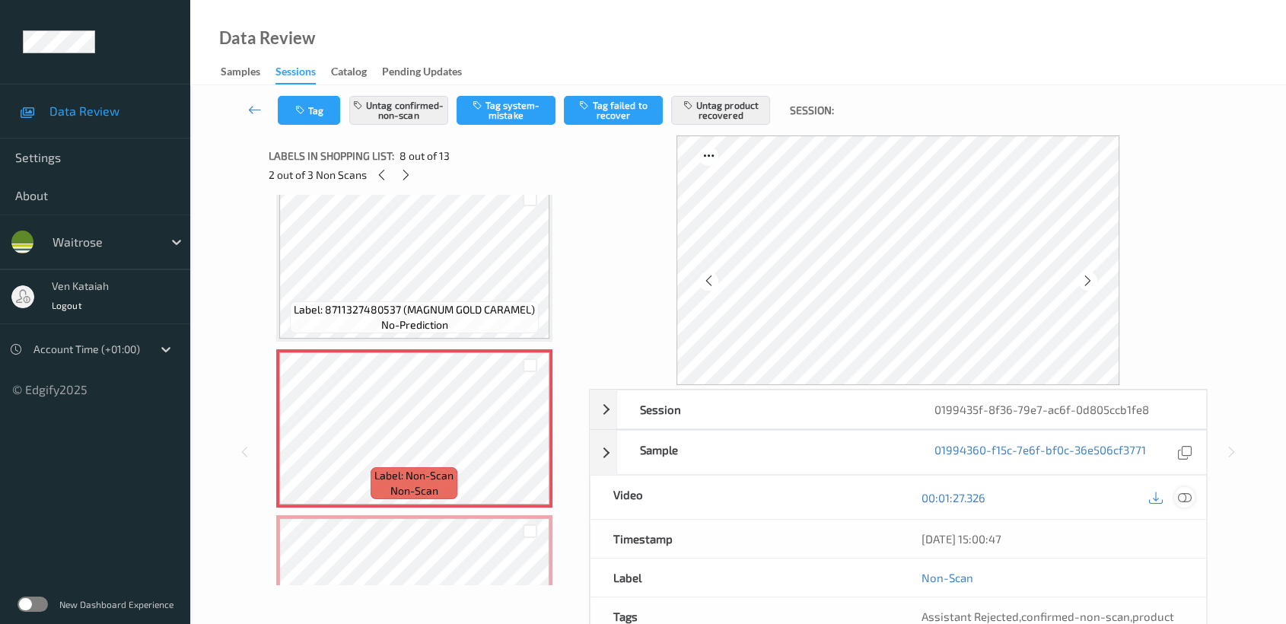
click at [1189, 504] on div at bounding box center [1169, 497] width 49 height 21
click at [1175, 495] on div at bounding box center [1184, 497] width 21 height 21
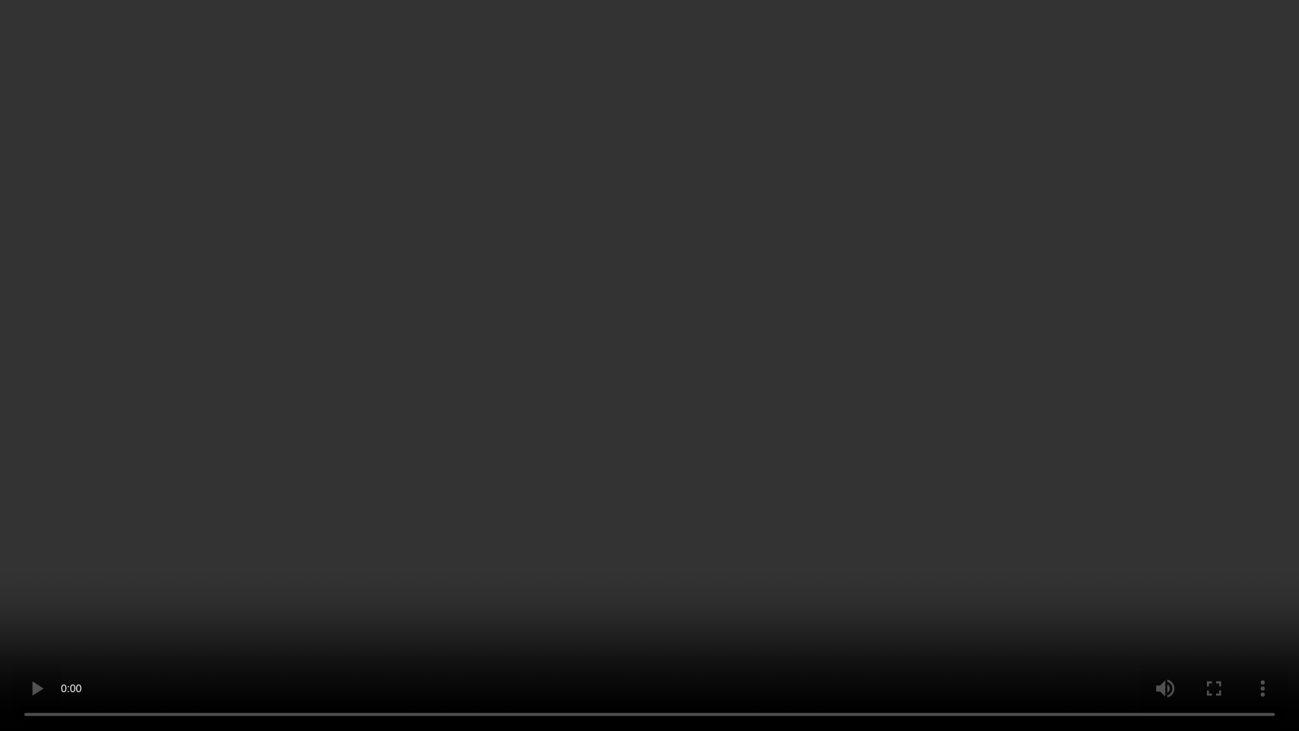
click at [852, 420] on video at bounding box center [649, 365] width 1299 height 731
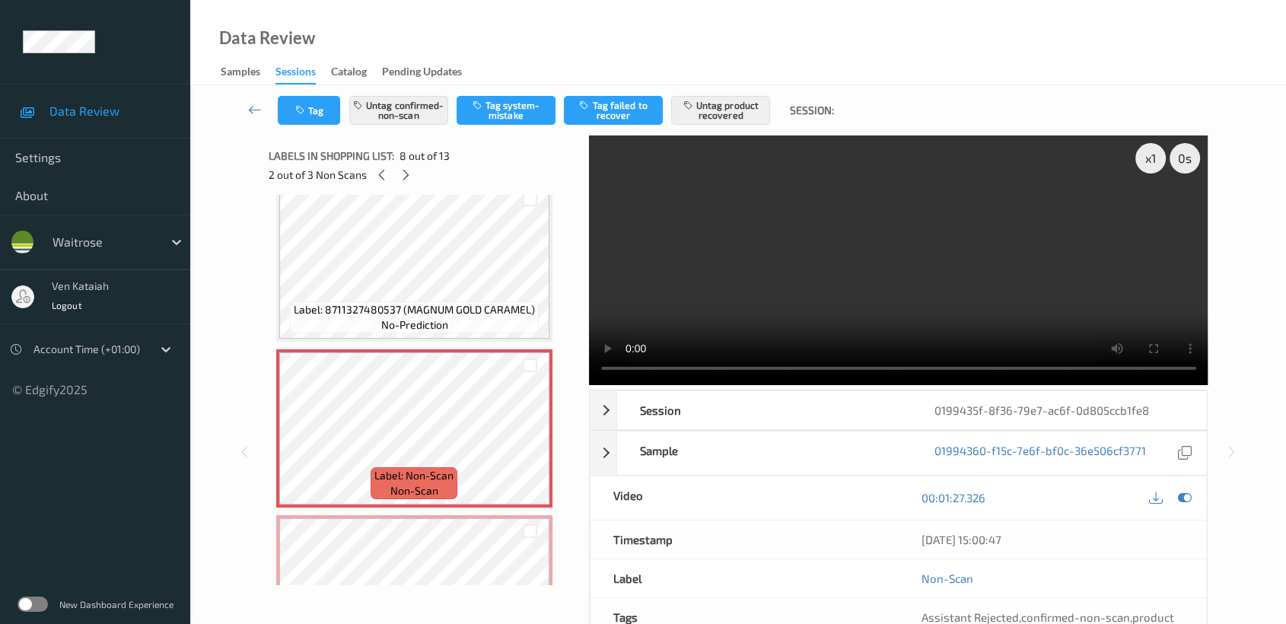
click at [804, 304] on video at bounding box center [898, 260] width 619 height 250
click at [806, 298] on video at bounding box center [898, 260] width 619 height 250
click at [1192, 502] on div at bounding box center [1184, 498] width 21 height 21
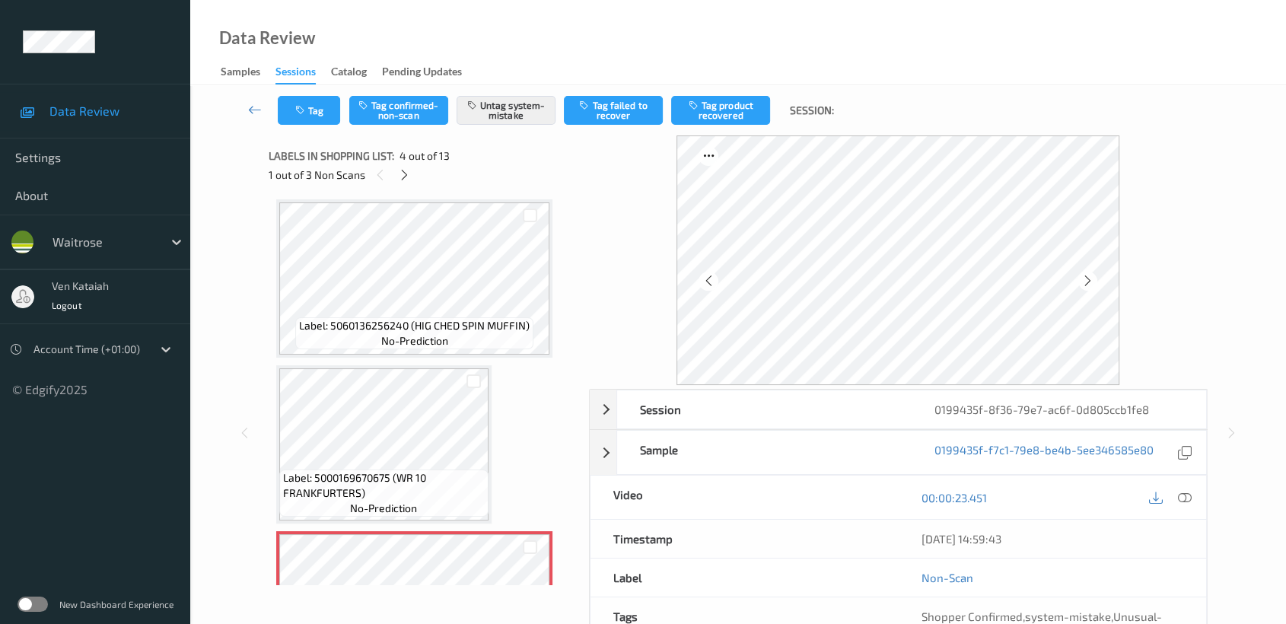
scroll to position [338, 0]
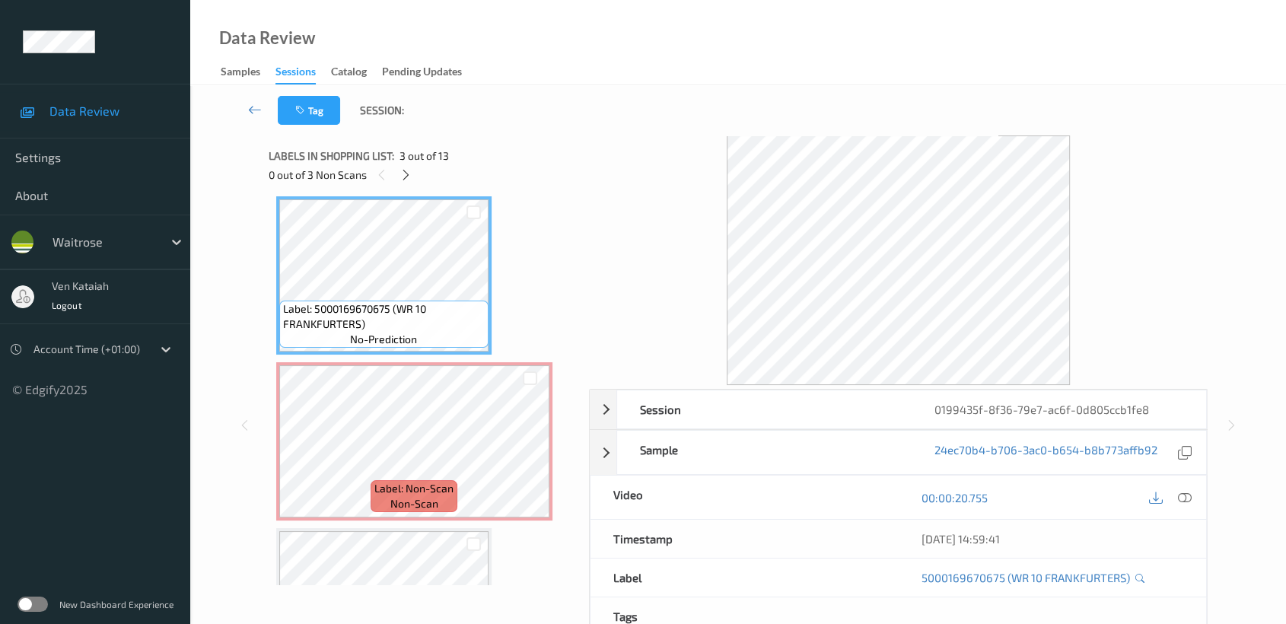
click at [1196, 498] on div "00:00:20.755" at bounding box center [1052, 497] width 308 height 43
click at [1192, 498] on div at bounding box center [1184, 497] width 21 height 21
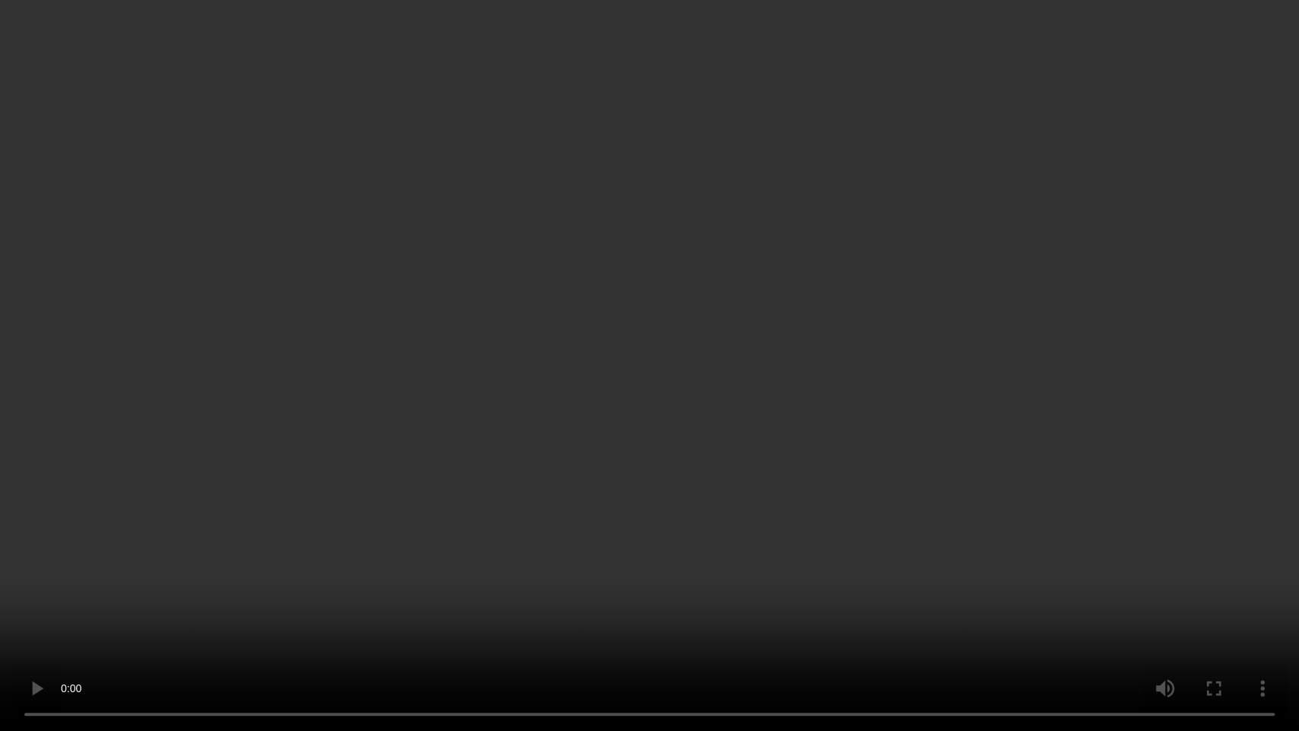
click at [896, 377] on video at bounding box center [649, 365] width 1299 height 731
click at [897, 376] on video at bounding box center [649, 365] width 1299 height 731
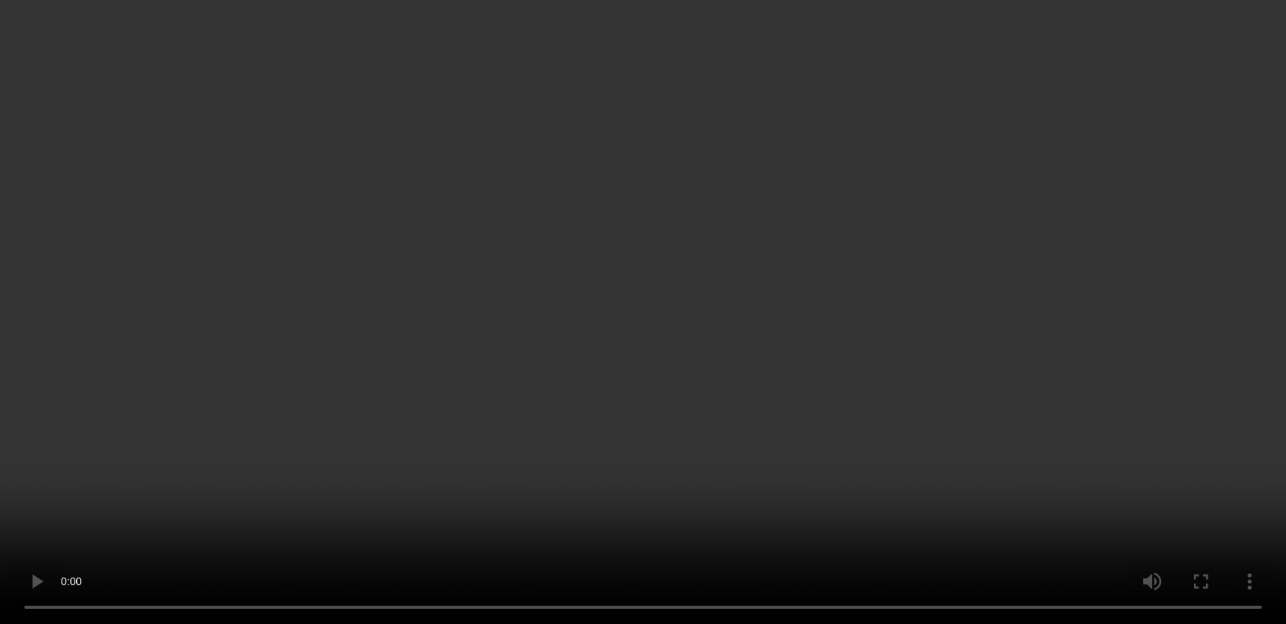
scroll to position [676, 0]
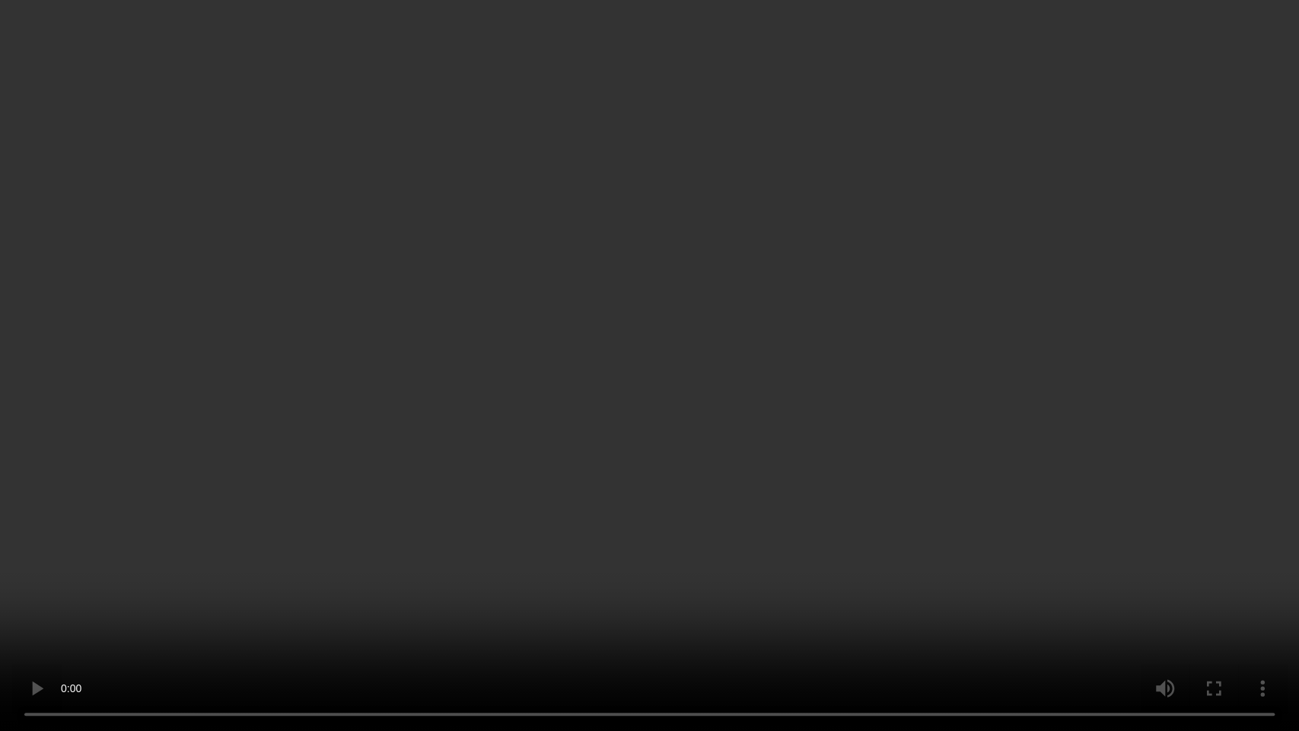
click at [855, 347] on video at bounding box center [649, 365] width 1299 height 731
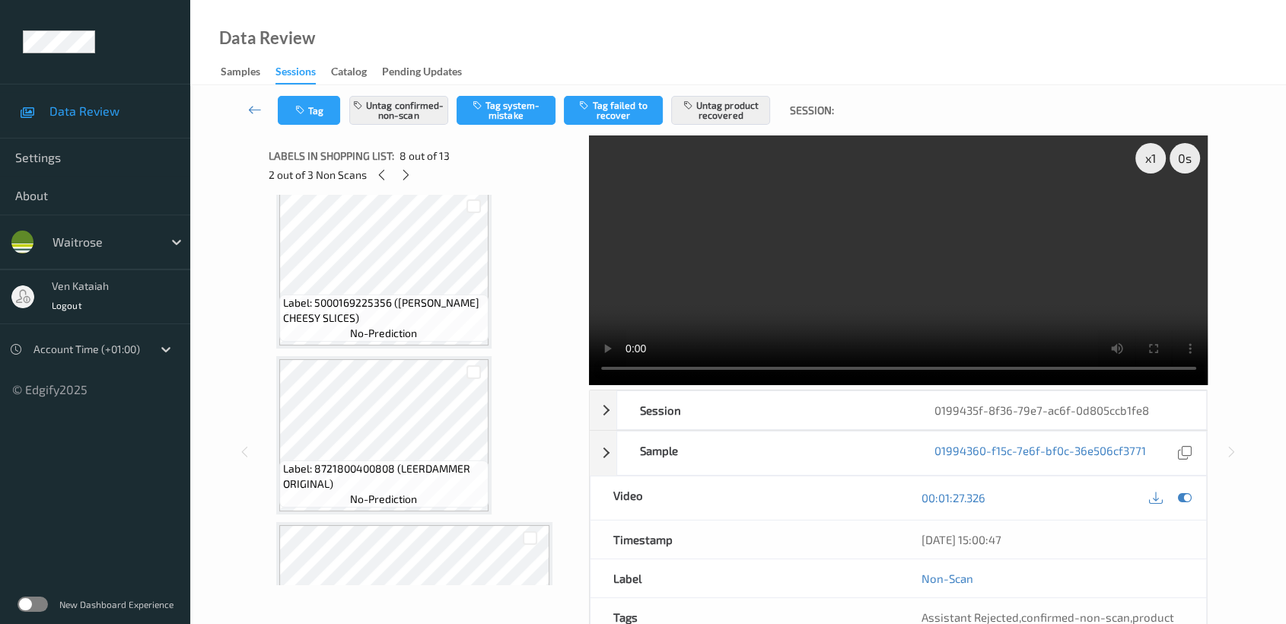
click at [913, 316] on video at bounding box center [898, 260] width 619 height 250
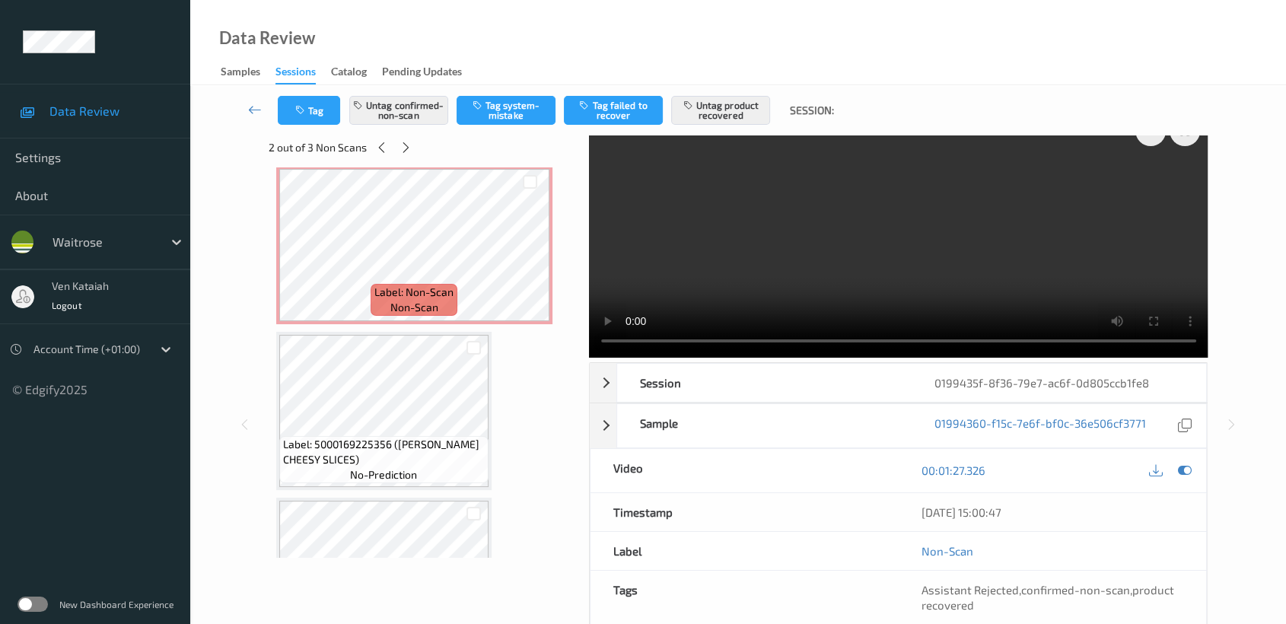
scroll to position [0, 0]
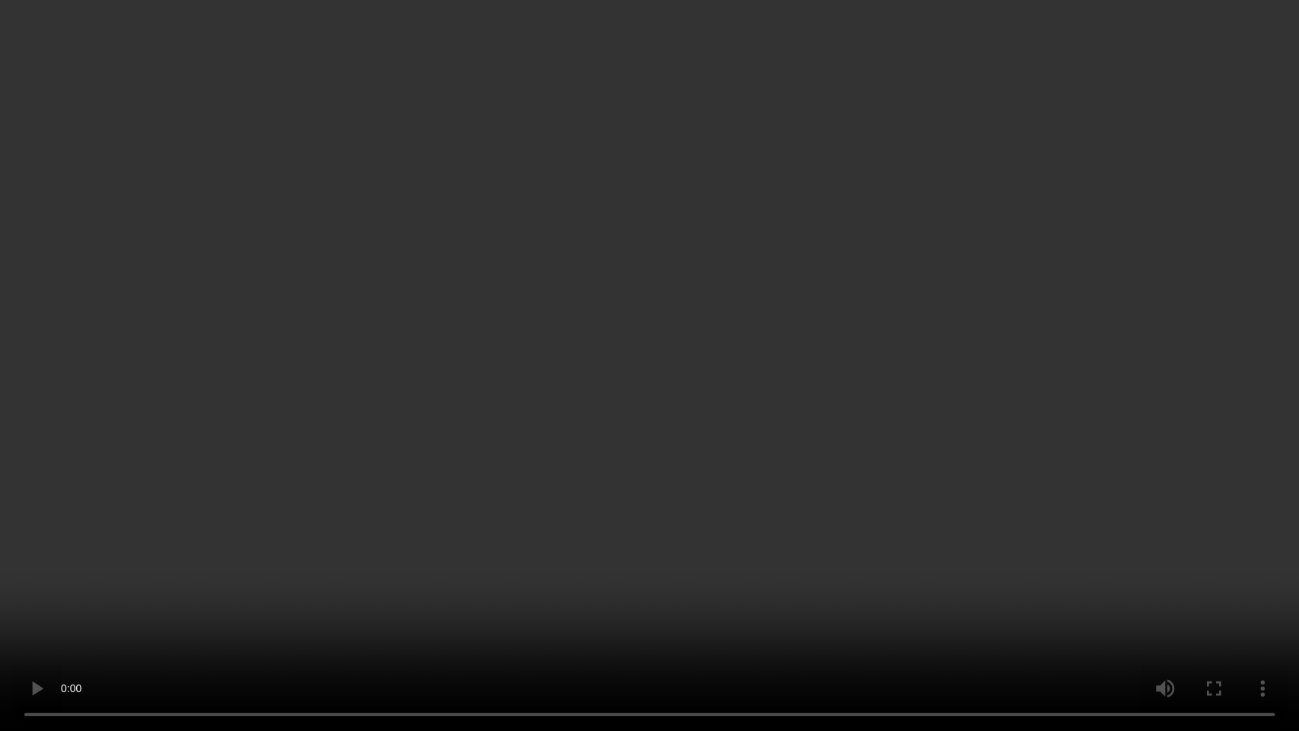
click at [784, 377] on video at bounding box center [649, 365] width 1299 height 731
click at [722, 368] on video at bounding box center [649, 365] width 1299 height 731
click at [952, 537] on video at bounding box center [649, 365] width 1299 height 731
click at [951, 537] on video at bounding box center [649, 365] width 1299 height 731
click at [730, 381] on video at bounding box center [649, 365] width 1299 height 731
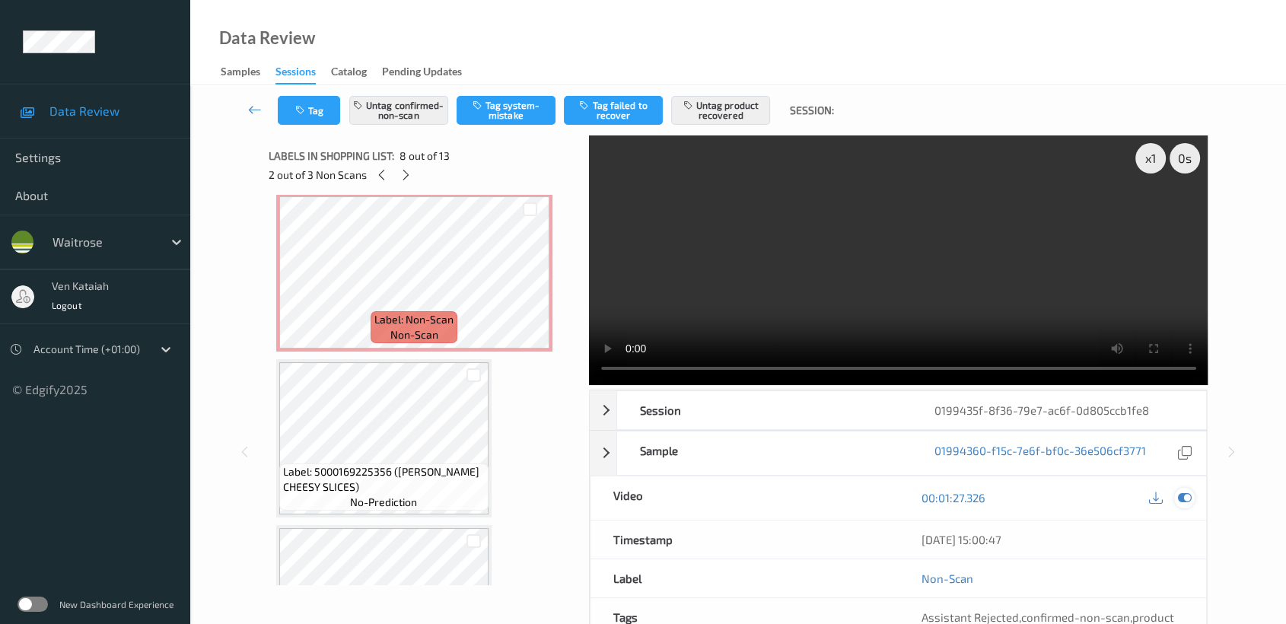
click at [1183, 492] on icon at bounding box center [1185, 498] width 14 height 14
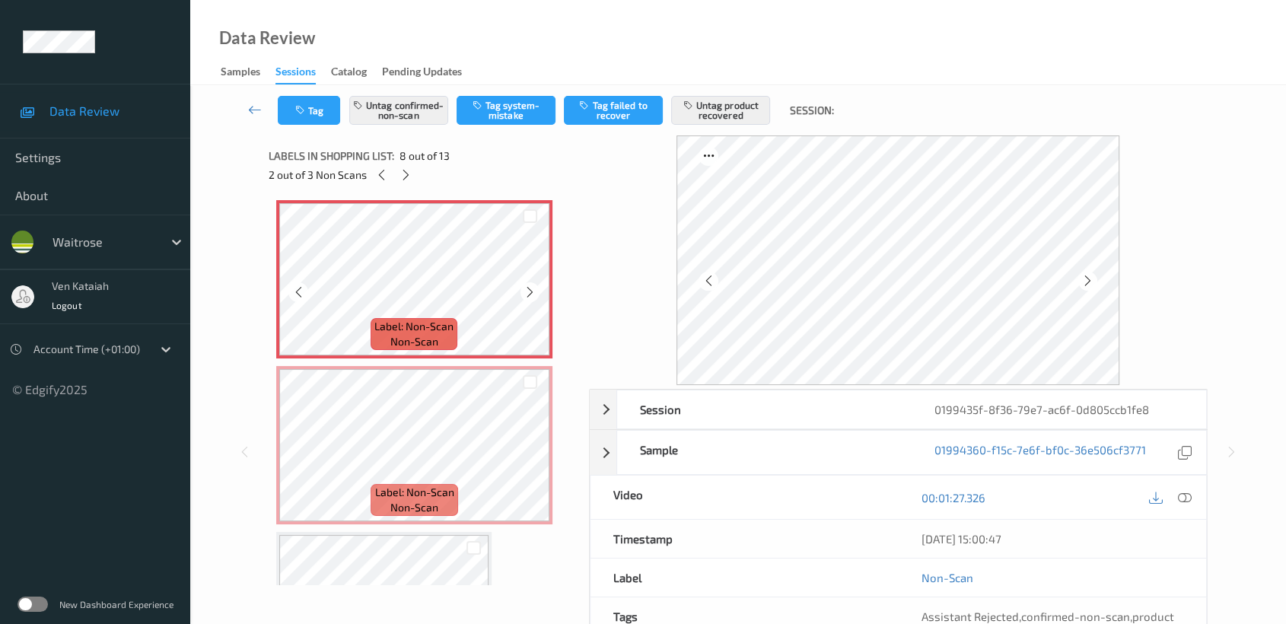
scroll to position [1183, 0]
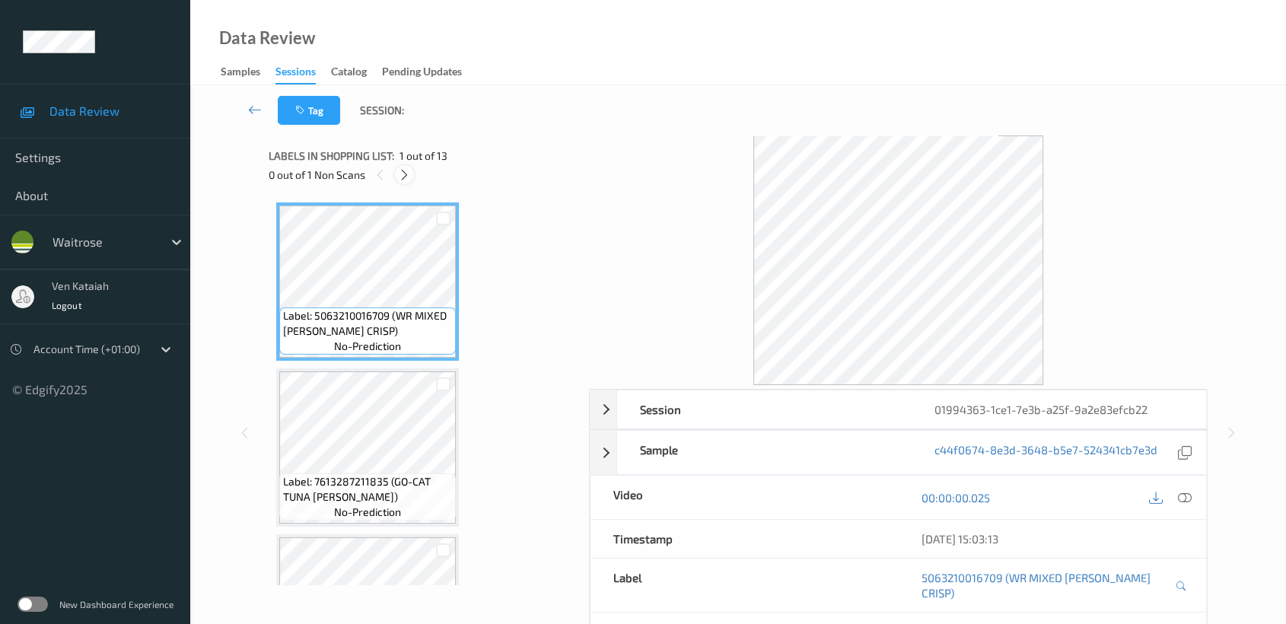
click at [402, 172] on icon at bounding box center [404, 175] width 13 height 14
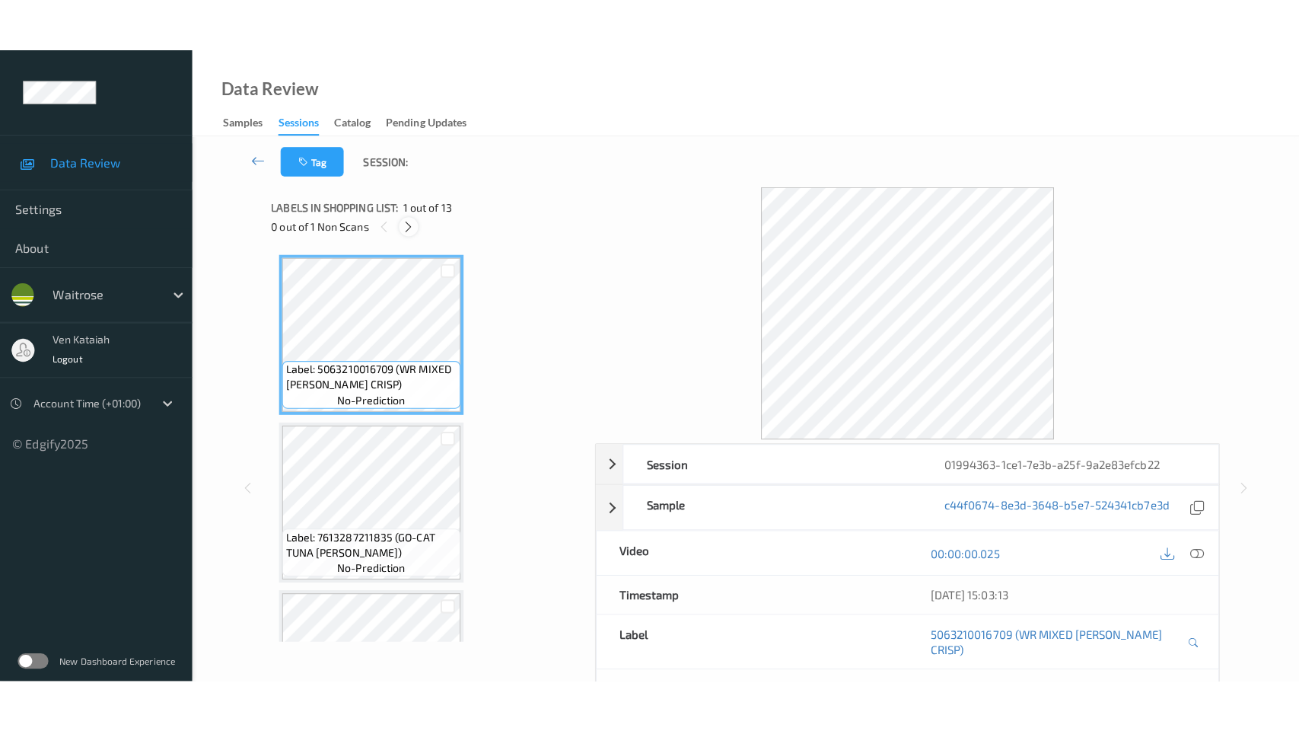
scroll to position [1660, 0]
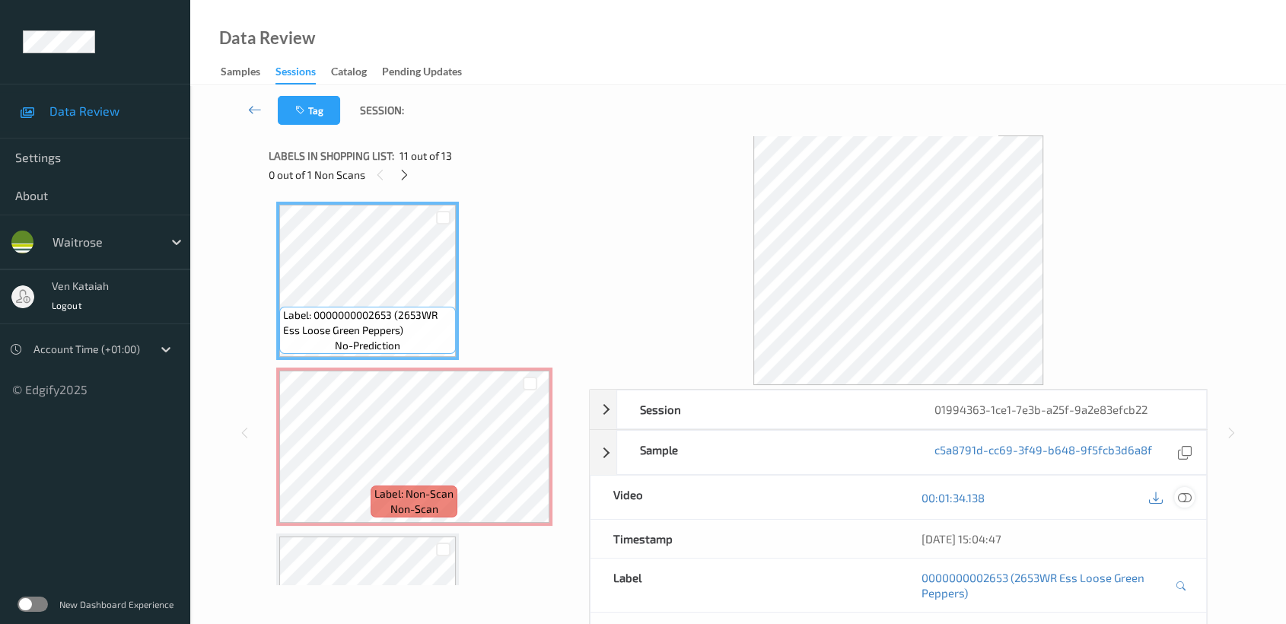
click at [1184, 496] on icon at bounding box center [1185, 498] width 14 height 14
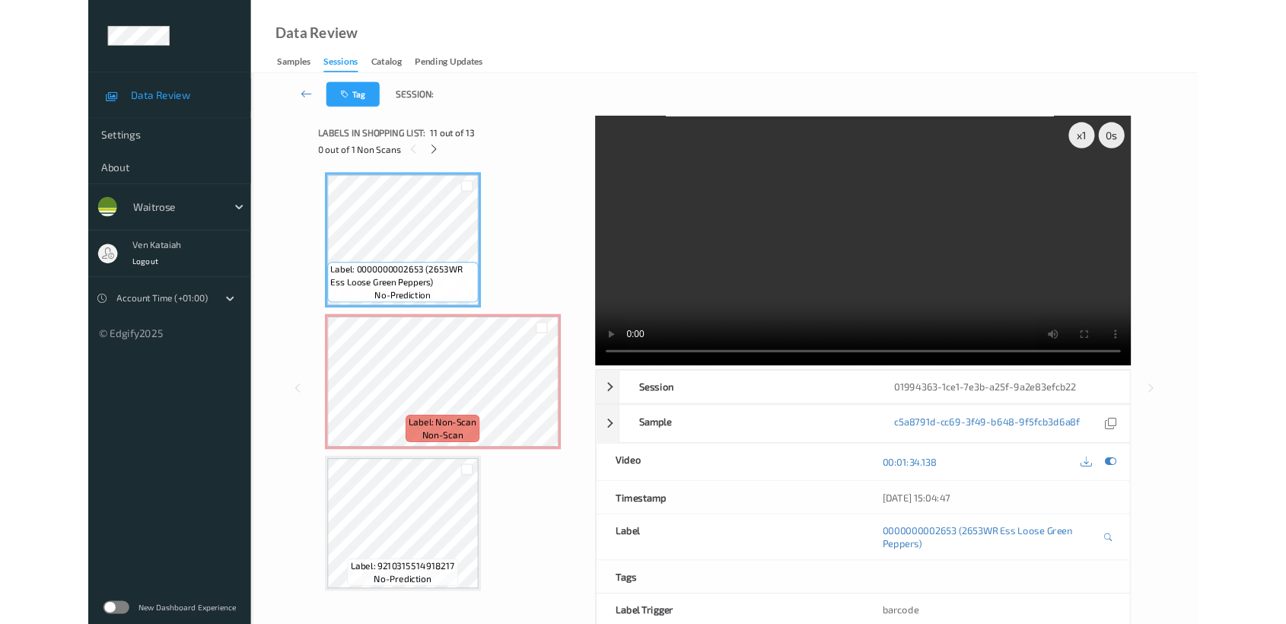
scroll to position [1658, 0]
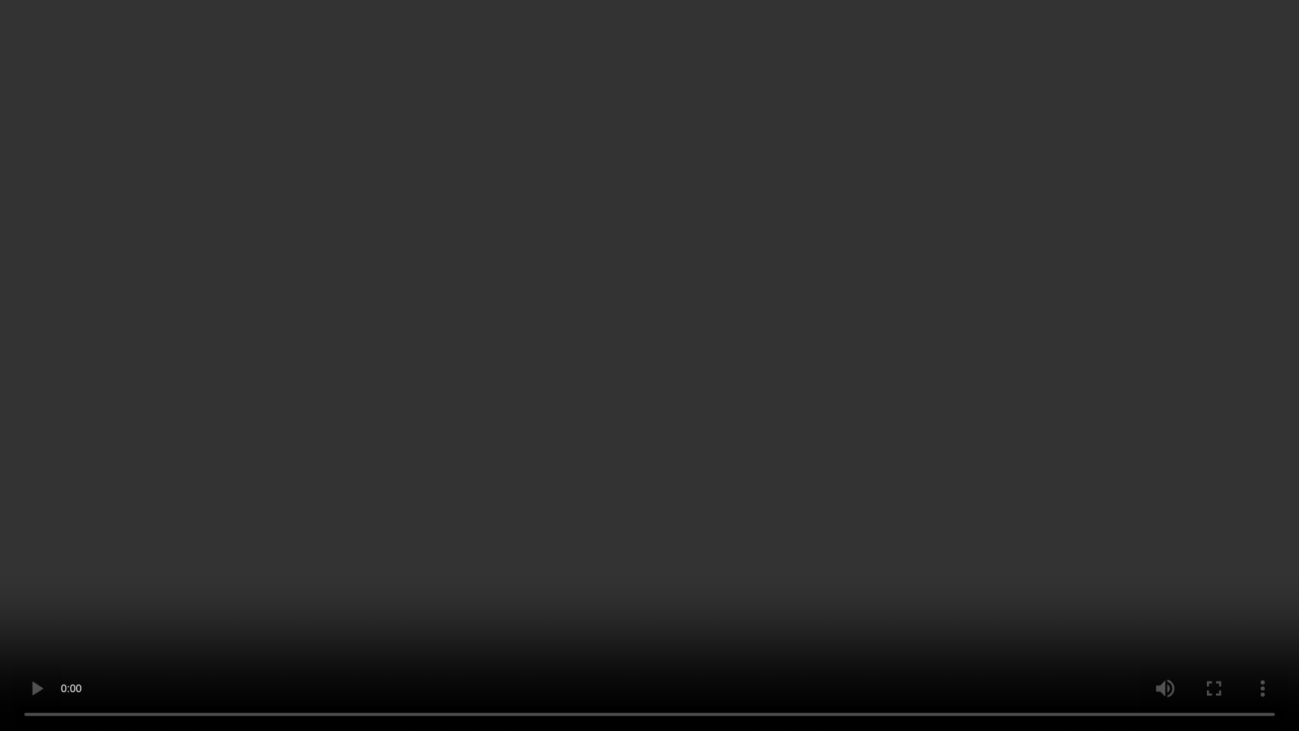
click at [830, 476] on video at bounding box center [649, 365] width 1299 height 731
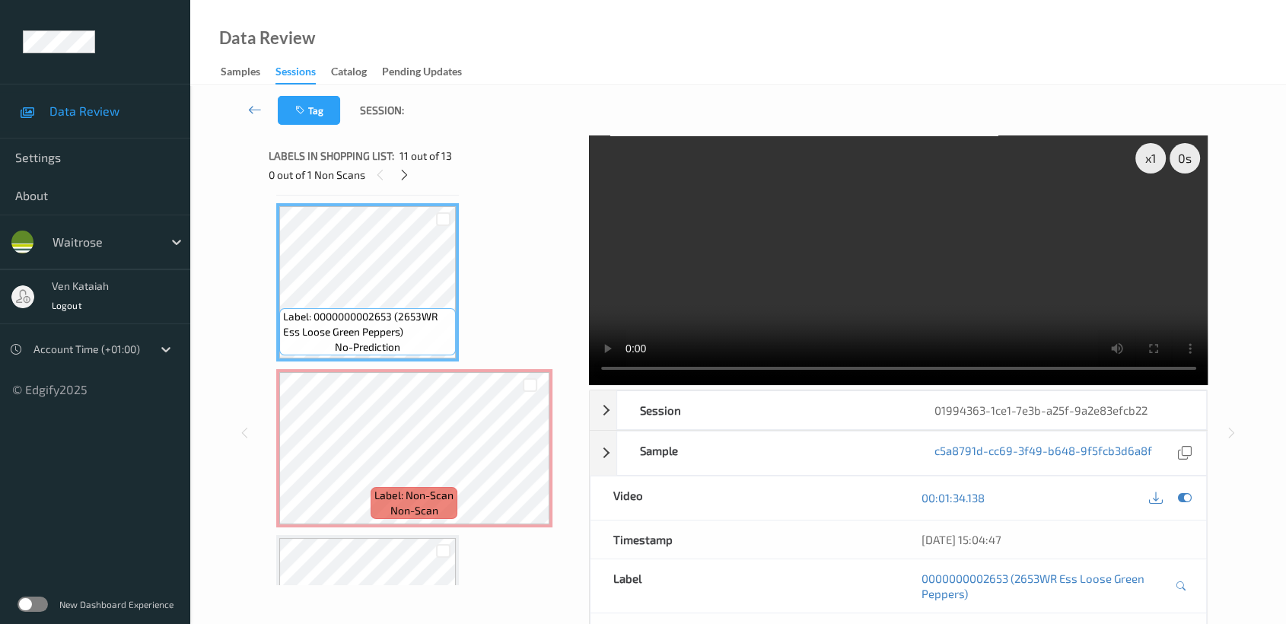
click at [826, 305] on video at bounding box center [898, 260] width 619 height 250
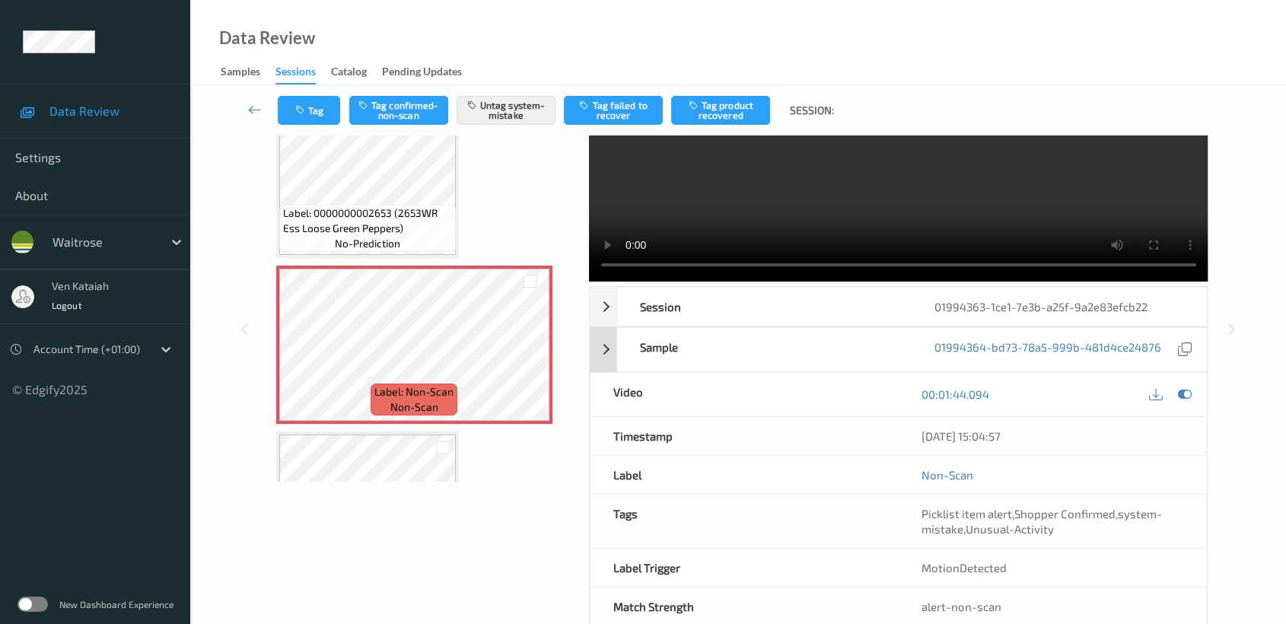
scroll to position [136, 0]
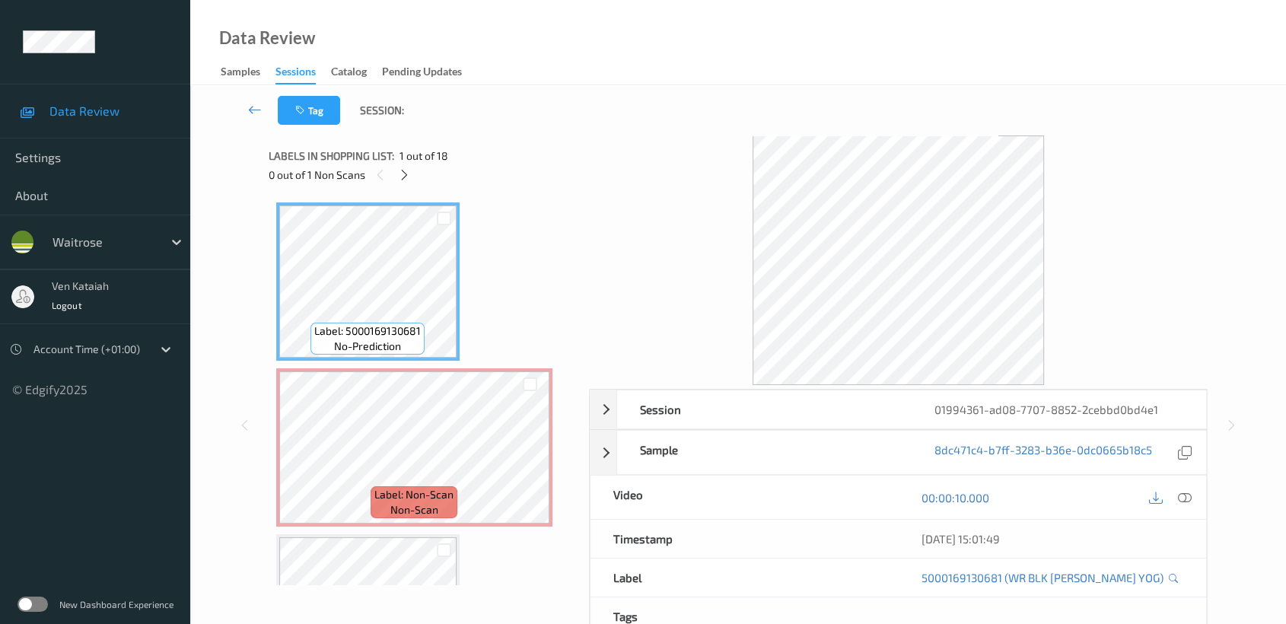
click at [414, 172] on div "0 out of 1 Non Scans" at bounding box center [424, 174] width 310 height 19
click at [410, 174] on icon at bounding box center [404, 175] width 13 height 14
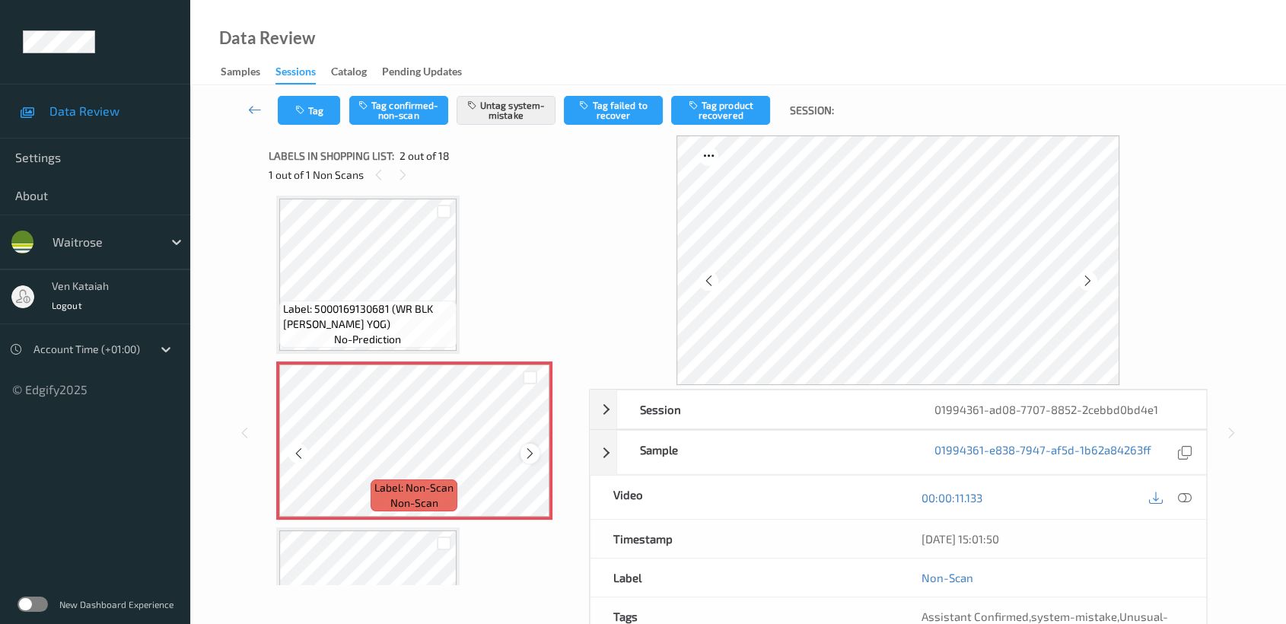
click at [530, 447] on icon at bounding box center [530, 454] width 13 height 14
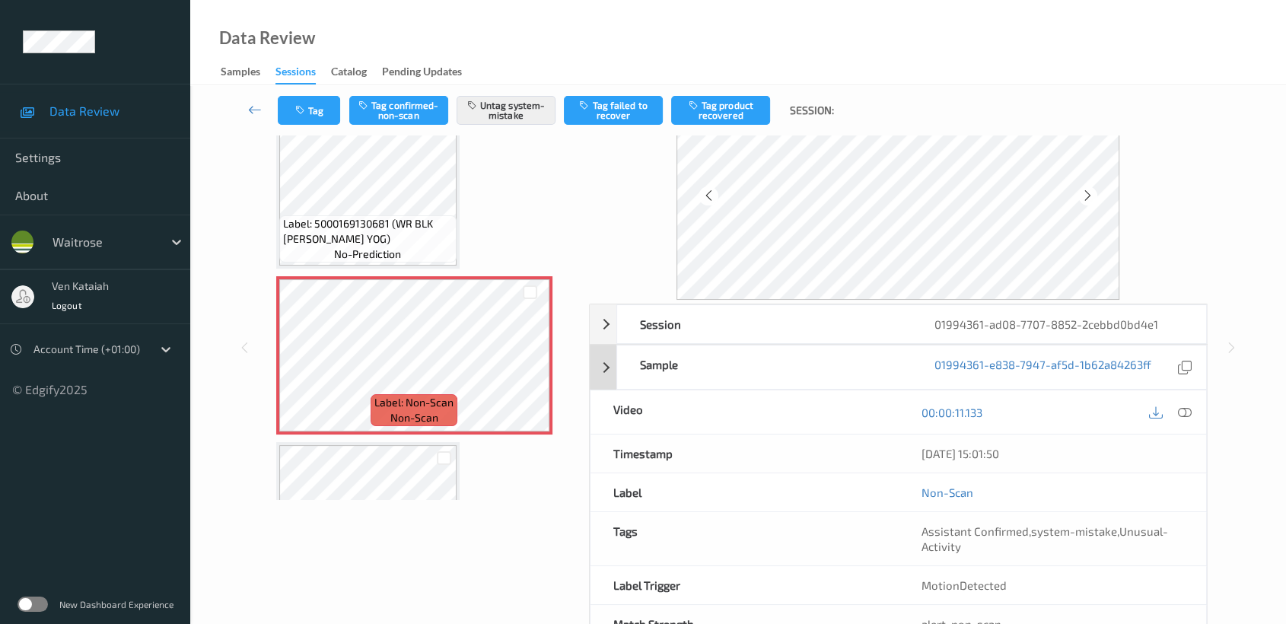
scroll to position [136, 0]
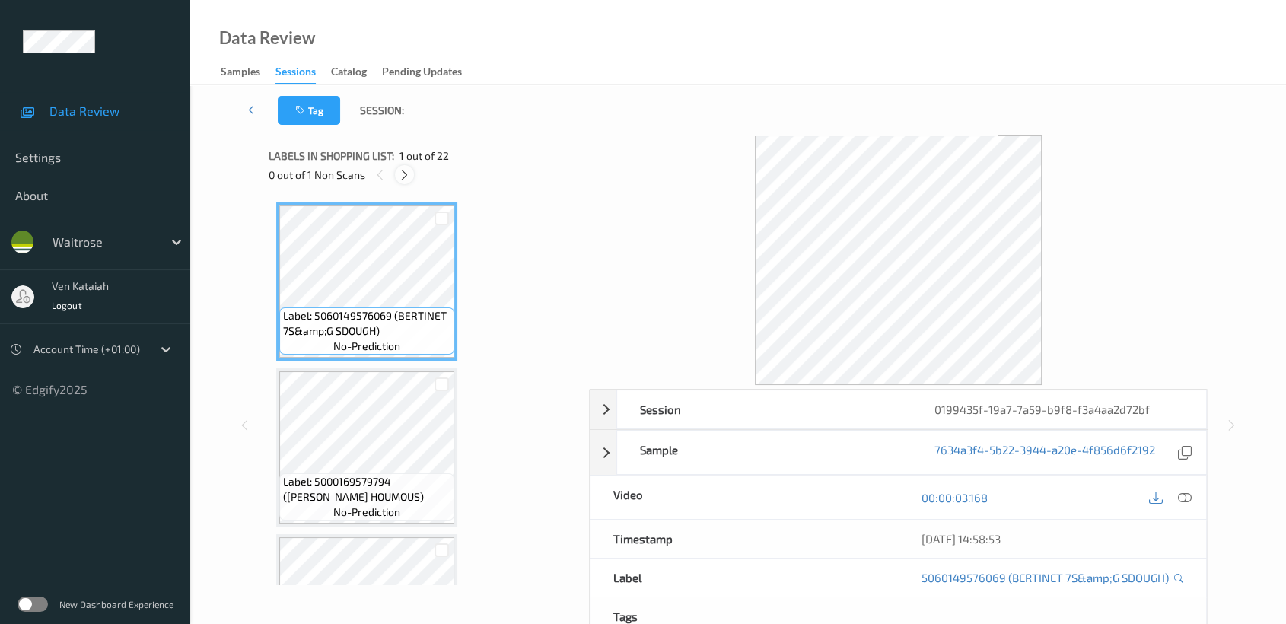
click at [406, 176] on icon at bounding box center [404, 175] width 13 height 14
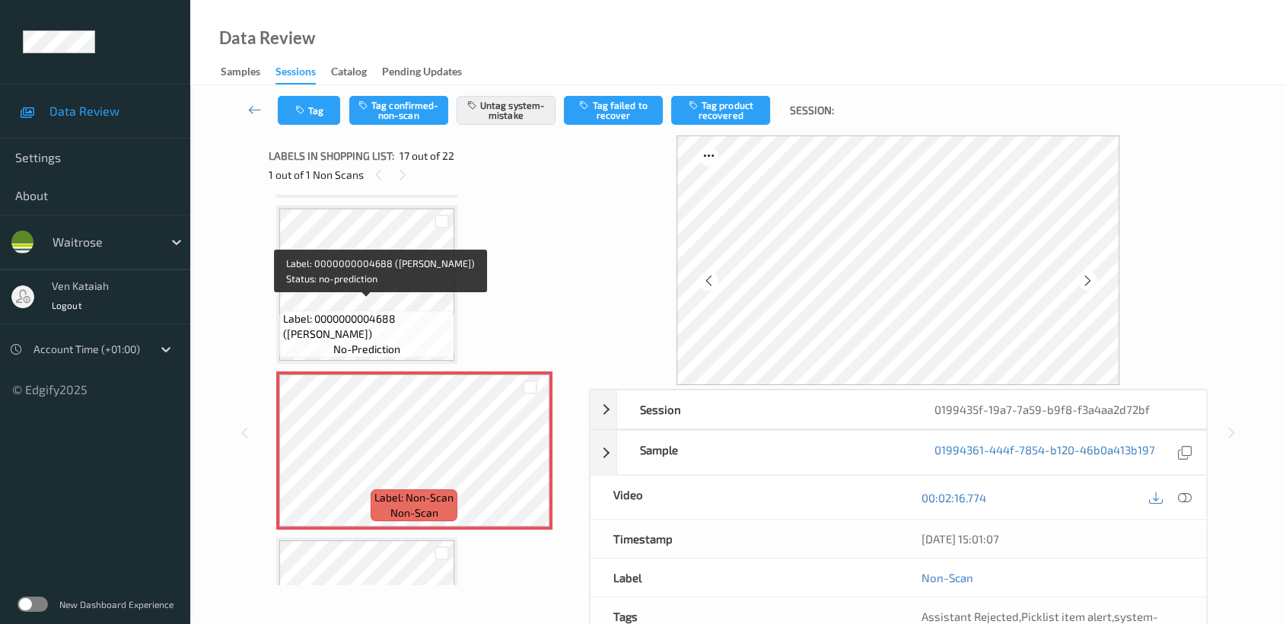
click at [407, 311] on span "Label: 0000000004688 ([PERSON_NAME])" at bounding box center [366, 326] width 167 height 30
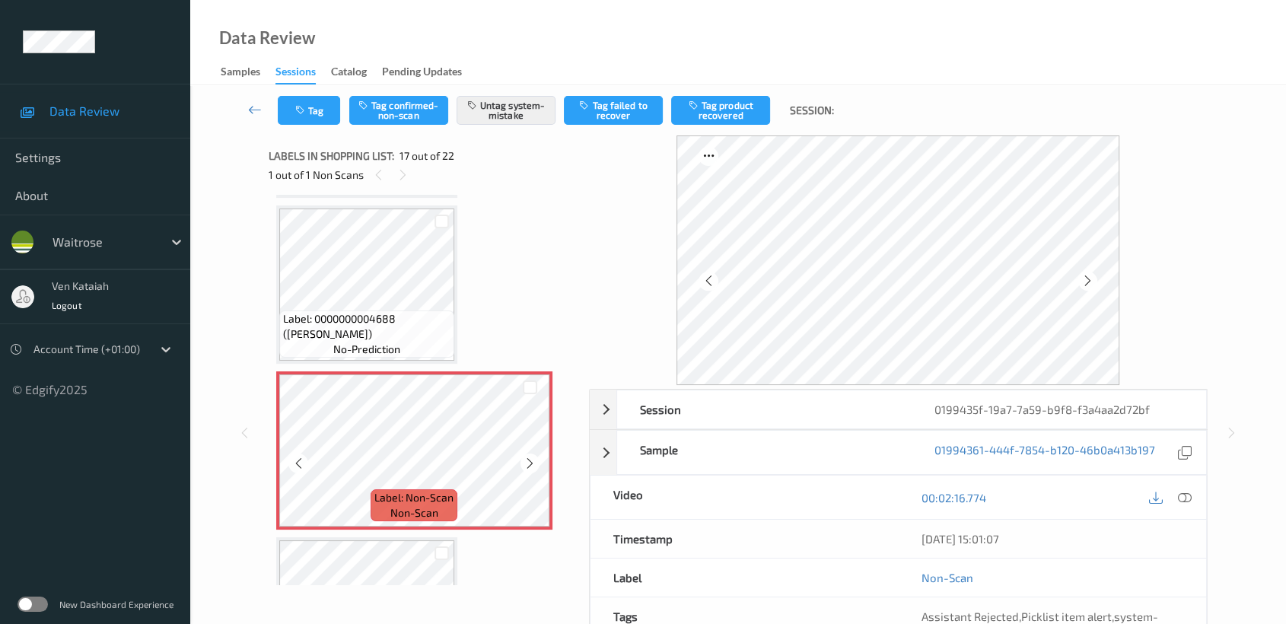
click at [423, 342] on div "Label: 0000000004688 ([PERSON_NAME]) no-prediction" at bounding box center [366, 333] width 175 height 47
click at [1187, 491] on icon at bounding box center [1185, 498] width 14 height 14
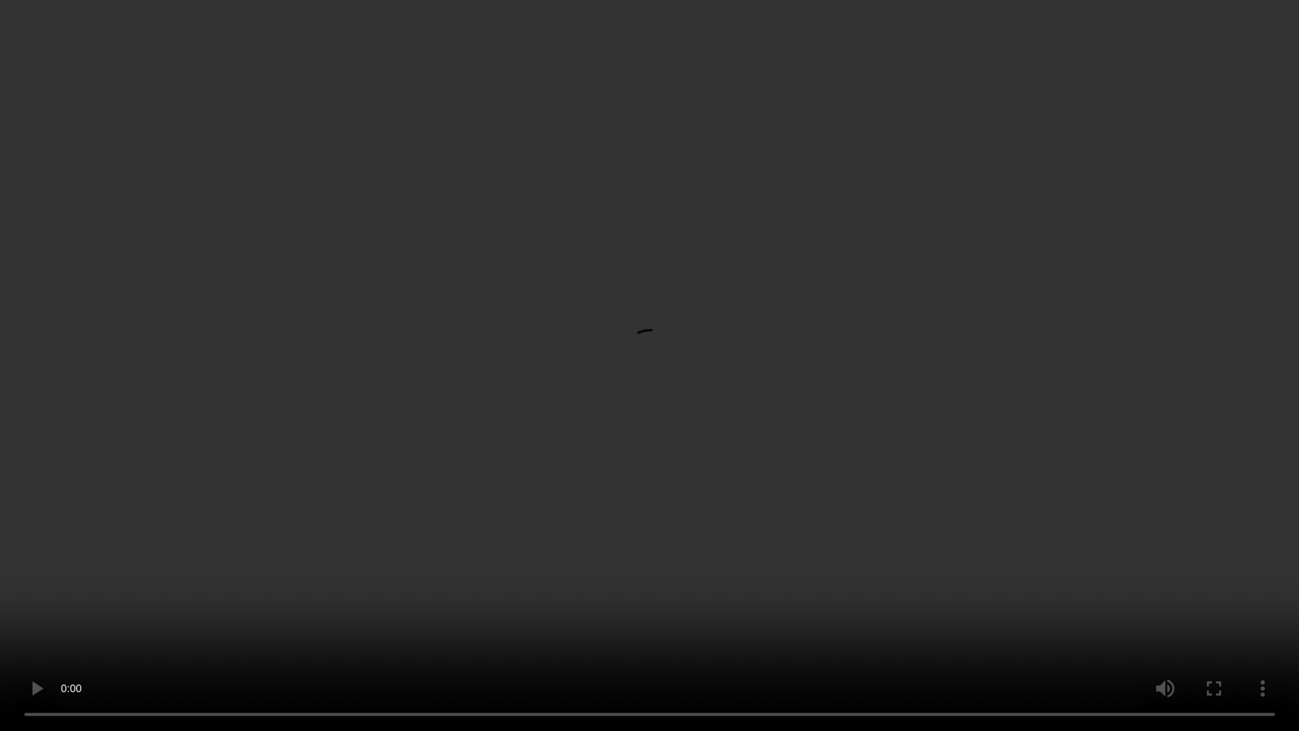
click at [713, 441] on video at bounding box center [649, 365] width 1299 height 731
click at [718, 371] on video at bounding box center [649, 365] width 1299 height 731
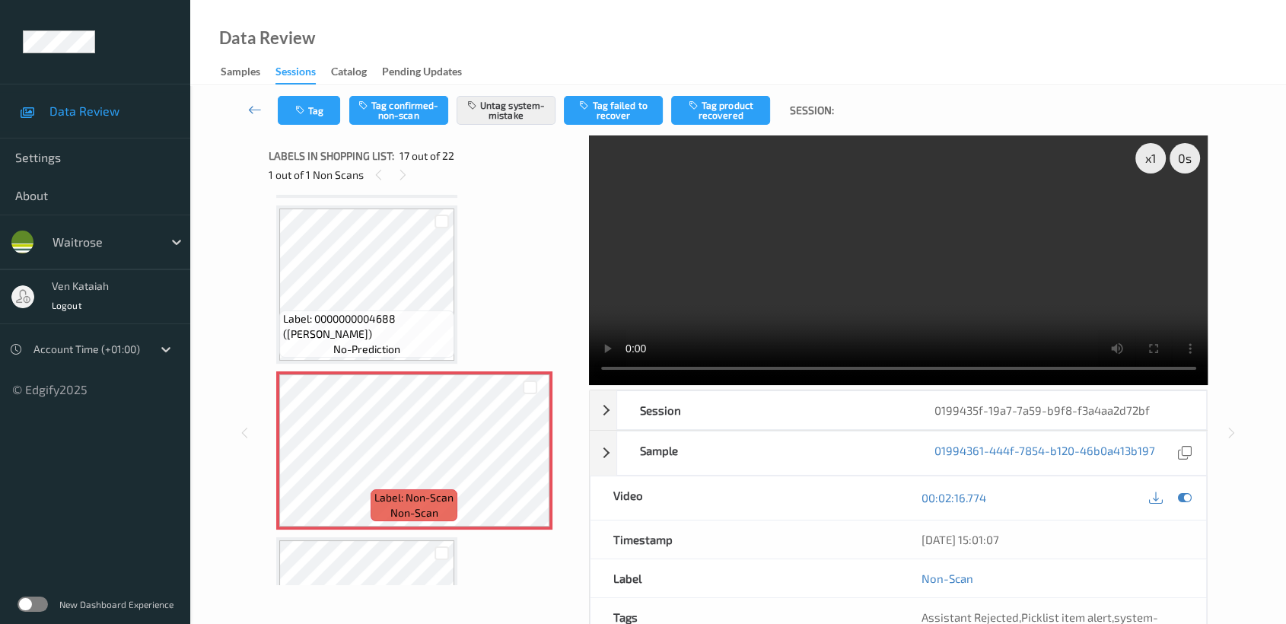
click at [1183, 482] on div "00:02:16.774" at bounding box center [1052, 497] width 308 height 43
click at [1186, 484] on div "00:02:16.774" at bounding box center [1052, 497] width 308 height 43
click at [1186, 492] on icon at bounding box center [1185, 498] width 14 height 14
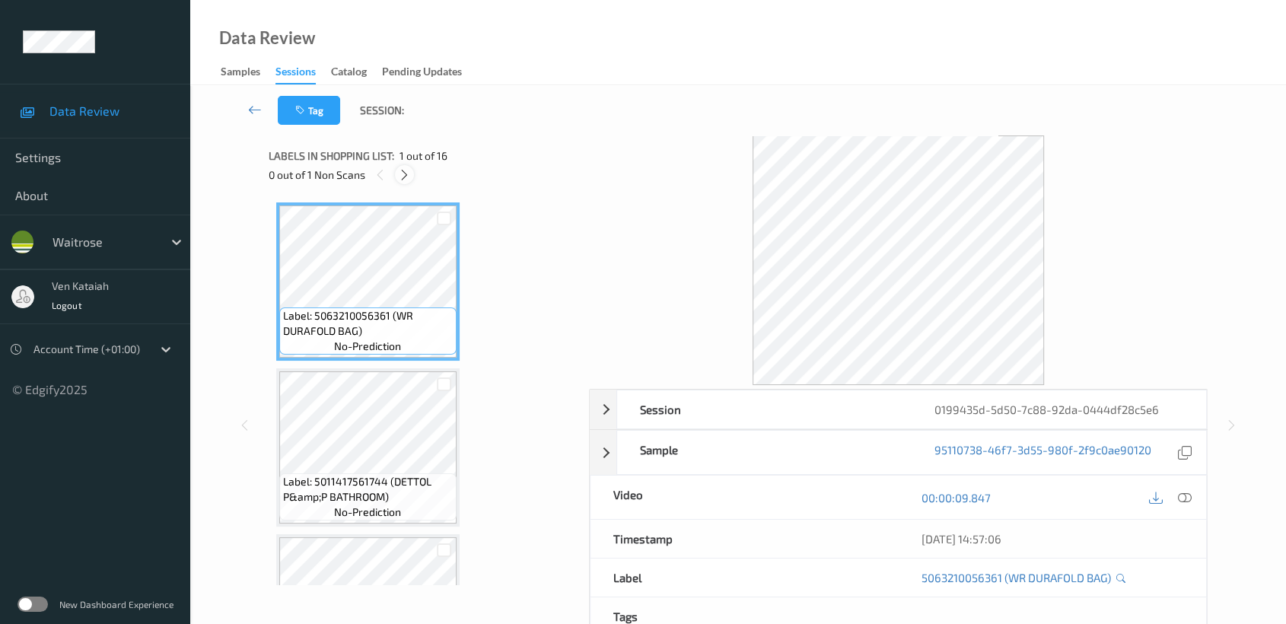
click at [400, 165] on div at bounding box center [404, 174] width 19 height 19
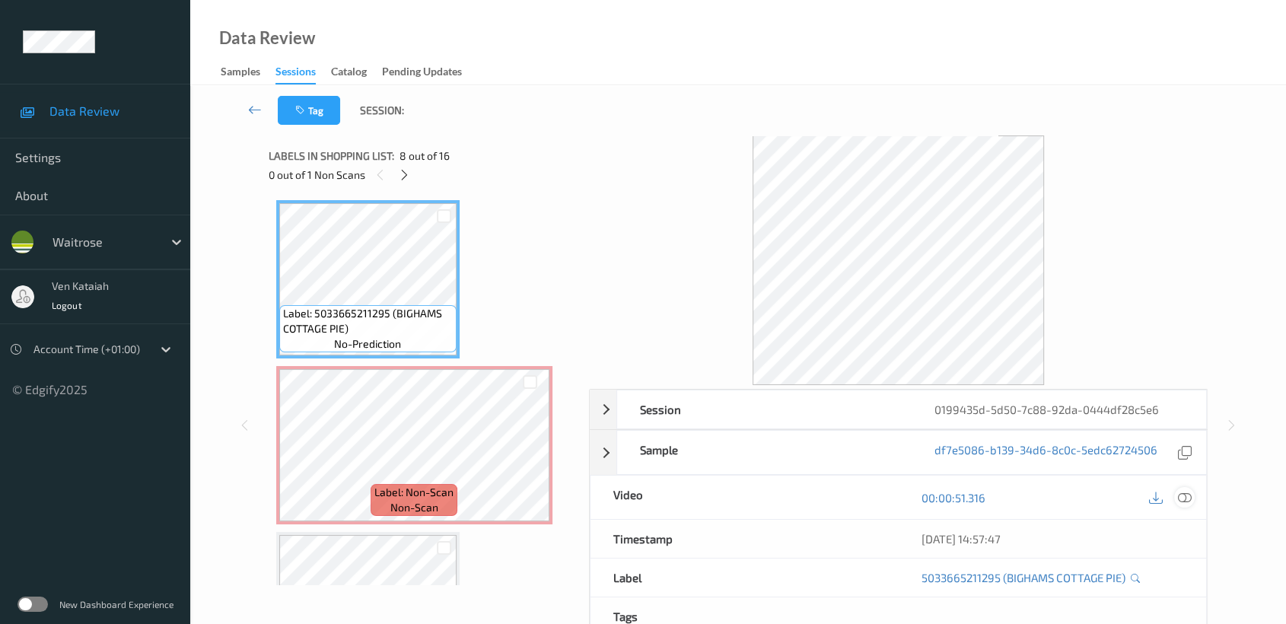
click at [1184, 499] on icon at bounding box center [1185, 498] width 14 height 14
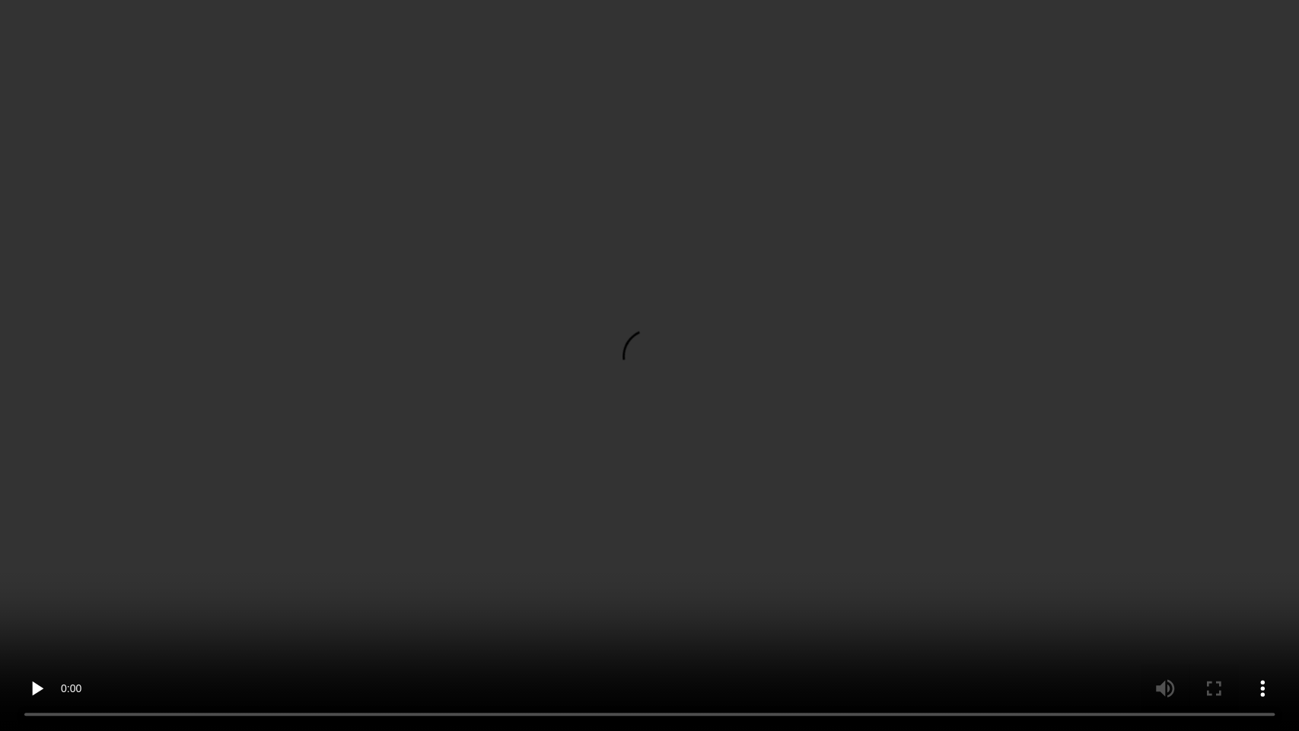
click at [712, 429] on video at bounding box center [649, 365] width 1299 height 731
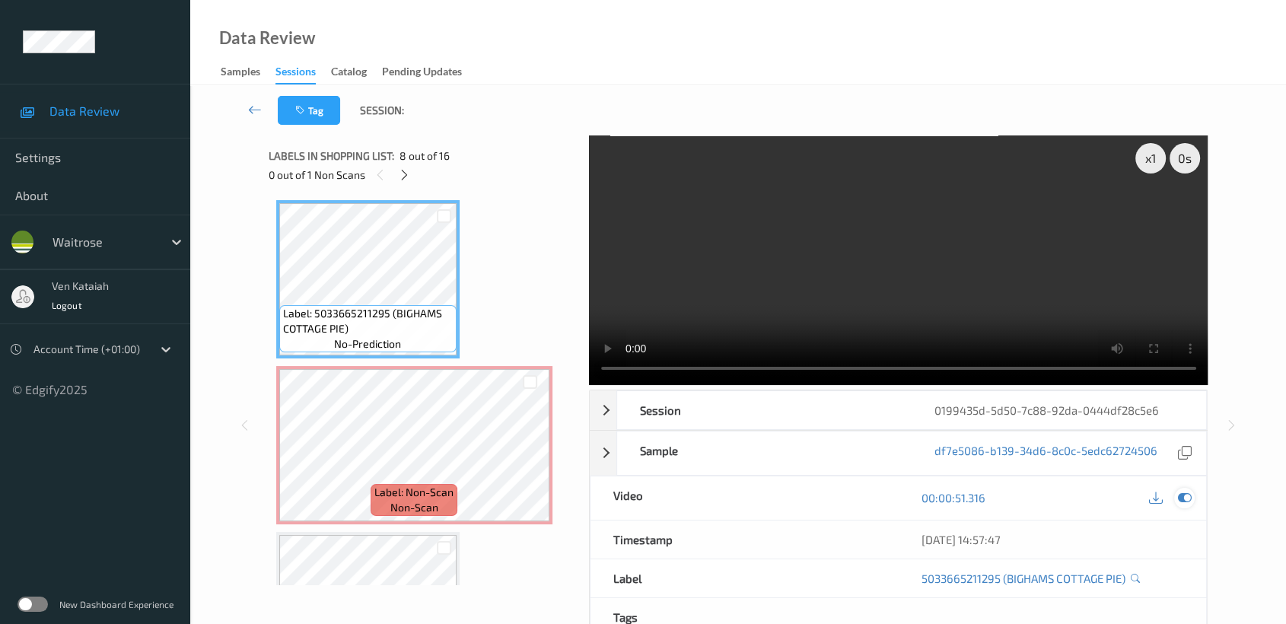
click at [1182, 504] on div at bounding box center [1184, 498] width 21 height 21
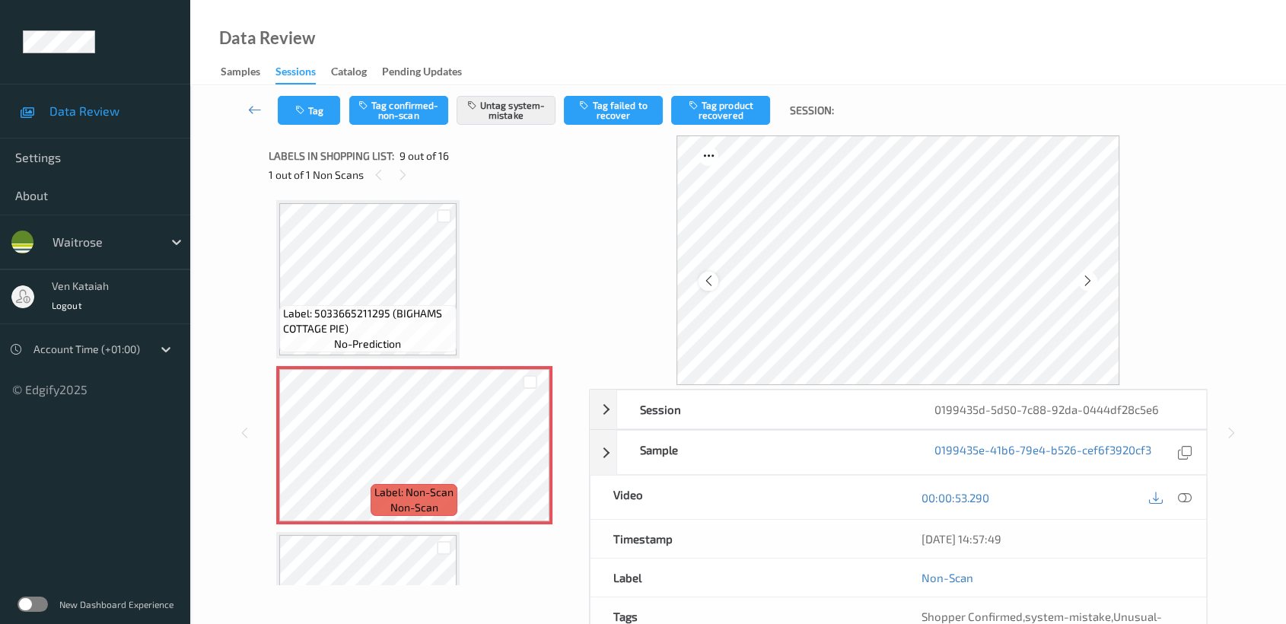
click at [712, 284] on icon at bounding box center [708, 281] width 13 height 14
click at [712, 282] on icon at bounding box center [708, 281] width 13 height 14
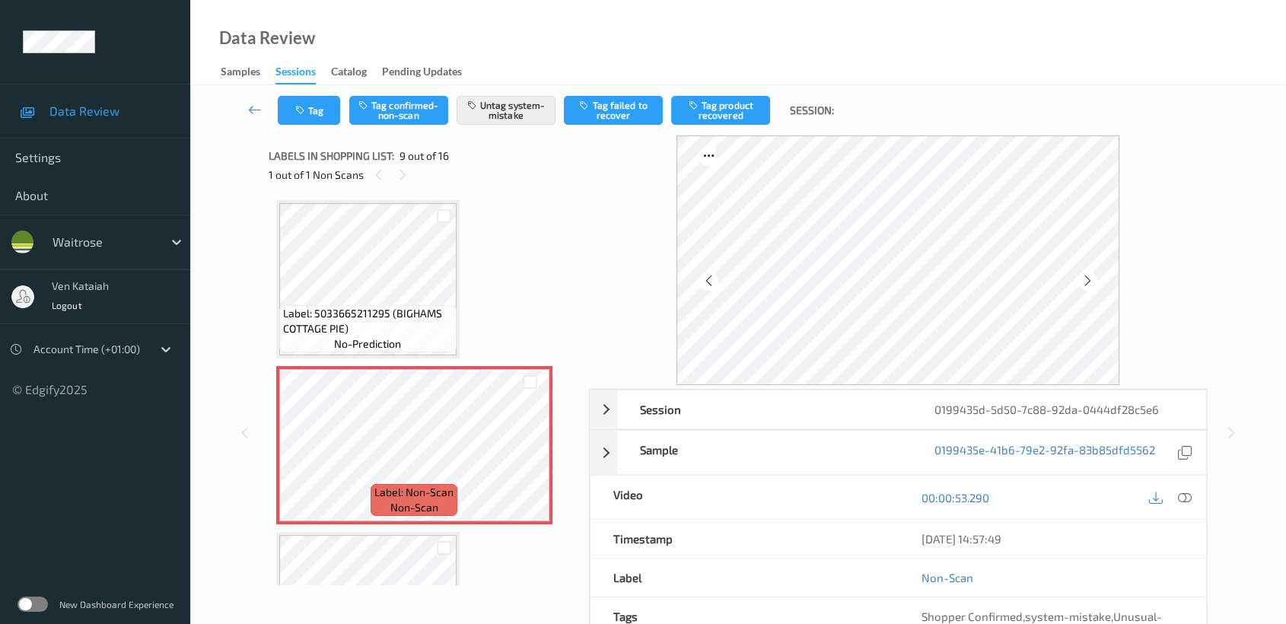
click at [712, 282] on icon at bounding box center [708, 281] width 13 height 14
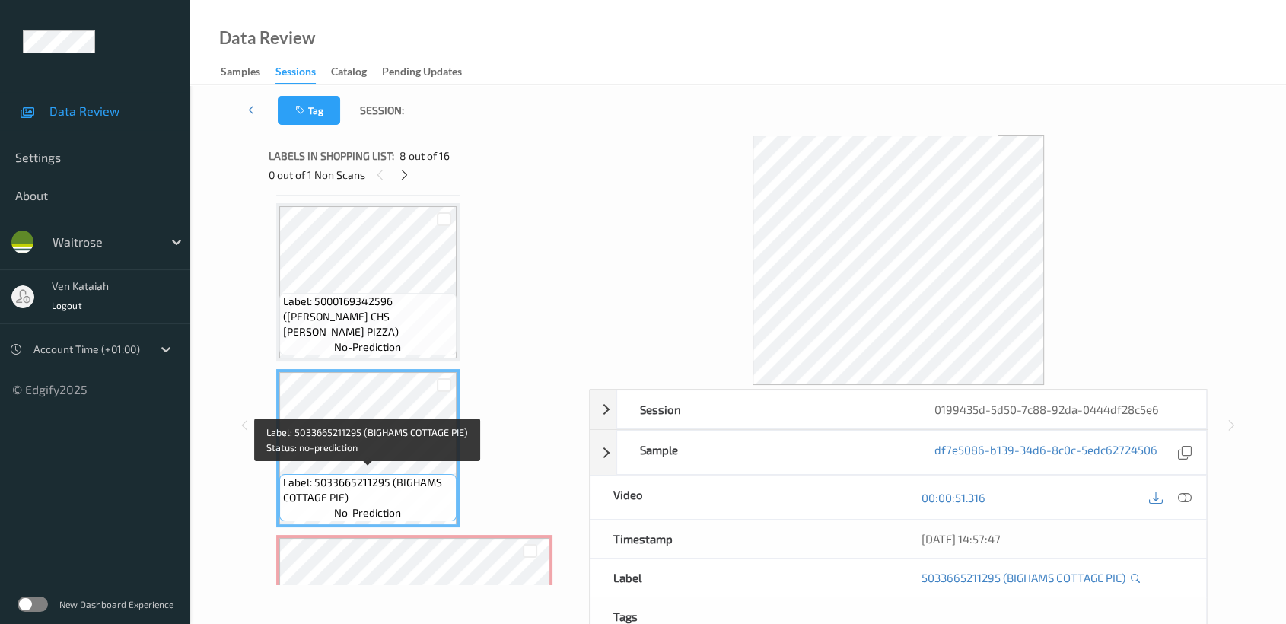
scroll to position [1164, 0]
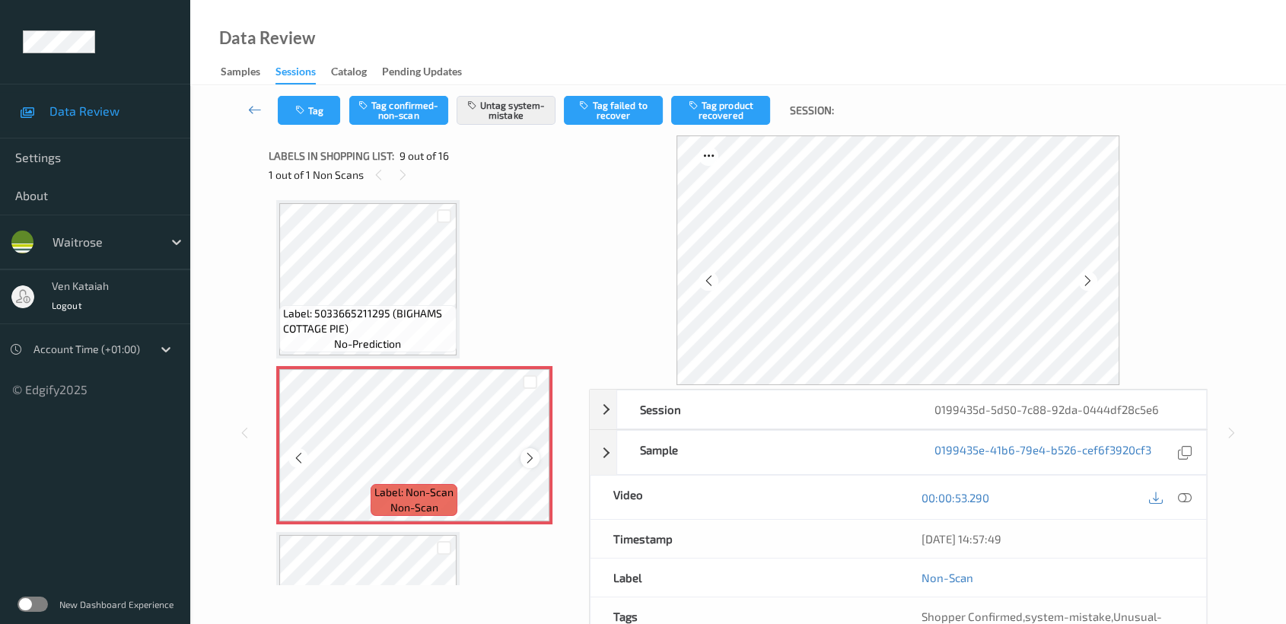
click at [524, 451] on icon at bounding box center [530, 458] width 13 height 14
click at [466, 253] on div "Label: 5063210056361 (WR DURAFOLD BAG) no-prediction Label: 5011417561744 (DETT…" at bounding box center [423, 362] width 295 height 2647
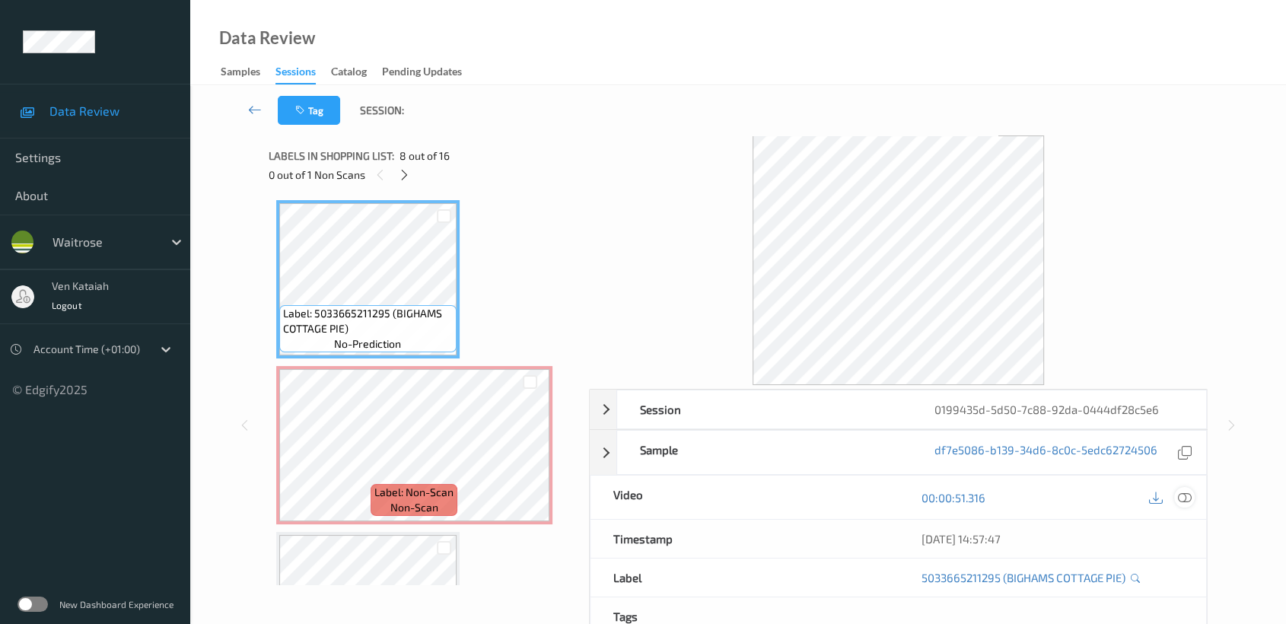
click at [1178, 495] on icon at bounding box center [1185, 498] width 14 height 14
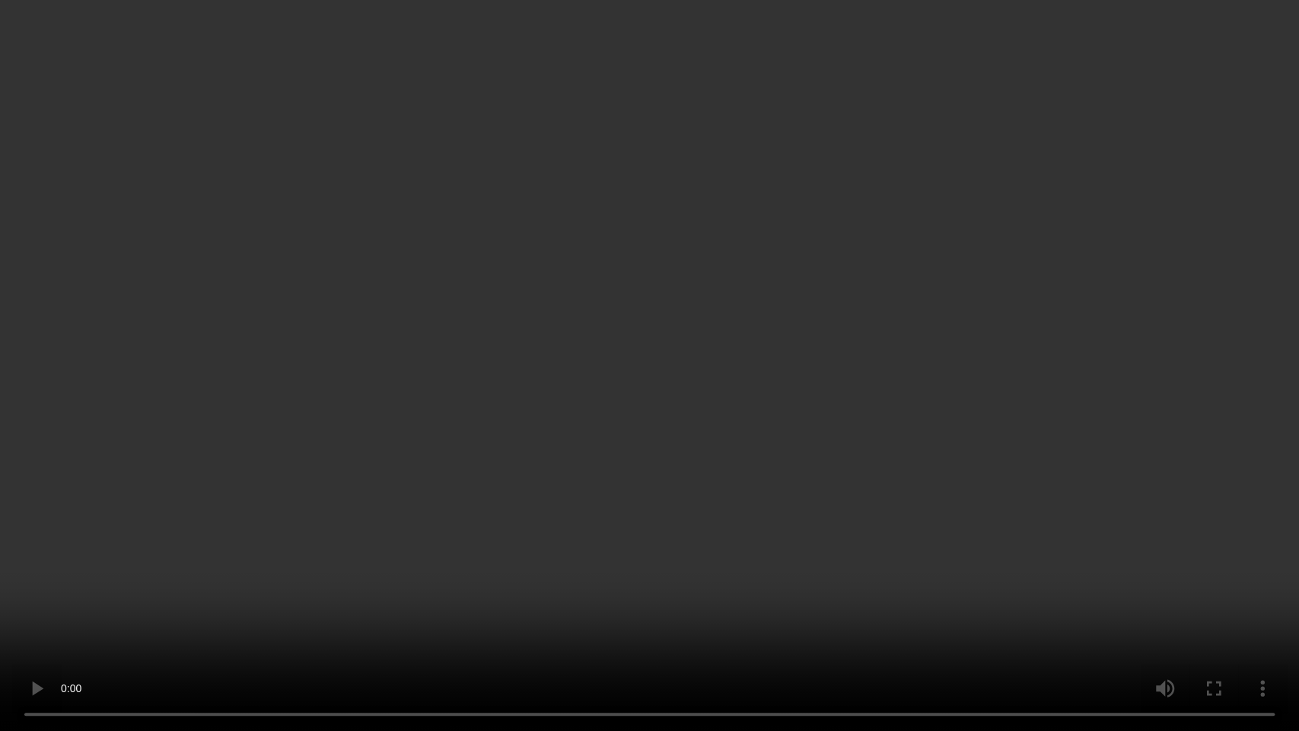
click at [855, 469] on video at bounding box center [649, 365] width 1299 height 731
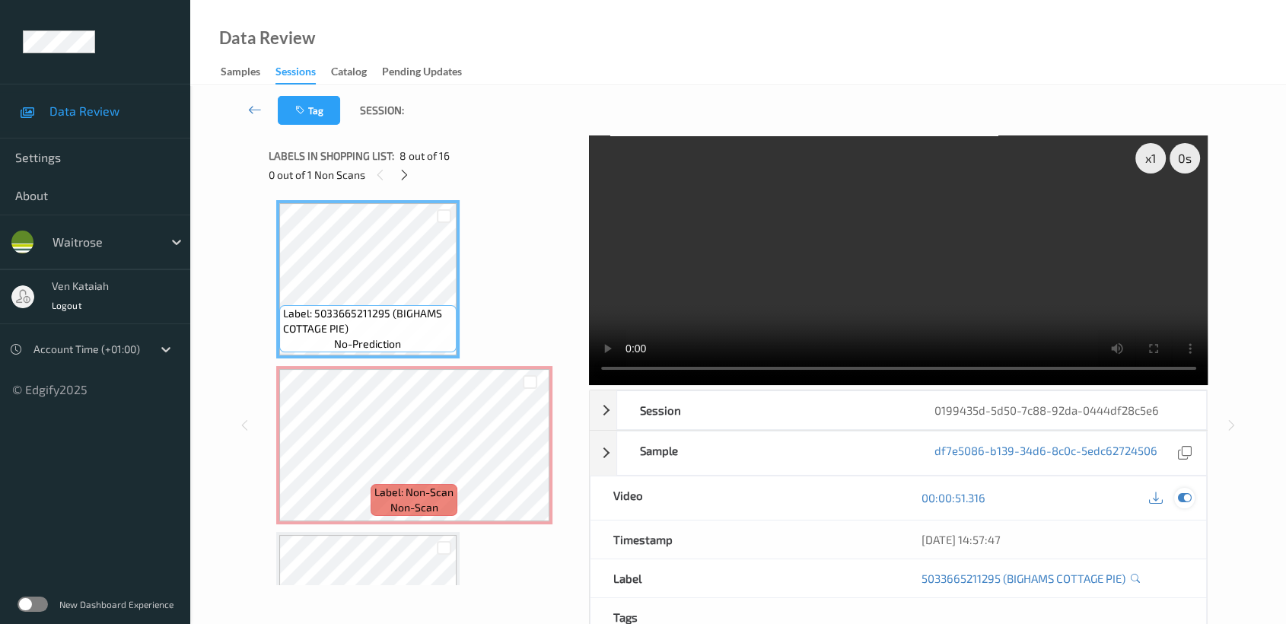
click at [1189, 501] on icon at bounding box center [1185, 498] width 14 height 14
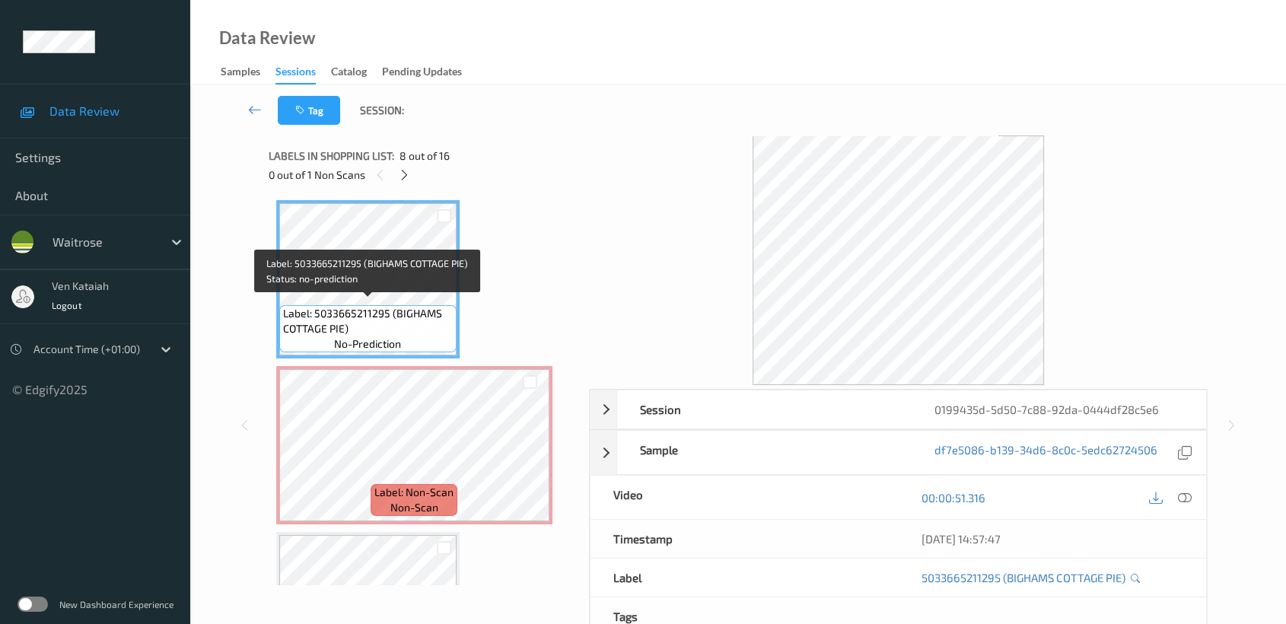
click at [383, 317] on span "Label: 5033665211295 (BIGHAMS COTTAGE PIE)" at bounding box center [368, 321] width 170 height 30
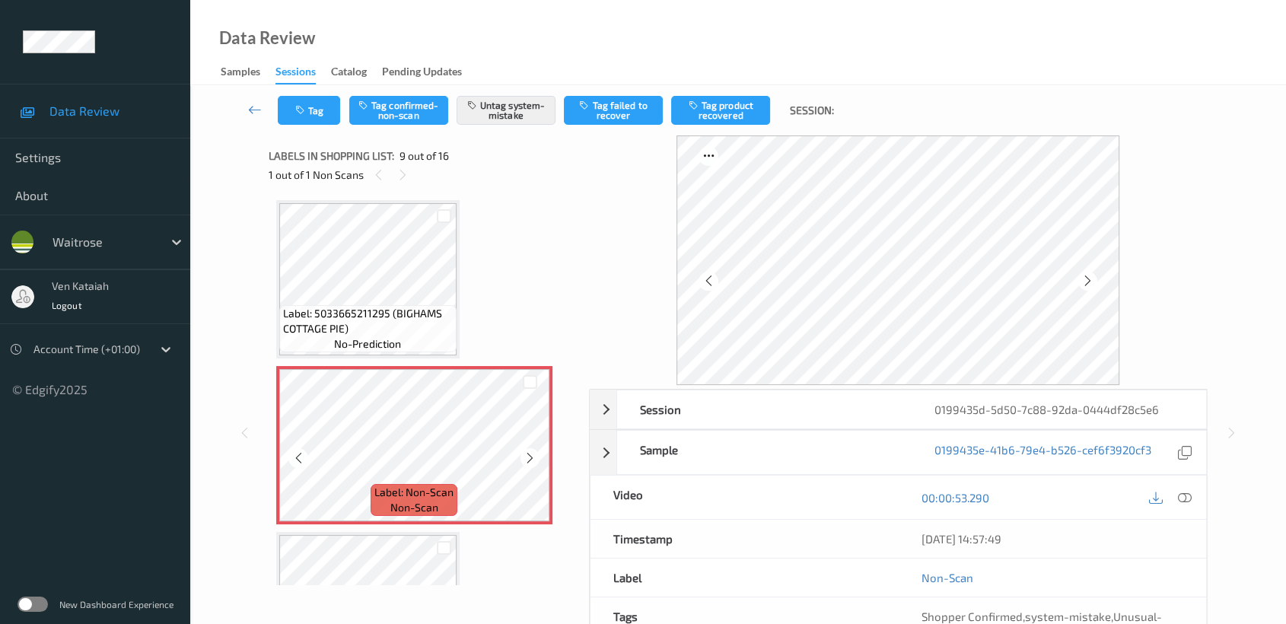
scroll to position [1333, 0]
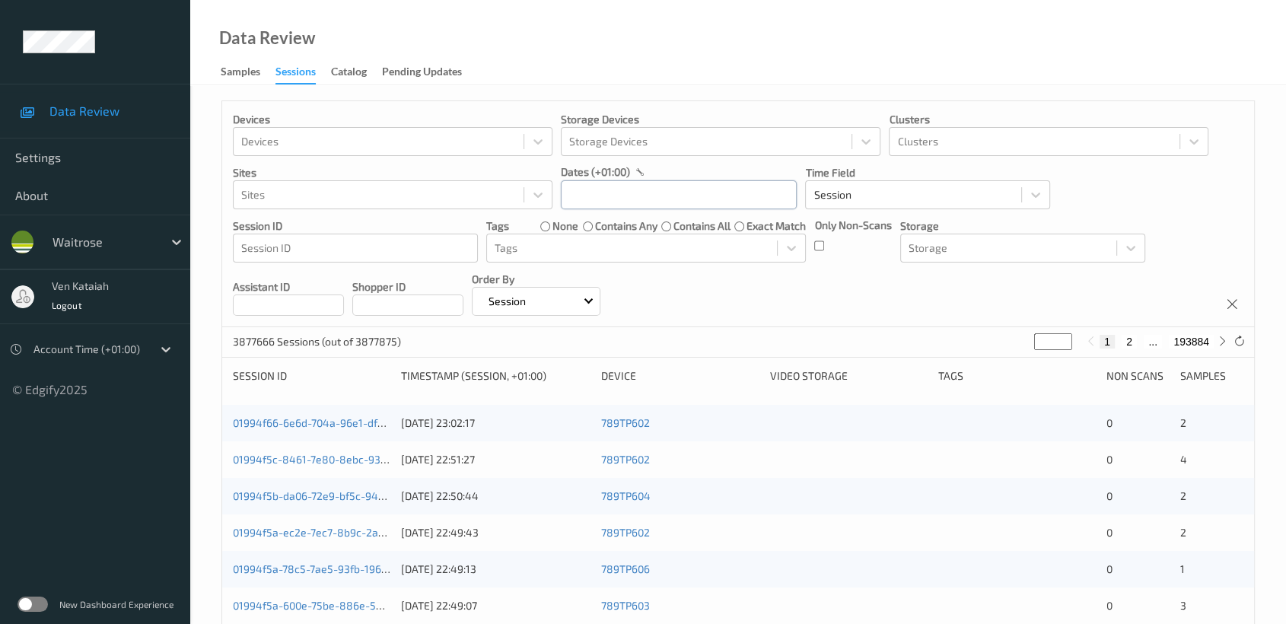
click at [591, 187] on input "text" at bounding box center [679, 194] width 236 height 29
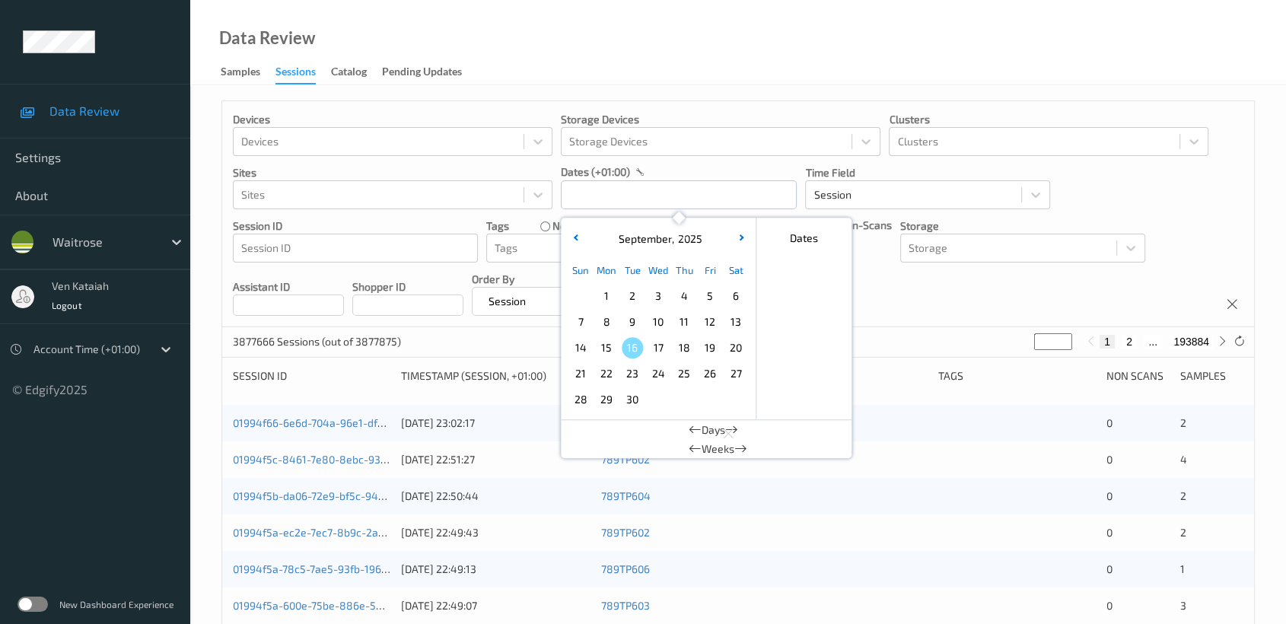
click at [611, 346] on span "15" at bounding box center [606, 347] width 21 height 21
type input "[DATE] 00:00 -> [DATE] 23:59"
click at [907, 269] on div "Devices Devices Storage Devices Storage Devices Clusters Clusters Sites Sites d…" at bounding box center [738, 214] width 1032 height 226
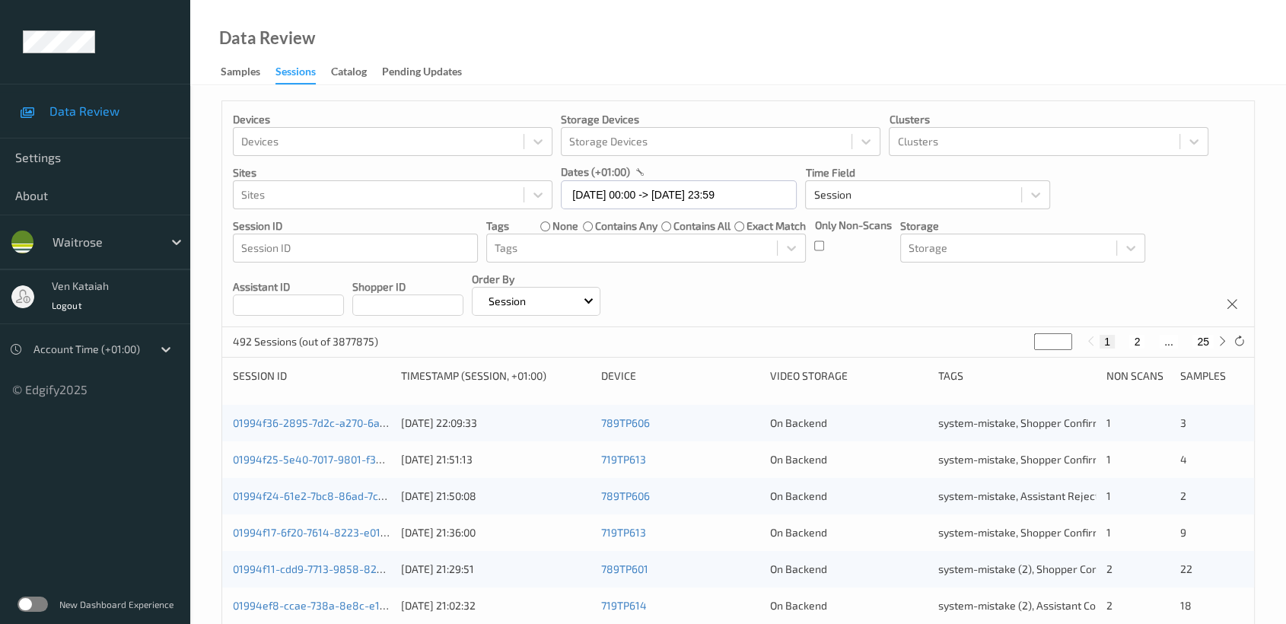
drag, startPoint x: 1049, startPoint y: 342, endPoint x: 1014, endPoint y: 349, distance: 36.6
click at [1014, 349] on div "492 Sessions (out of 3877875) * 1 2 ... 25" at bounding box center [738, 342] width 1032 height 30
type input "*"
type input "**"
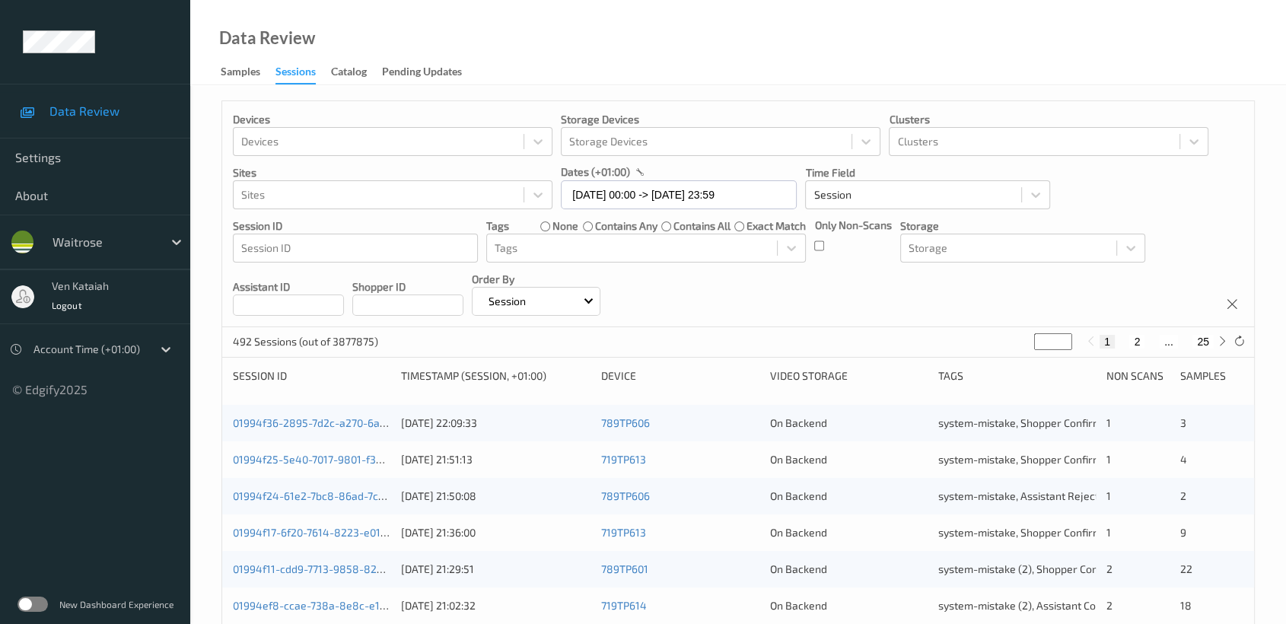
type input "**"
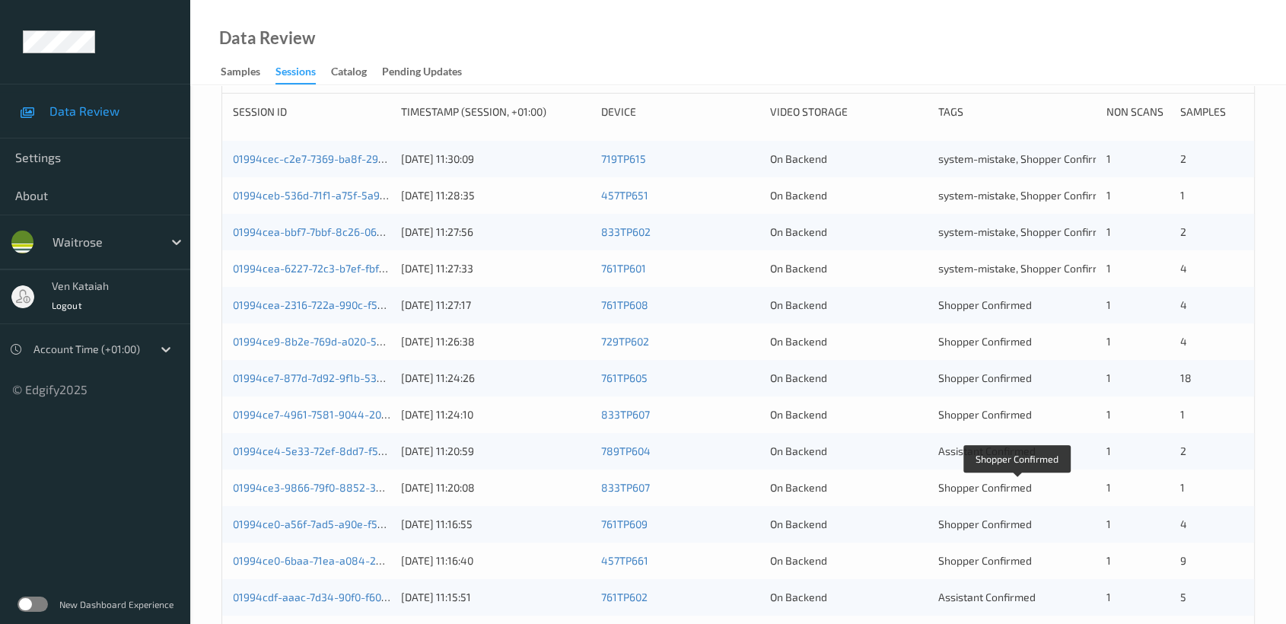
scroll to position [235, 0]
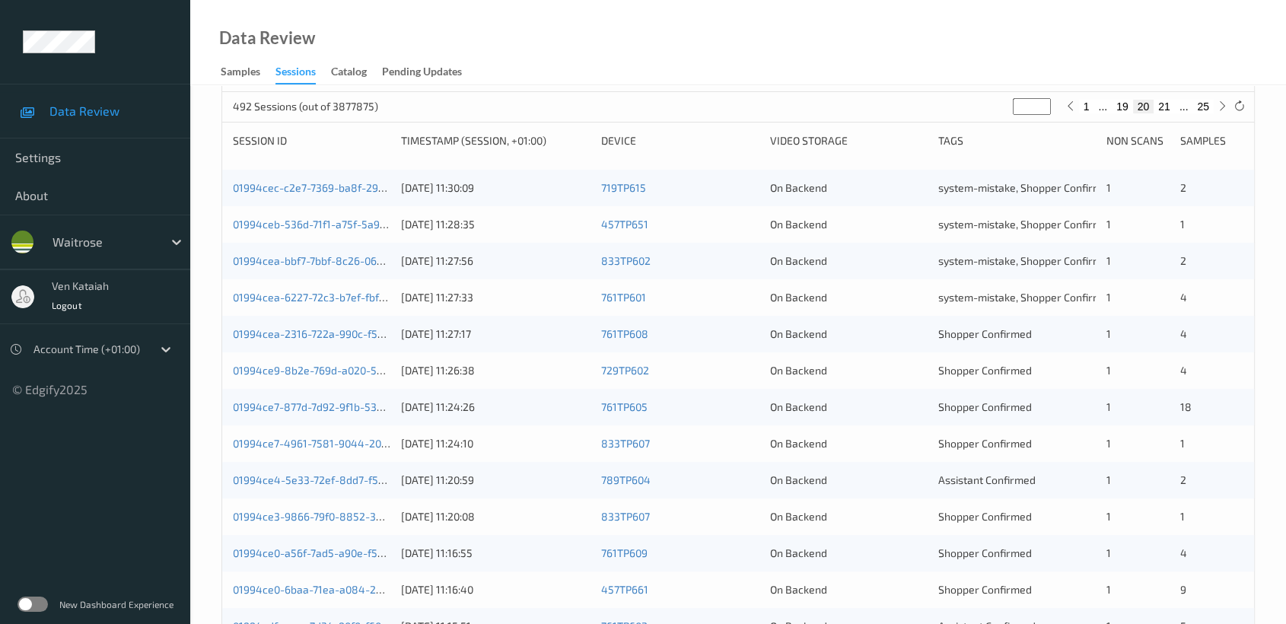
type input "**"
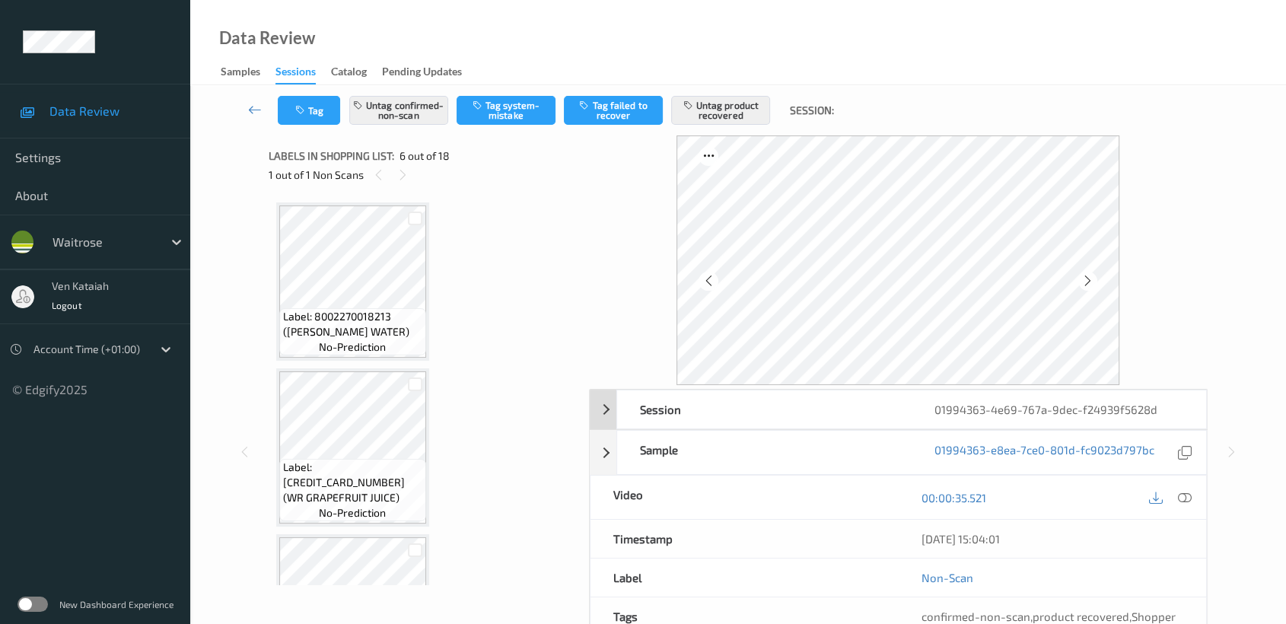
scroll to position [668, 0]
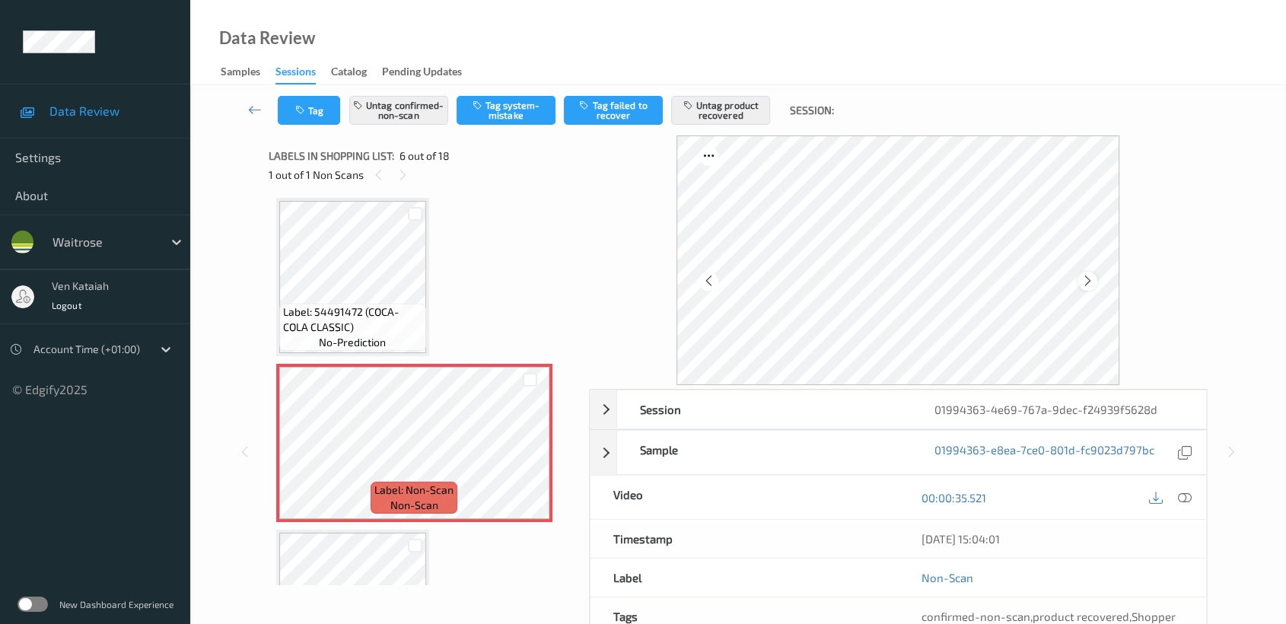
click at [1094, 275] on div at bounding box center [1087, 281] width 19 height 19
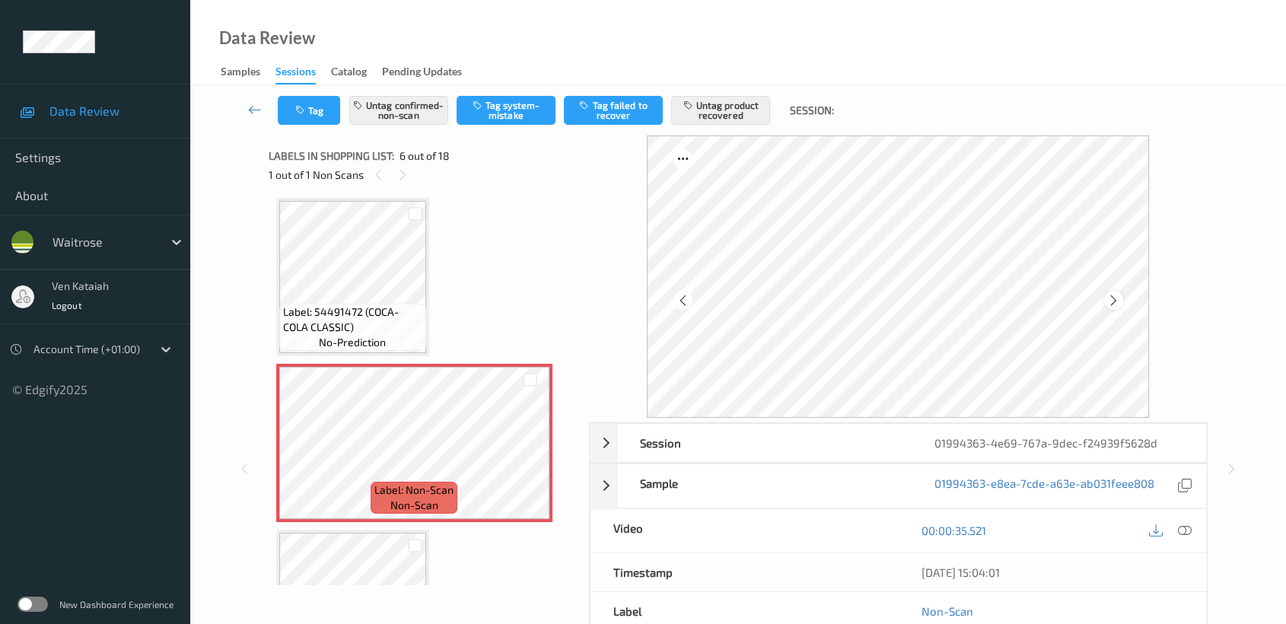
click at [1113, 297] on icon at bounding box center [1113, 301] width 13 height 14
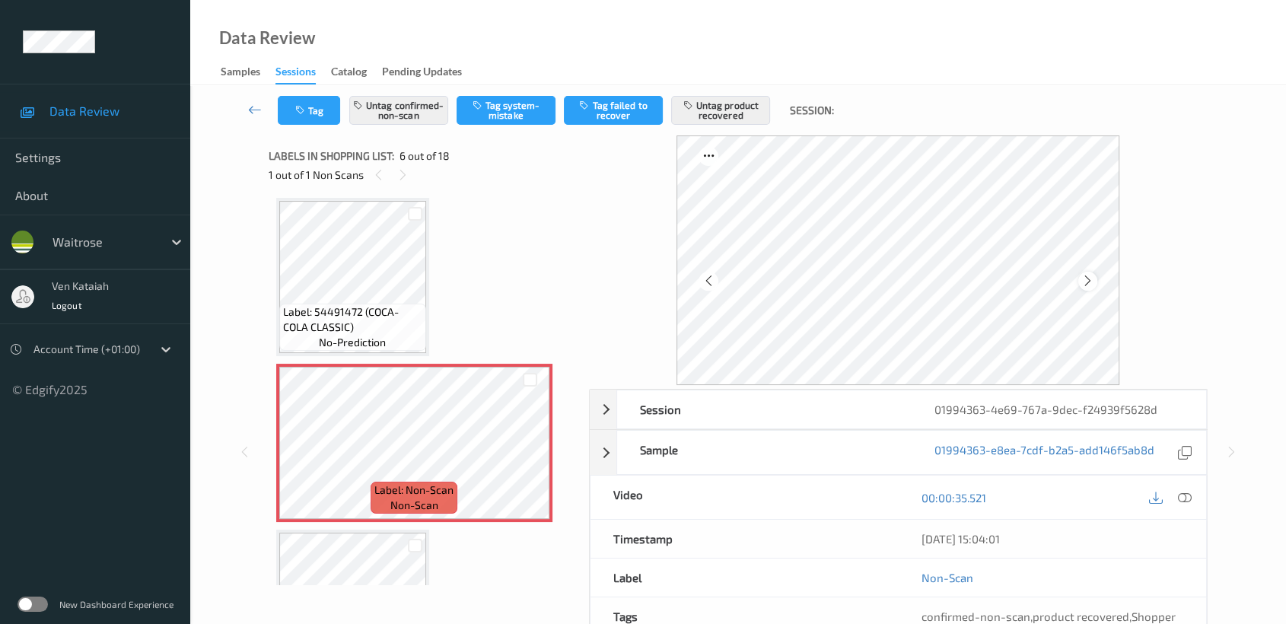
click at [1084, 280] on icon at bounding box center [1087, 281] width 13 height 14
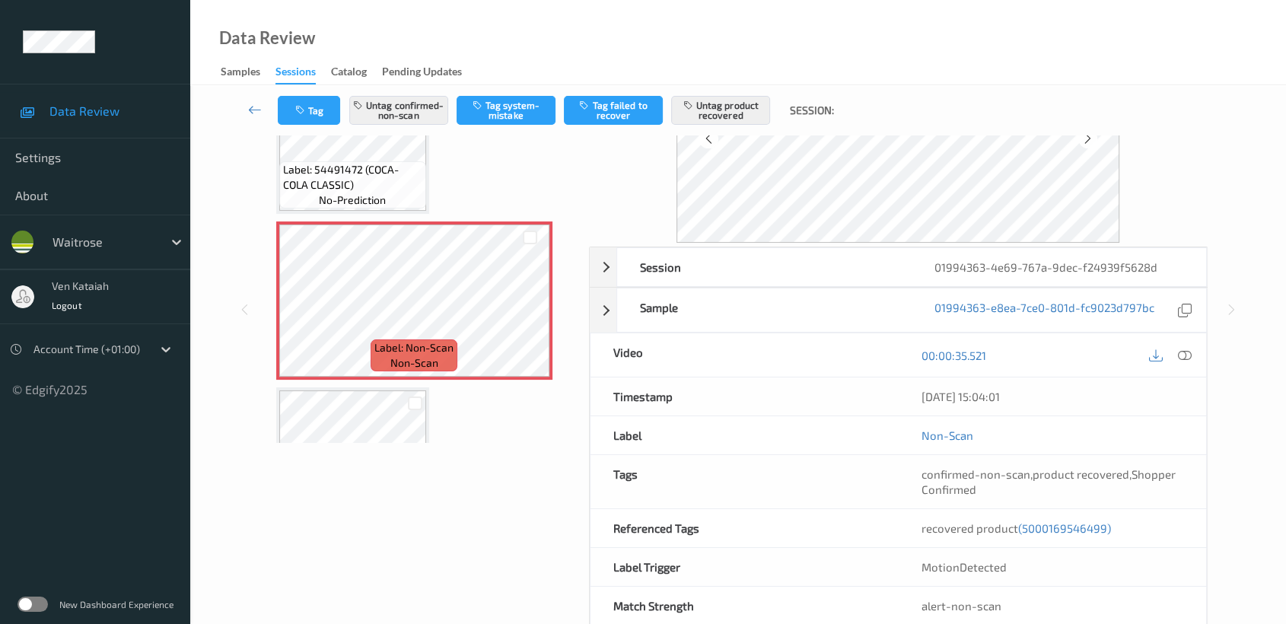
scroll to position [169, 0]
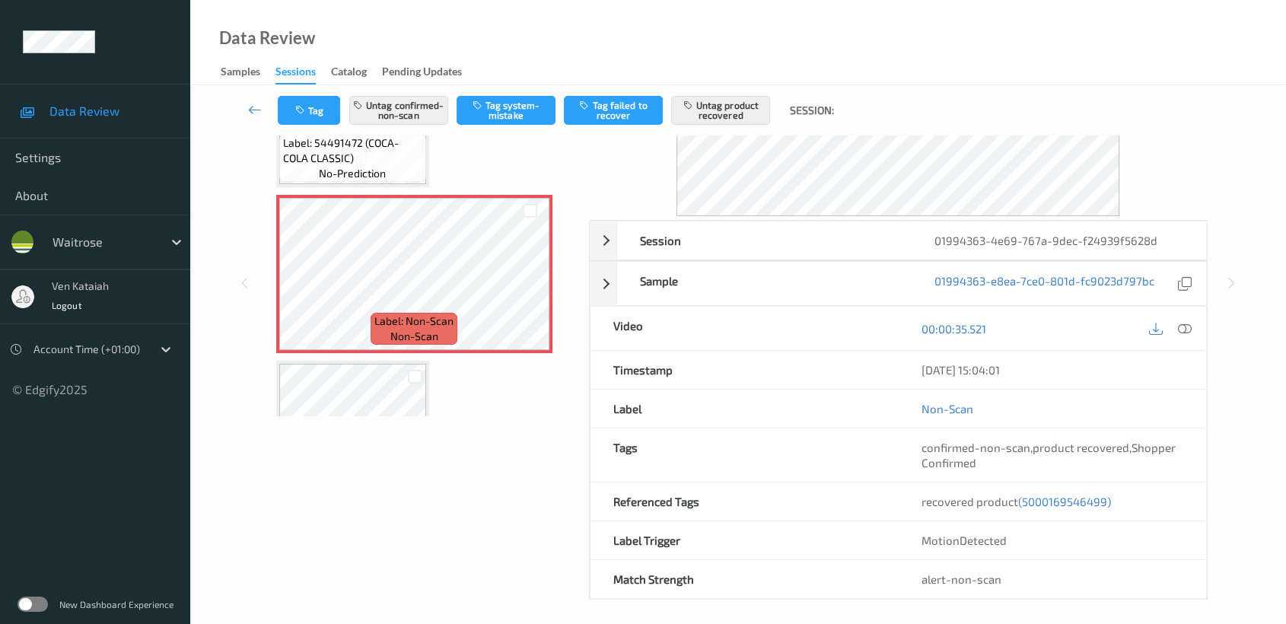
drag, startPoint x: 913, startPoint y: 370, endPoint x: 1027, endPoint y: 380, distance: 113.8
click at [1027, 380] on div "[DATE] 15:04:01" at bounding box center [1052, 370] width 308 height 38
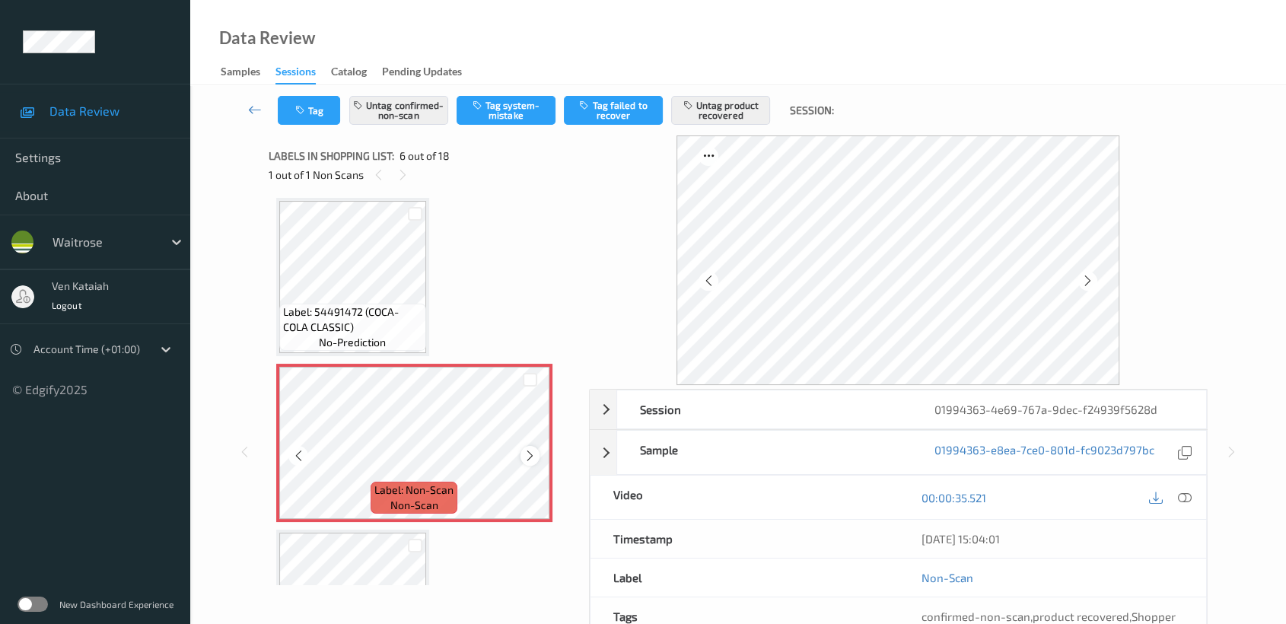
click at [533, 449] on icon at bounding box center [530, 456] width 13 height 14
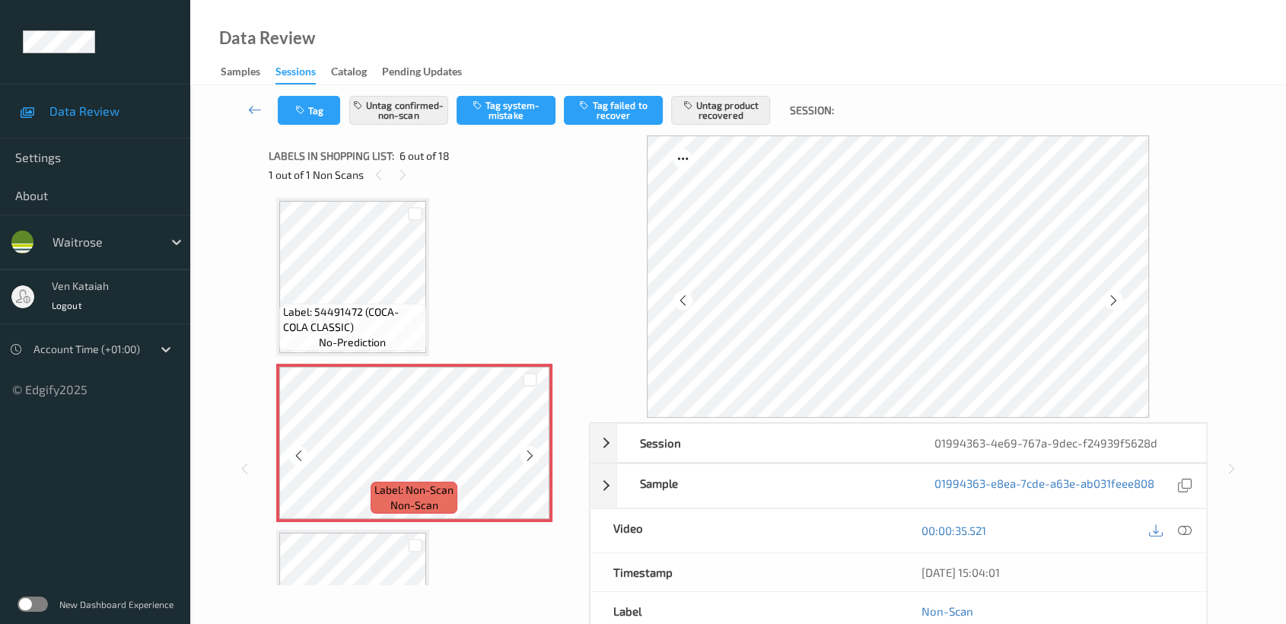
click at [533, 449] on icon at bounding box center [530, 456] width 13 height 14
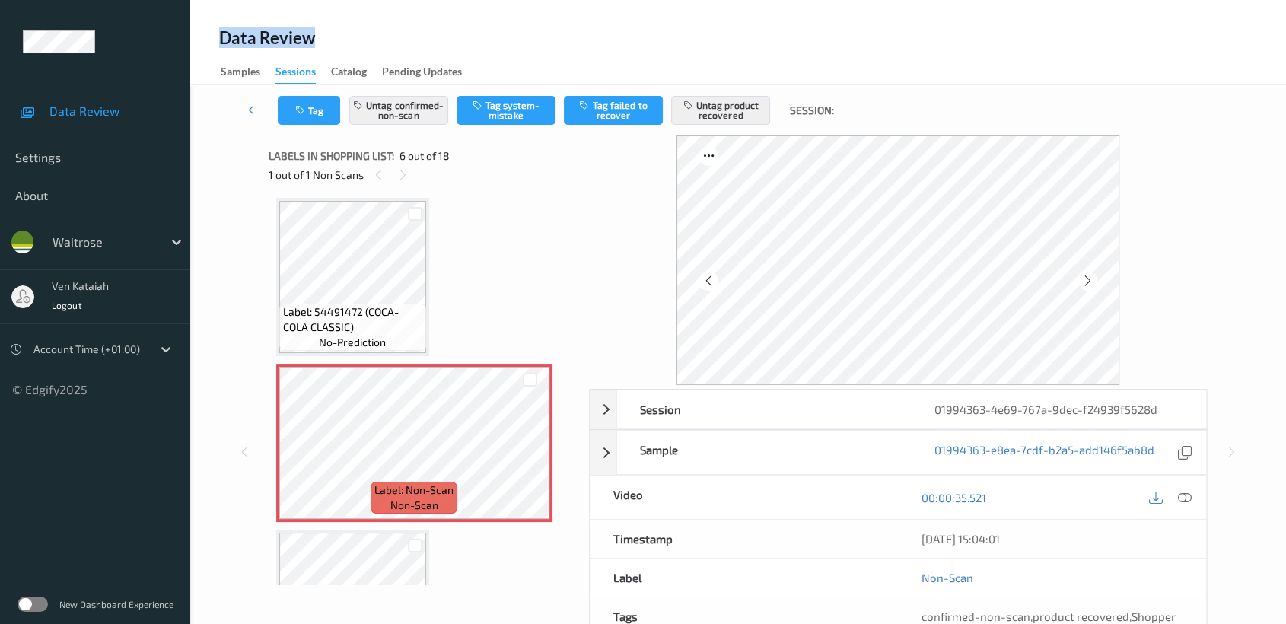
drag, startPoint x: 217, startPoint y: 36, endPoint x: 331, endPoint y: 44, distance: 114.5
click at [331, 44] on div "Data Review Samples Sessions Catalog Pending Updates" at bounding box center [738, 42] width 1096 height 85
click at [419, 14] on div "Data Review Samples Sessions Catalog Pending Updates" at bounding box center [738, 42] width 1096 height 85
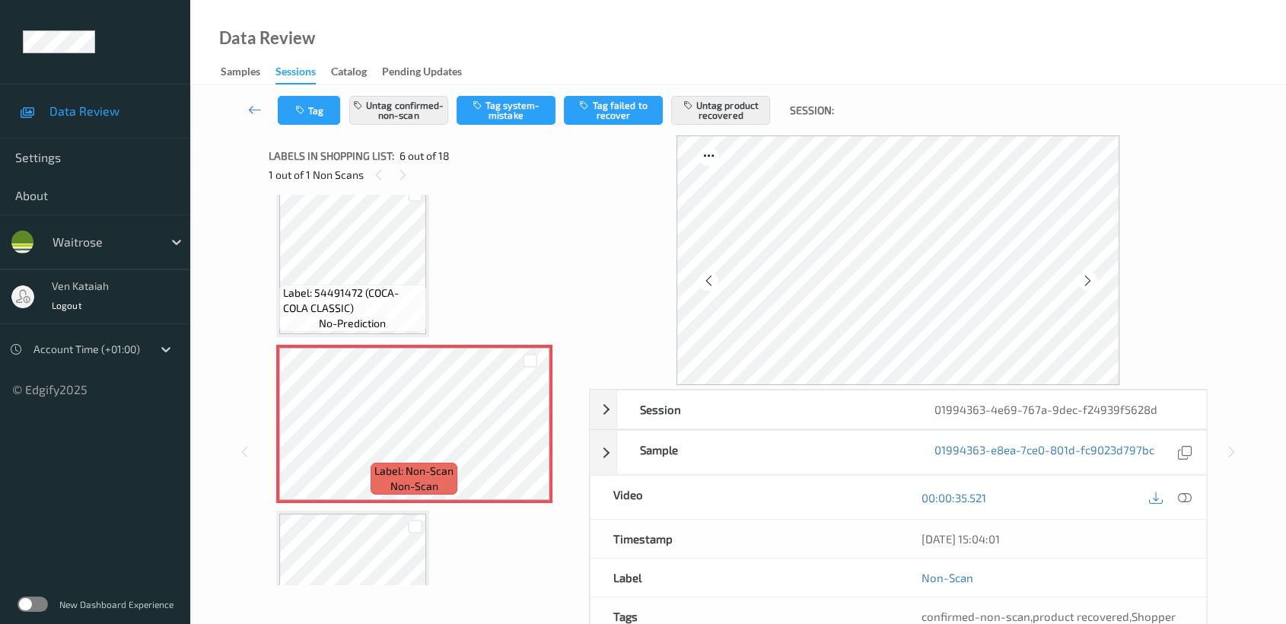
scroll to position [668, 0]
